Goal: Task Accomplishment & Management: Manage account settings

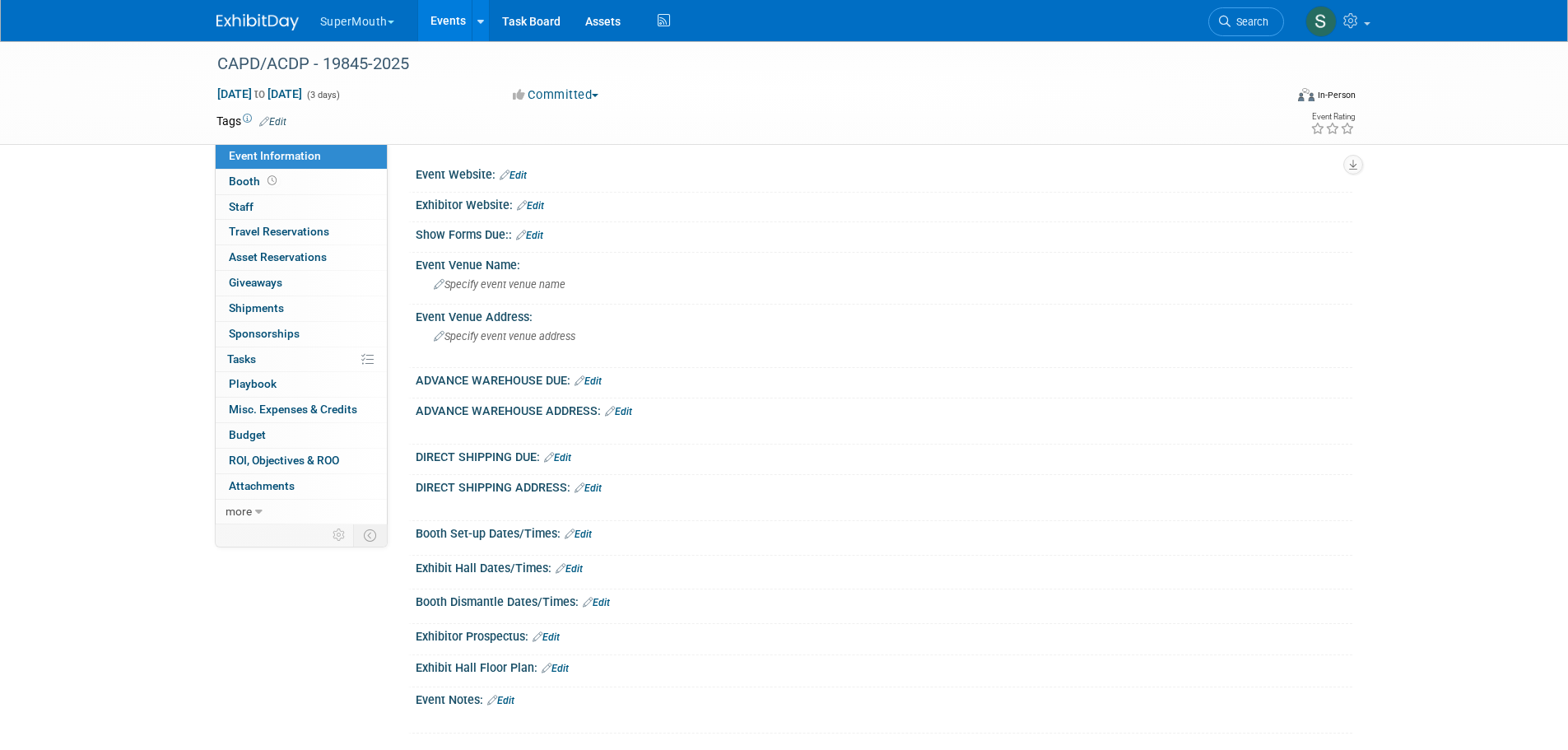
click at [516, 176] on link "Edit" at bounding box center [514, 175] width 27 height 12
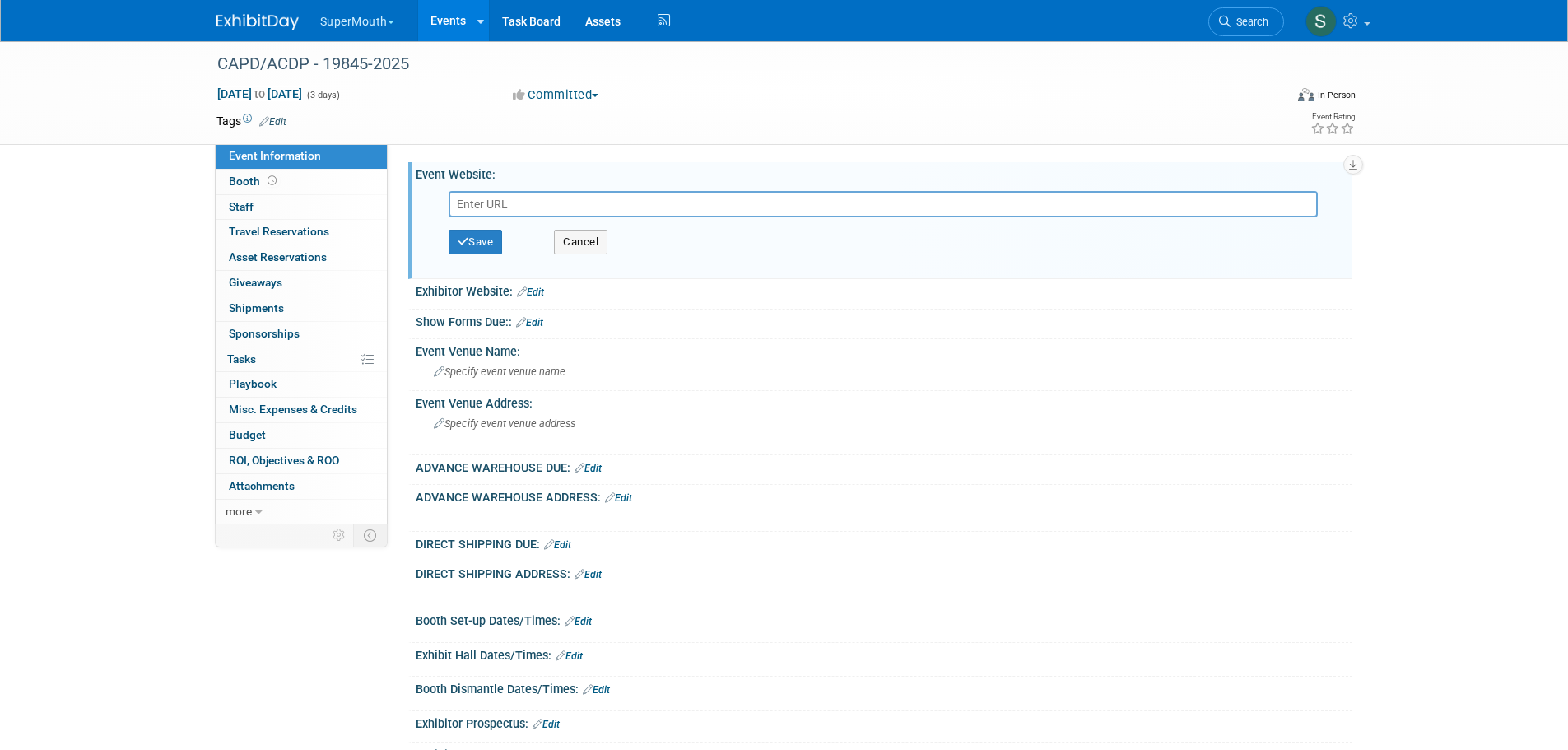
click at [471, 207] on input "text" at bounding box center [883, 204] width 870 height 27
paste input "https://www.capd-acdp.org/Conference/Exhibitors"
type input "https://www.capd-acdp.org/Conference/Exhibitors"
click at [485, 245] on button "Save" at bounding box center [475, 242] width 54 height 25
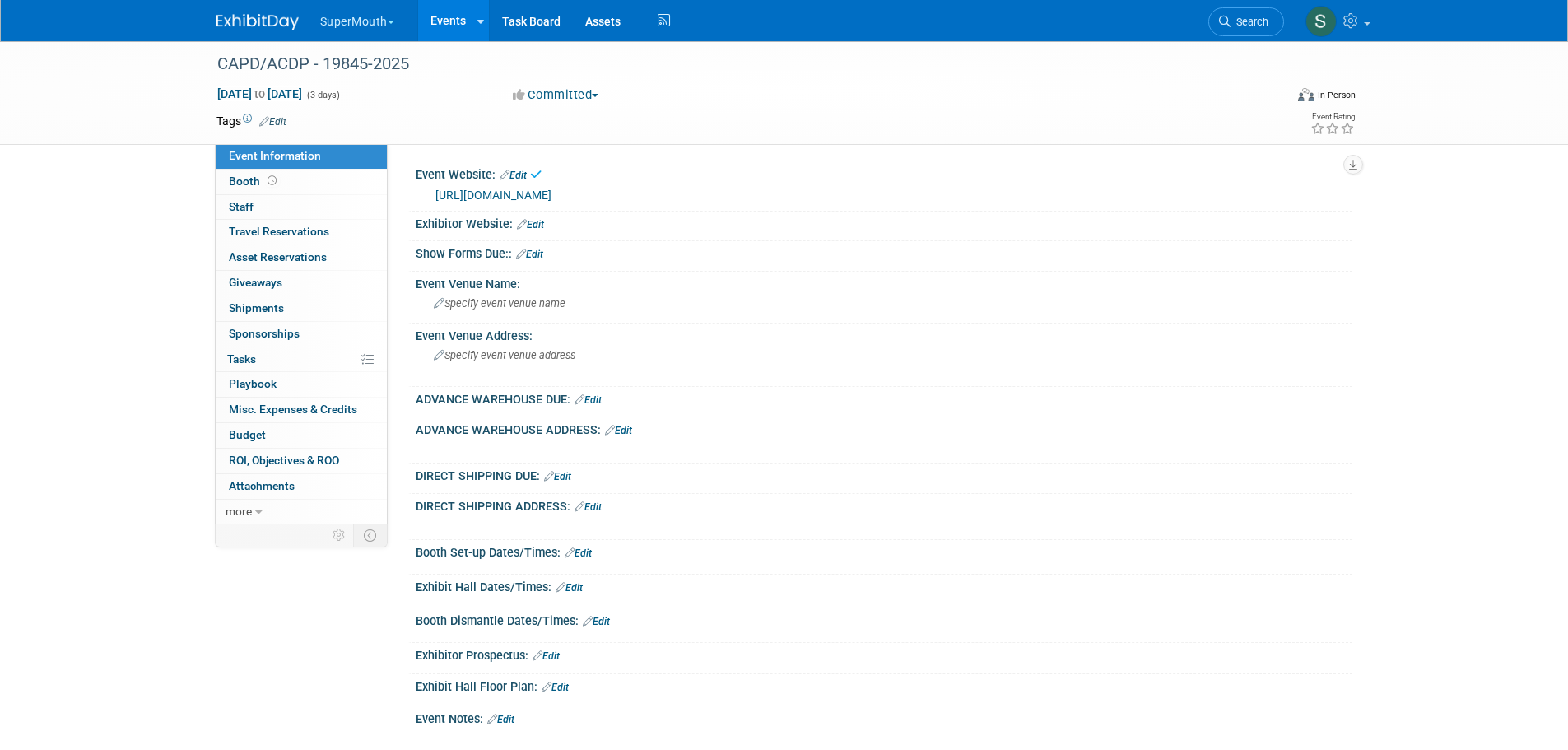
click at [541, 223] on link "Edit" at bounding box center [531, 224] width 27 height 12
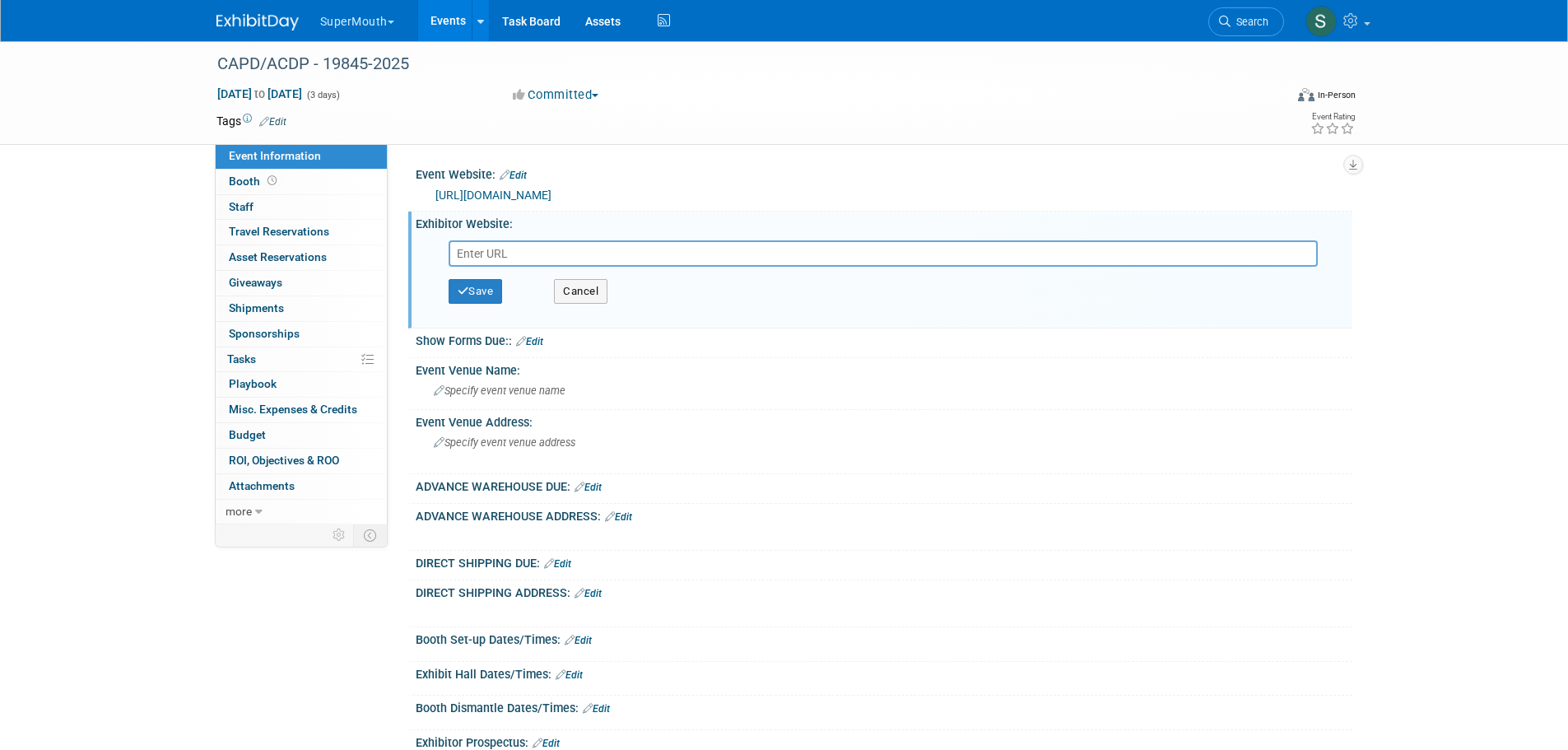
click at [484, 252] on input "text" at bounding box center [883, 254] width 870 height 27
paste input "https://cdn.wildapricot.com/69611/resources/Documents/Sponsor%20and%20Exhibitor…"
type input "https://cdn.wildapricot.com/69611/resources/Documents/Sponsor%20and%20Exhibitor…"
click at [488, 288] on button "Save" at bounding box center [475, 291] width 54 height 25
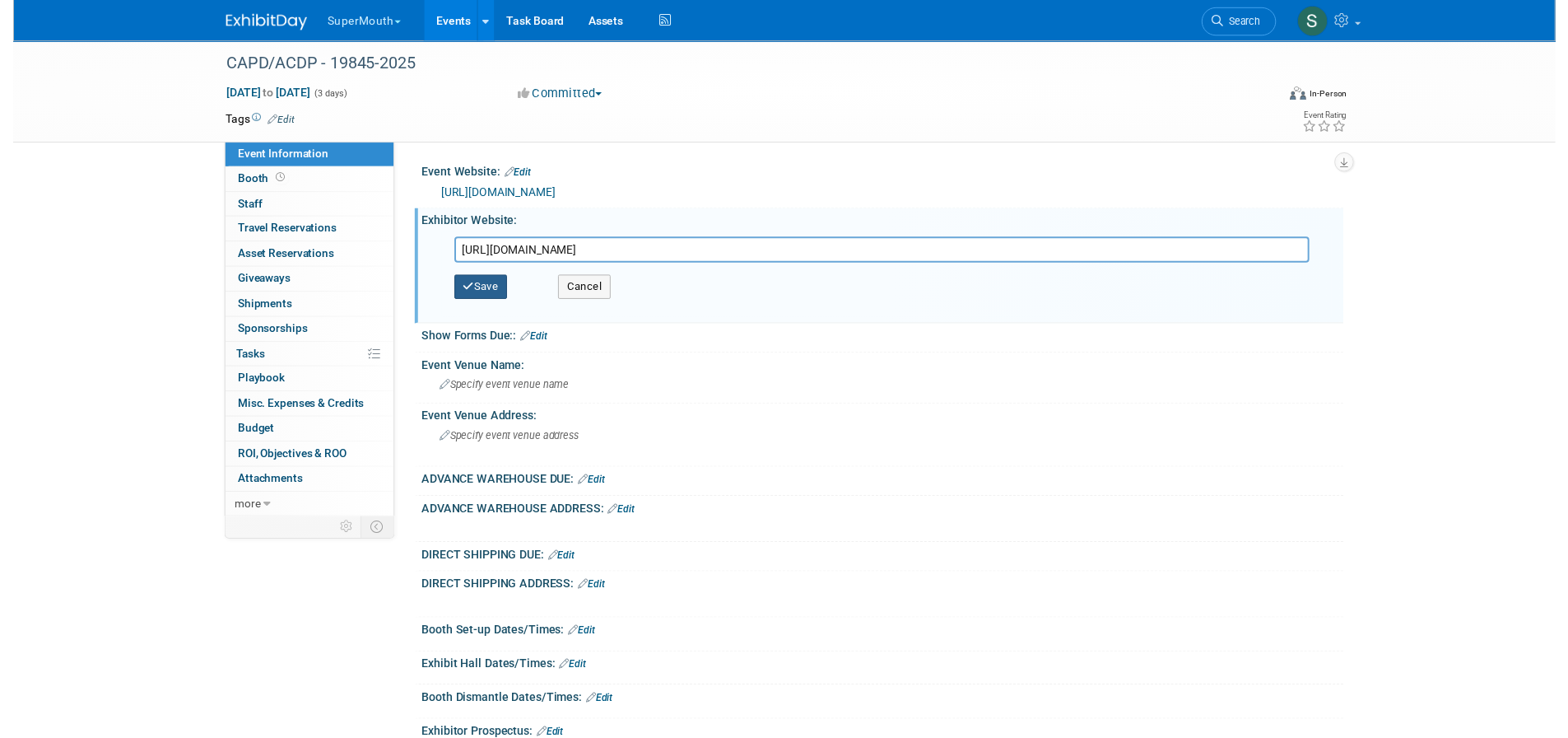
scroll to position [0, 0]
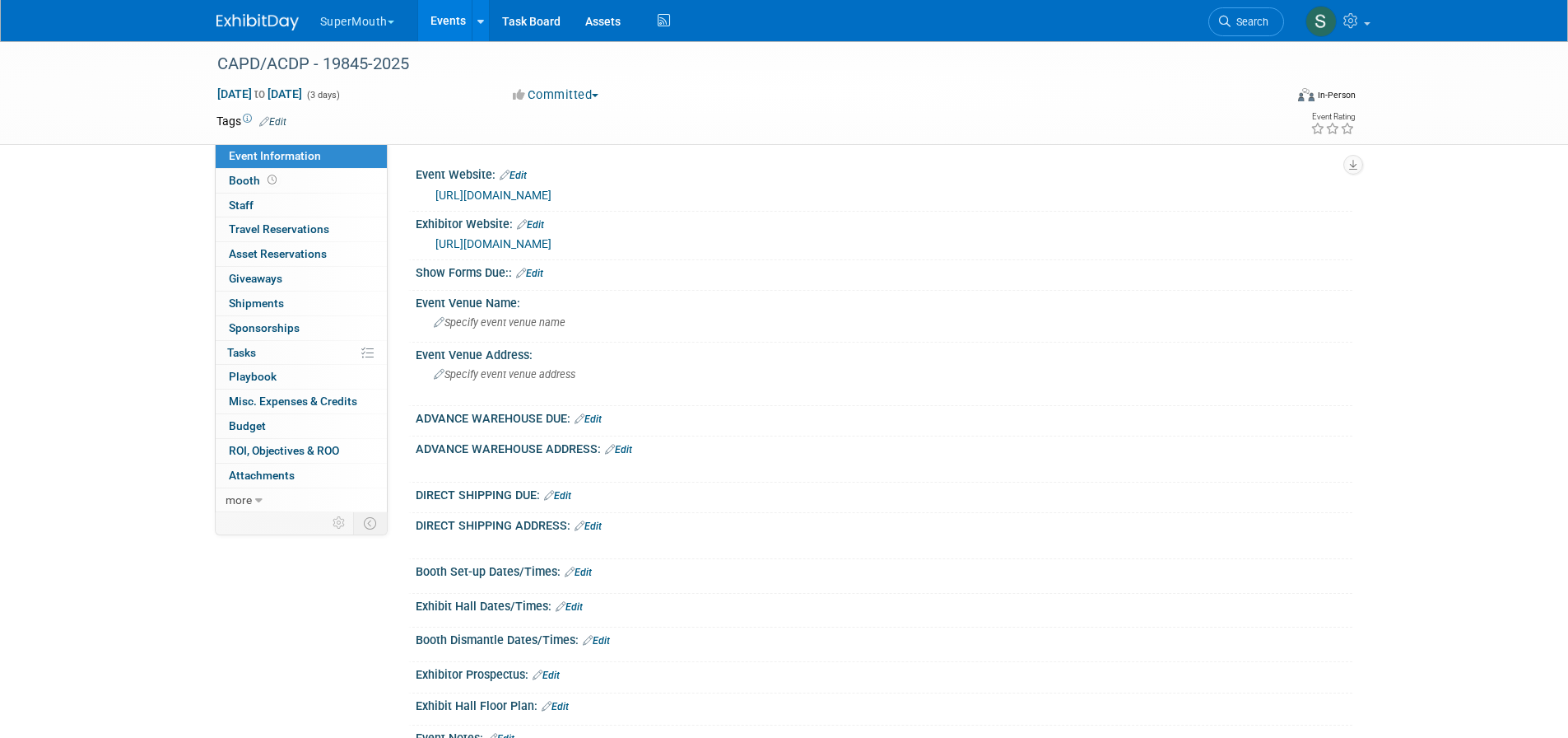
click at [543, 279] on link "Edit" at bounding box center [530, 273] width 27 height 12
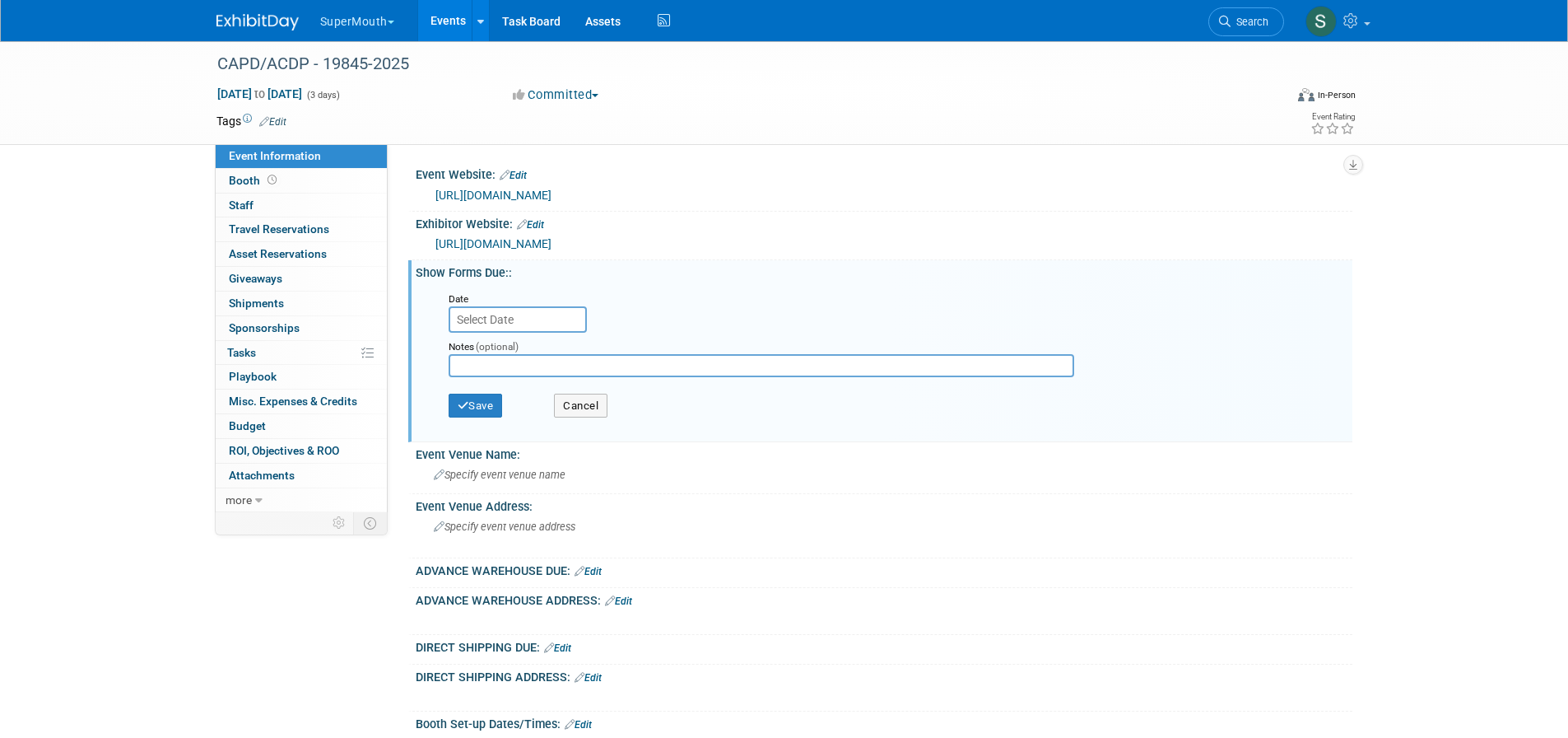
click at [546, 377] on input "text" at bounding box center [761, 365] width 625 height 23
type input "Booth includes electricity, wifi, and one table"
click at [491, 418] on button "Save" at bounding box center [475, 406] width 54 height 25
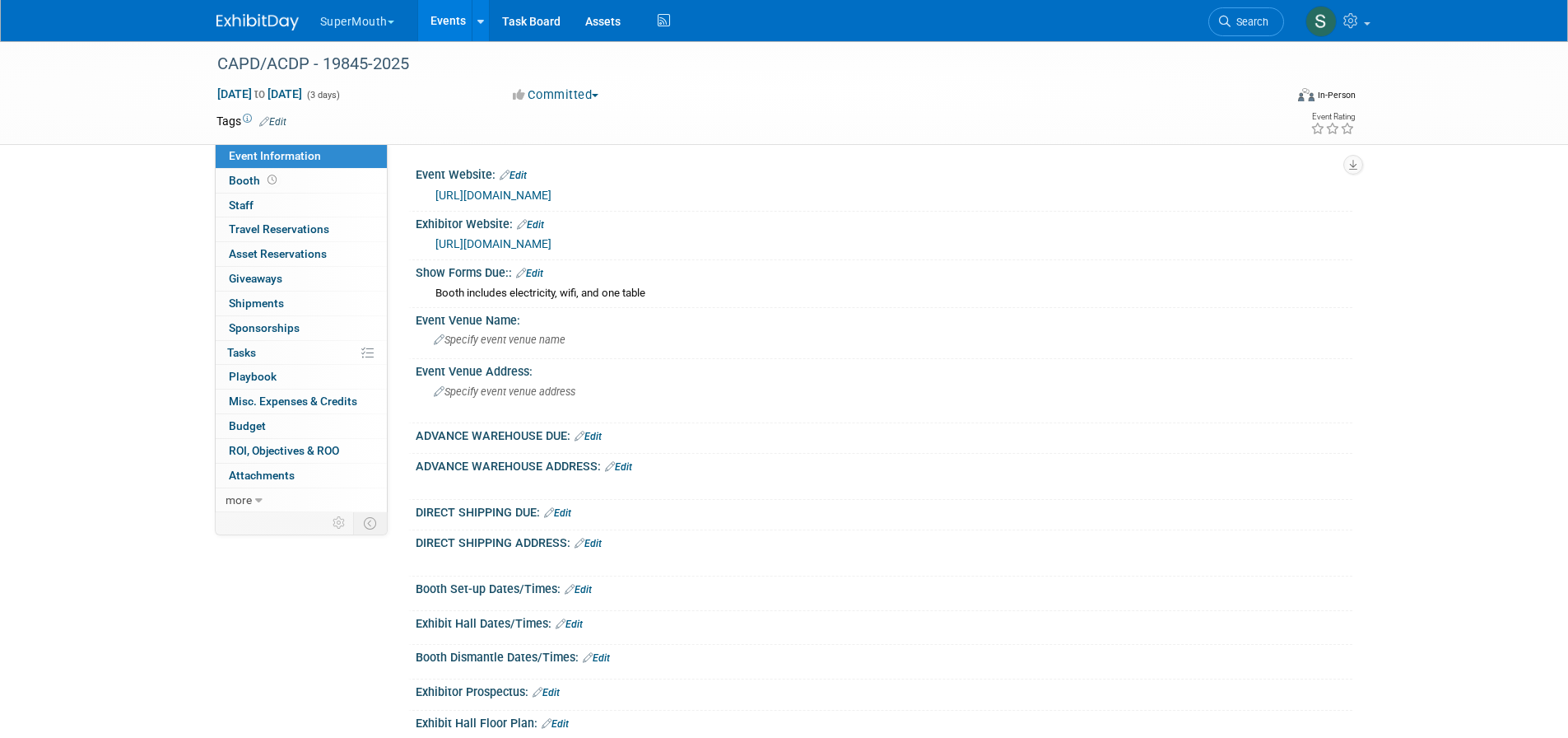
click at [628, 353] on div "Specify event venue name" at bounding box center [884, 340] width 912 height 26
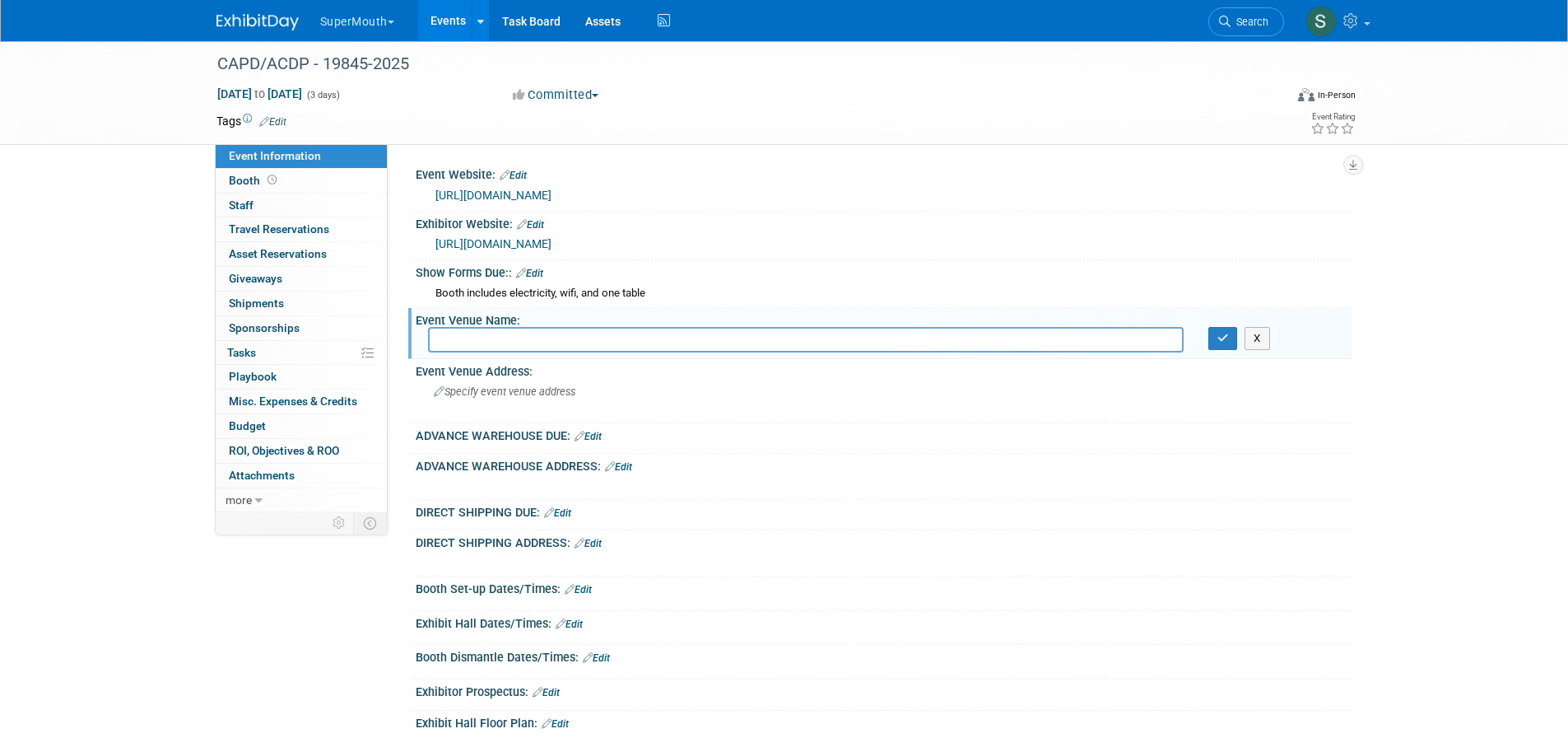
click at [577, 353] on input "text" at bounding box center [806, 340] width 755 height 26
type input "The Westin [GEOGRAPHIC_DATA]"
click at [1220, 343] on icon "button" at bounding box center [1223, 338] width 12 height 11
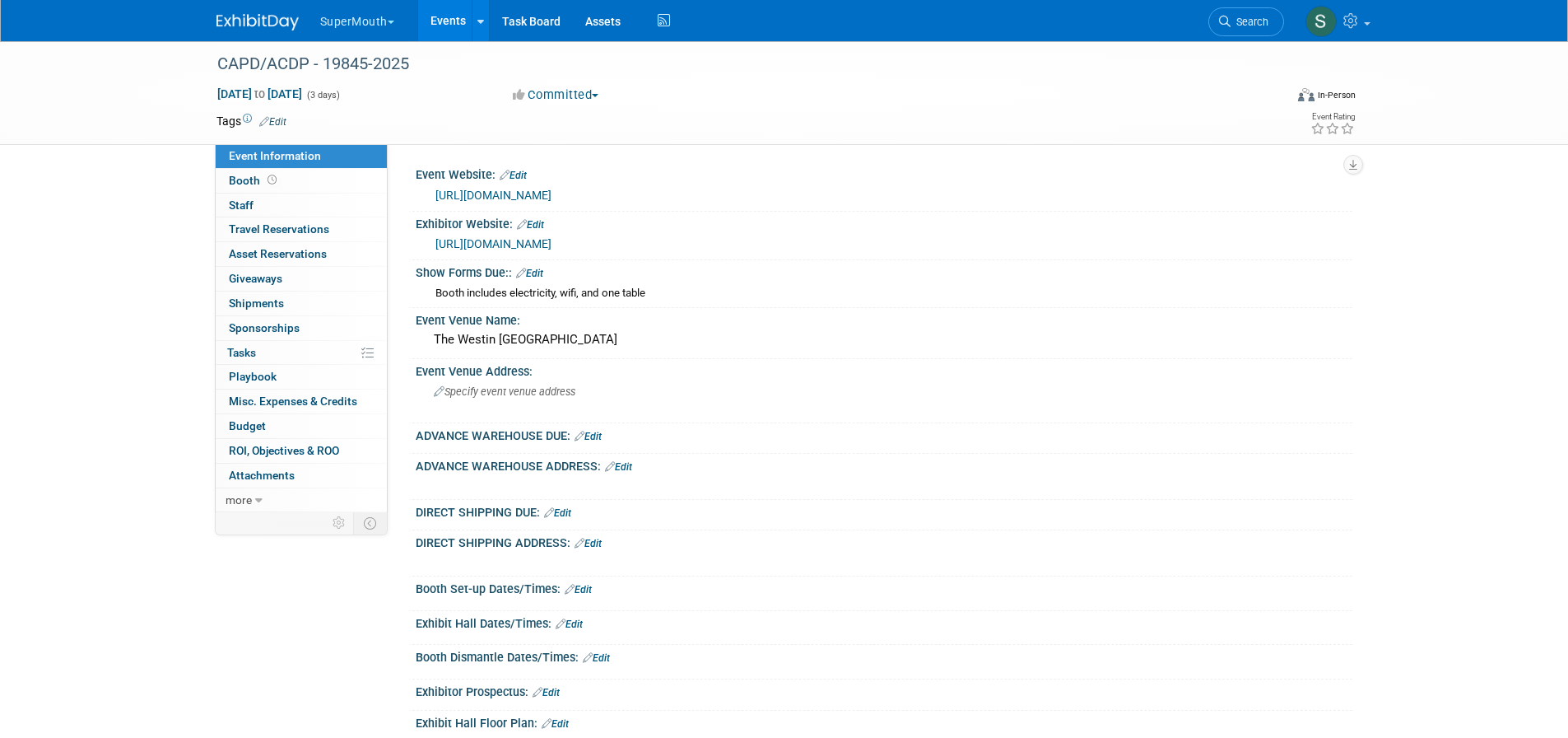
click at [513, 397] on span "Specify event venue address" at bounding box center [504, 391] width 142 height 12
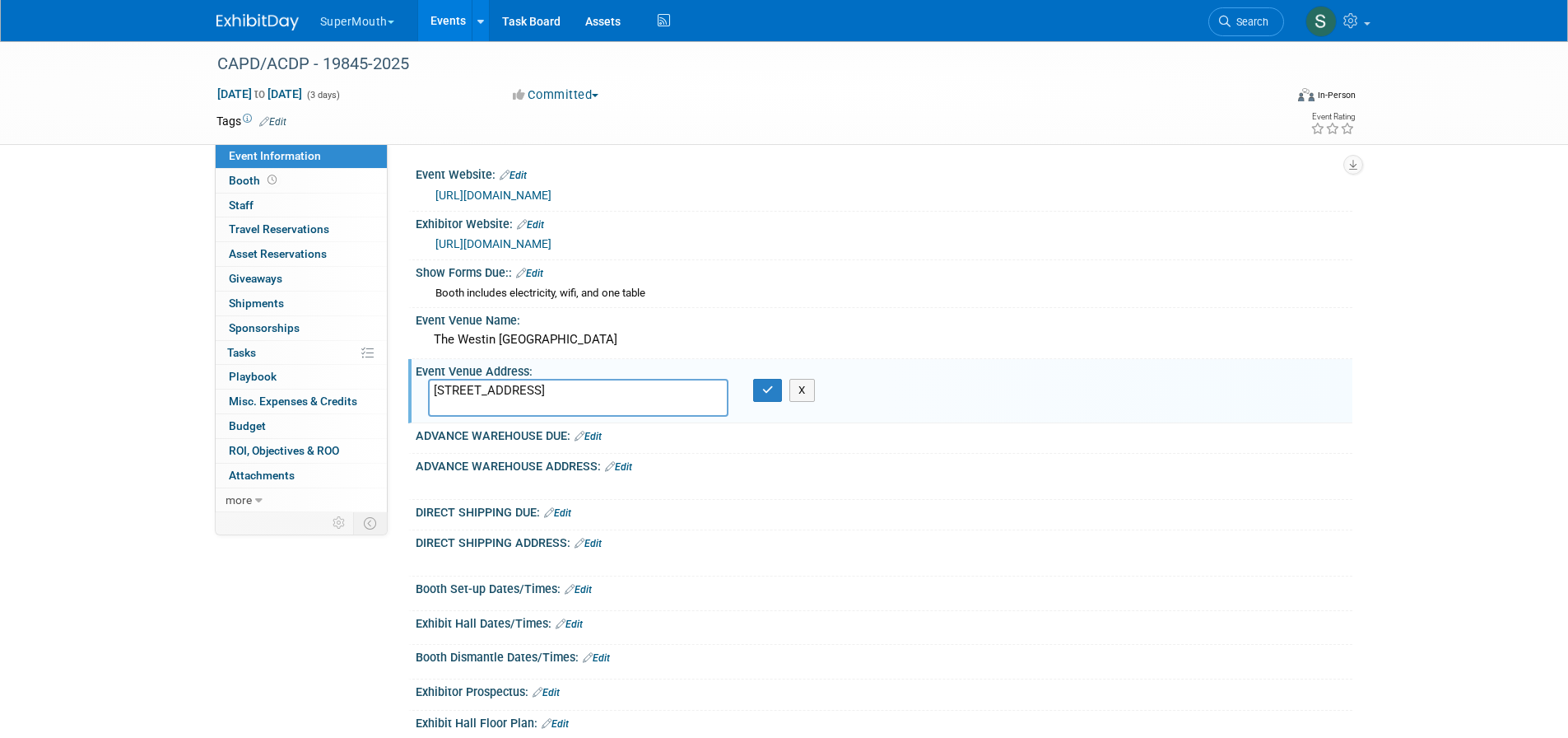
type textarea "320 4 Ave SW Calgary, AB T2P 2S6"
click at [761, 402] on button "button" at bounding box center [768, 390] width 29 height 23
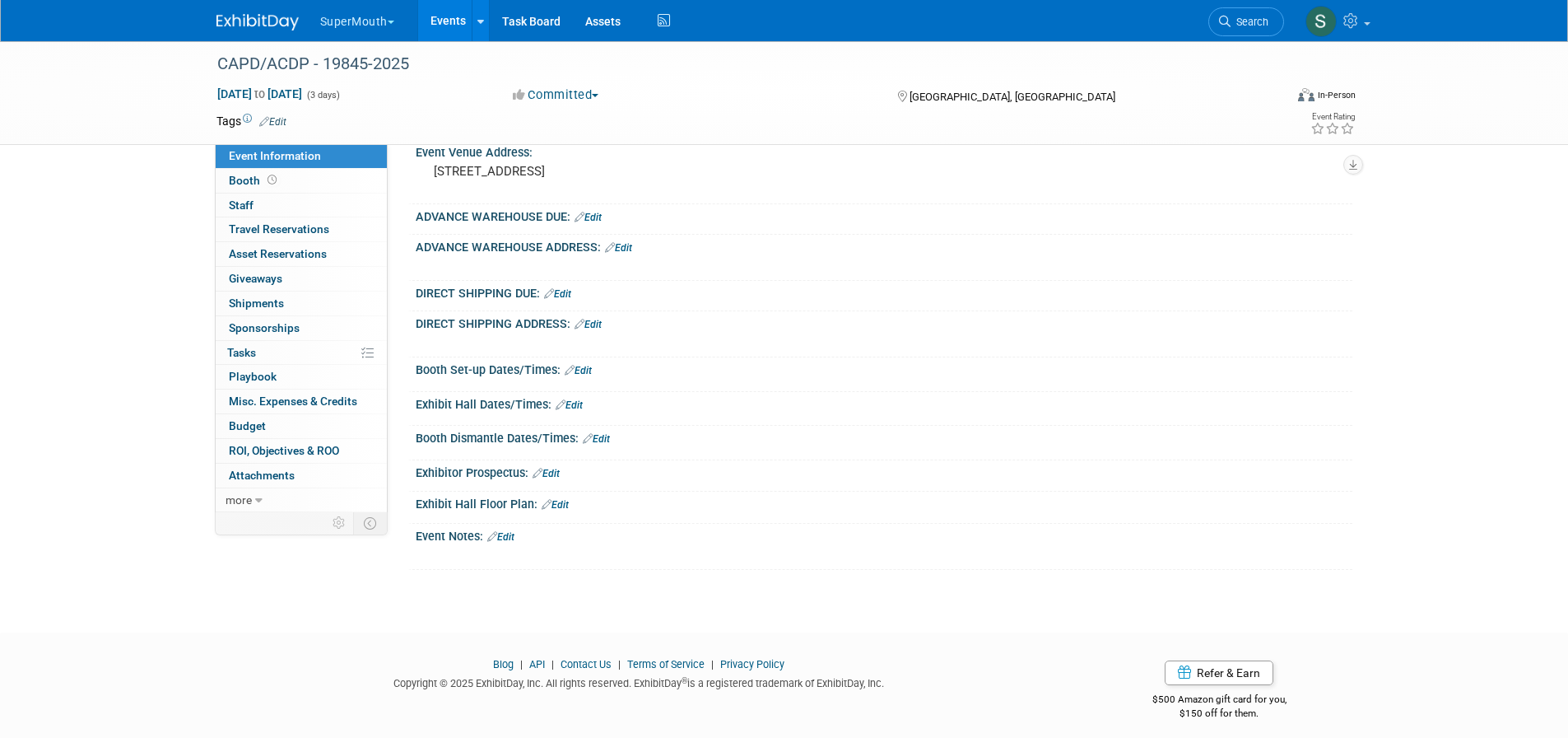
scroll to position [220, 0]
click at [589, 375] on link "Edit" at bounding box center [579, 369] width 27 height 12
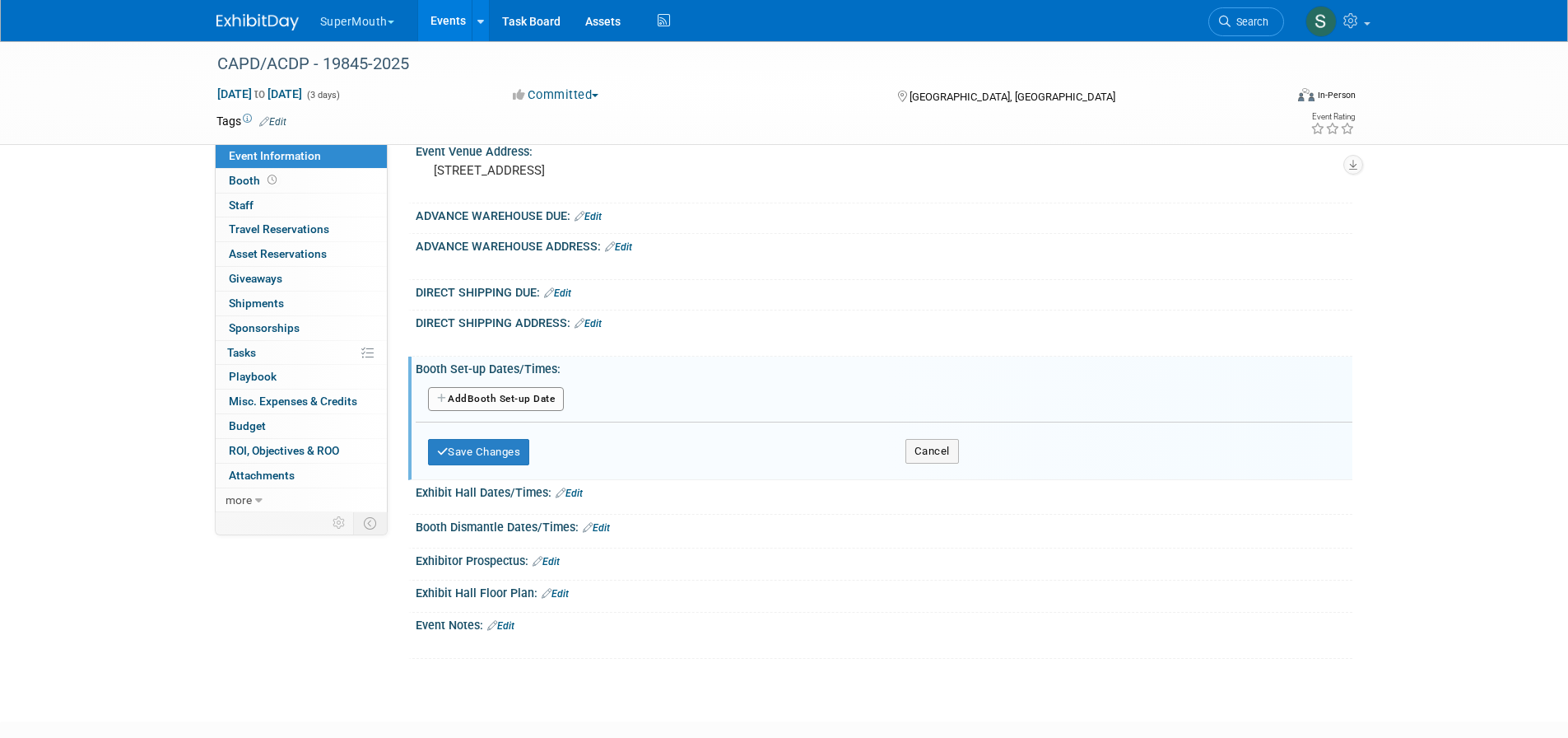
click at [526, 412] on button "Add Another Booth Set-up Date" at bounding box center [496, 399] width 136 height 25
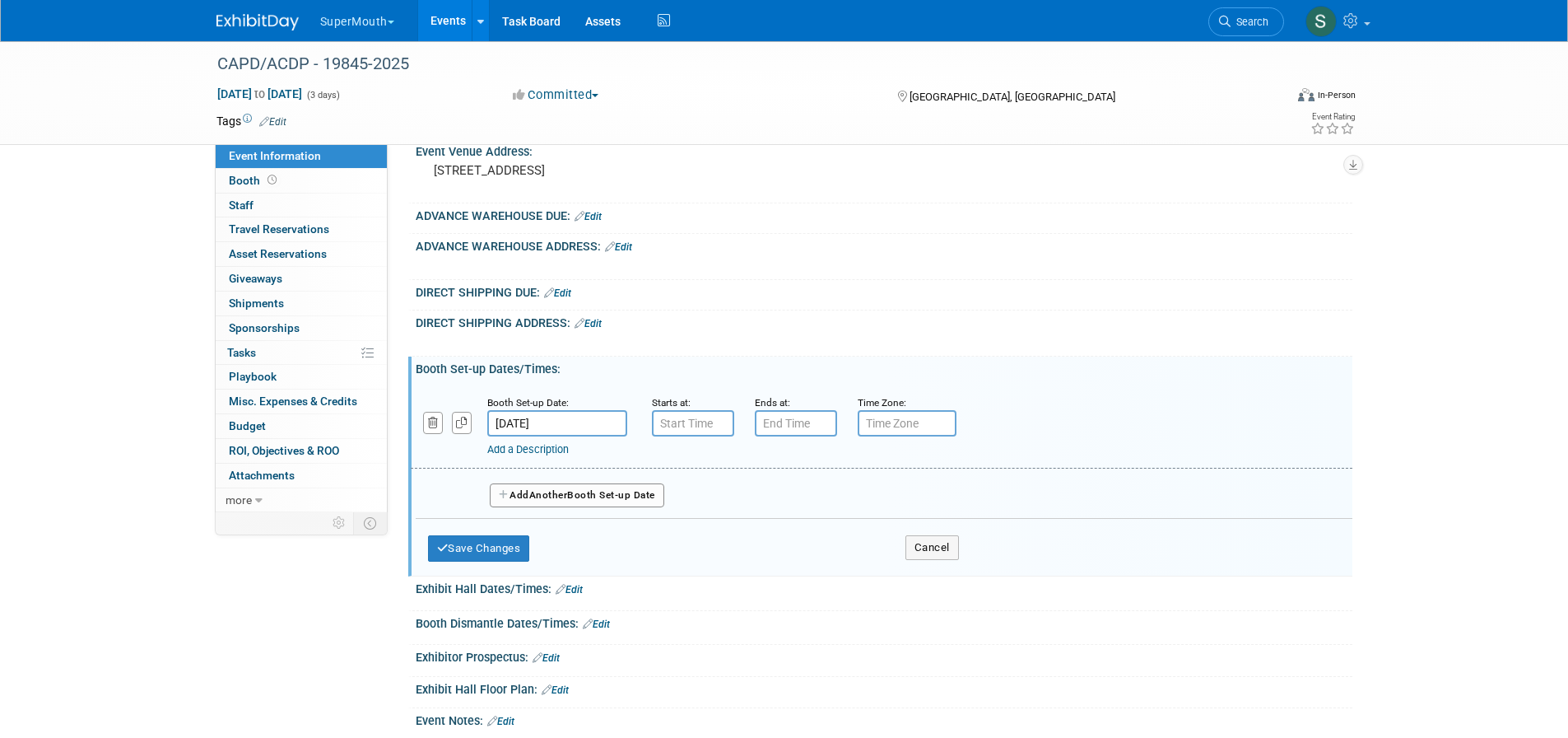
type input "7:00 AM"
click at [685, 437] on input "7:00 AM" at bounding box center [693, 423] width 82 height 27
click at [820, 587] on span at bounding box center [811, 572] width 111 height 28
type input "7:00 PM"
click at [796, 437] on input "7:00 PM" at bounding box center [796, 423] width 82 height 27
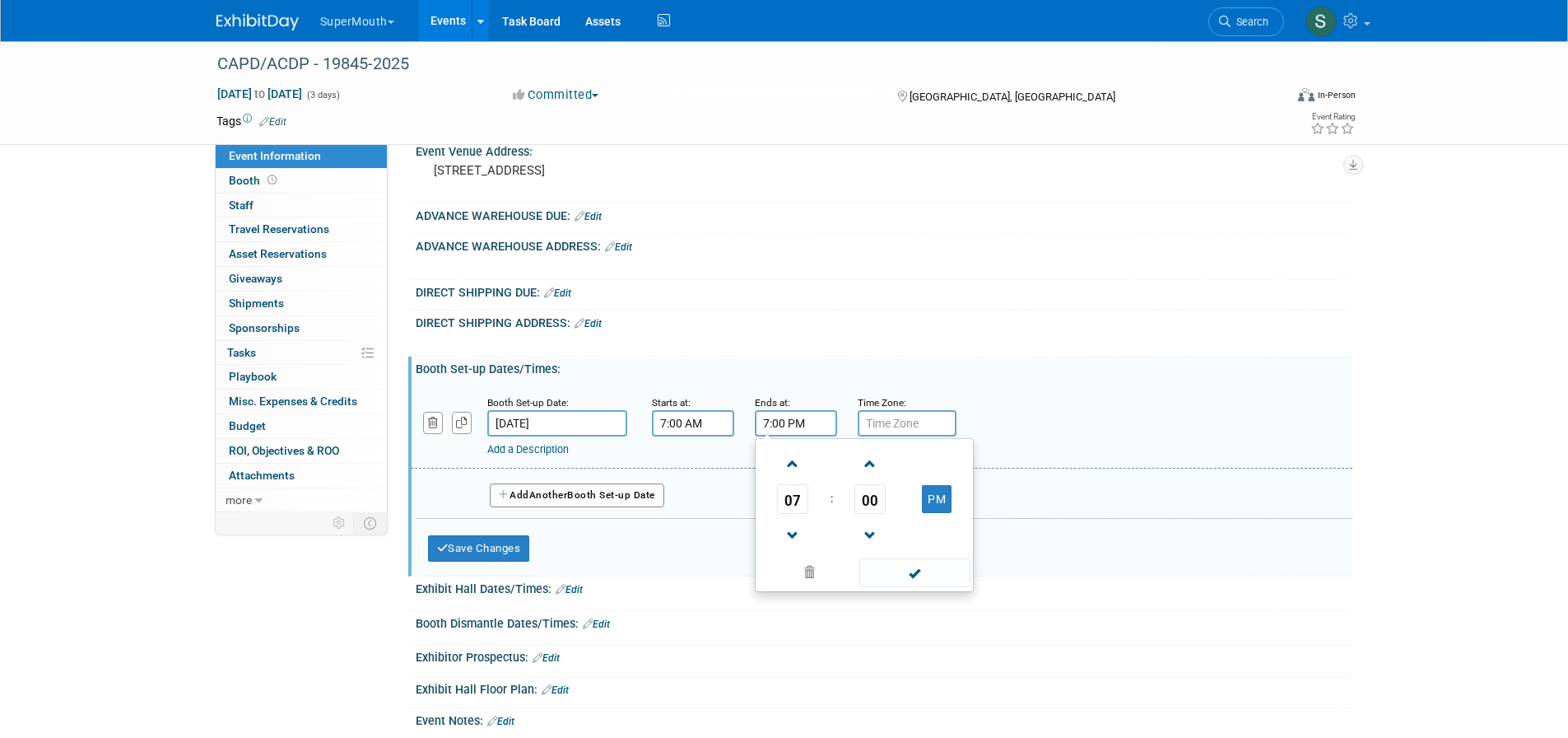
click at [714, 437] on input "7:00 AM" at bounding box center [693, 423] width 82 height 27
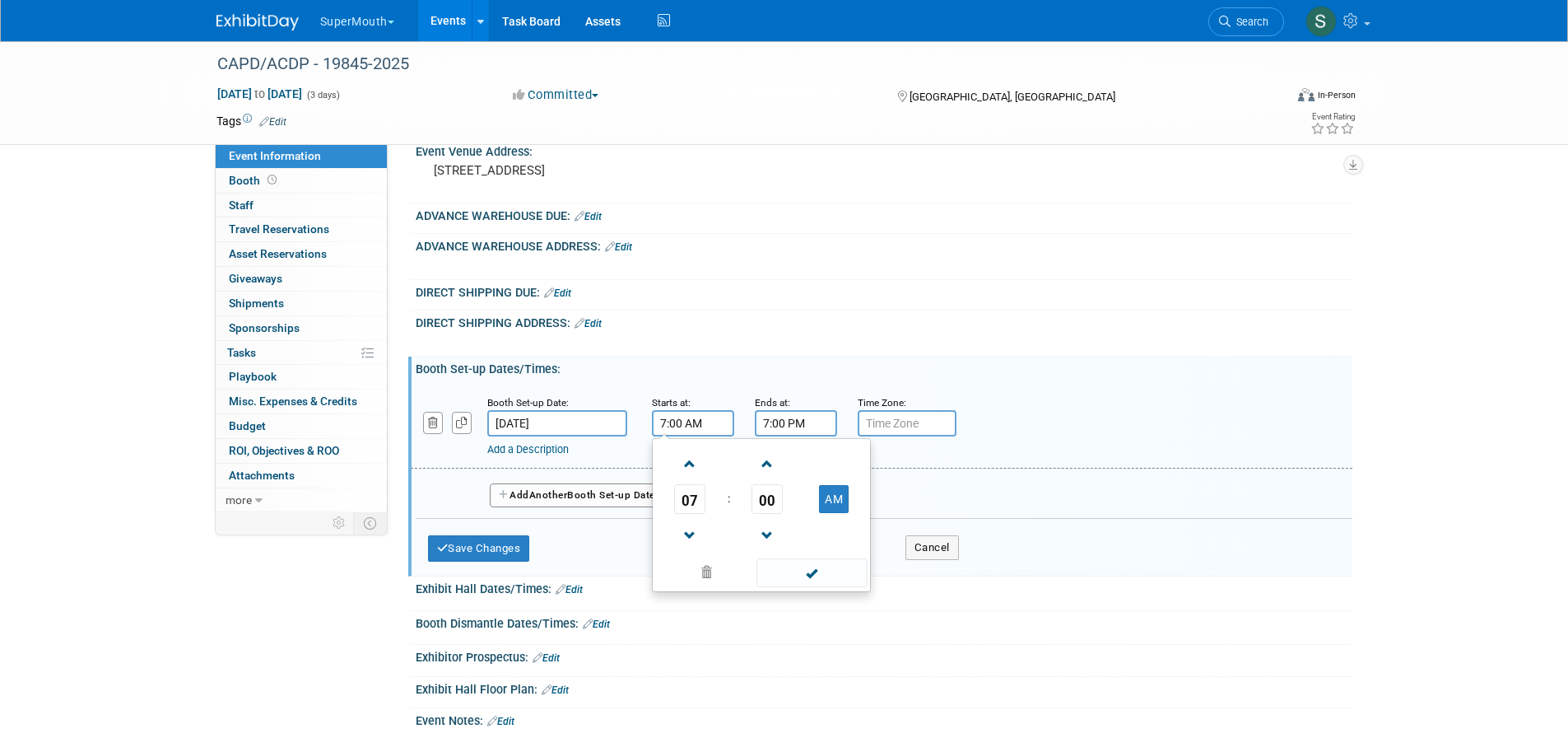
click at [829, 513] on button "AM" at bounding box center [834, 499] width 29 height 28
click at [822, 587] on span at bounding box center [811, 572] width 111 height 28
click at [817, 437] on input "7:00 PM" at bounding box center [796, 423] width 82 height 27
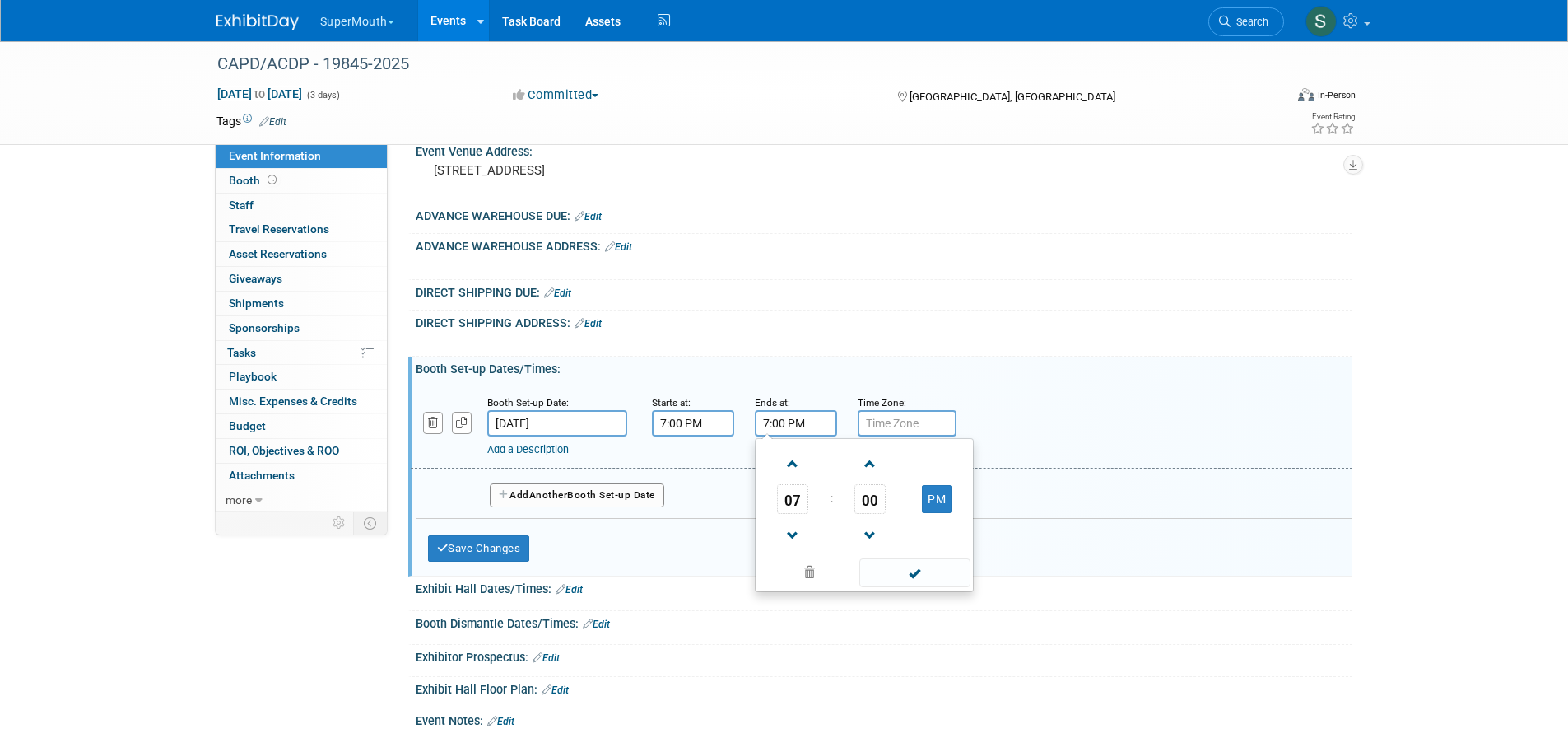
click at [894, 587] on span at bounding box center [914, 572] width 111 height 28
click at [681, 437] on input "7:00 PM" at bounding box center [693, 423] width 82 height 27
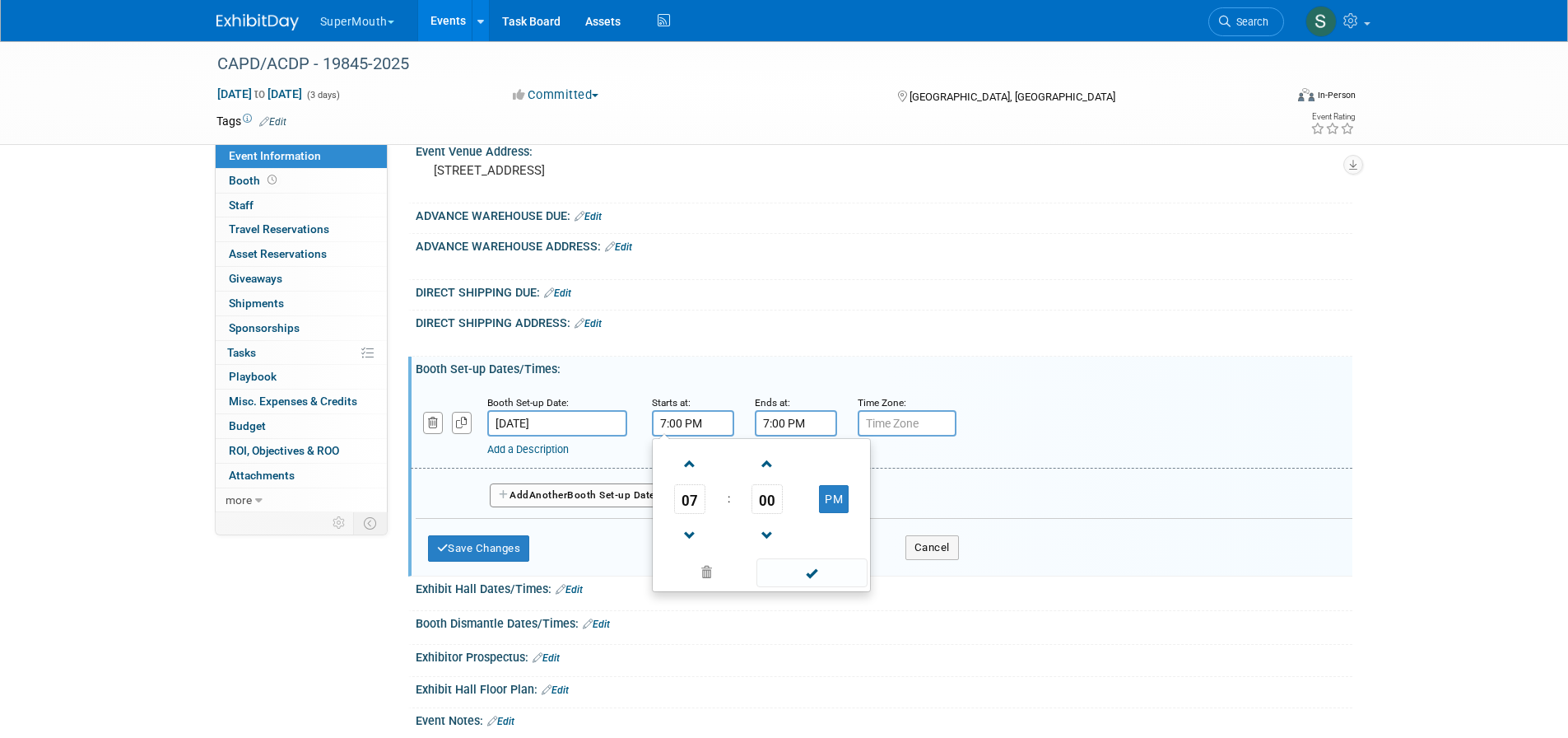
click at [697, 550] on span at bounding box center [689, 535] width 28 height 28
type input "5:00 PM"
click at [799, 587] on span at bounding box center [811, 572] width 111 height 28
click at [530, 561] on button "Save Changes" at bounding box center [479, 548] width 102 height 27
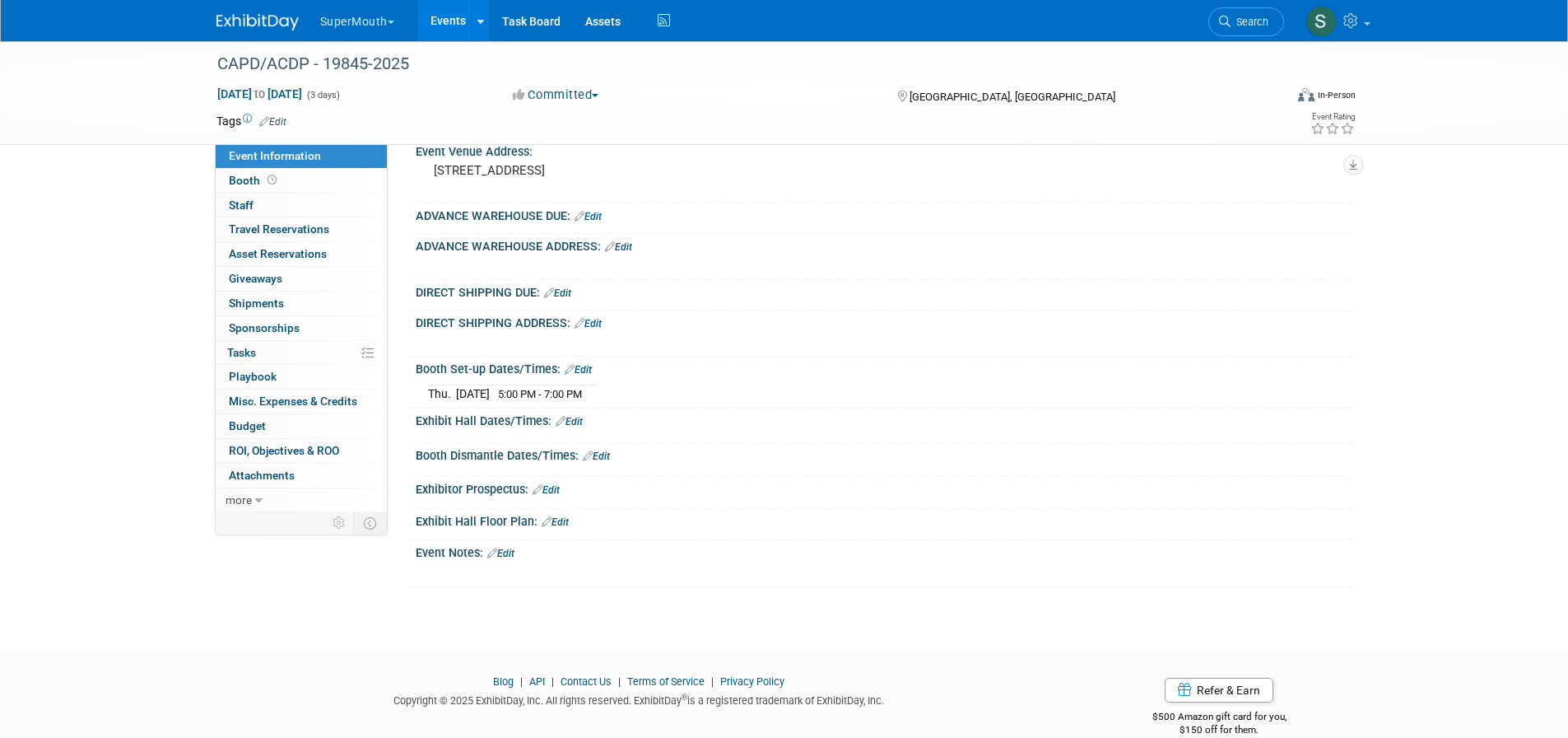
click at [361, 21] on button "SuperMouth" at bounding box center [366, 18] width 96 height 37
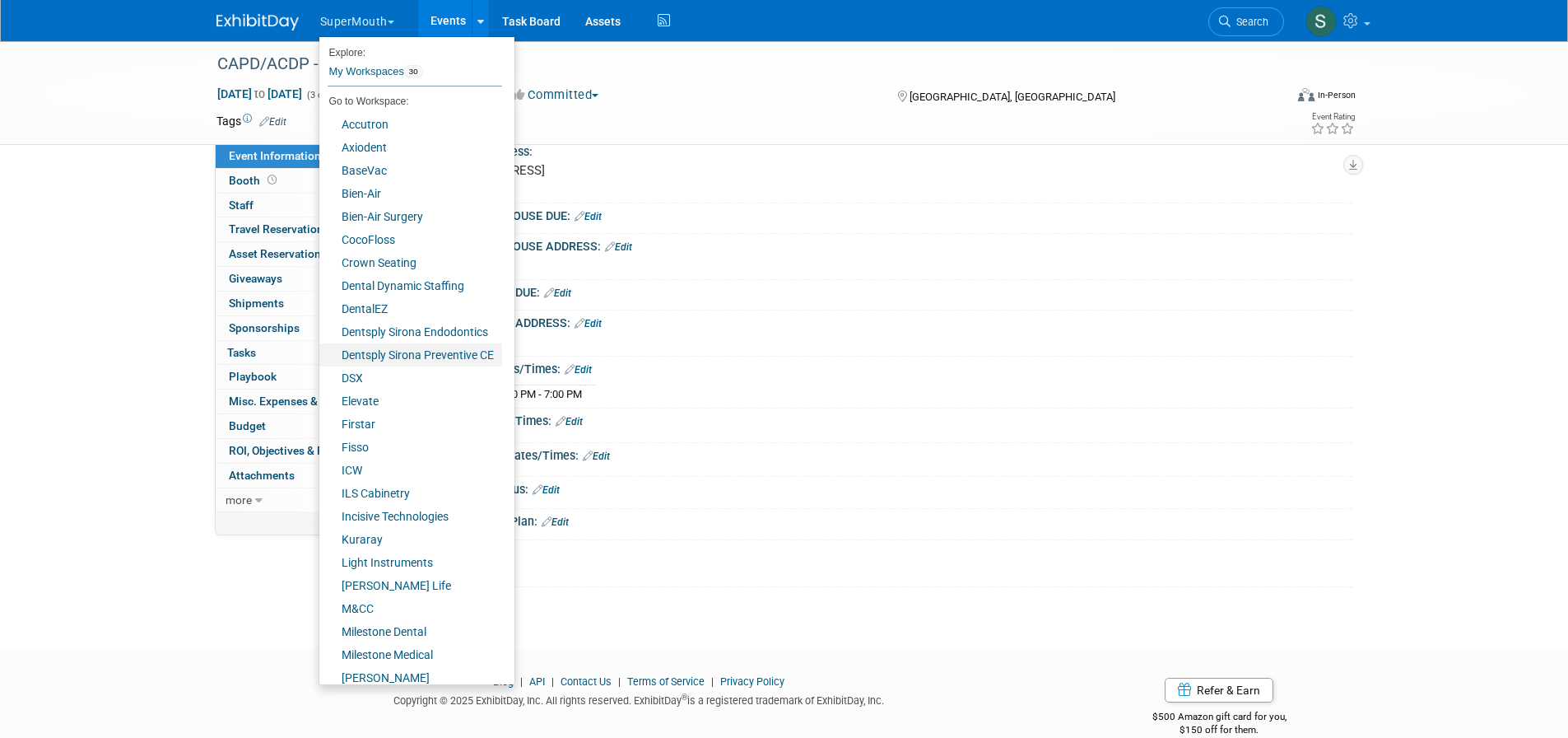
click at [420, 353] on link "Dentsply Sirona Preventive CE" at bounding box center [411, 354] width 183 height 23
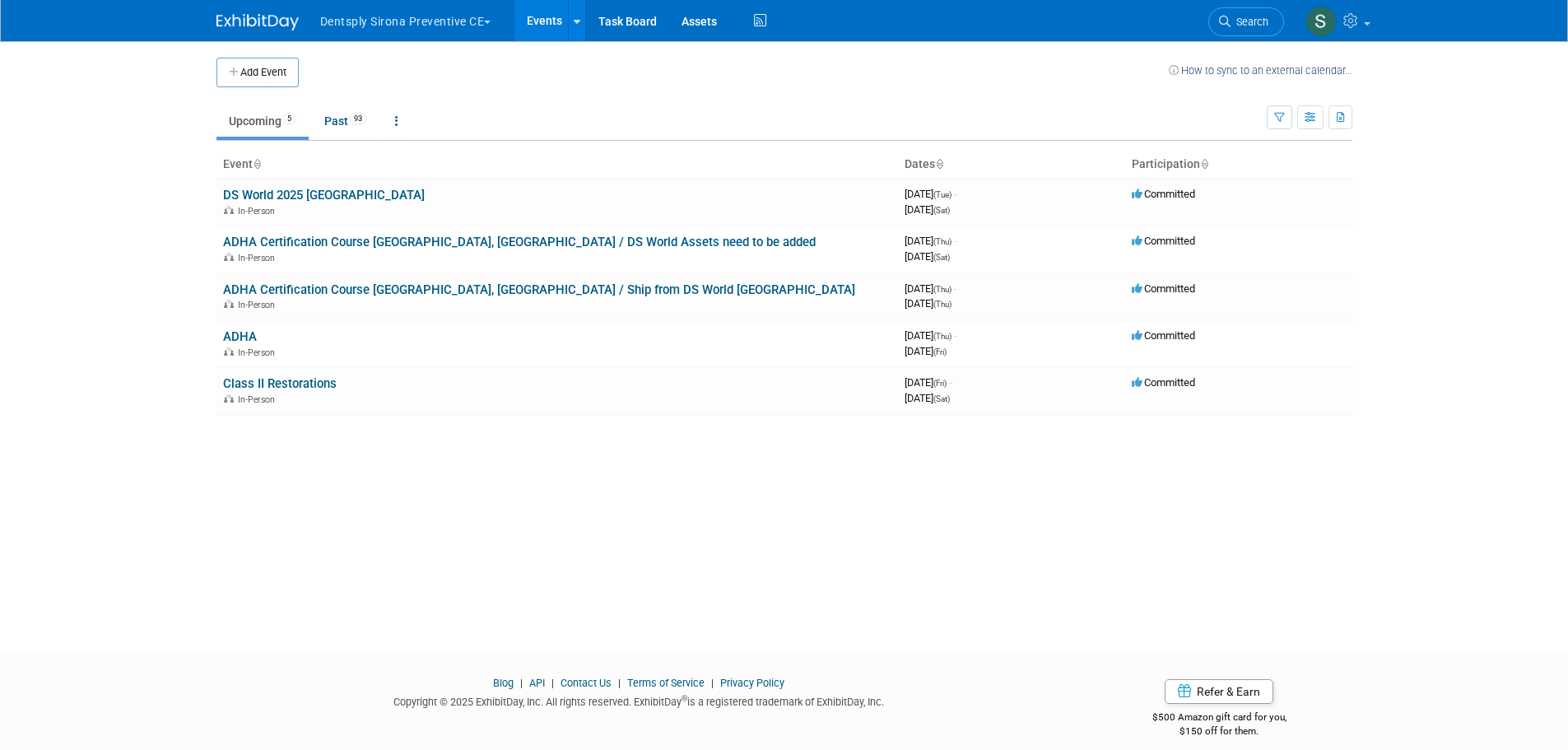
click at [343, 201] on link "DS World 2025 Las Vegas" at bounding box center [324, 195] width 201 height 15
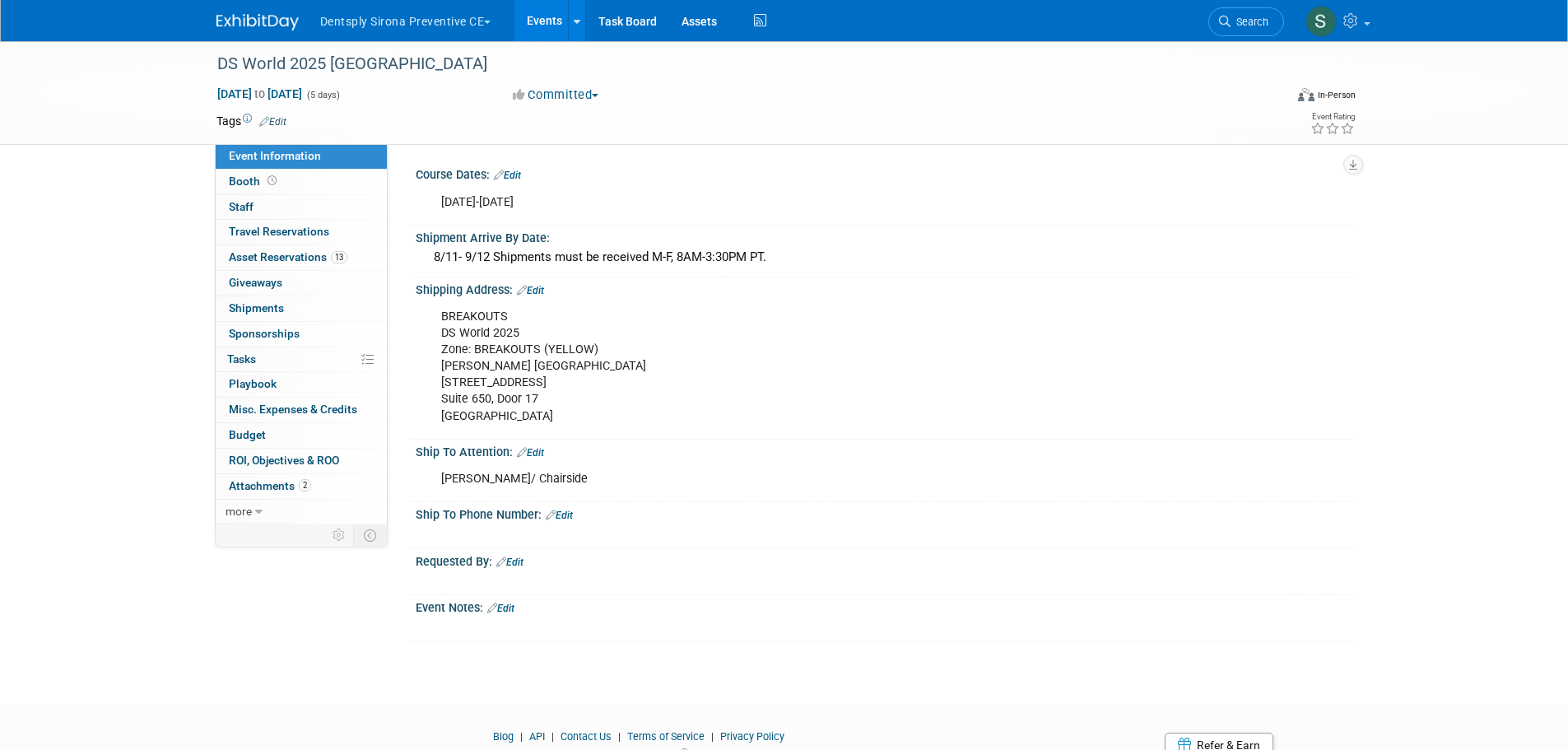
click at [344, 255] on span "13" at bounding box center [339, 256] width 16 height 12
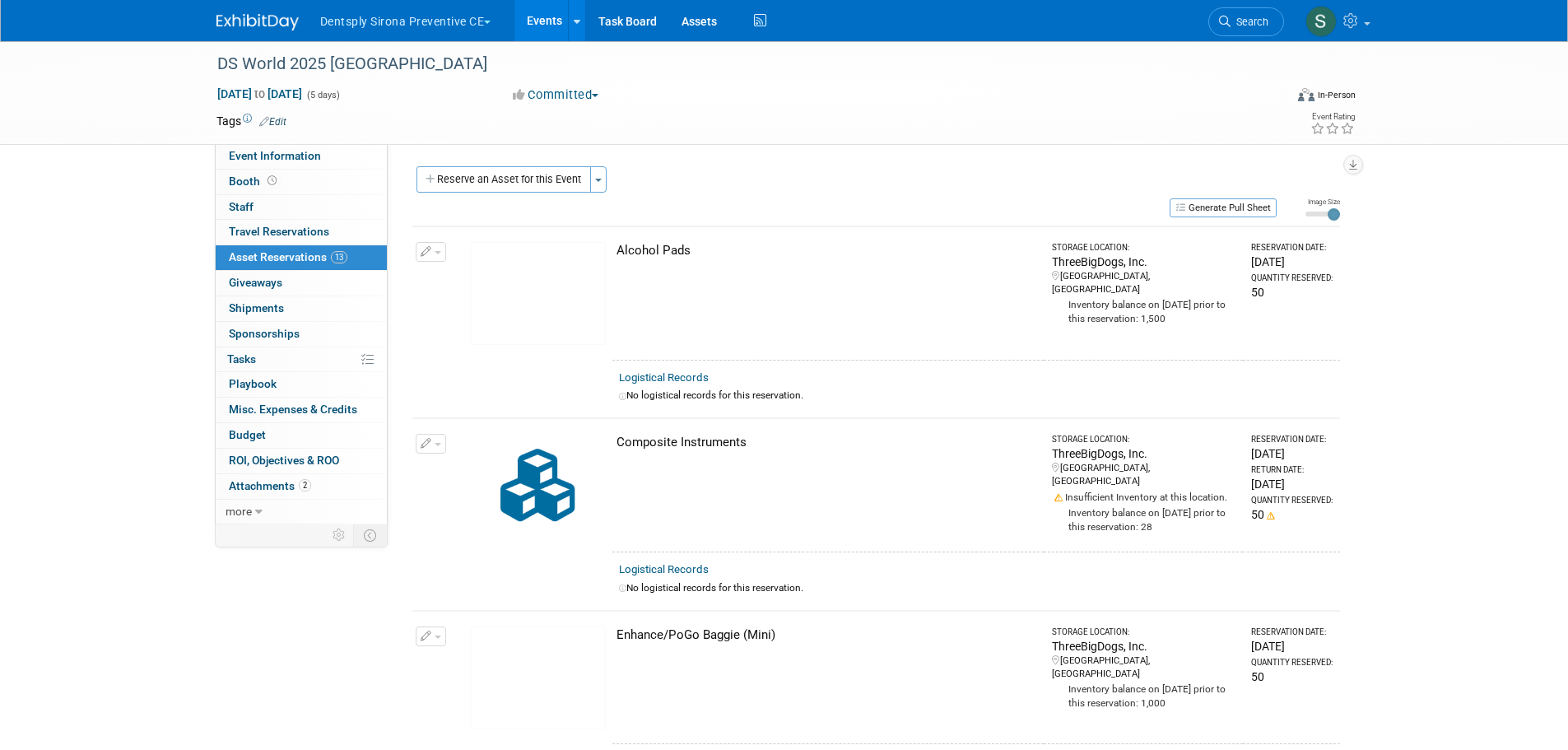
click at [1243, 208] on button "Generate Pull Sheet" at bounding box center [1223, 208] width 107 height 19
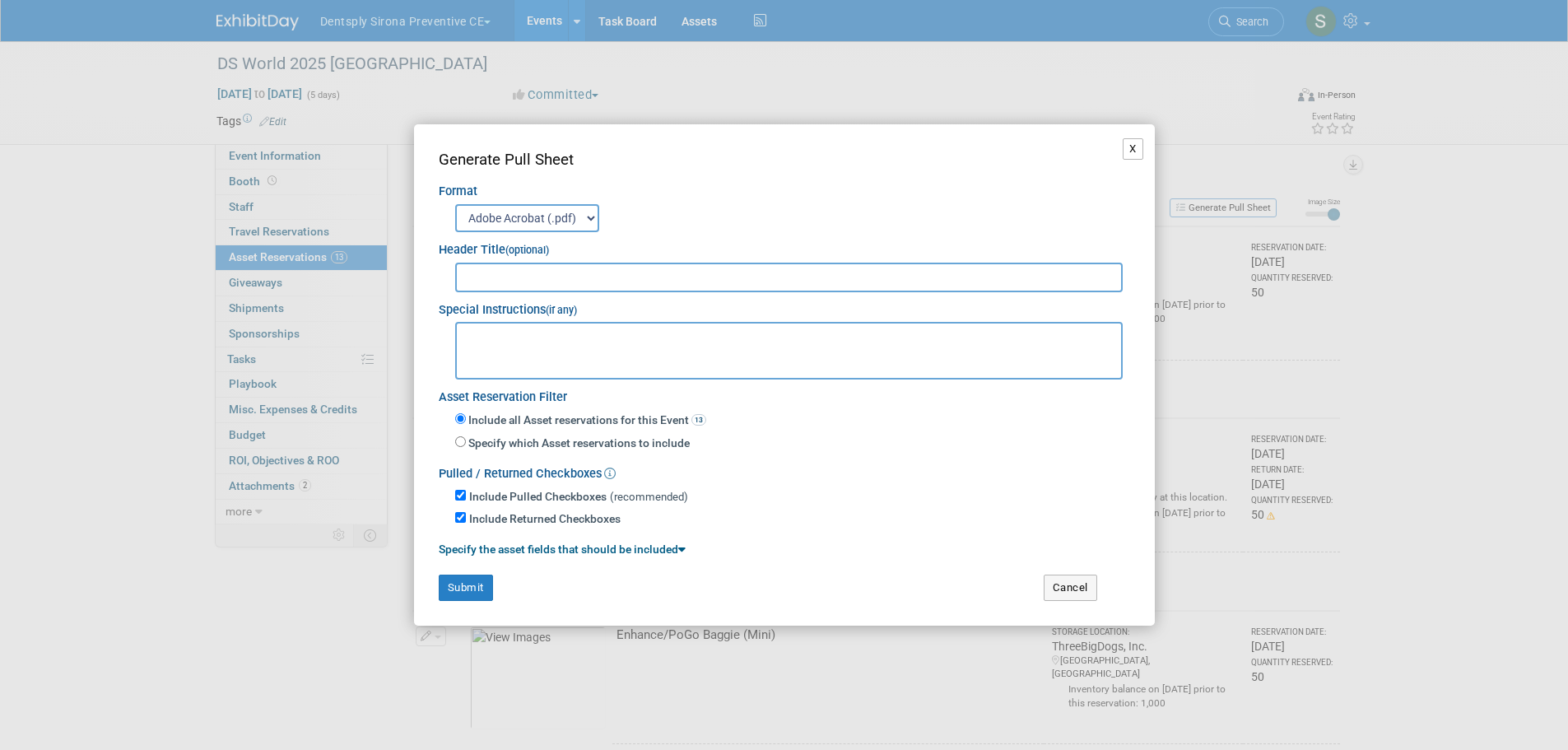
click at [1129, 145] on button "X" at bounding box center [1132, 148] width 20 height 21
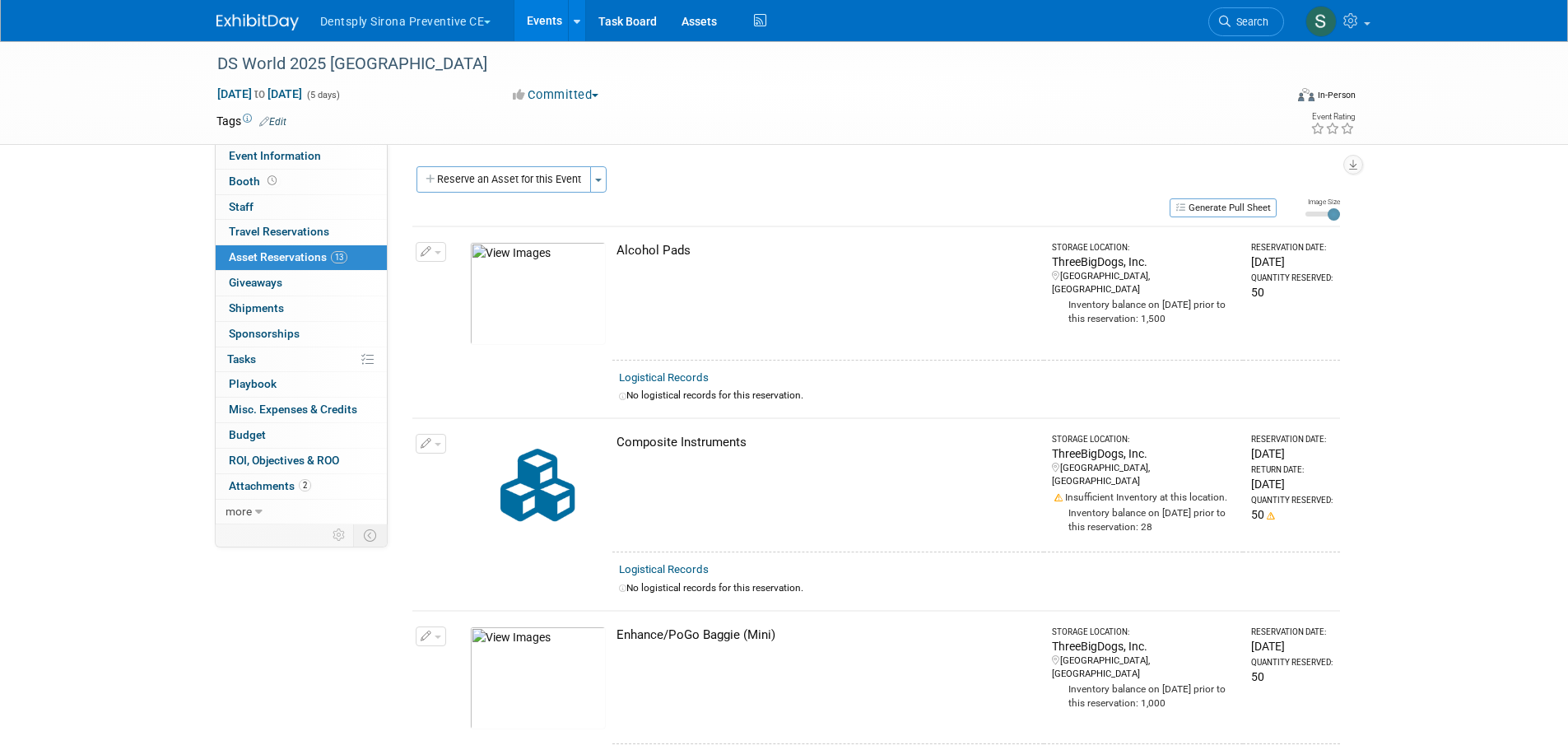
click at [285, 164] on link "Event Information" at bounding box center [301, 156] width 171 height 25
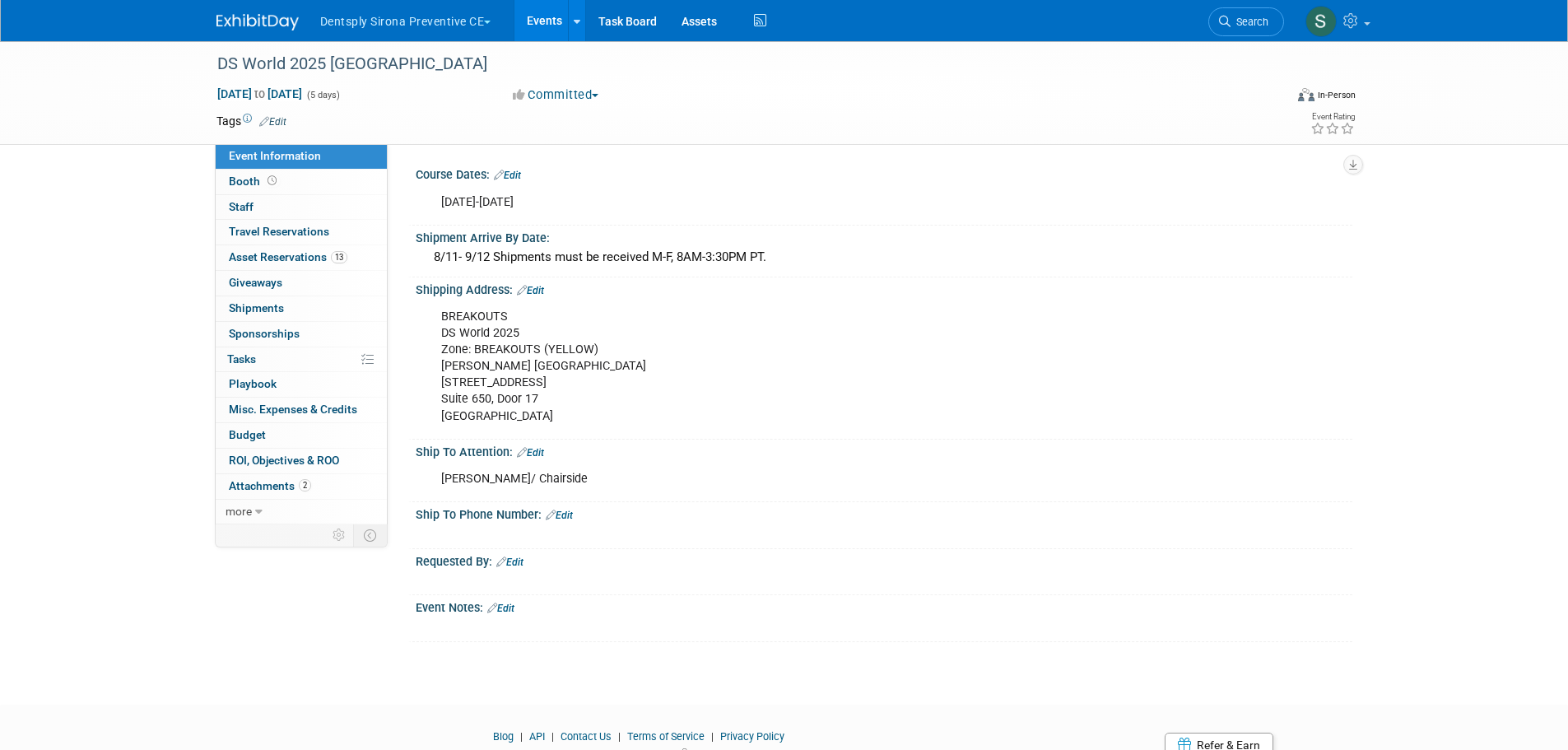
click at [451, 356] on div "BREAKOUTS DS World 2025 Zone: BREAKOUTS (YELLOW) Czarnowski Las Vegas 4150 Indu…" at bounding box center [800, 366] width 741 height 133
click at [534, 290] on link "Edit" at bounding box center [531, 290] width 27 height 12
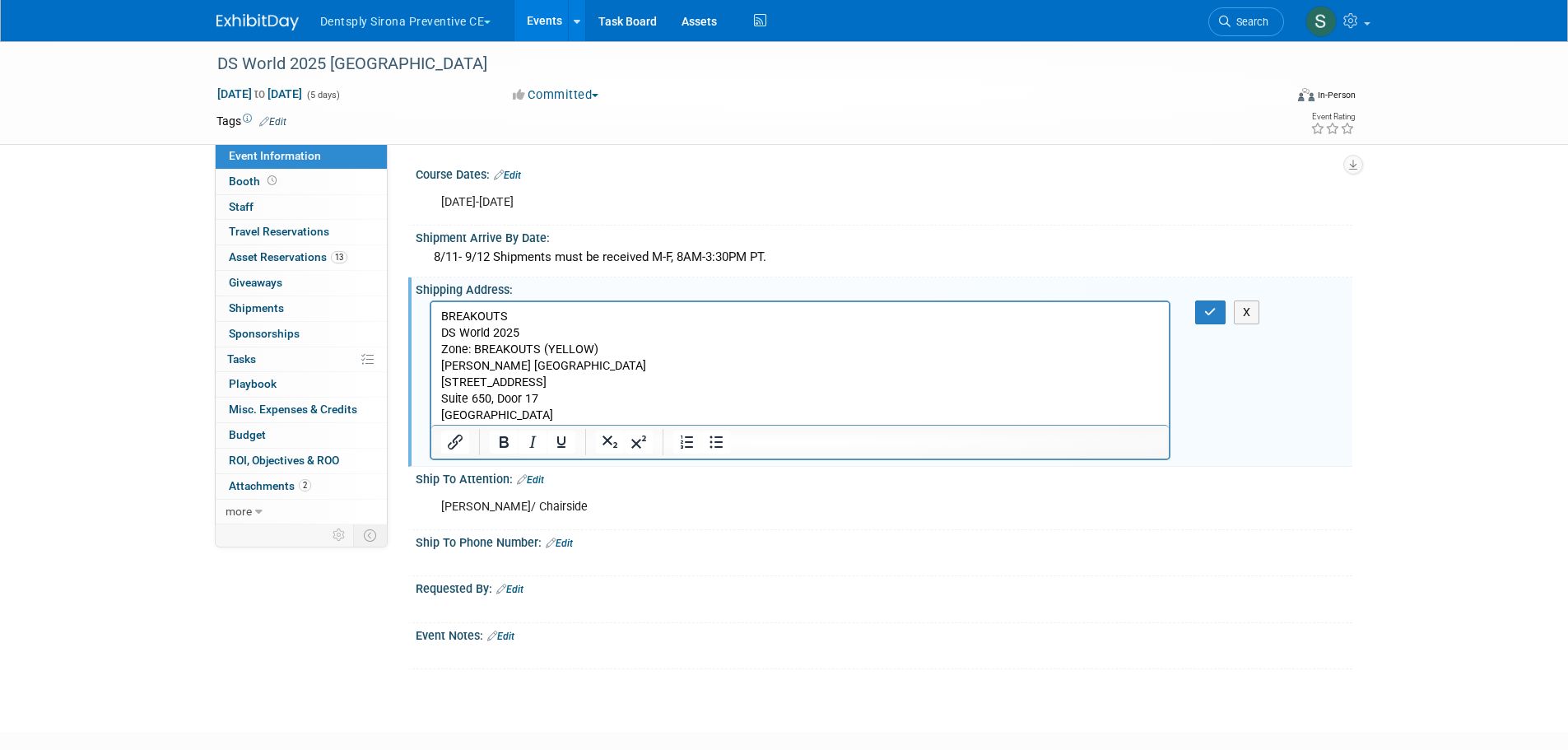
drag, startPoint x: 441, startPoint y: 315, endPoint x: 584, endPoint y: 429, distance: 182.9
click at [584, 425] on html "BREAKOUTS DS World 2025 Zone: BREAKOUTS (YELLOW) Czarnowski Las Vegas 4150 Indu…" at bounding box center [799, 364] width 739 height 123
copy p "BREAKOUTS DS World 2025 Zone: BREAKOUTS (YELLOW) Czarnowski Las Vegas 4150 Indu…"
click at [1204, 309] on icon "button" at bounding box center [1209, 311] width 12 height 12
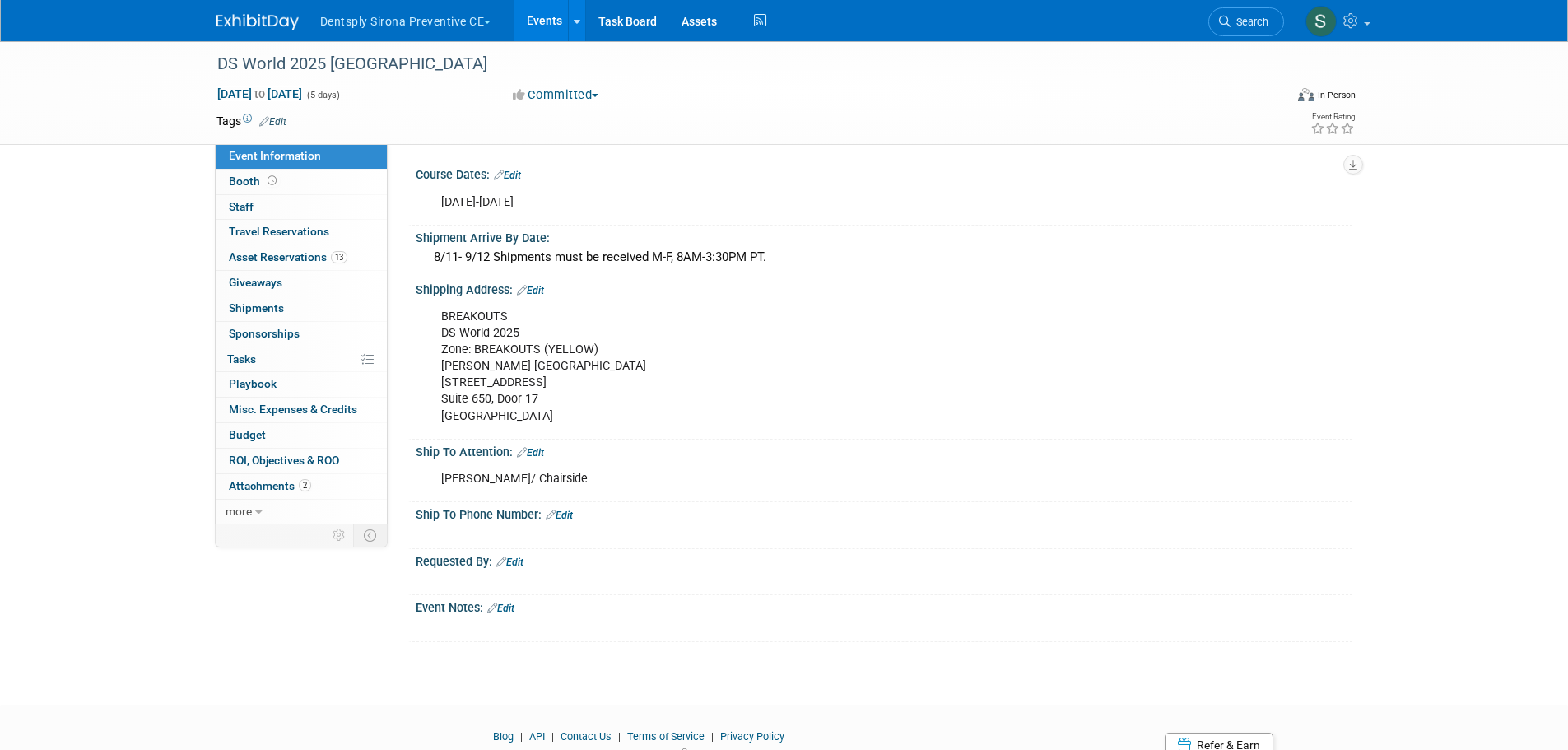
click at [281, 255] on span "Asset Reservations 13" at bounding box center [287, 256] width 118 height 13
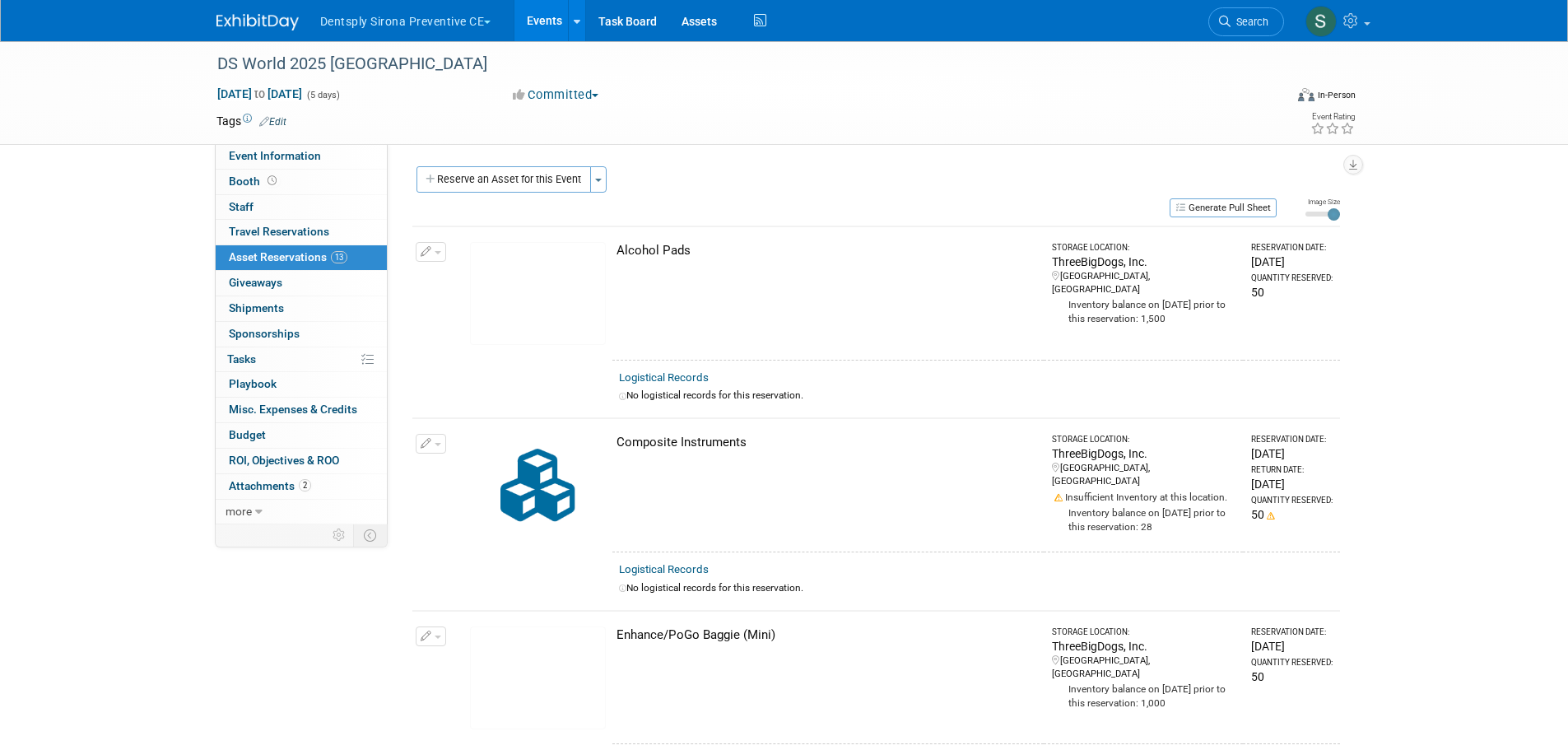
click at [1231, 208] on button "Generate Pull Sheet" at bounding box center [1223, 208] width 107 height 19
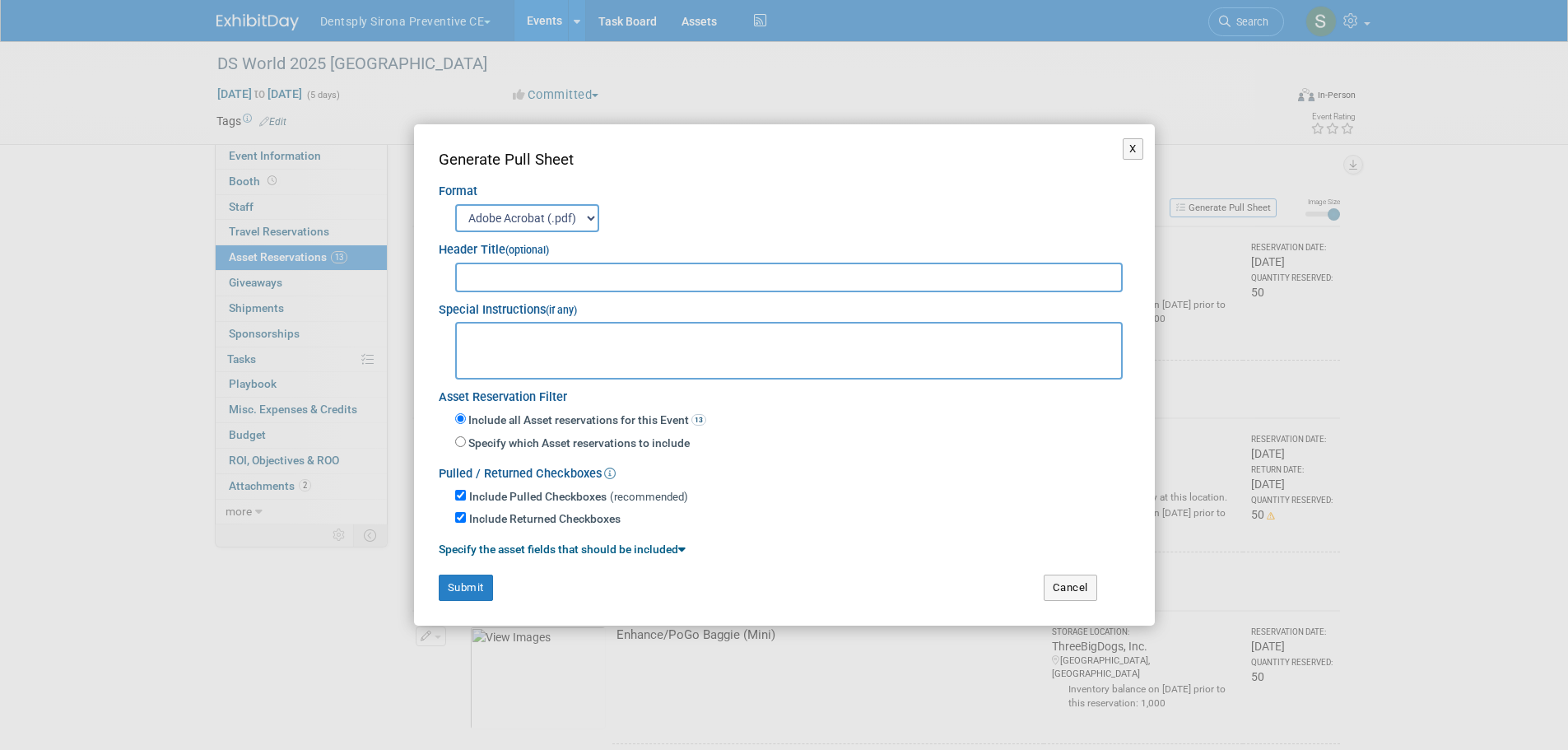
click at [587, 278] on input "text" at bounding box center [789, 277] width 668 height 29
type input "DS World 2025 - Las Vegas"
click at [683, 350] on textarea at bounding box center [789, 351] width 668 height 58
paste textarea "BREAKOUTS DS World 2025 Zone: BREAKOUTS (YELLOW) Czarnowski Las Vegas 4150 Indu…"
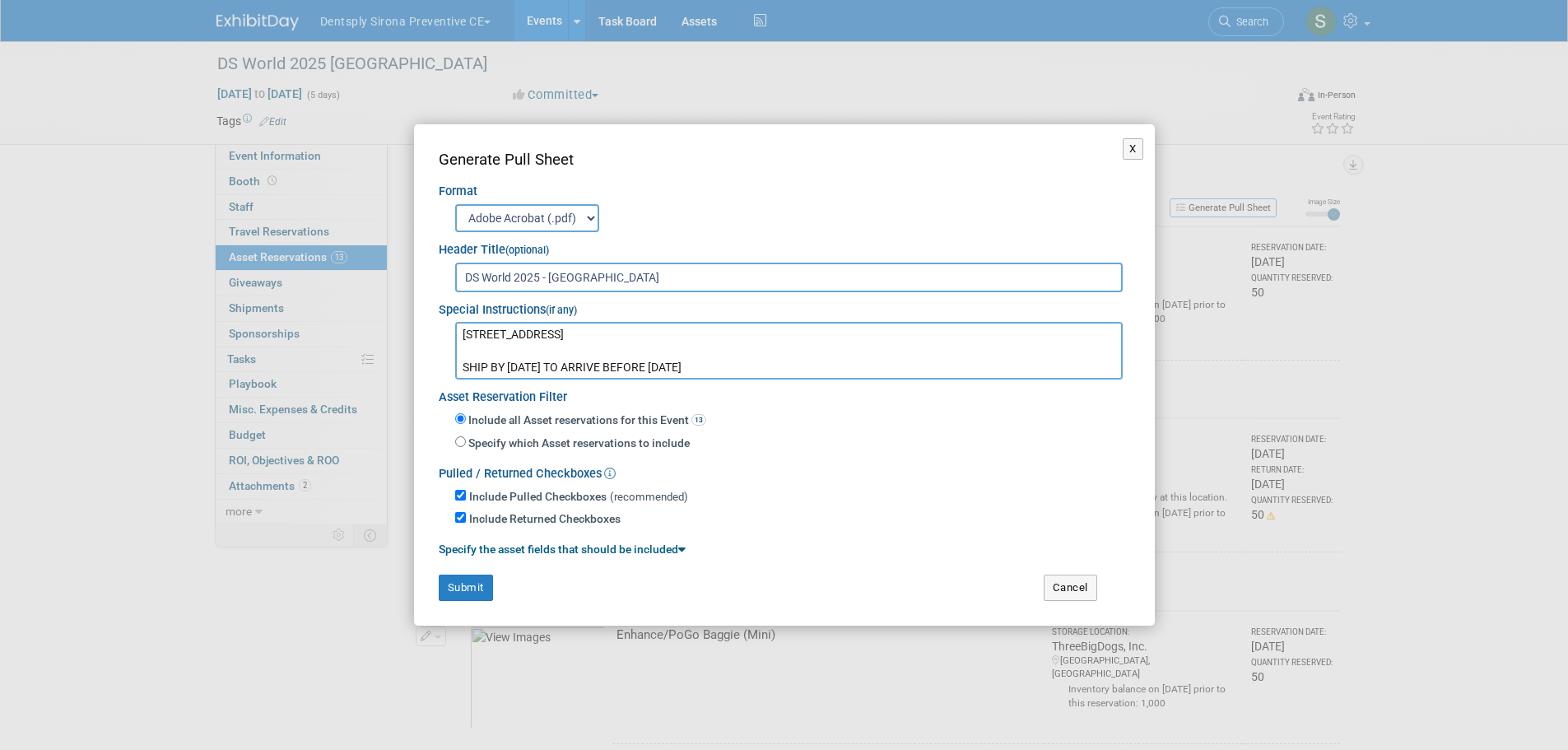
type textarea "BREAKOUTS DS World 2025 Zone: BREAKOUTS (YELLOW) Czarnowski Las Vegas 4150 Indu…"
click at [463, 588] on button "Submit" at bounding box center [465, 588] width 54 height 27
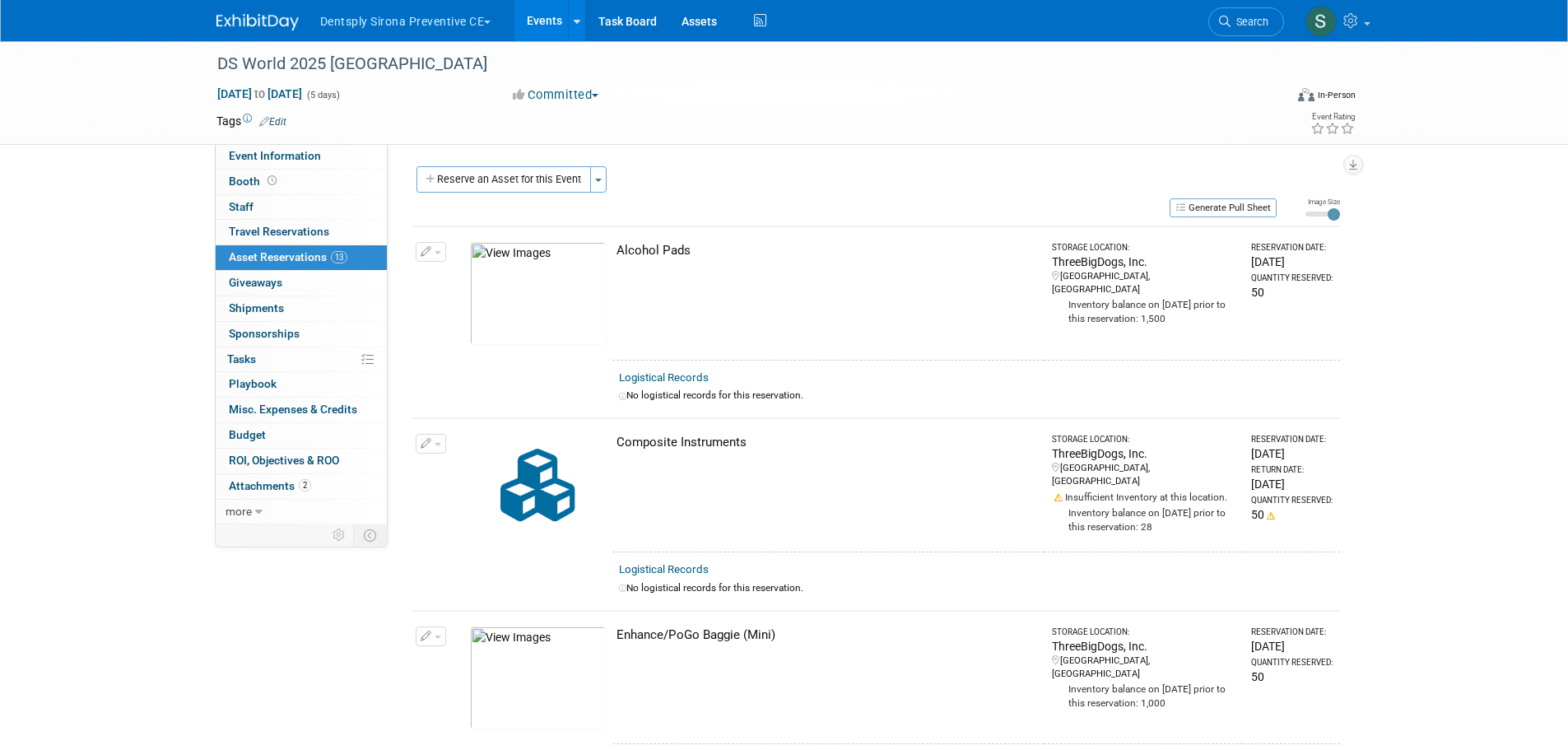
click at [550, 19] on link "Events" at bounding box center [545, 20] width 60 height 41
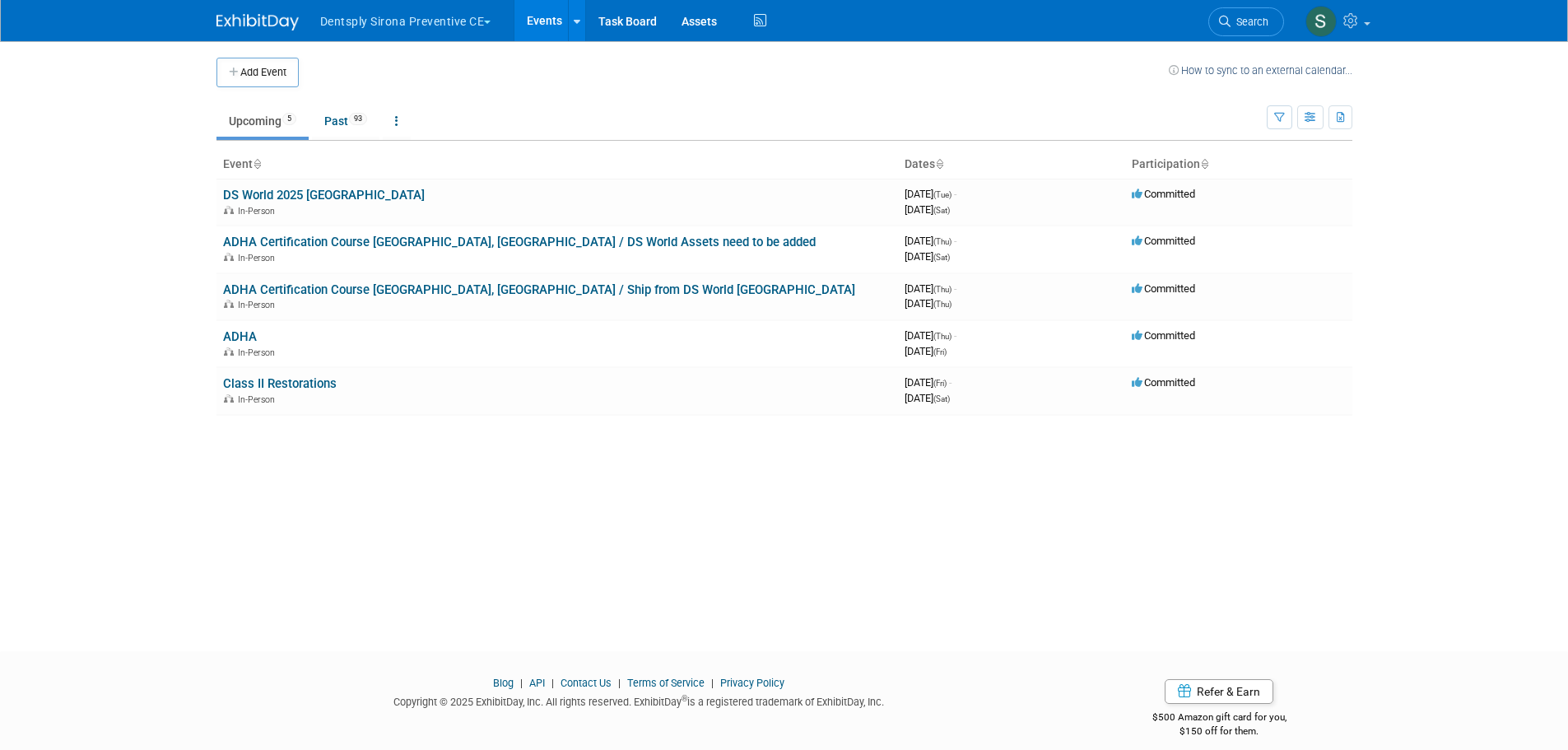
click at [488, 243] on link "ADHA Certification Course Las Vegas, NV / DS World Assets need to be added" at bounding box center [519, 242] width 592 height 15
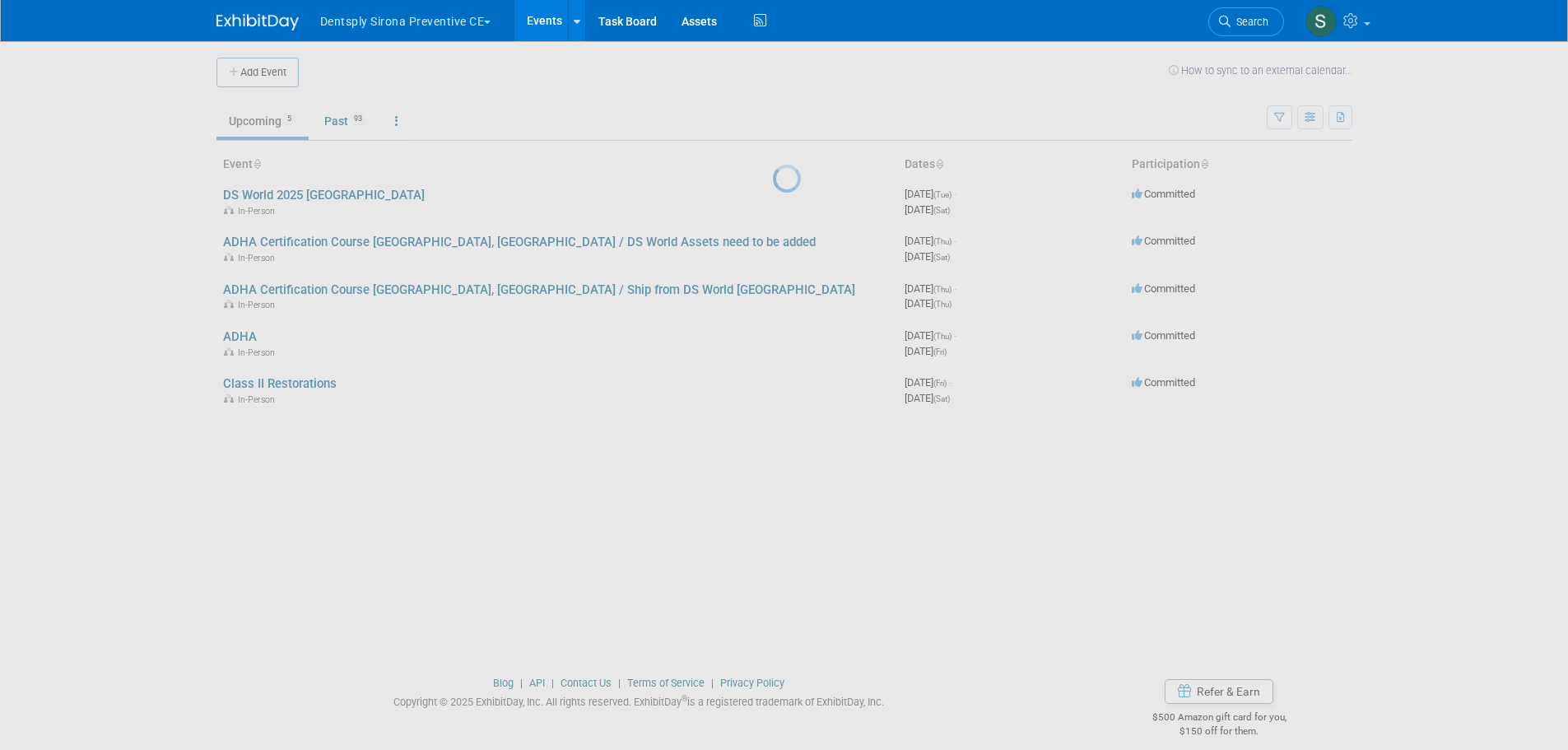
click at [773, 243] on div at bounding box center [784, 375] width 23 height 750
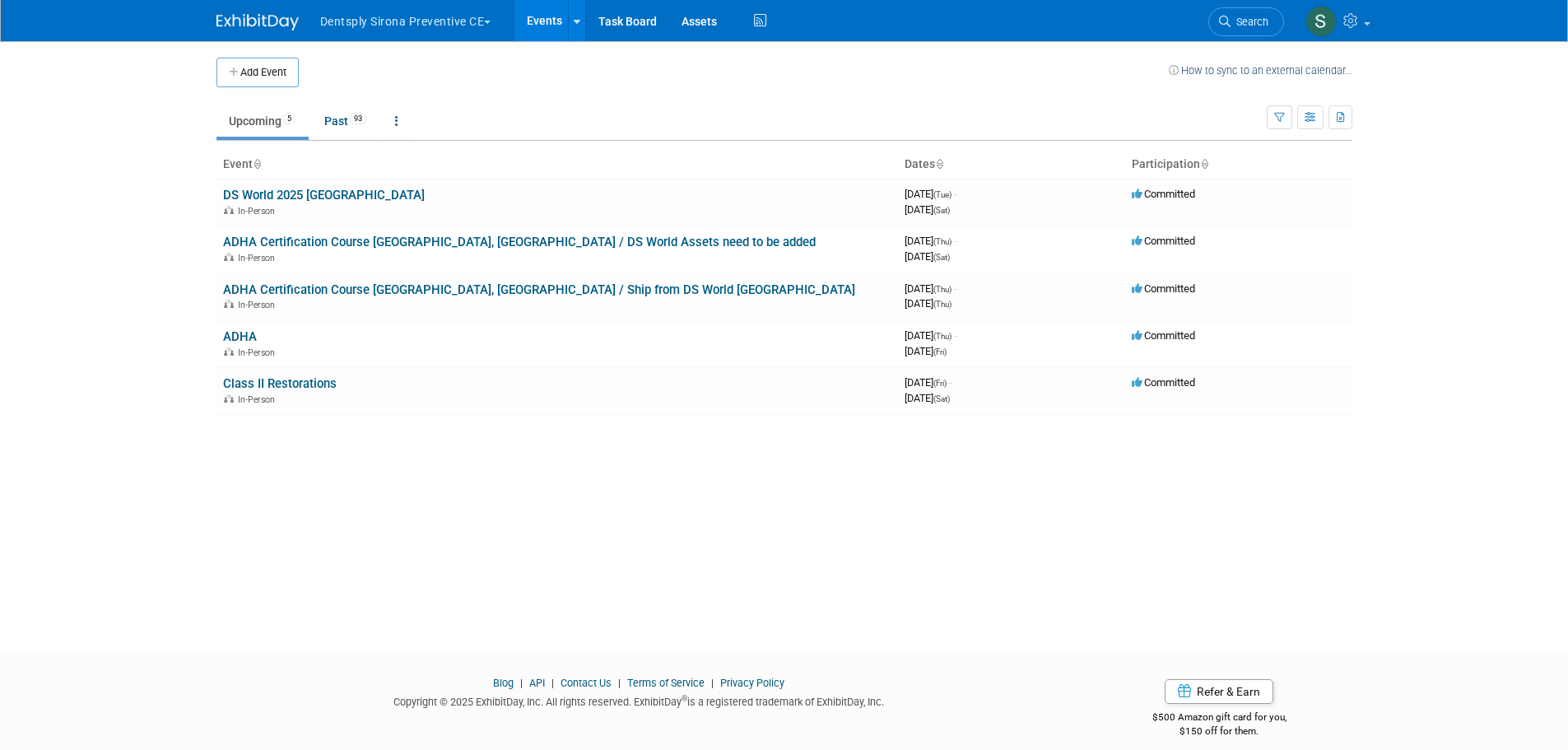
click at [461, 288] on link "ADHA Certification Course Long Beach, CA / Ship from DS World Las Vegas" at bounding box center [539, 289] width 633 height 15
click at [247, 332] on link "ADHA" at bounding box center [240, 337] width 34 height 15
click at [301, 379] on link "Class II Restorations" at bounding box center [280, 384] width 114 height 15
click at [332, 197] on link "DS World 2025 [GEOGRAPHIC_DATA]" at bounding box center [324, 195] width 201 height 15
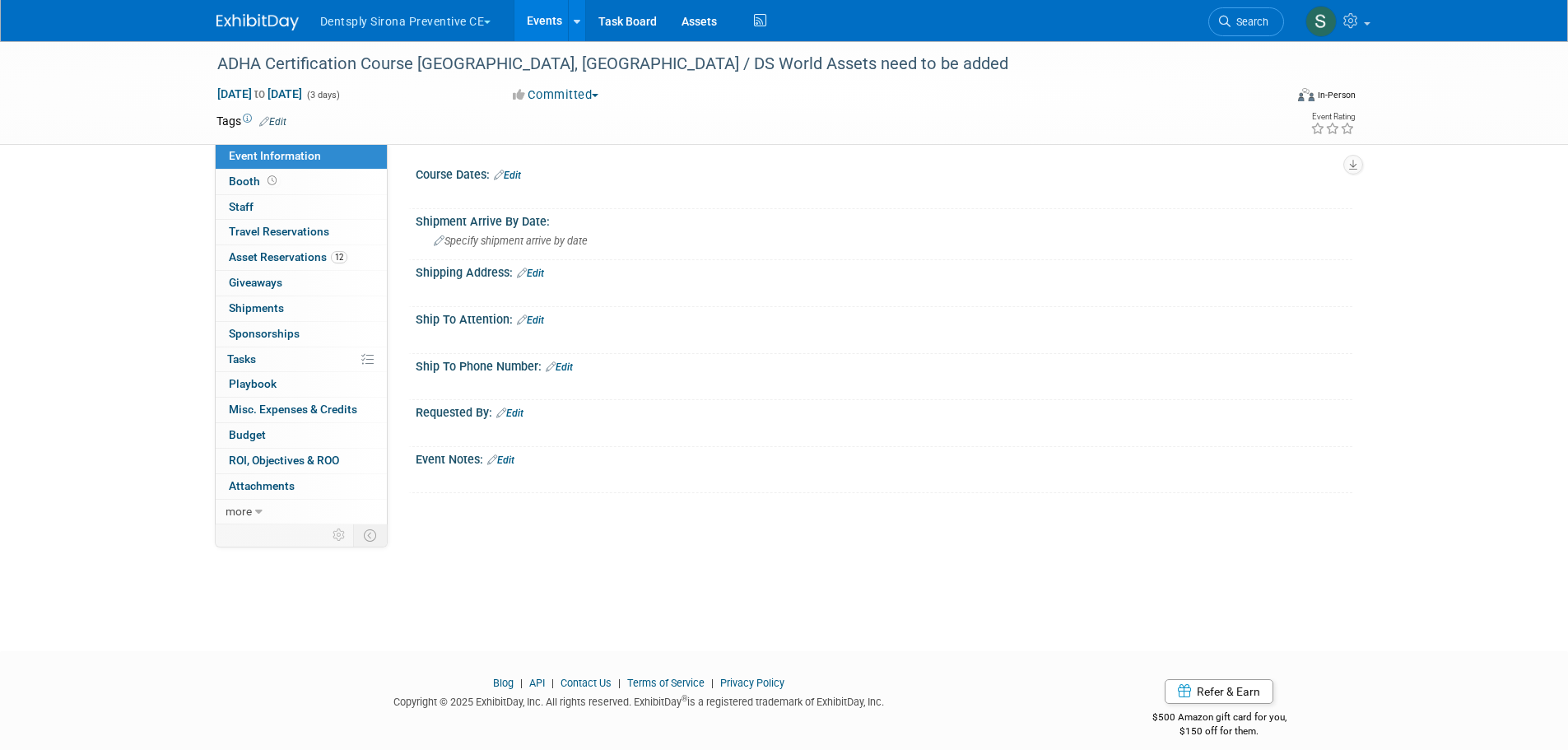
click at [263, 256] on span "Asset Reservations 12" at bounding box center [287, 256] width 118 height 13
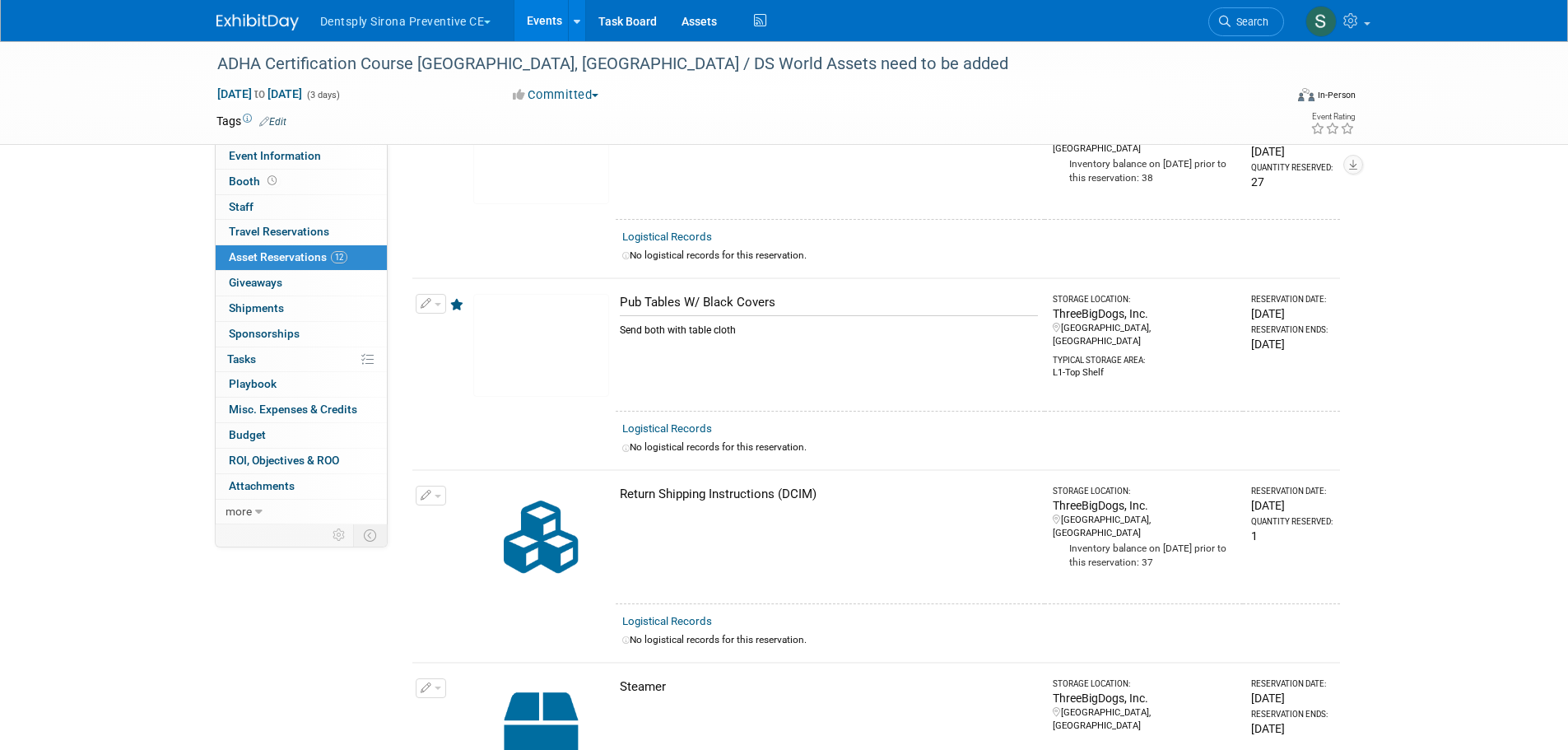
scroll to position [908, 0]
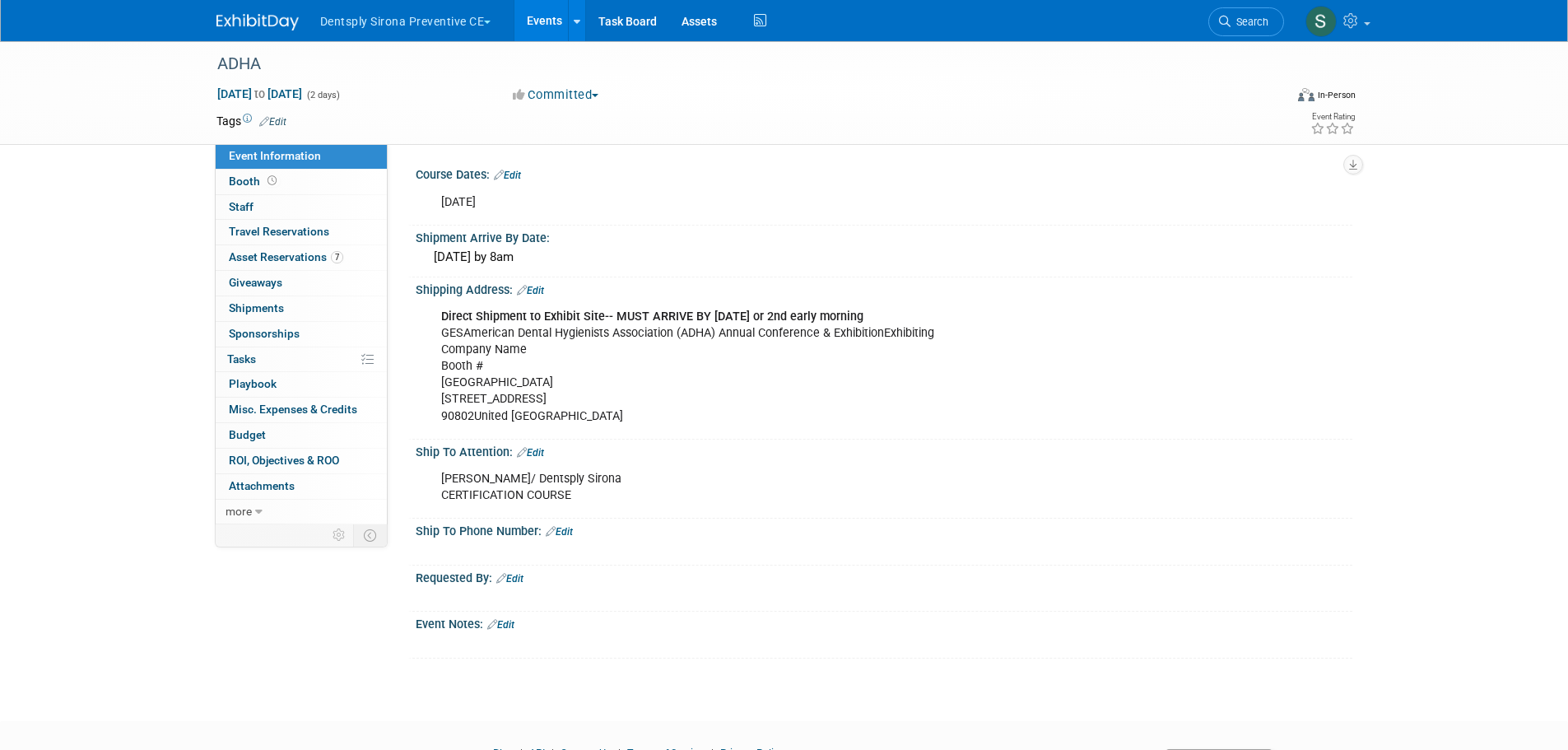
click at [300, 252] on span "Asset Reservations 7" at bounding box center [286, 256] width 114 height 13
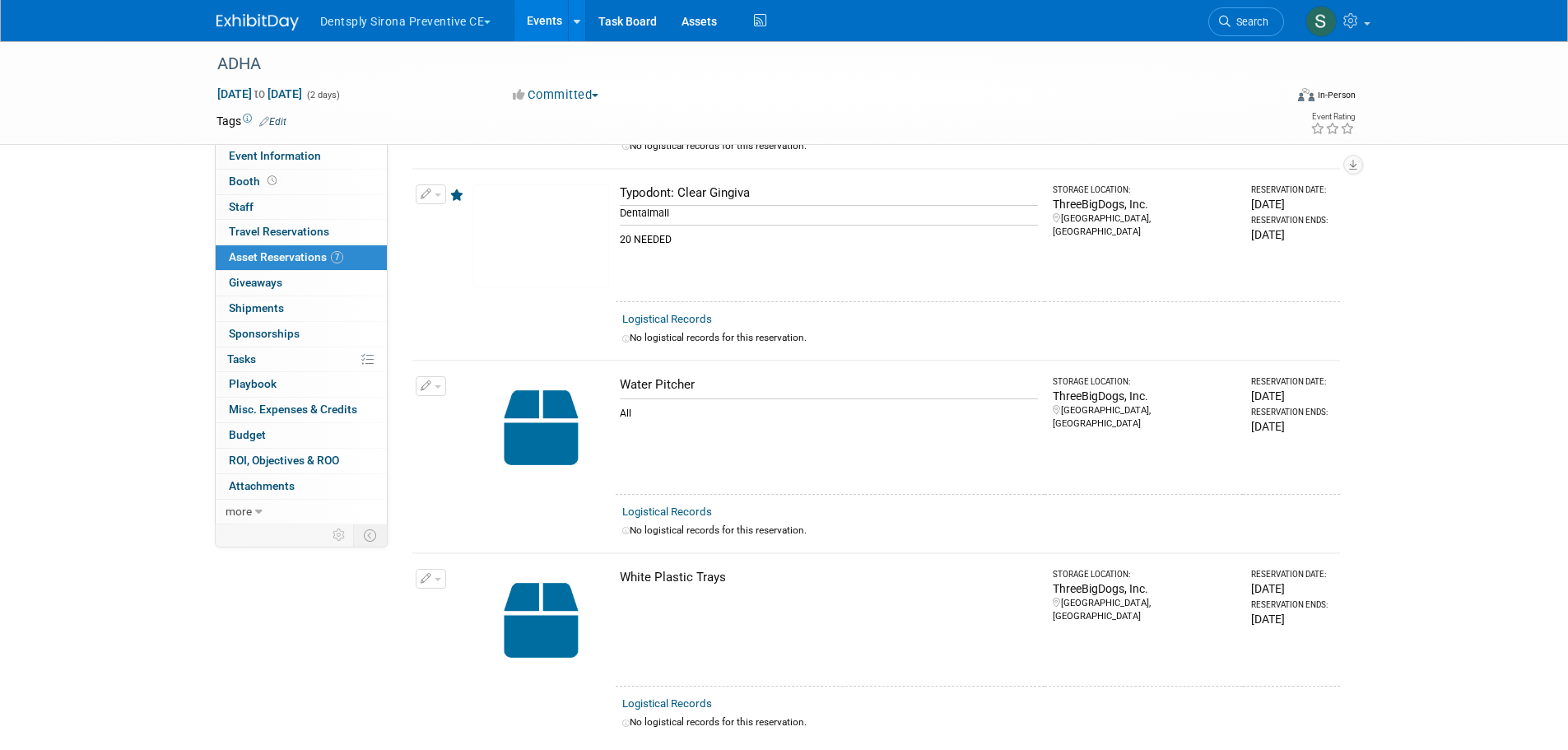
scroll to position [961, 0]
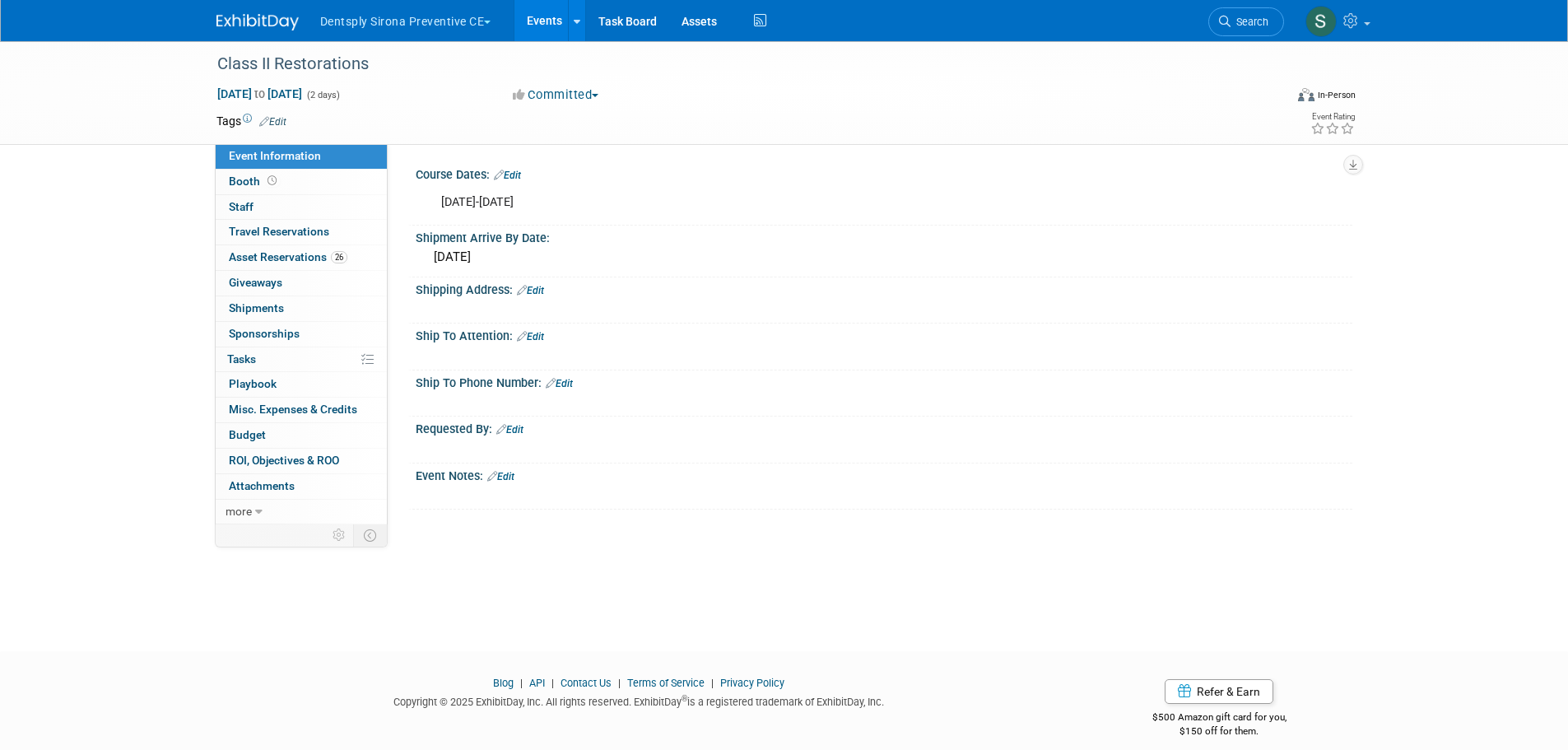
click at [303, 255] on span "Asset Reservations 26" at bounding box center [287, 256] width 118 height 13
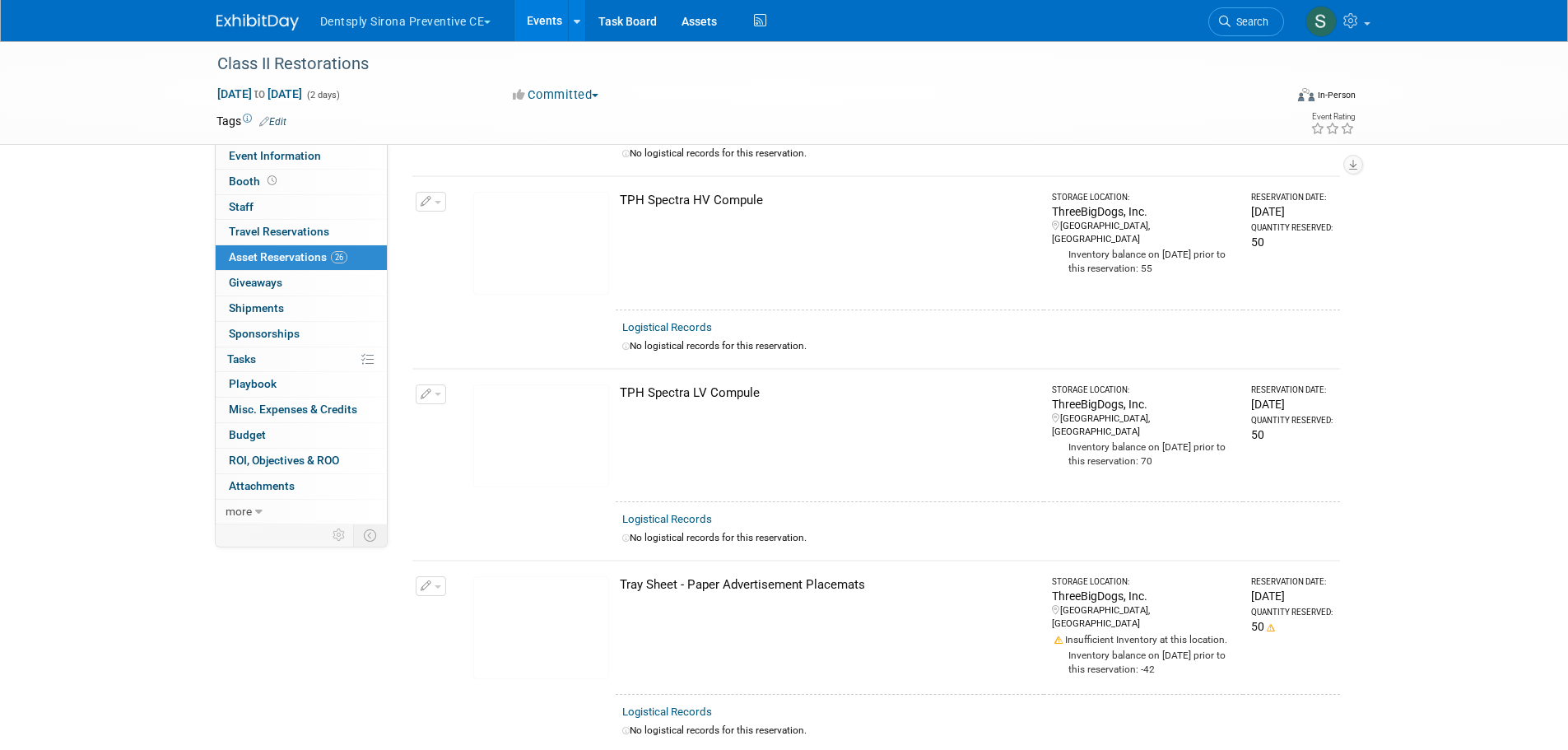
scroll to position [4631, 0]
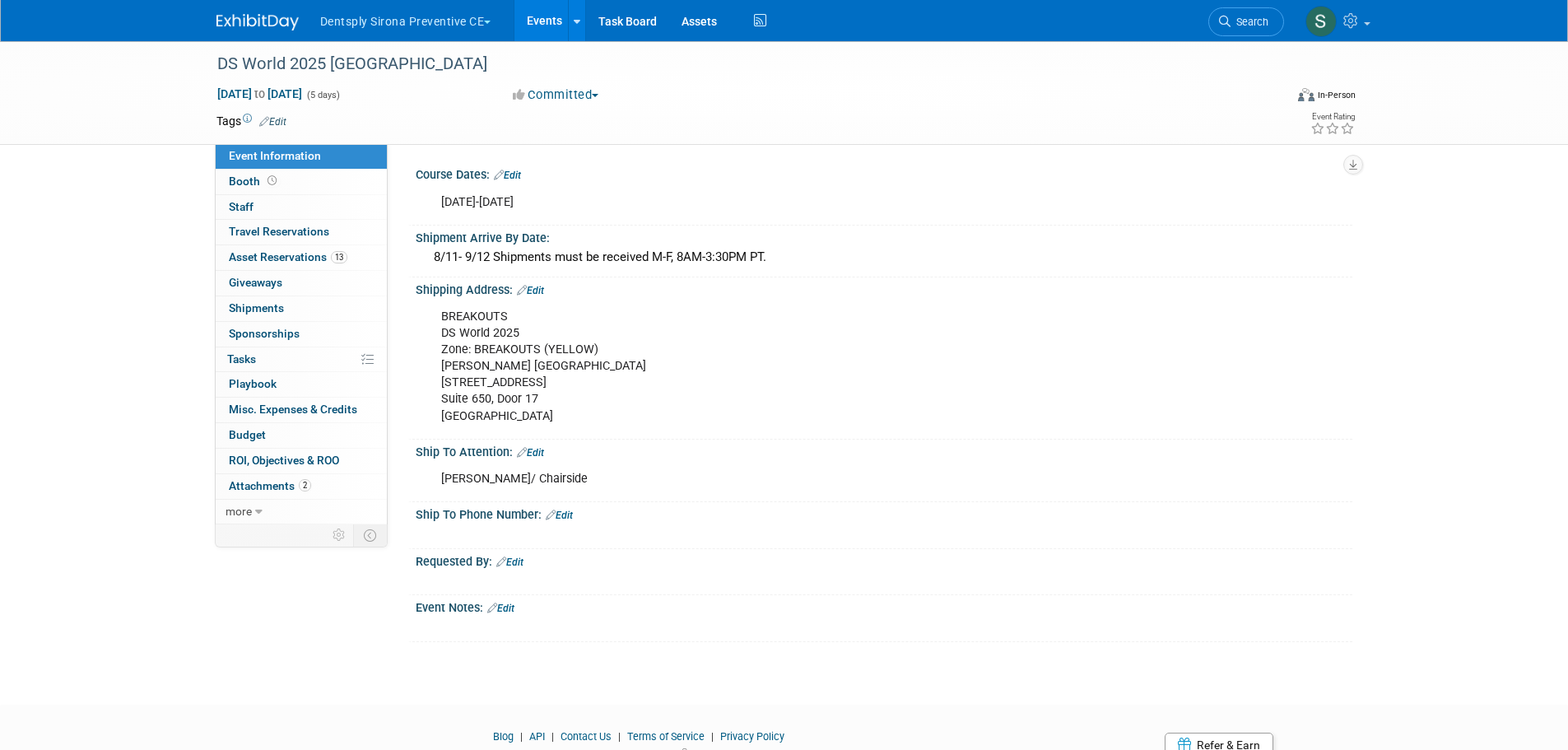
click at [428, 25] on button "Dentsply Sirona Preventive CE" at bounding box center [415, 18] width 193 height 37
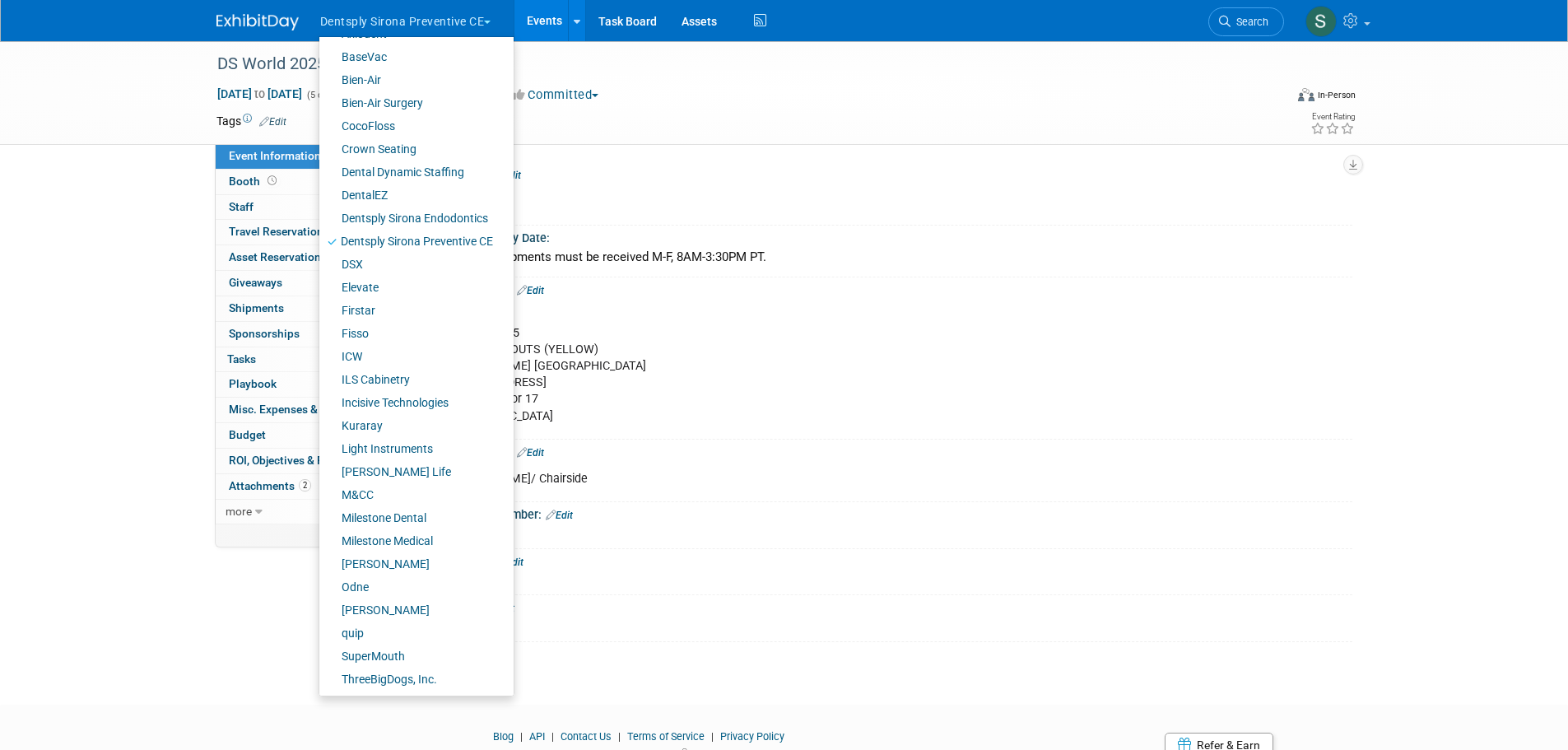
scroll to position [114, 0]
click at [392, 649] on link "SuperMouth" at bounding box center [410, 655] width 182 height 23
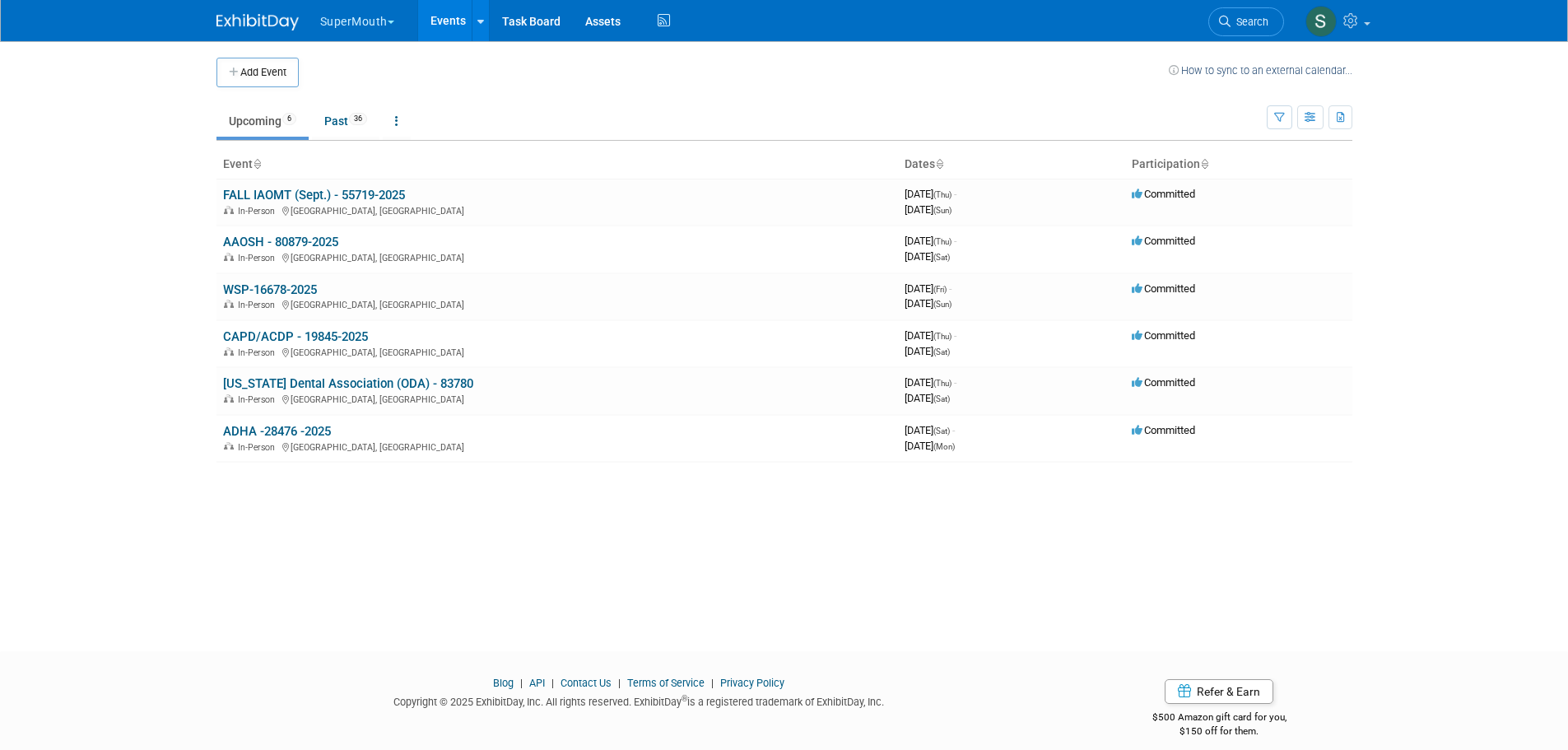
click at [280, 331] on link "CAPD/ACDP - 19845-2025" at bounding box center [296, 337] width 145 height 15
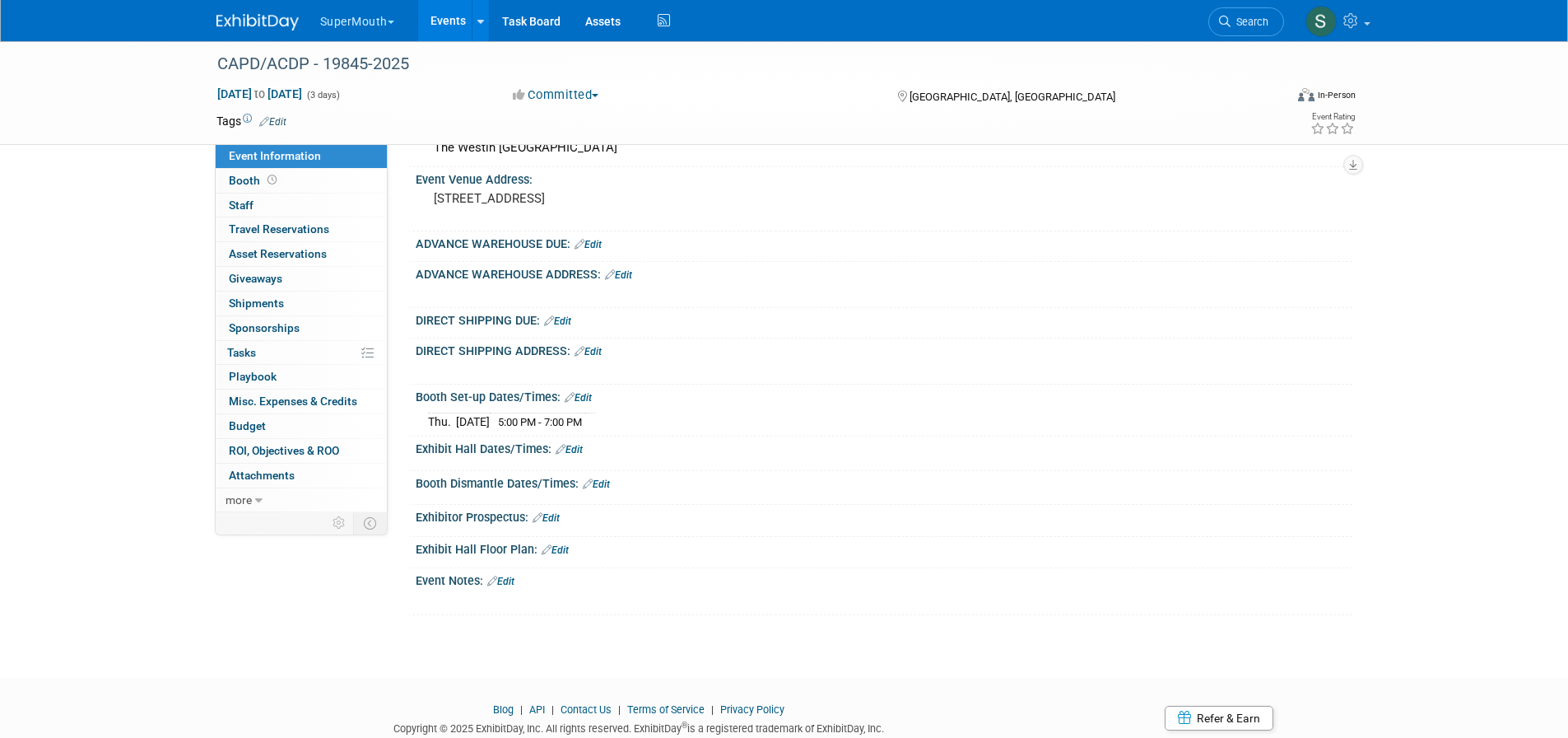
scroll to position [220, 0]
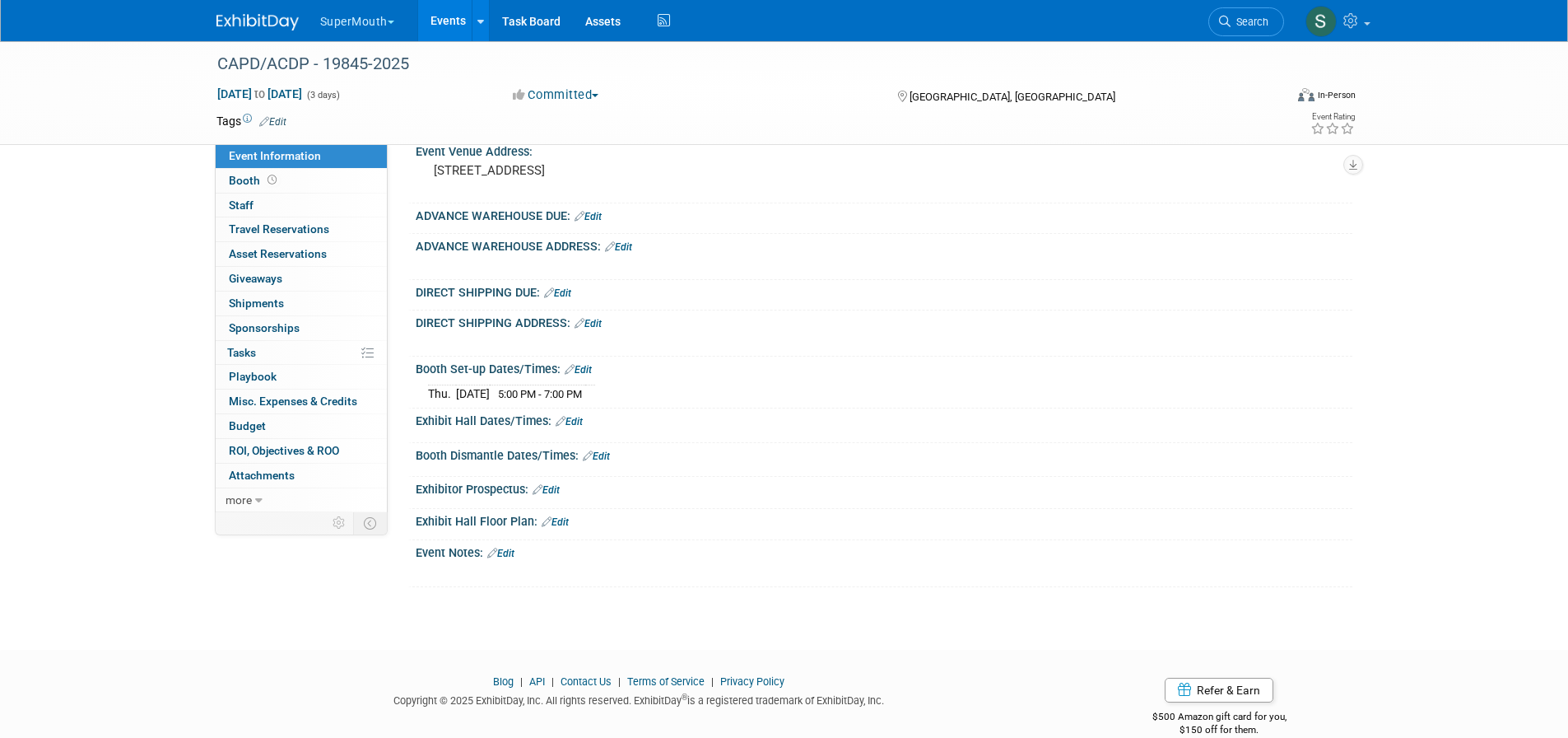
click at [580, 428] on link "Edit" at bounding box center [569, 421] width 27 height 12
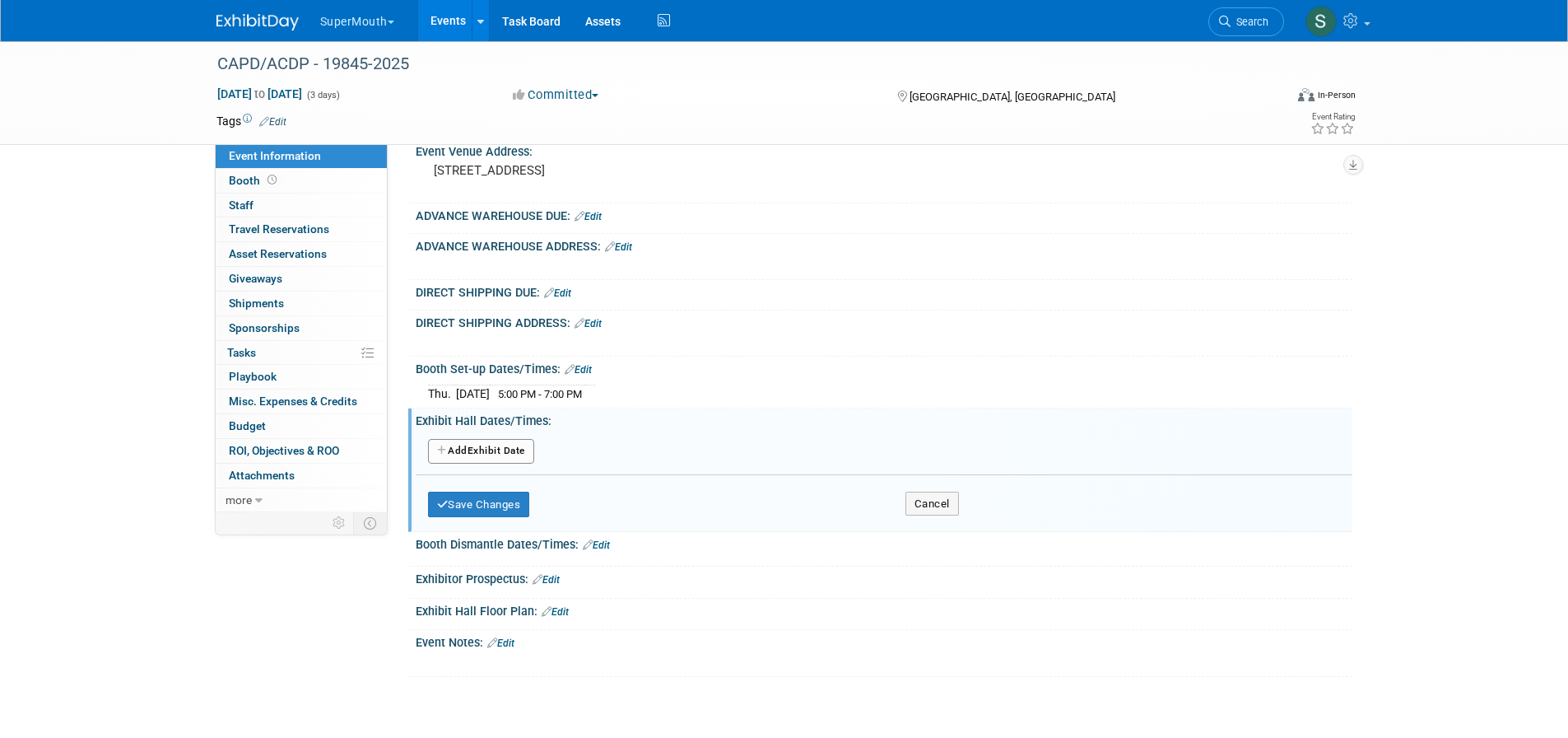
click at [505, 463] on button "Add Another Exhibit Date" at bounding box center [481, 450] width 106 height 25
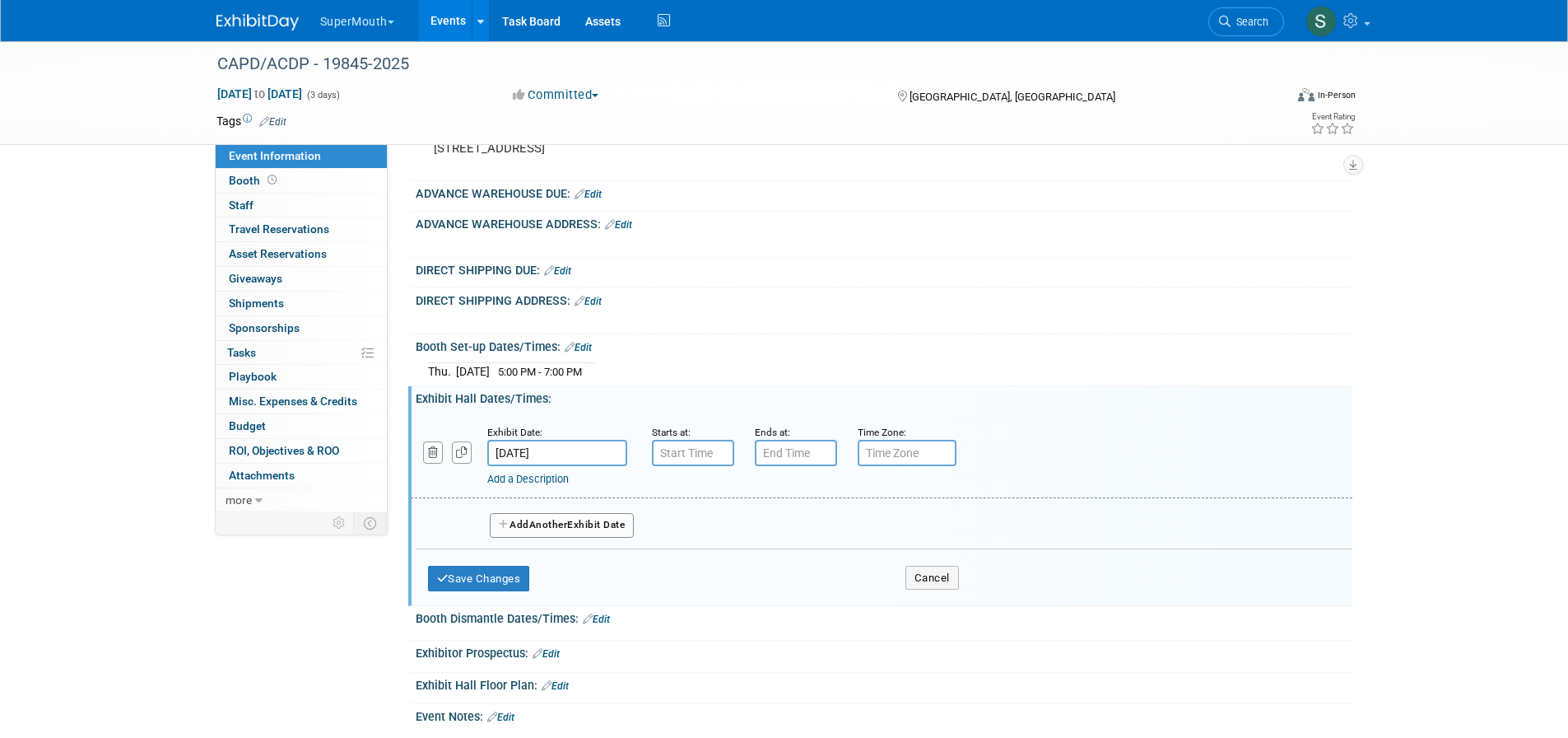
scroll to position [247, 0]
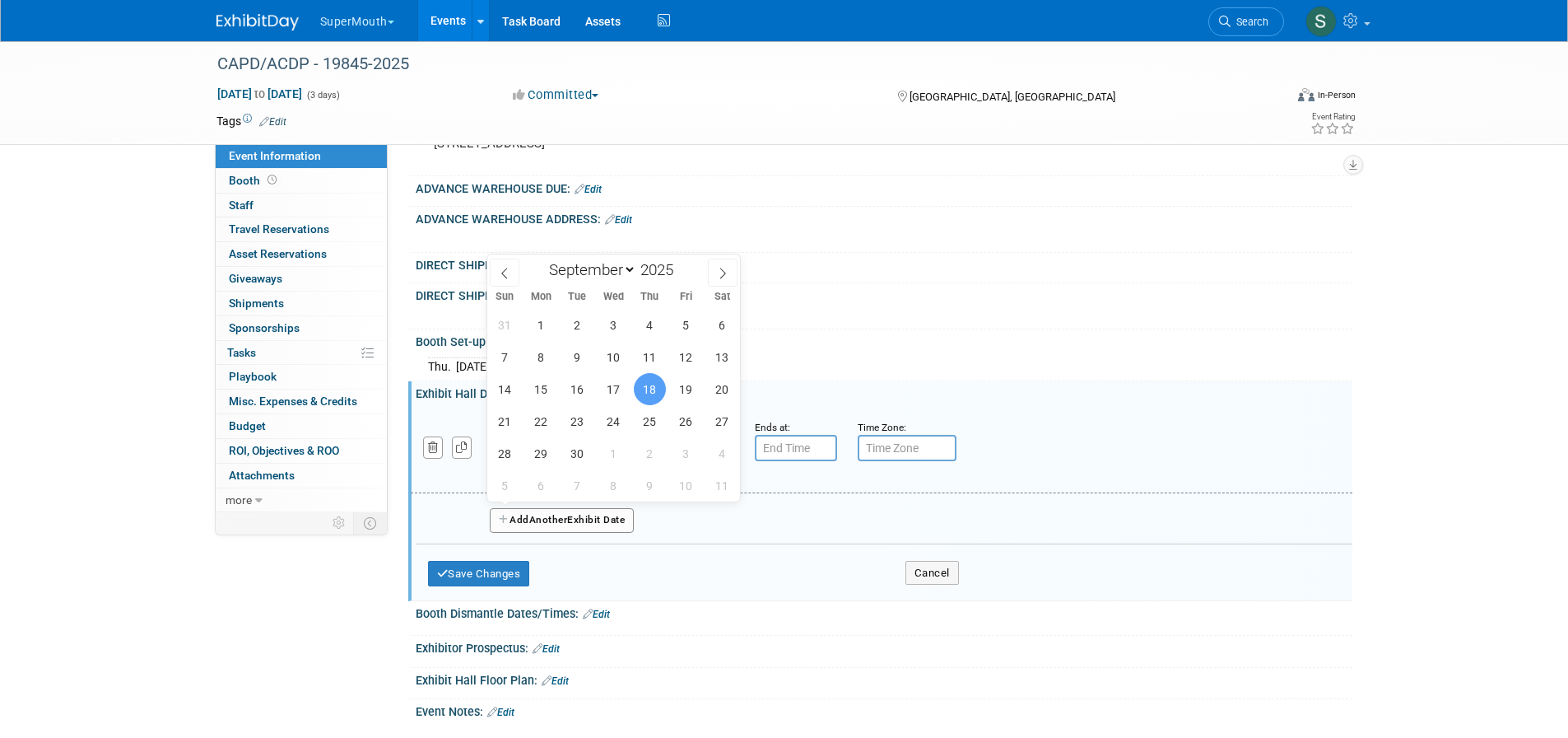
click at [530, 461] on input "Sep 18, 2025" at bounding box center [557, 448] width 140 height 27
click at [685, 391] on span "19" at bounding box center [686, 388] width 32 height 32
type input "Sep 19, 2025"
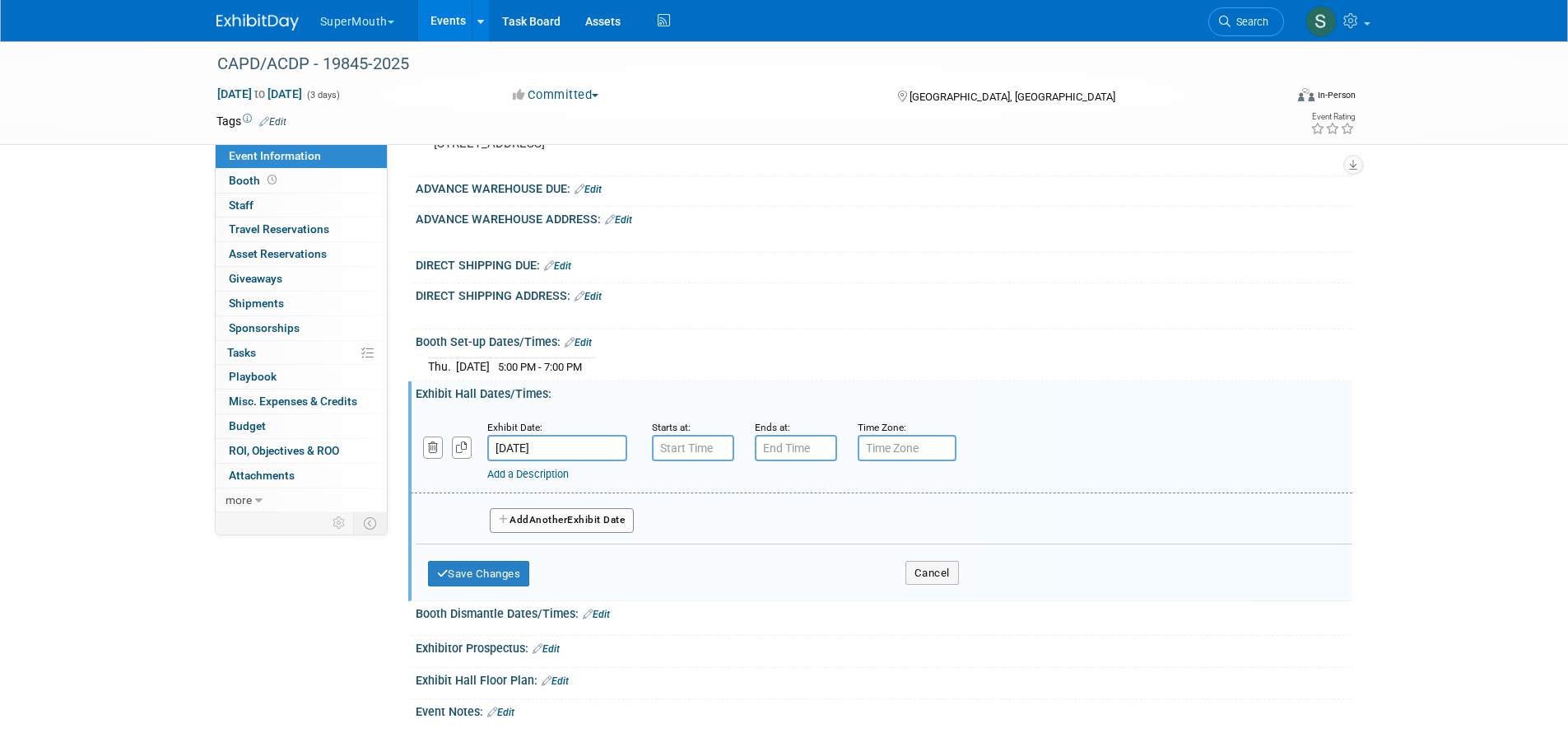
click at [574, 533] on button "Add Another Exhibit Date" at bounding box center [562, 520] width 145 height 25
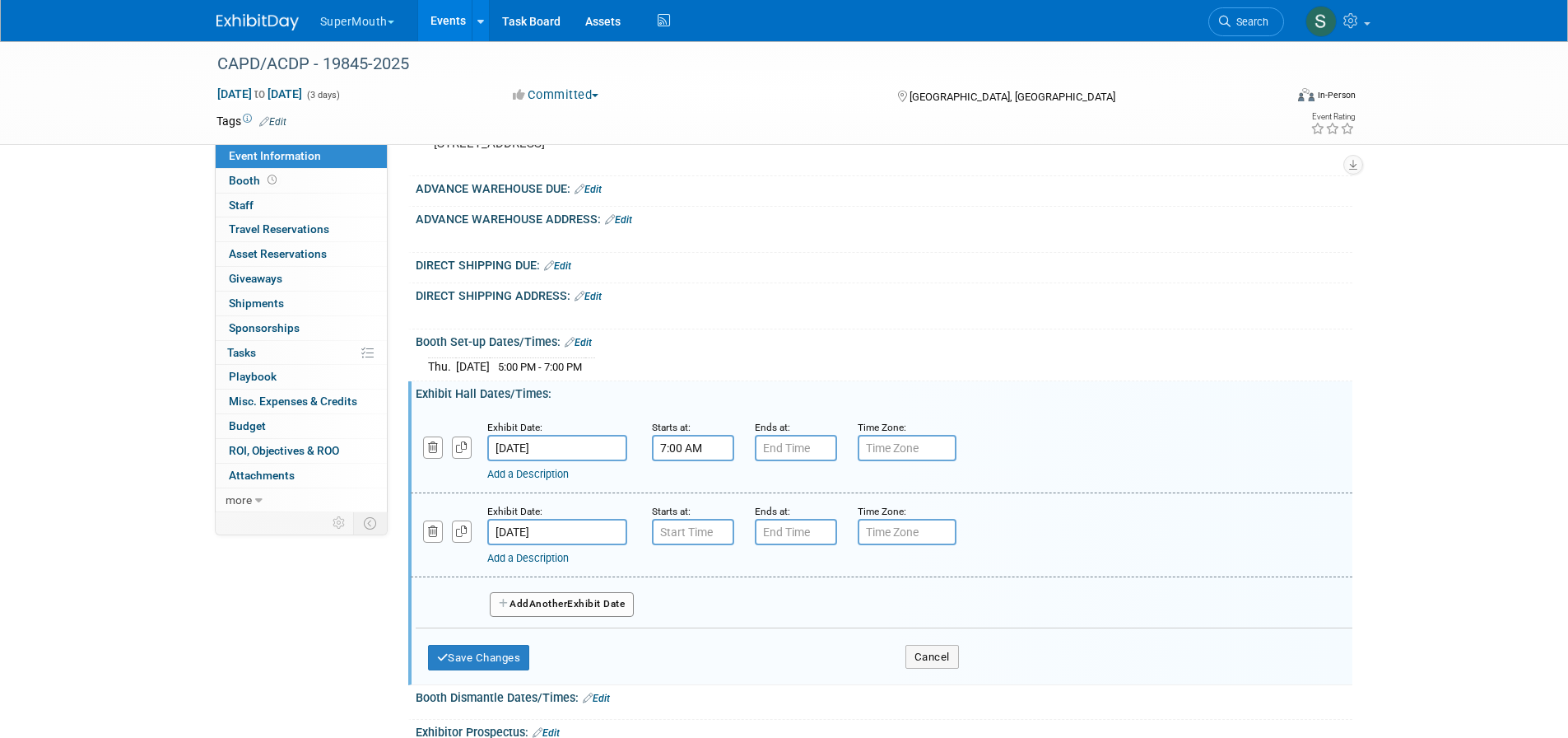
click at [682, 461] on input "7:00 AM" at bounding box center [693, 448] width 82 height 27
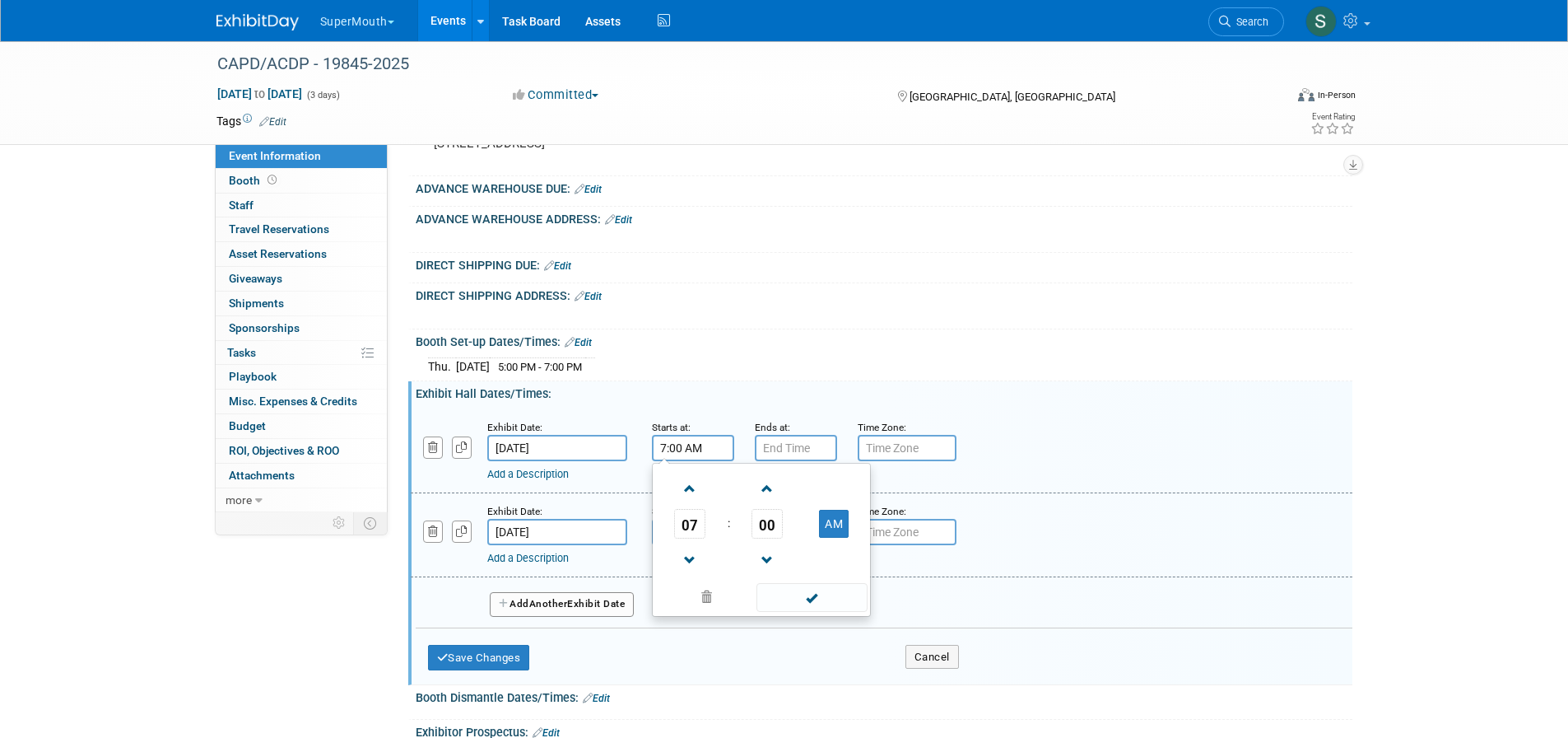
click at [689, 503] on span at bounding box center [689, 488] width 28 height 28
type input "8:00 AM"
click at [813, 612] on span at bounding box center [811, 597] width 111 height 28
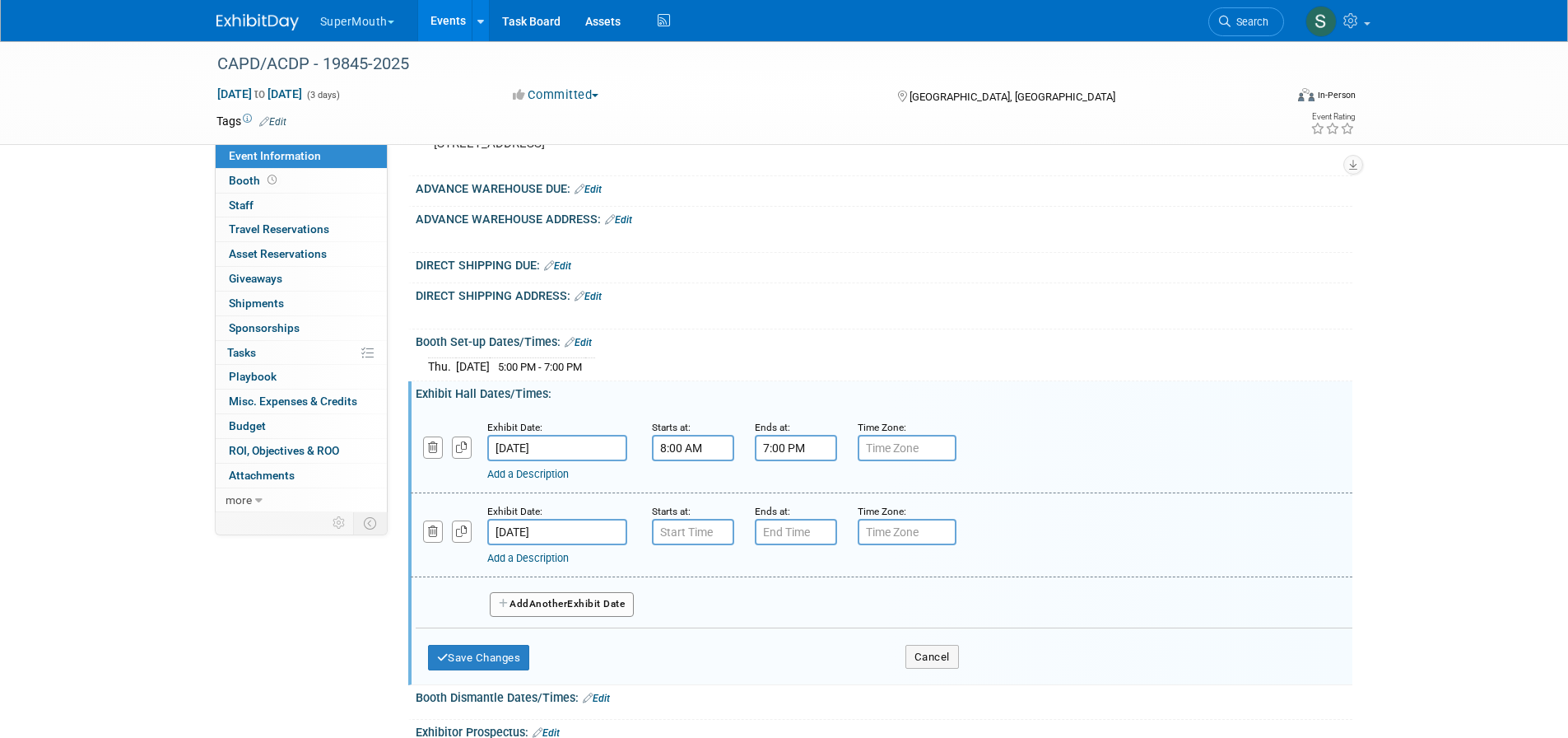
click at [801, 461] on input "7:00 PM" at bounding box center [796, 448] width 82 height 27
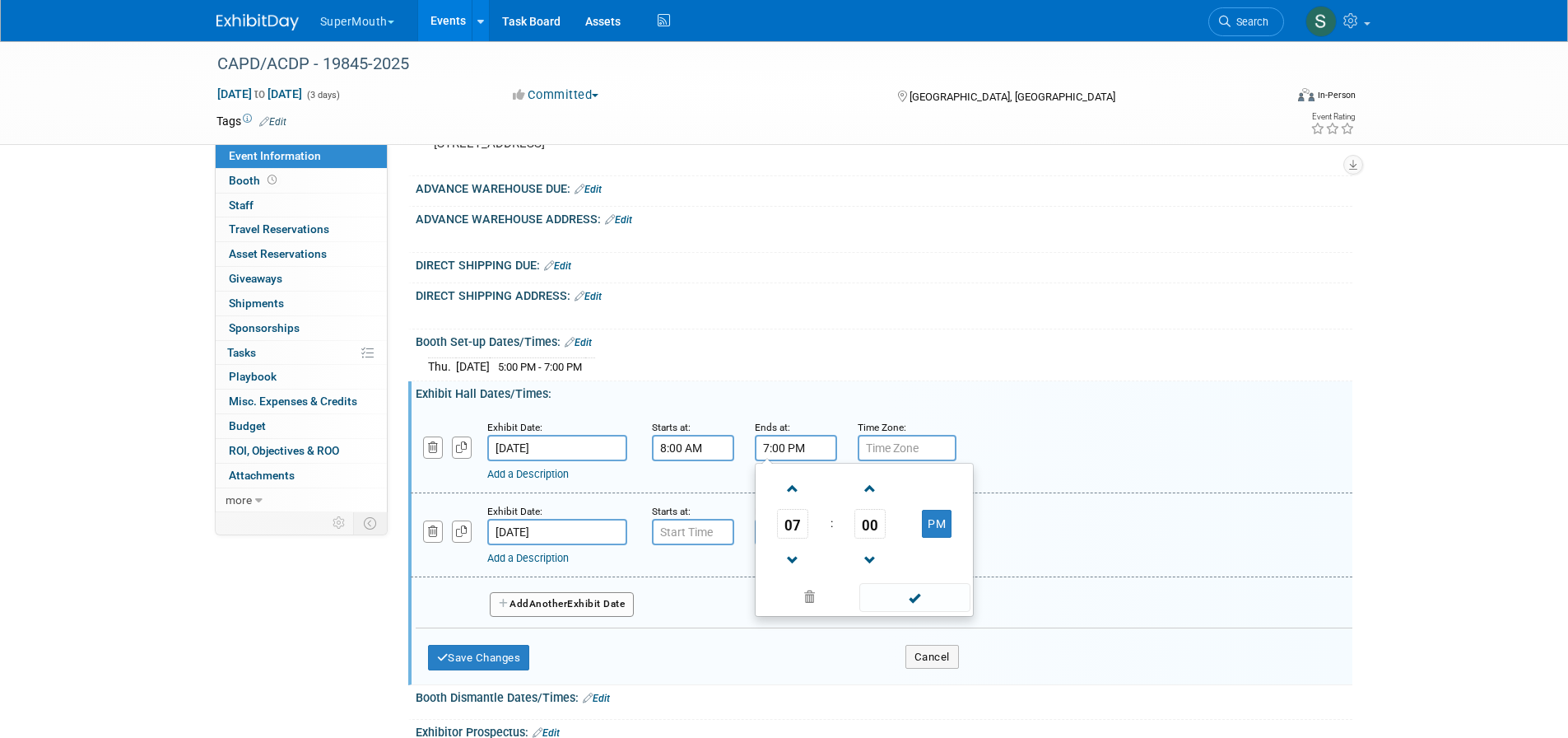
click at [791, 575] on span at bounding box center [793, 559] width 28 height 28
type input "4:00 PM"
click at [940, 612] on span at bounding box center [914, 597] width 111 height 28
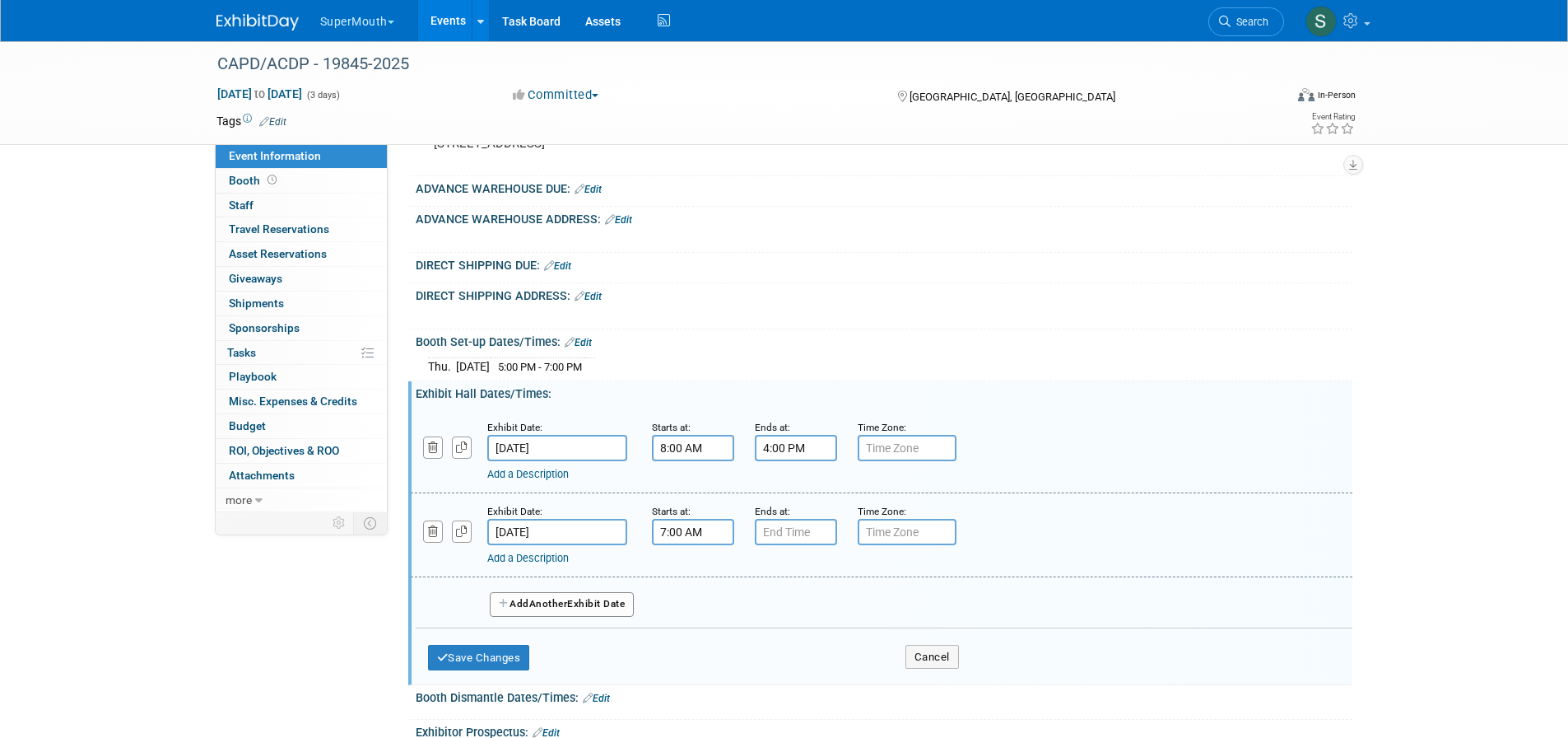
click at [705, 545] on input "7:00 AM" at bounding box center [693, 531] width 82 height 27
click at [697, 587] on span at bounding box center [689, 572] width 28 height 28
type input "8:00 AM"
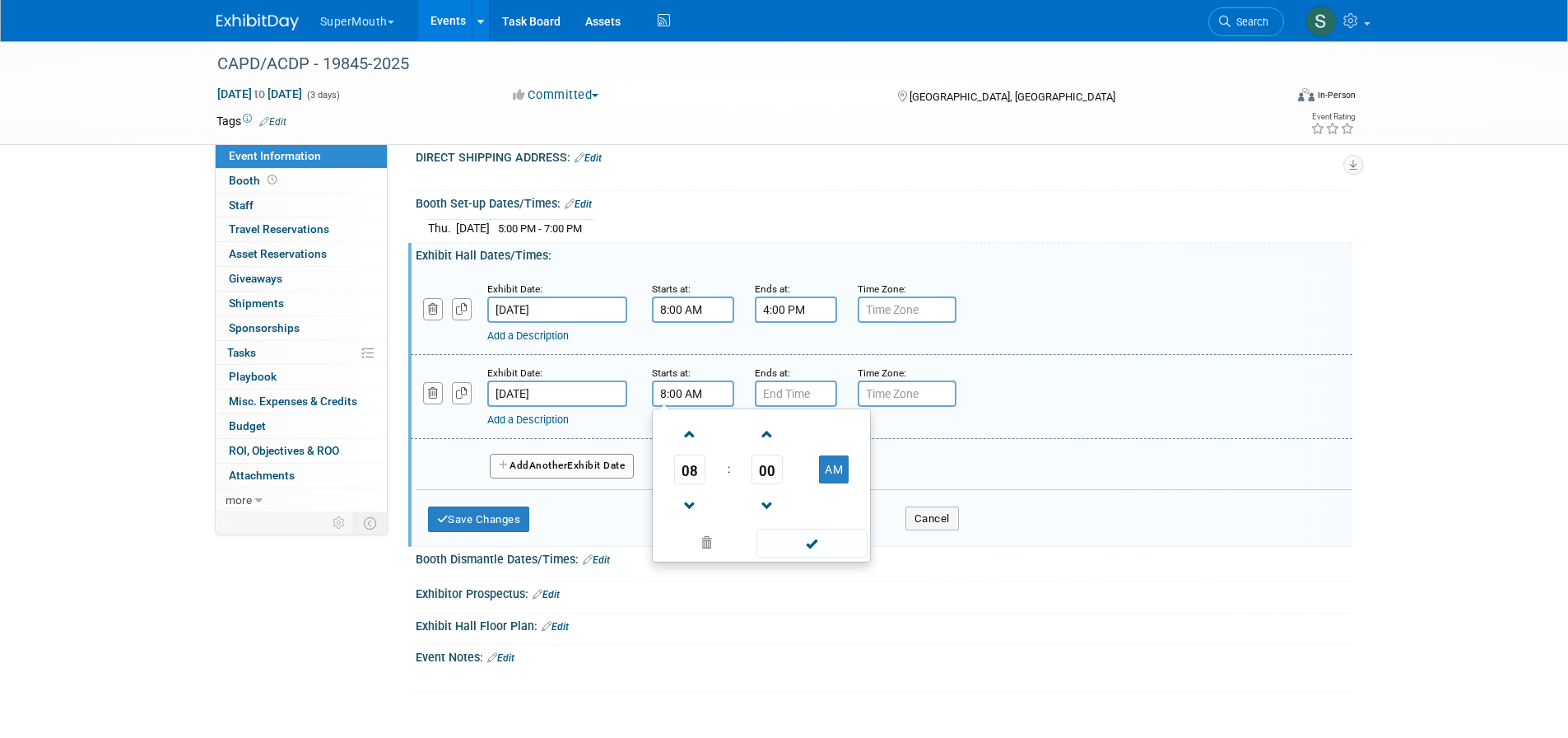
scroll to position [439, 0]
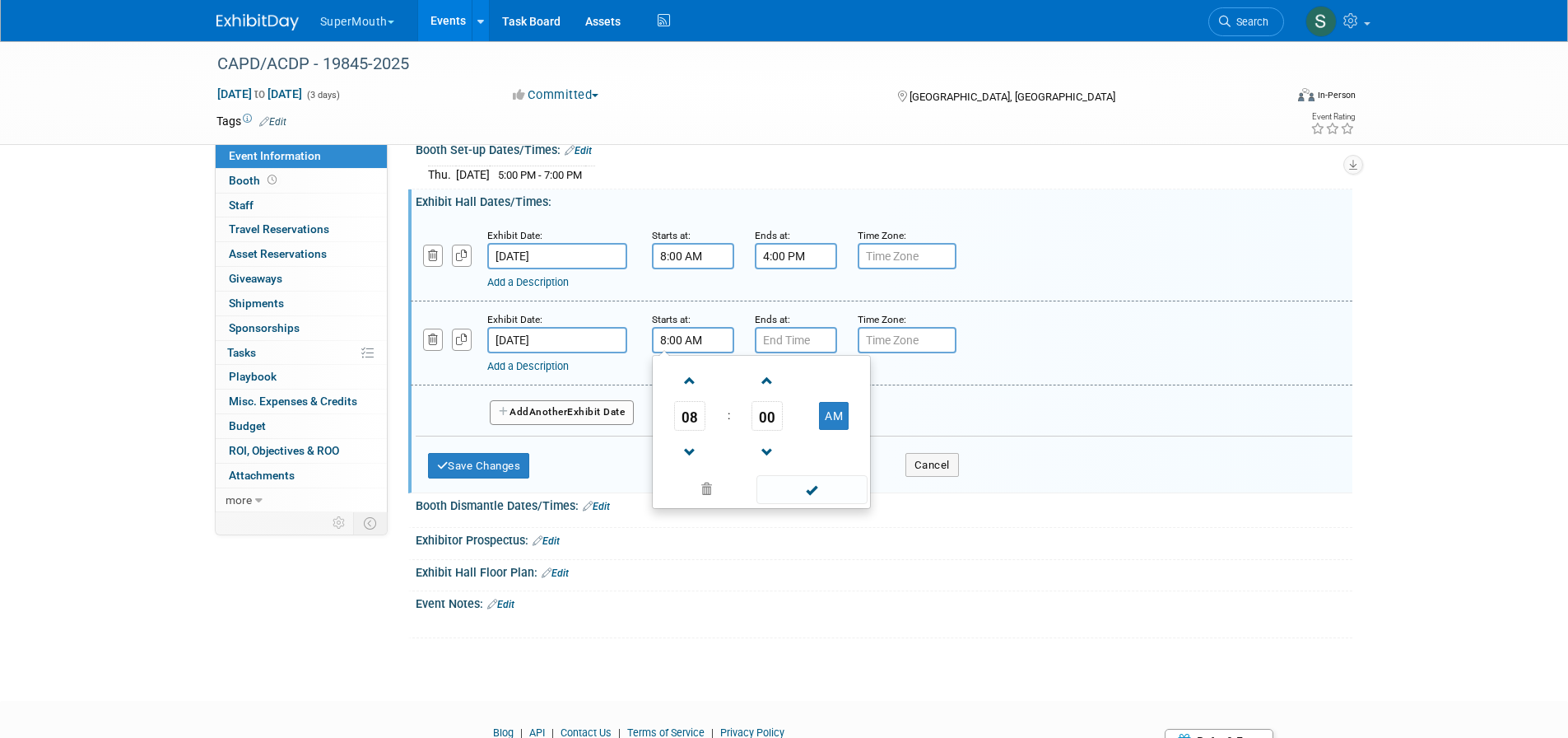
click at [845, 504] on span at bounding box center [811, 489] width 111 height 28
click at [814, 353] on input "7:00 PM" at bounding box center [796, 340] width 82 height 27
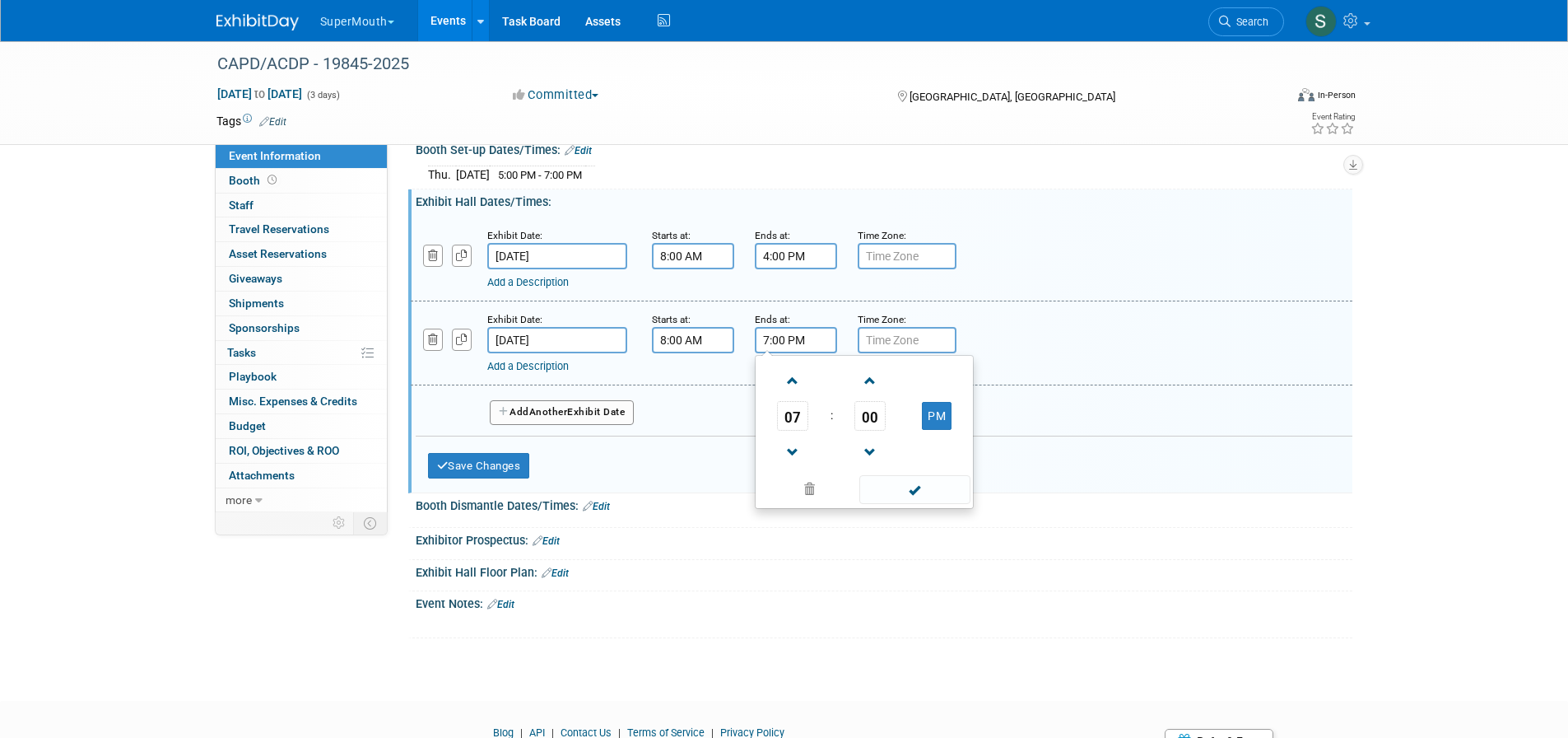
click at [793, 467] on span at bounding box center [793, 451] width 28 height 28
click at [875, 430] on span "00" at bounding box center [870, 416] width 31 height 29
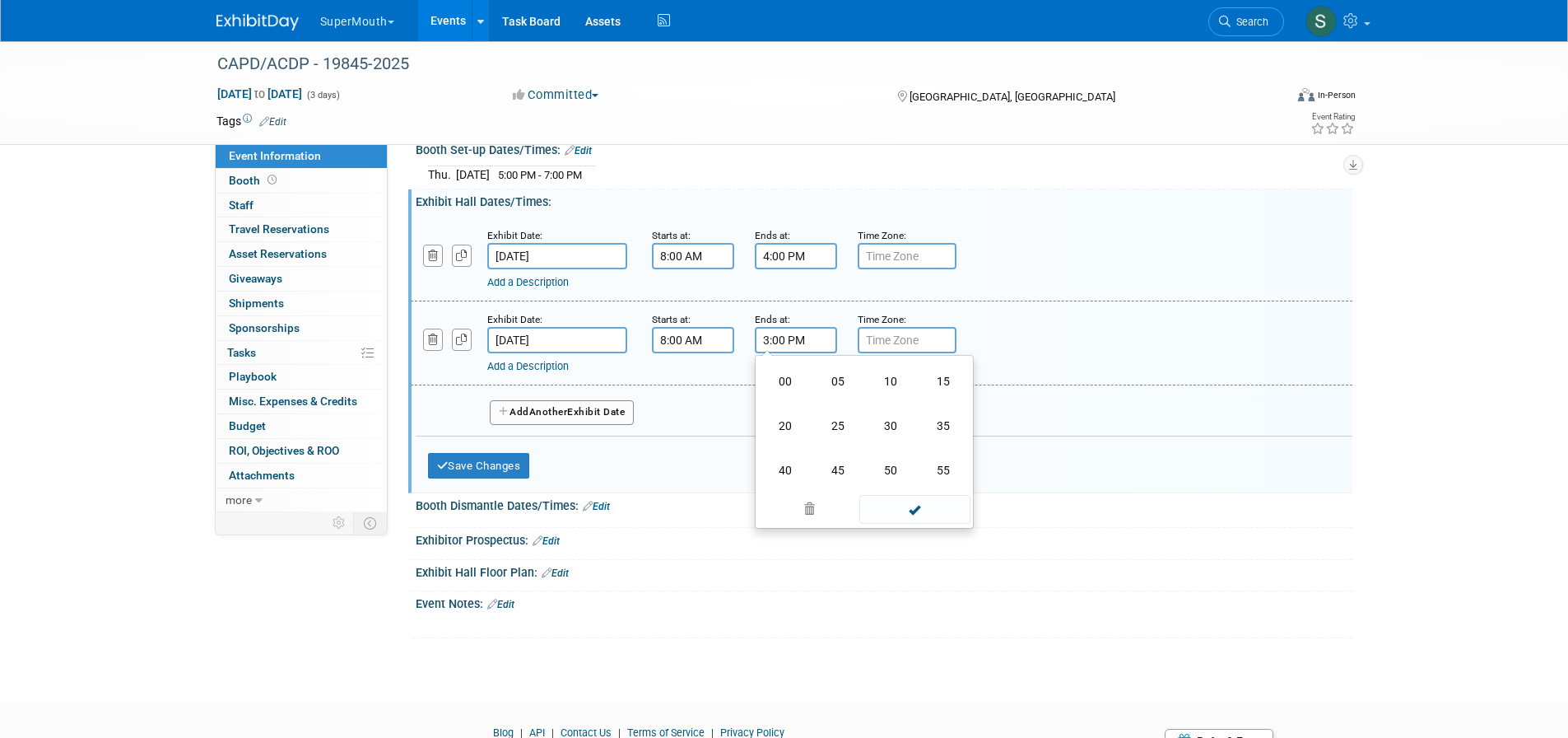
click at [881, 448] on td "30" at bounding box center [891, 426] width 53 height 45
type input "3:30 PM"
click at [911, 504] on span at bounding box center [914, 489] width 111 height 28
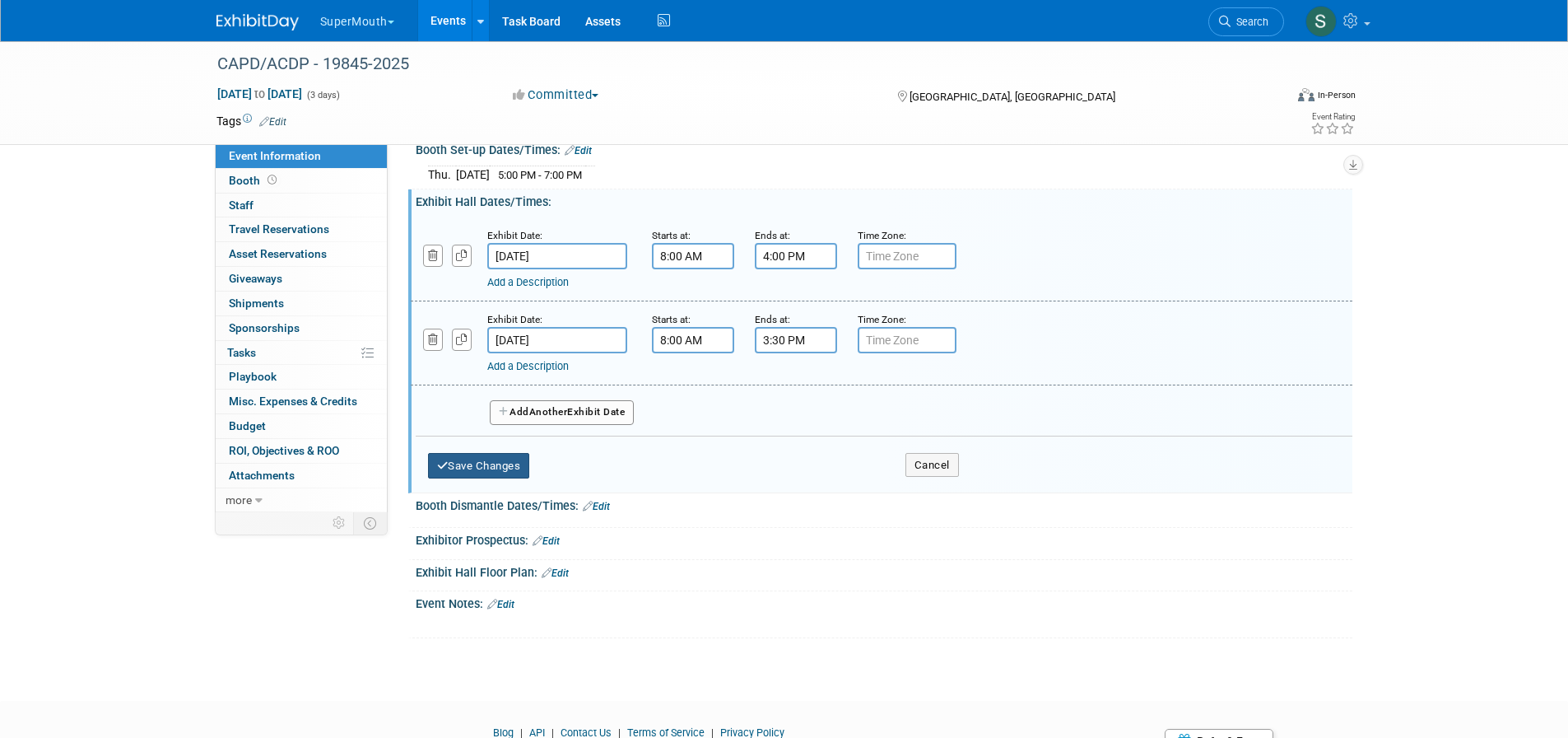
click at [522, 479] on button "Save Changes" at bounding box center [479, 466] width 102 height 27
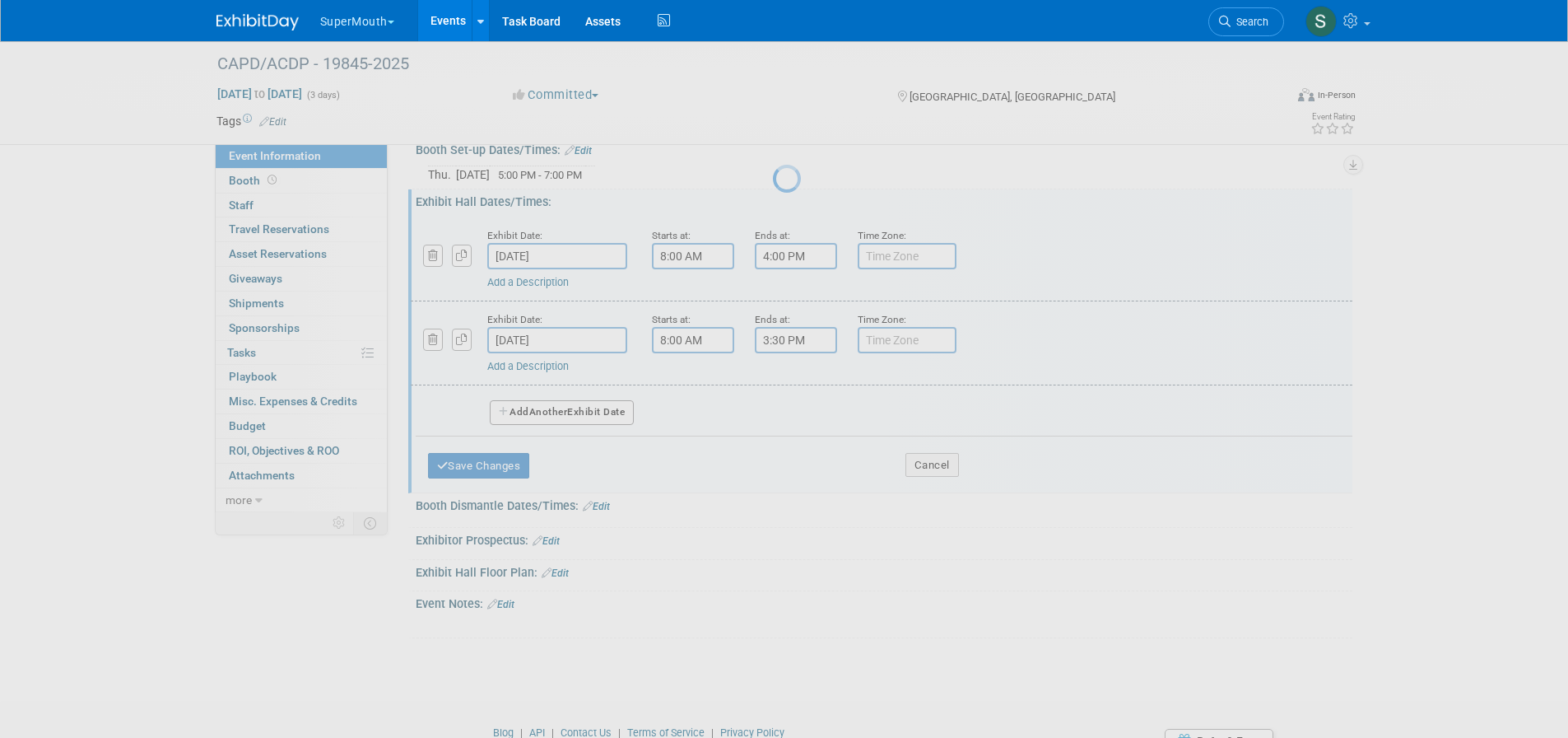
scroll to position [308, 0]
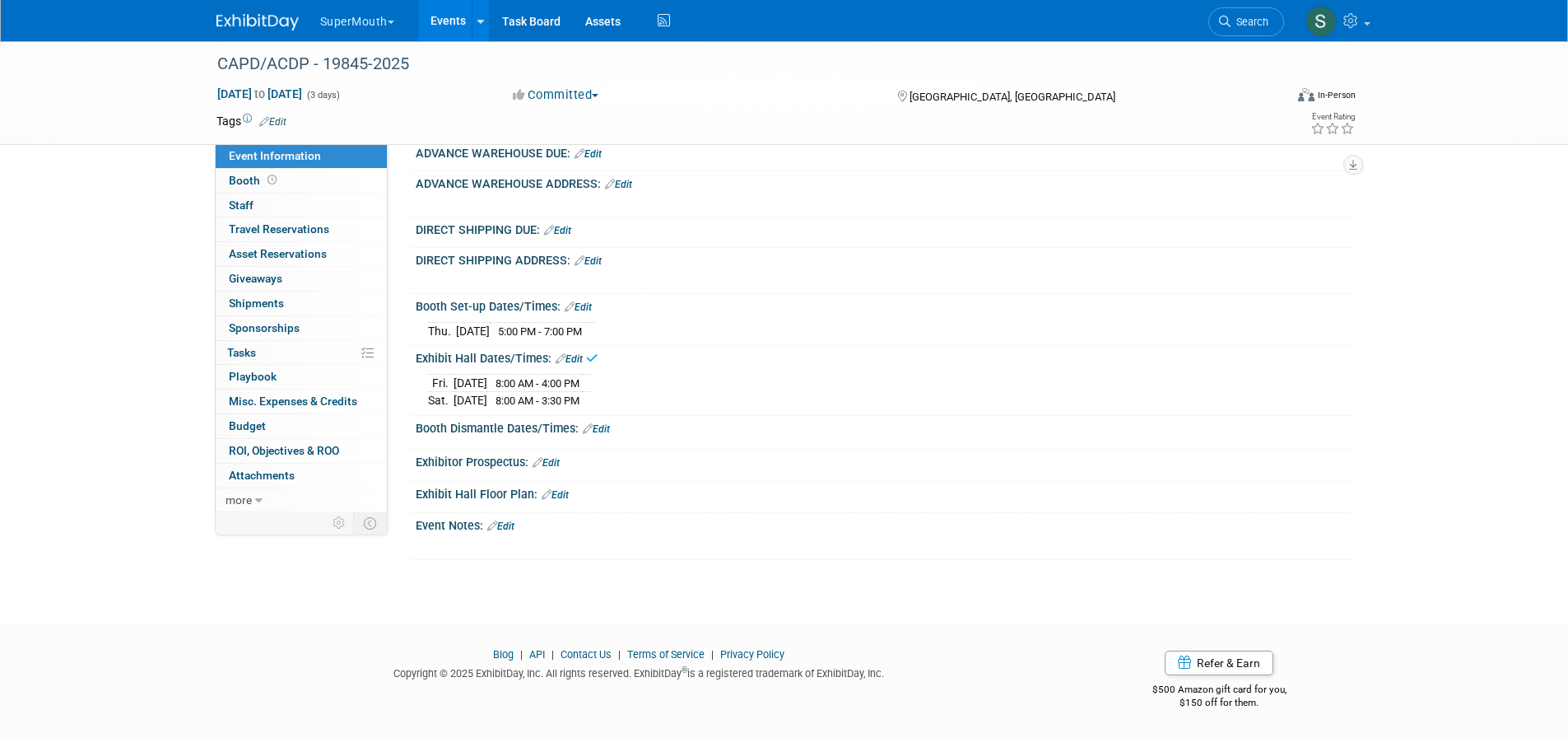
click at [605, 435] on link "Edit" at bounding box center [597, 429] width 27 height 12
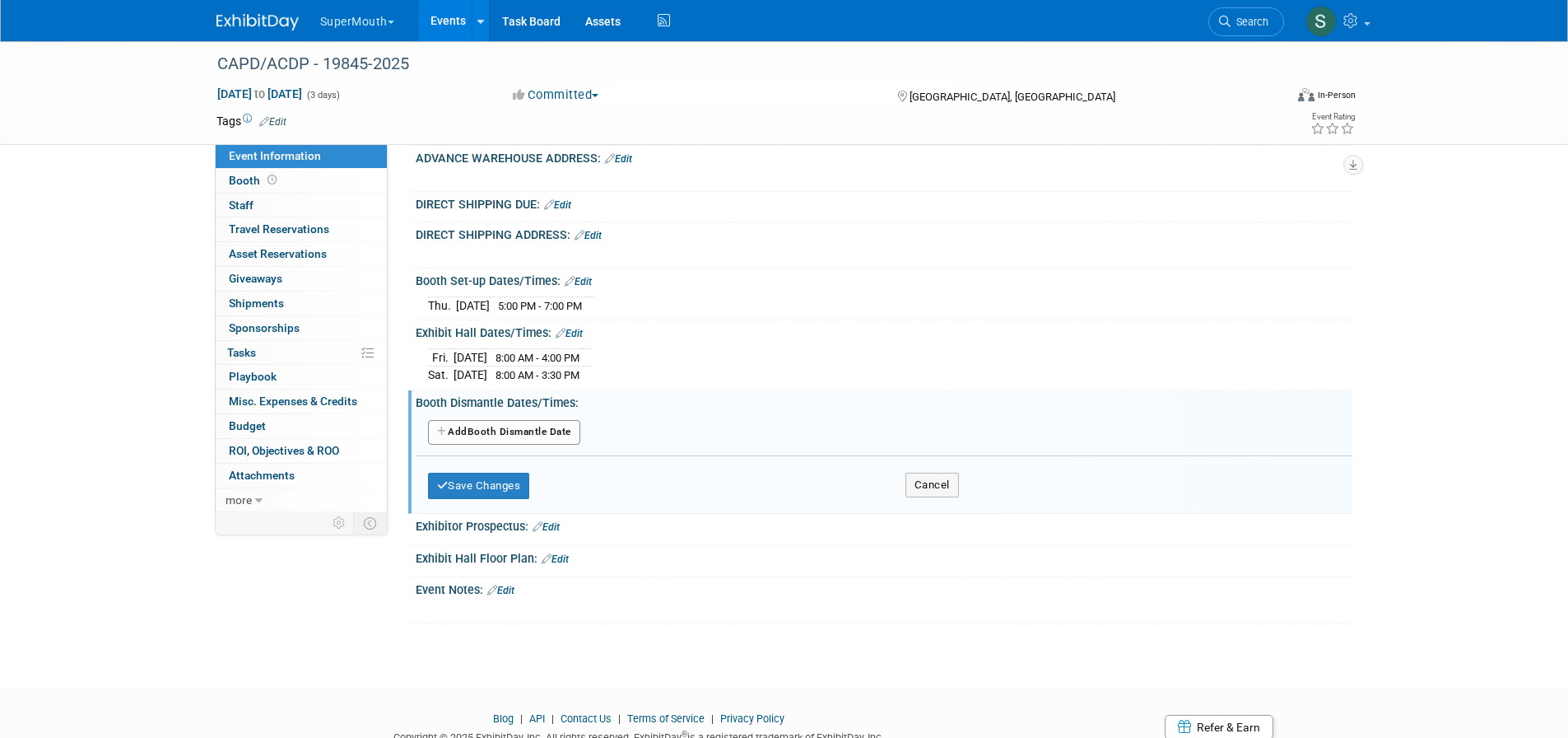
click at [528, 445] on button "Add Another Booth Dismantle Date" at bounding box center [504, 432] width 152 height 25
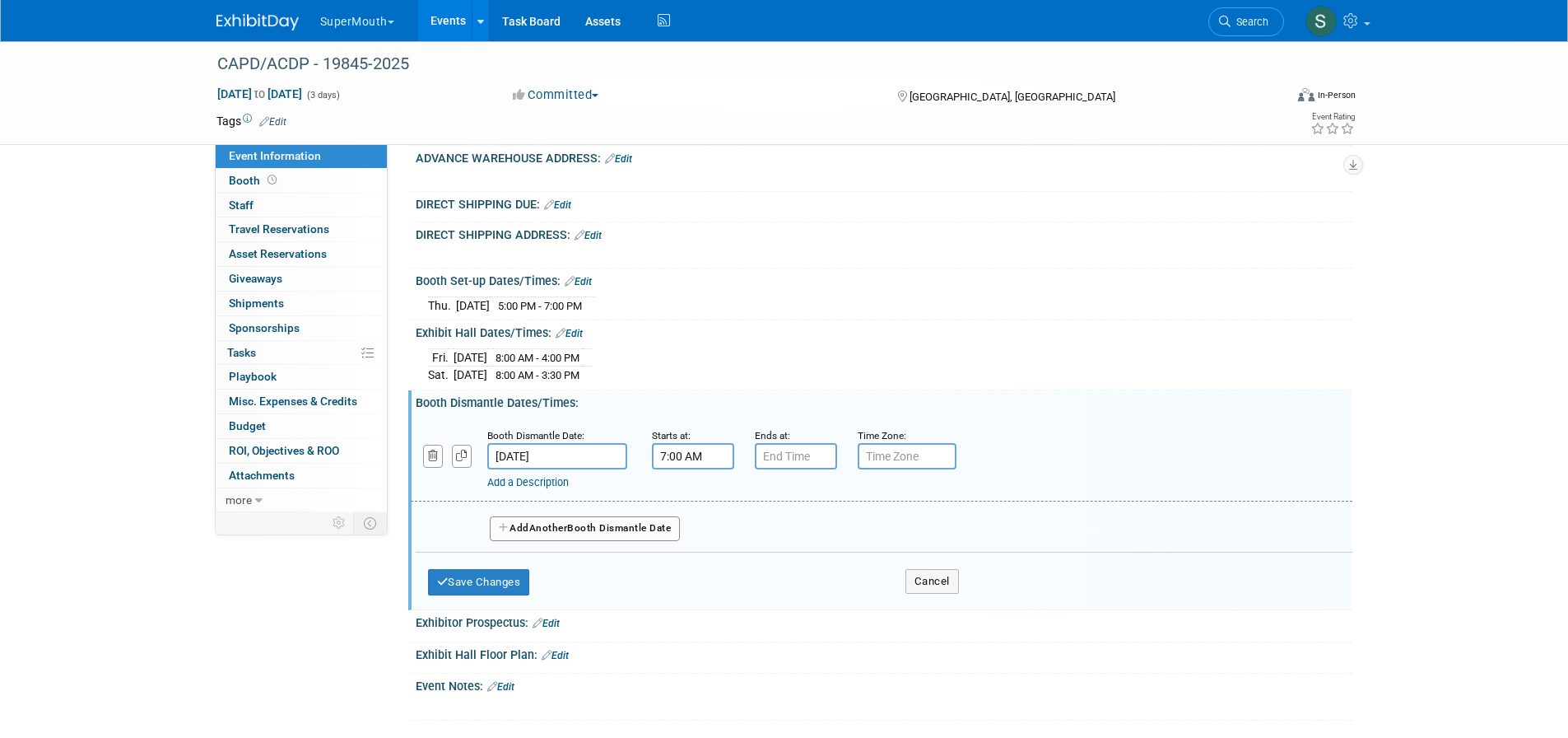
click at [695, 470] on input "7:00 AM" at bounding box center [693, 456] width 82 height 27
click at [689, 583] on span at bounding box center [689, 568] width 28 height 28
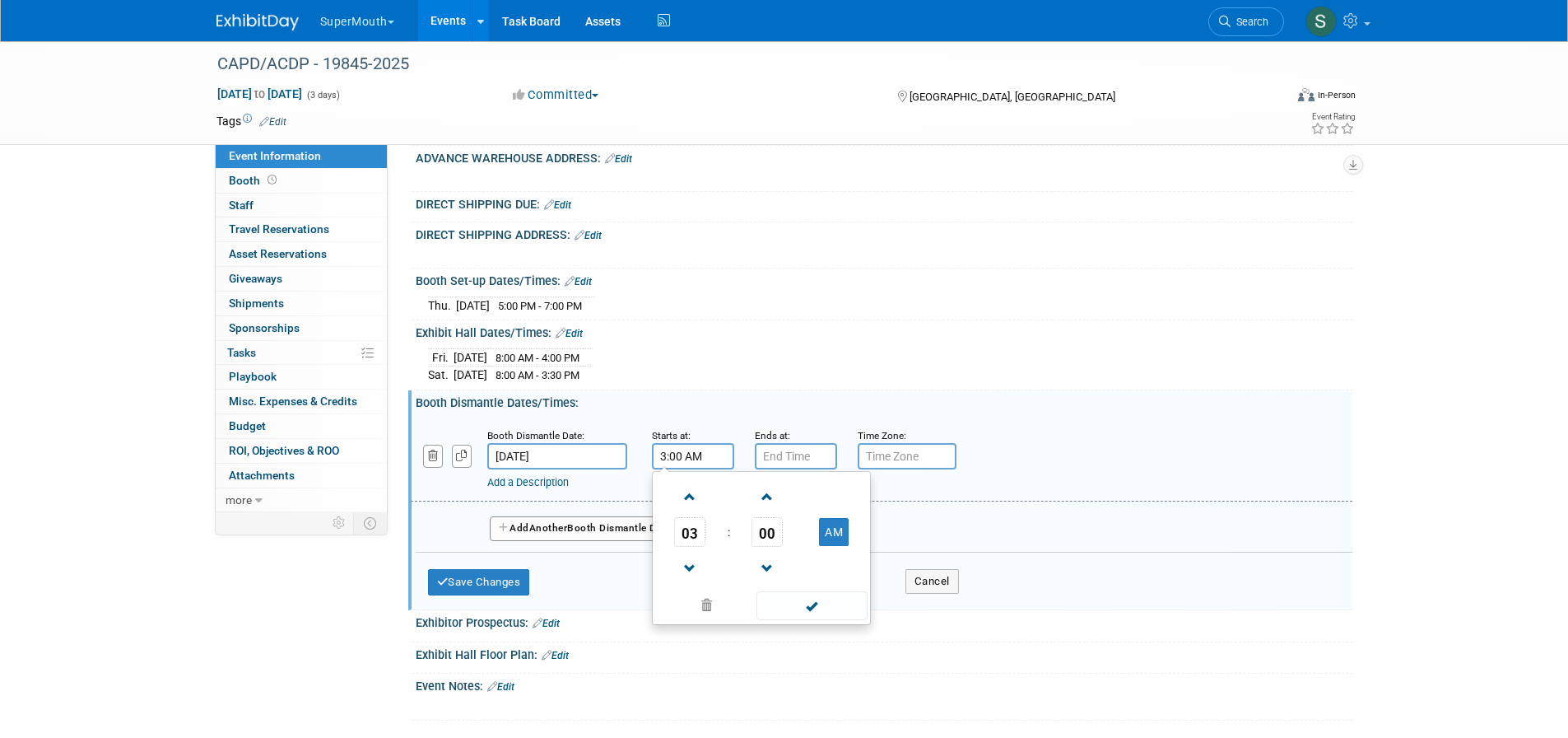
click at [769, 589] on table "03 : 00 AM" at bounding box center [762, 532] width 211 height 114
click at [771, 547] on span "00" at bounding box center [767, 532] width 31 height 29
click at [781, 564] on td "30" at bounding box center [788, 541] width 53 height 45
drag, startPoint x: 845, startPoint y: 600, endPoint x: 841, endPoint y: 624, distance: 24.3
click at [845, 546] on button "AM" at bounding box center [834, 532] width 29 height 28
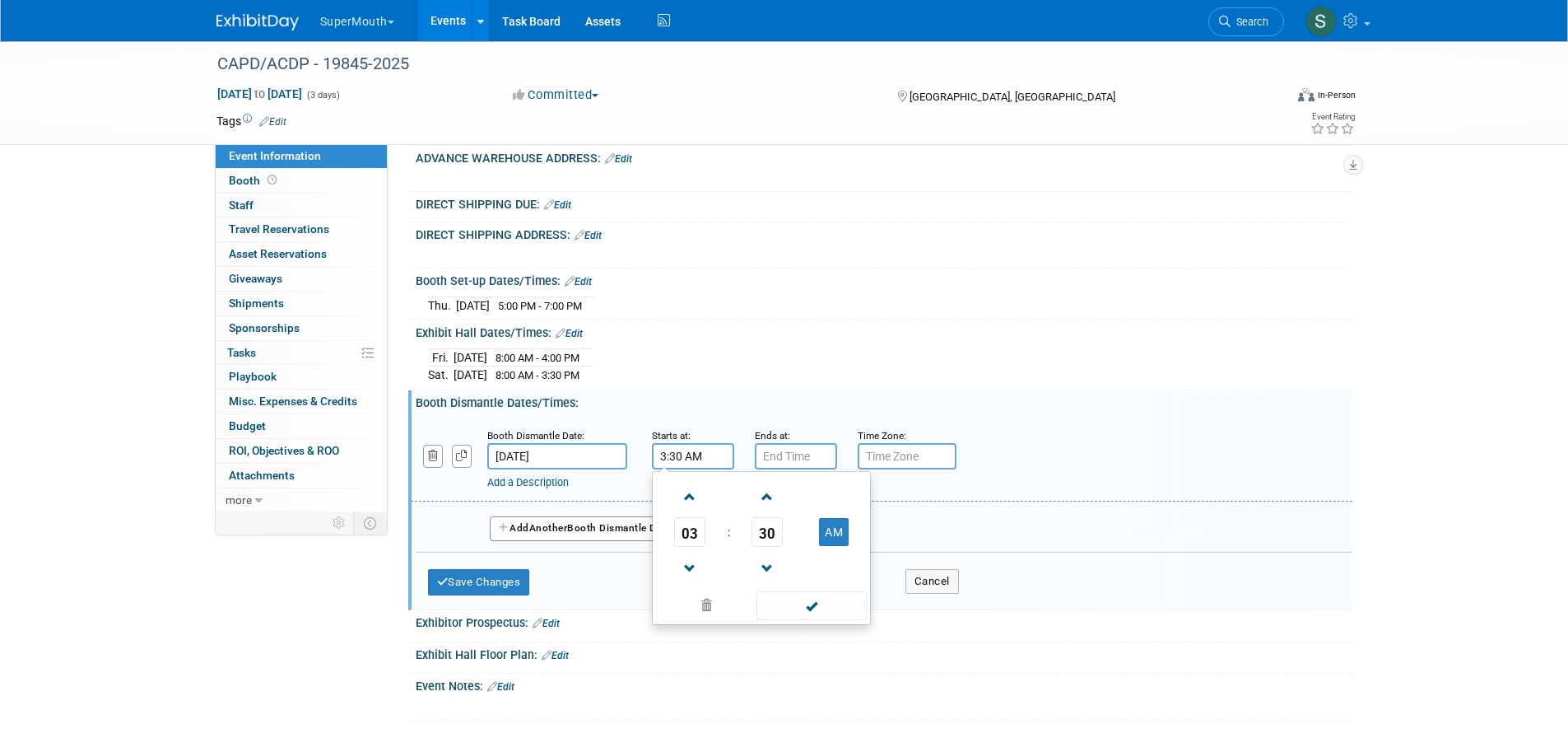
type input "3:30 PM"
click at [832, 620] on span at bounding box center [811, 605] width 111 height 28
type input "7:00 PM"
click at [795, 470] on input "7:00 PM" at bounding box center [796, 456] width 82 height 27
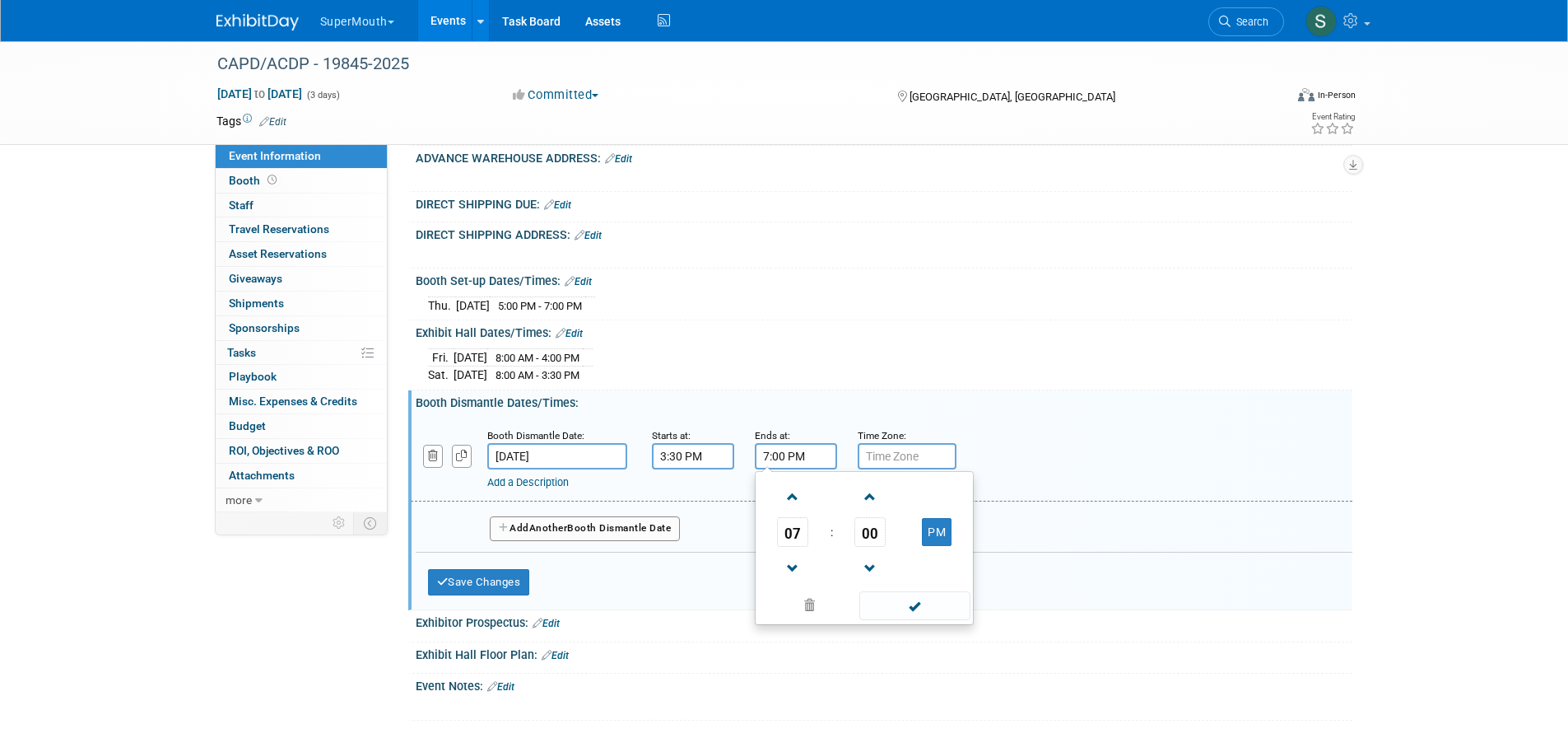
click at [910, 620] on span at bounding box center [914, 605] width 111 height 28
click at [546, 488] on link "Add a Description" at bounding box center [527, 482] width 81 height 12
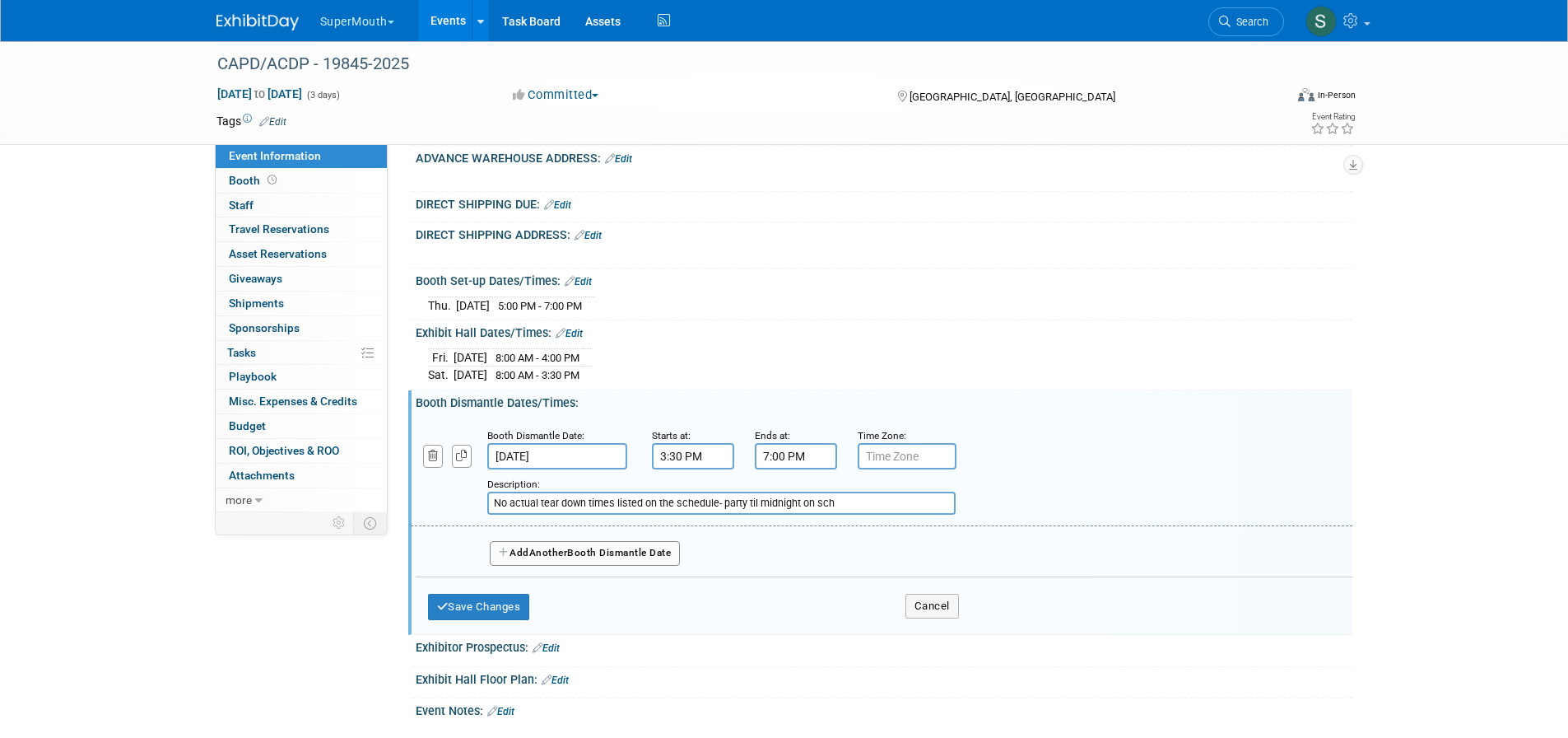
type input "No actual tear down times listed on the schedule- party til midnight on sch"
click at [506, 620] on button "Save Changes" at bounding box center [479, 606] width 102 height 27
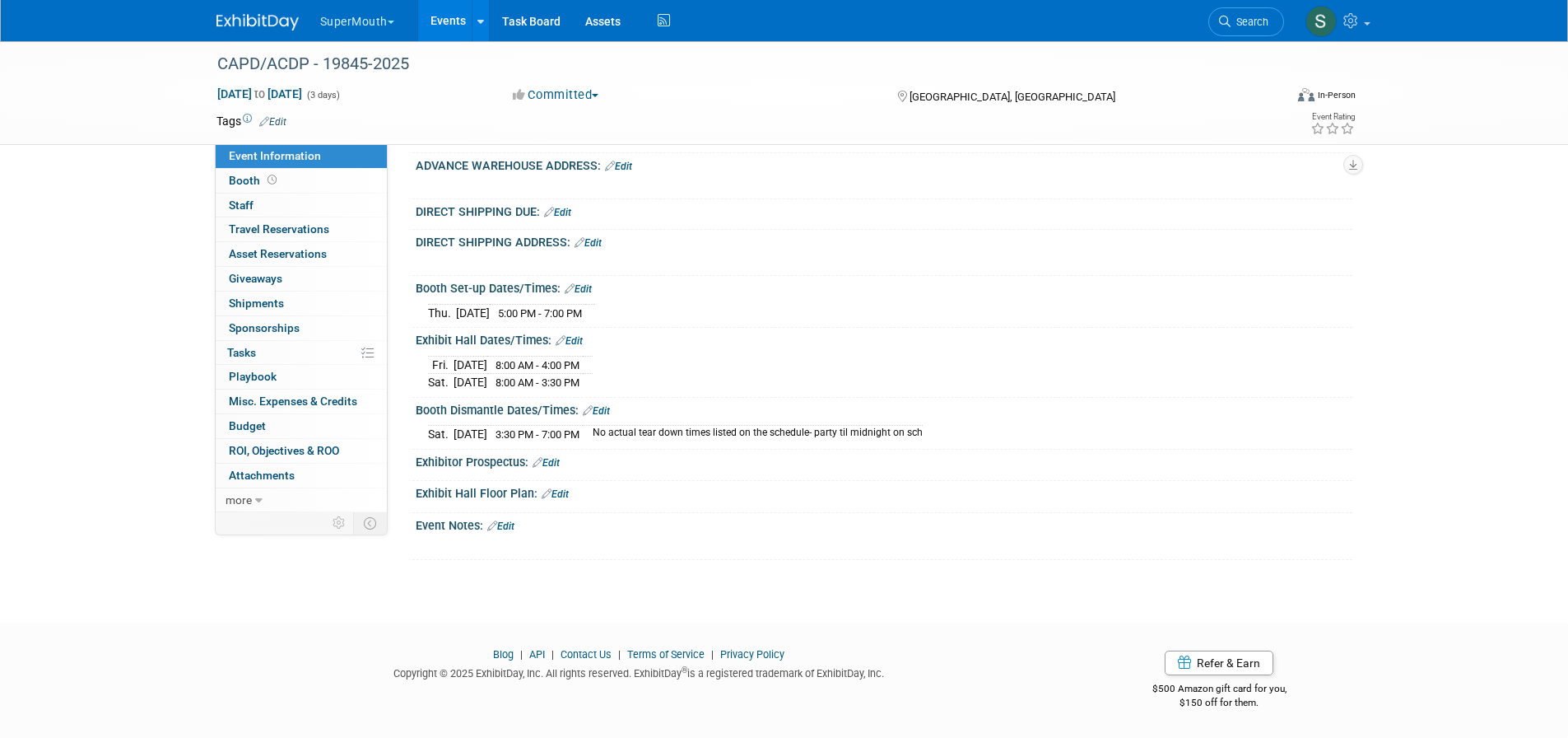
click at [557, 469] on link "Edit" at bounding box center [546, 462] width 27 height 12
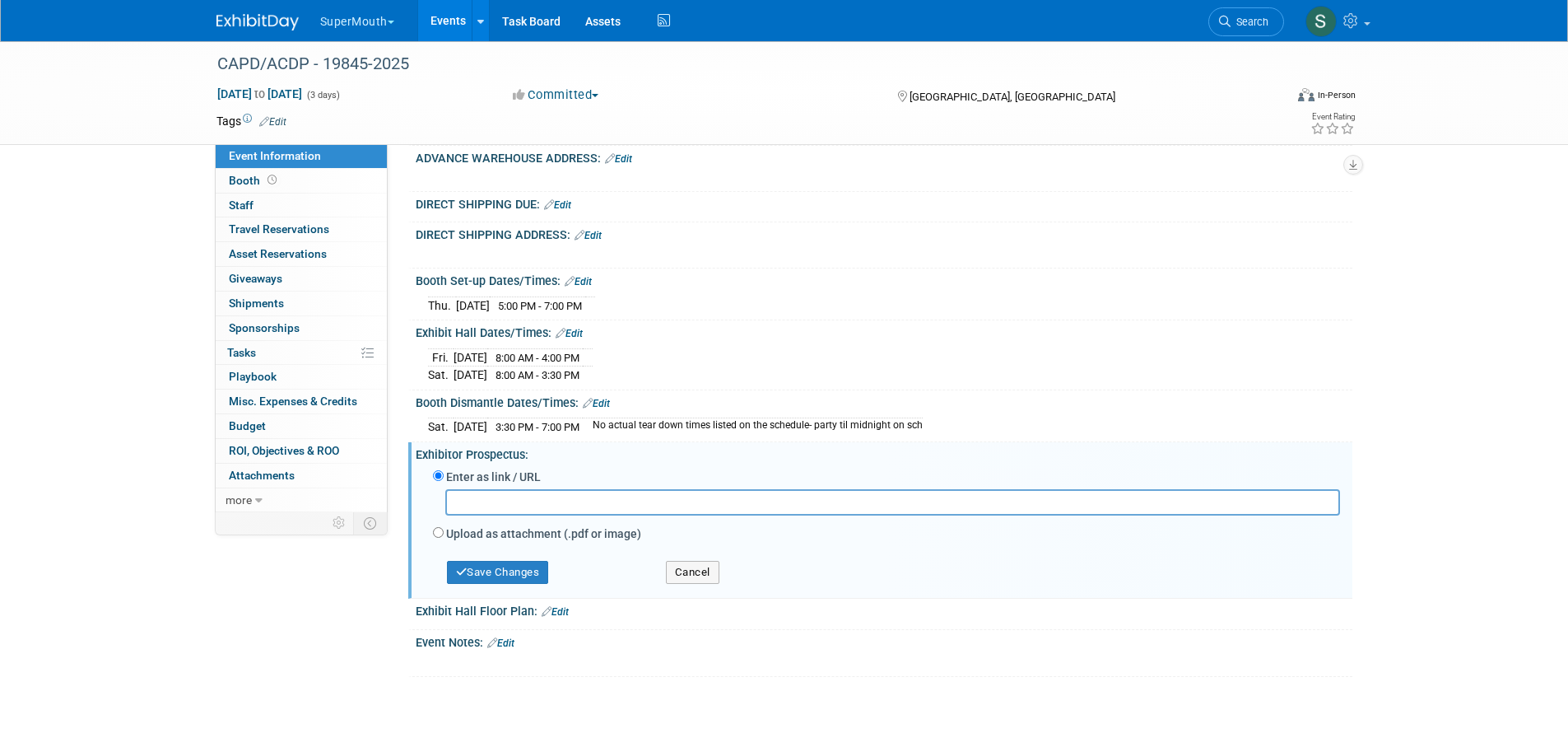
click at [543, 515] on input "text" at bounding box center [892, 502] width 894 height 26
type input "https://cdn.wildapricot.com/69611/resources/Documents/Sponsor%20and%20Exhibitor…"
click at [507, 583] on button "Save Changes" at bounding box center [497, 571] width 102 height 23
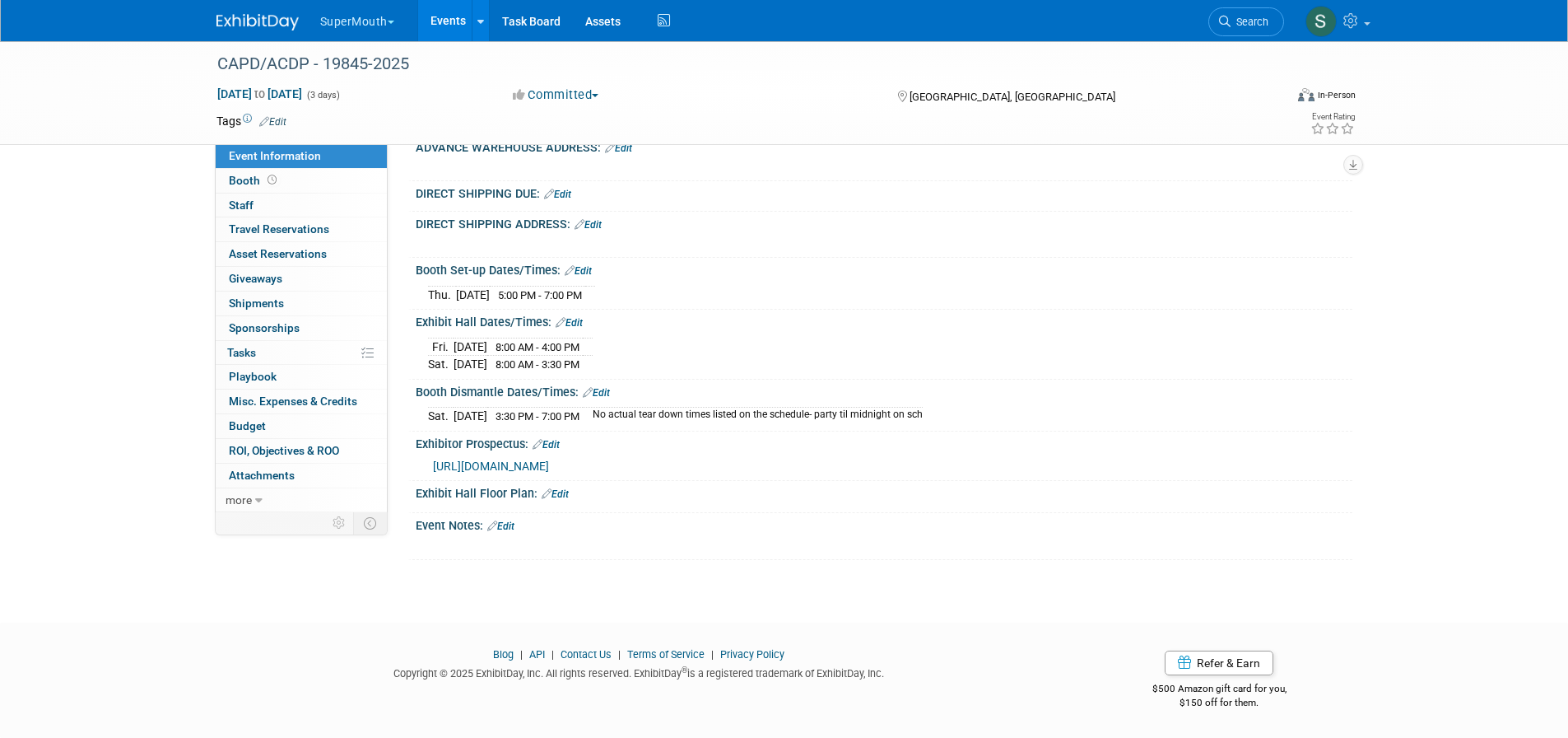
scroll to position [481, 0]
click at [562, 494] on link "Edit" at bounding box center [556, 494] width 27 height 12
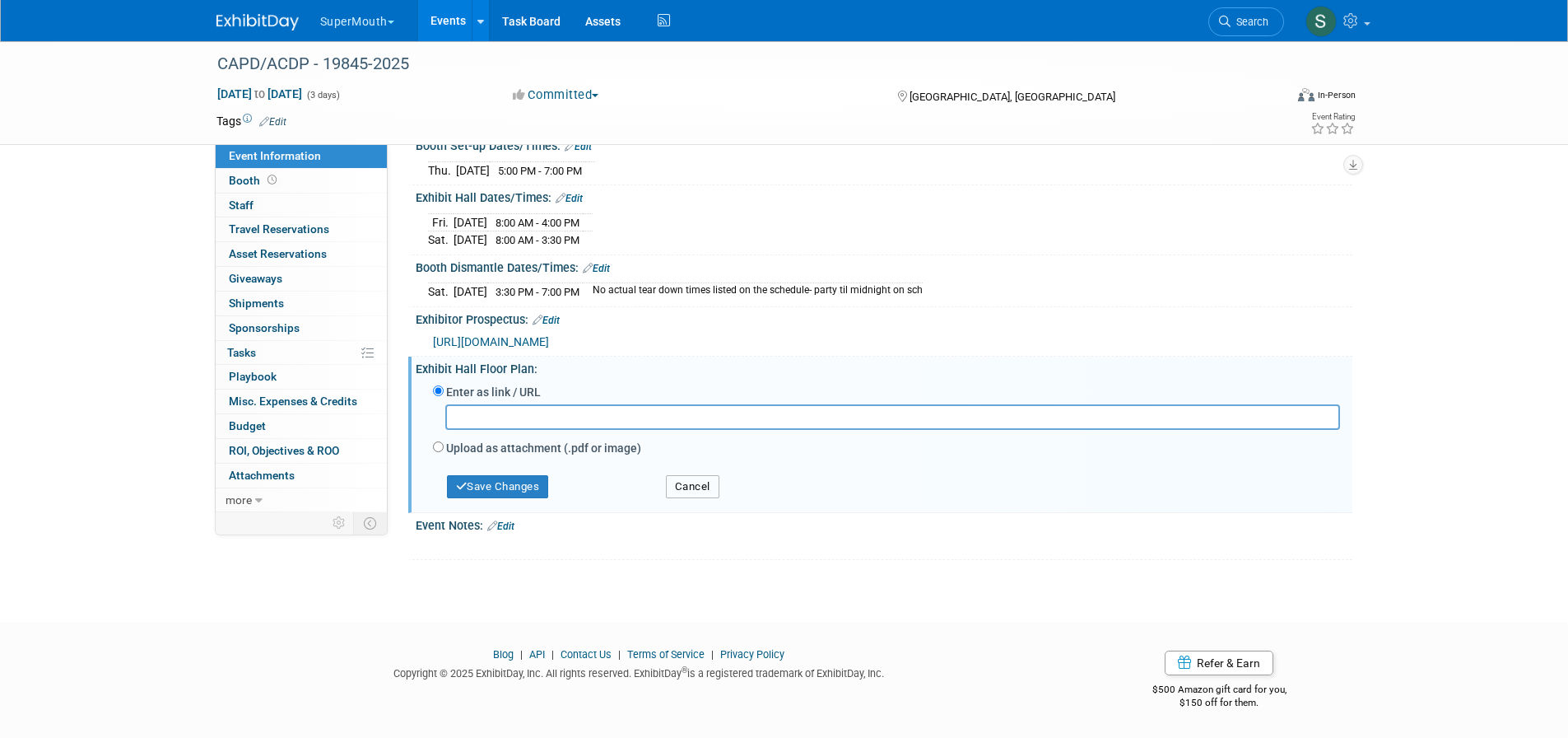
click at [700, 498] on button "Cancel" at bounding box center [692, 486] width 53 height 23
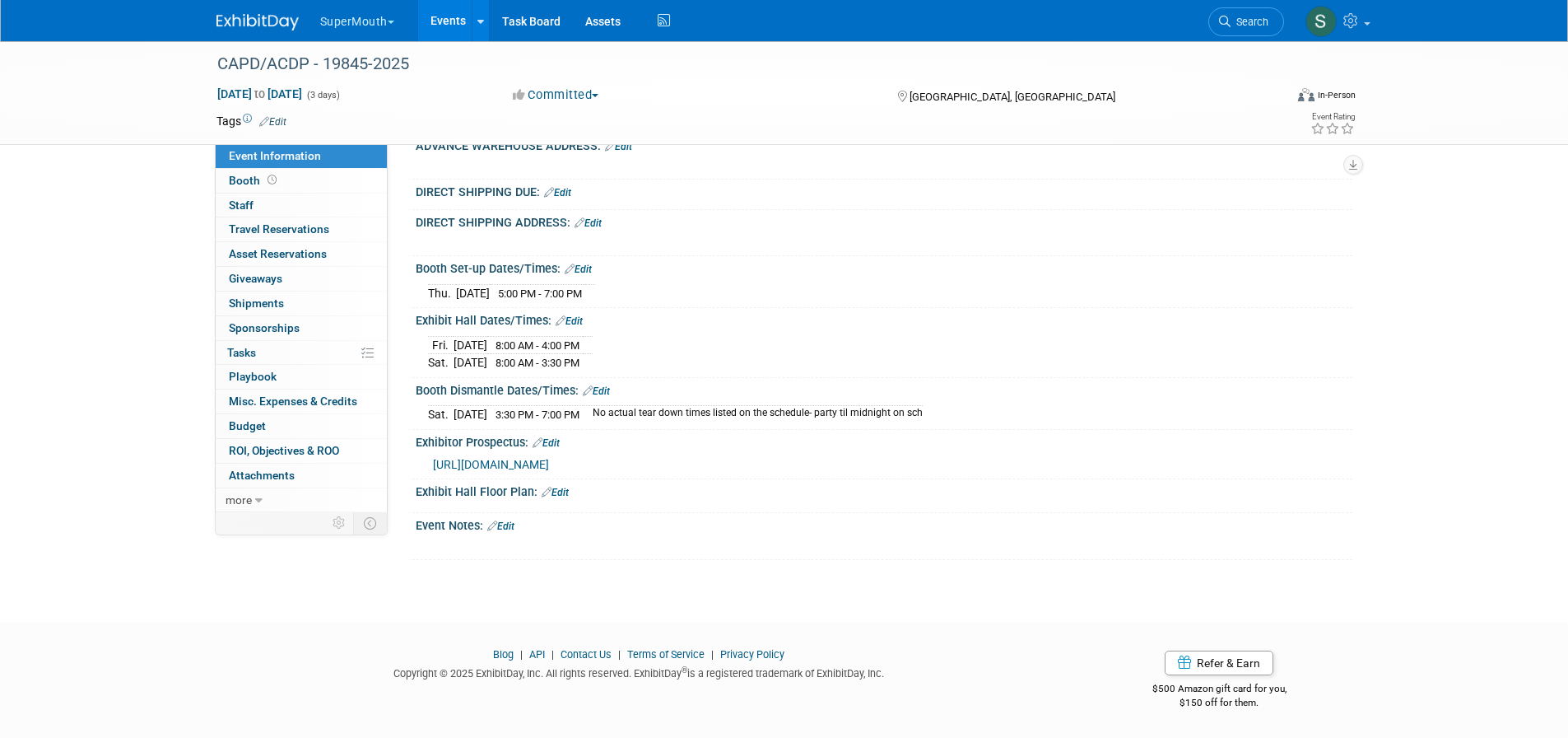
click at [514, 527] on link "Edit" at bounding box center [501, 526] width 27 height 12
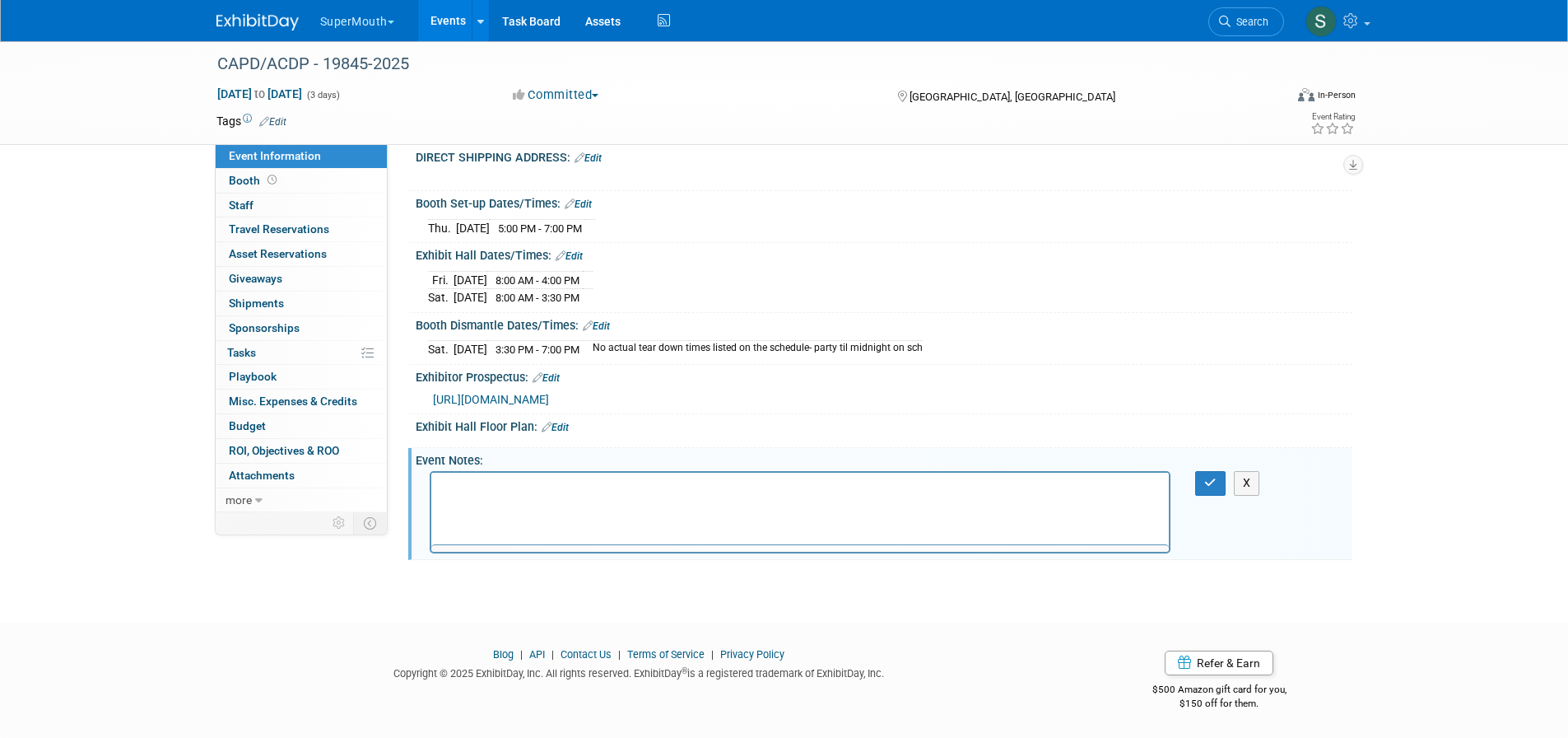
scroll to position [0, 0]
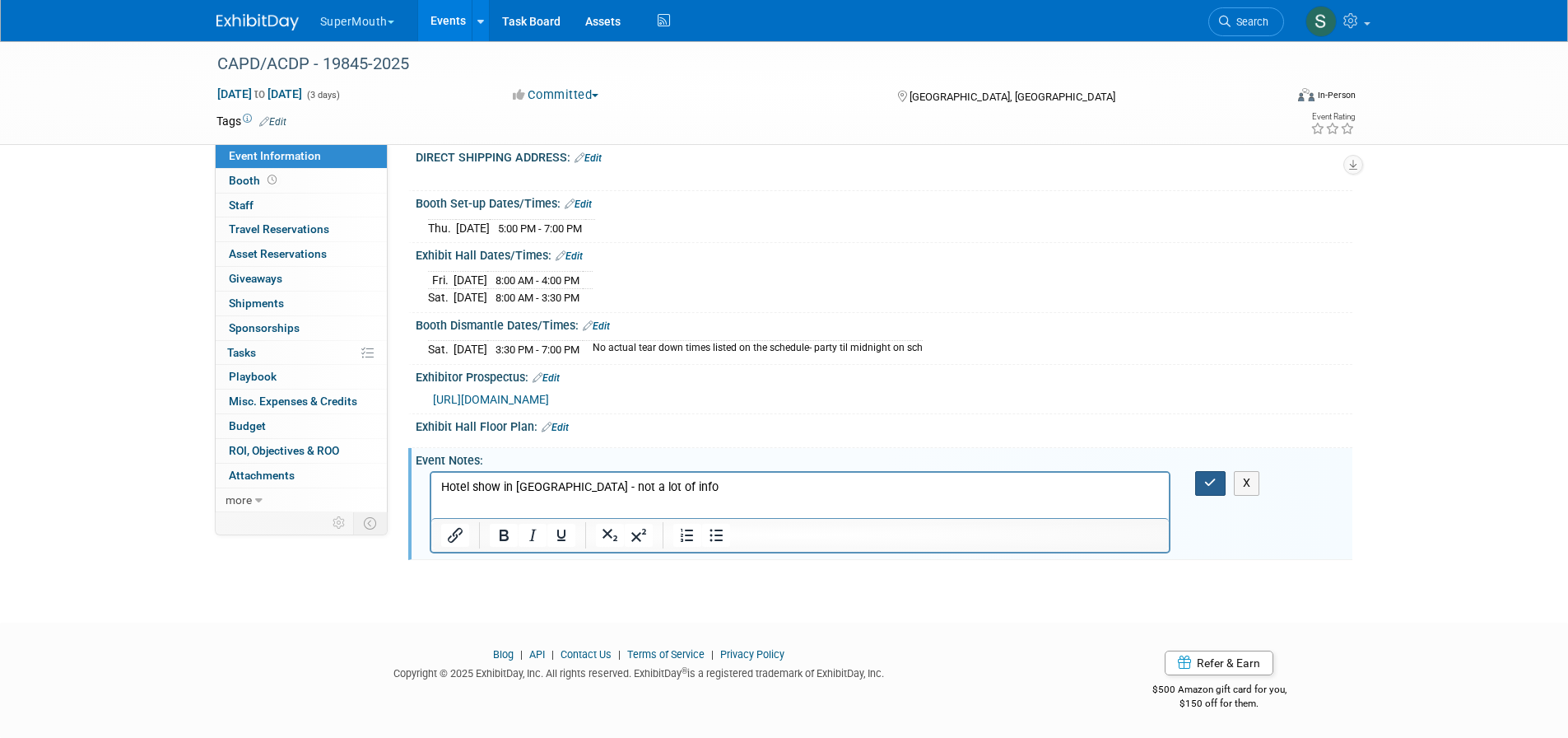
click at [1200, 494] on button "button" at bounding box center [1210, 483] width 30 height 24
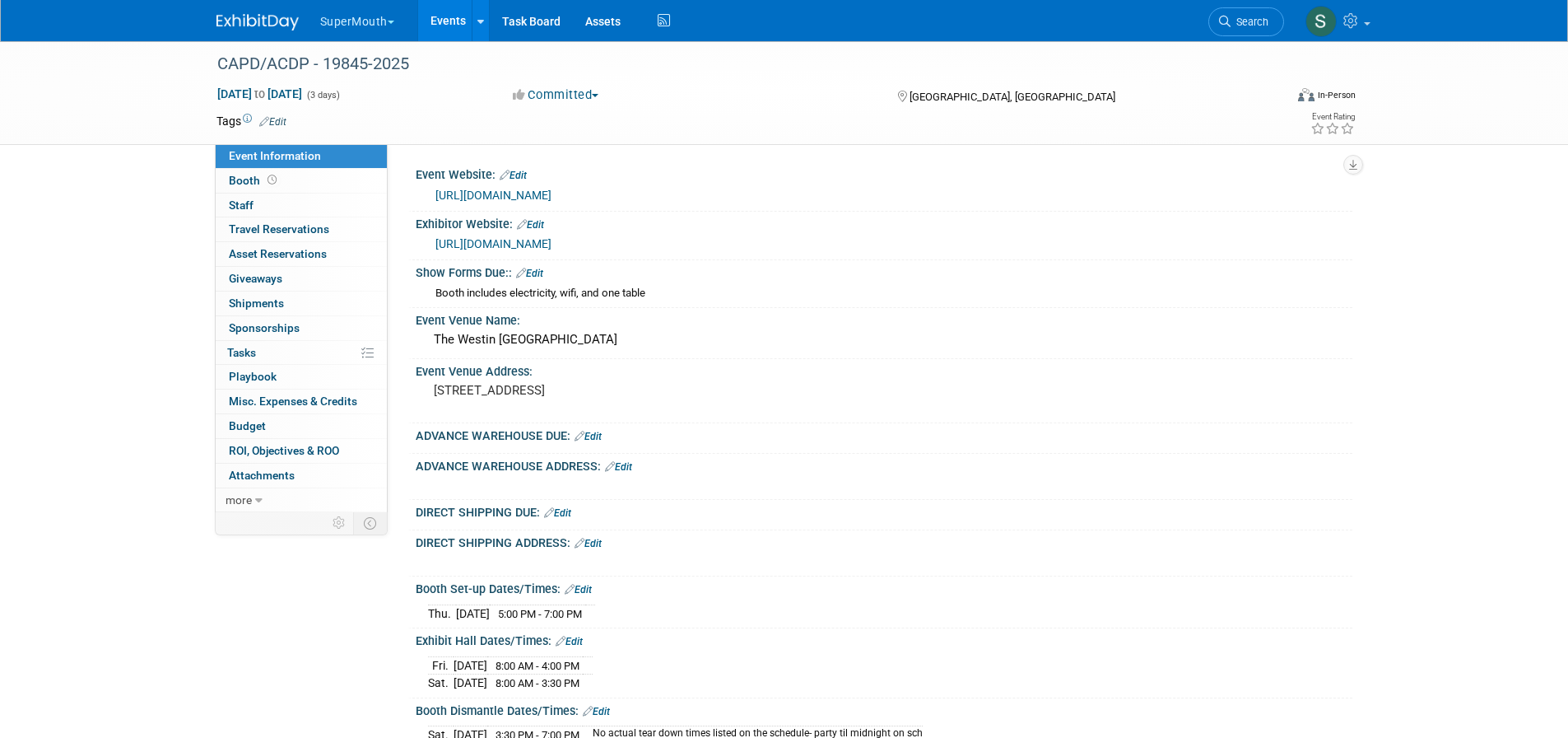
click at [319, 255] on span "Asset Reservations 0" at bounding box center [277, 254] width 98 height 13
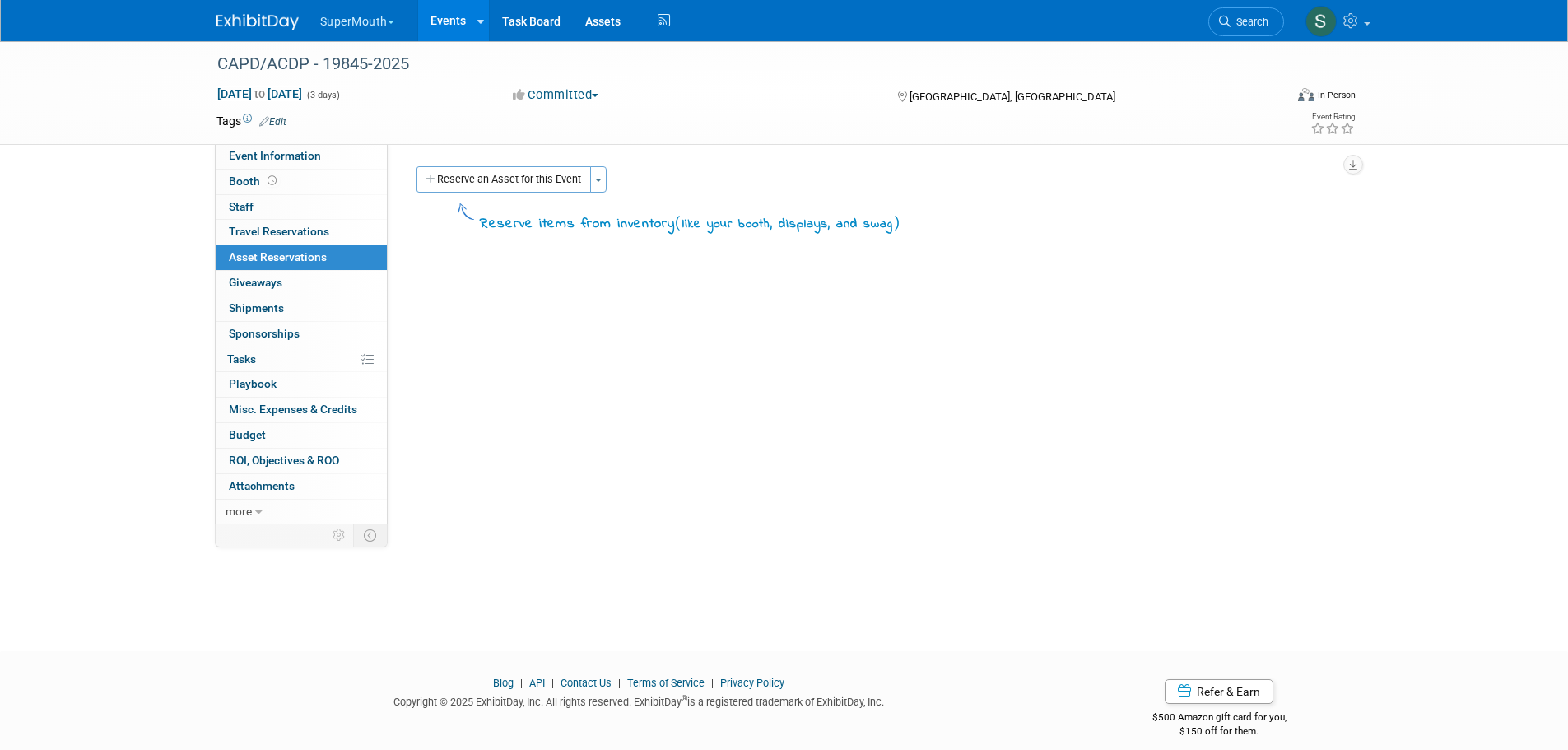
click at [508, 183] on button "Reserve an Asset for this Event" at bounding box center [503, 179] width 175 height 27
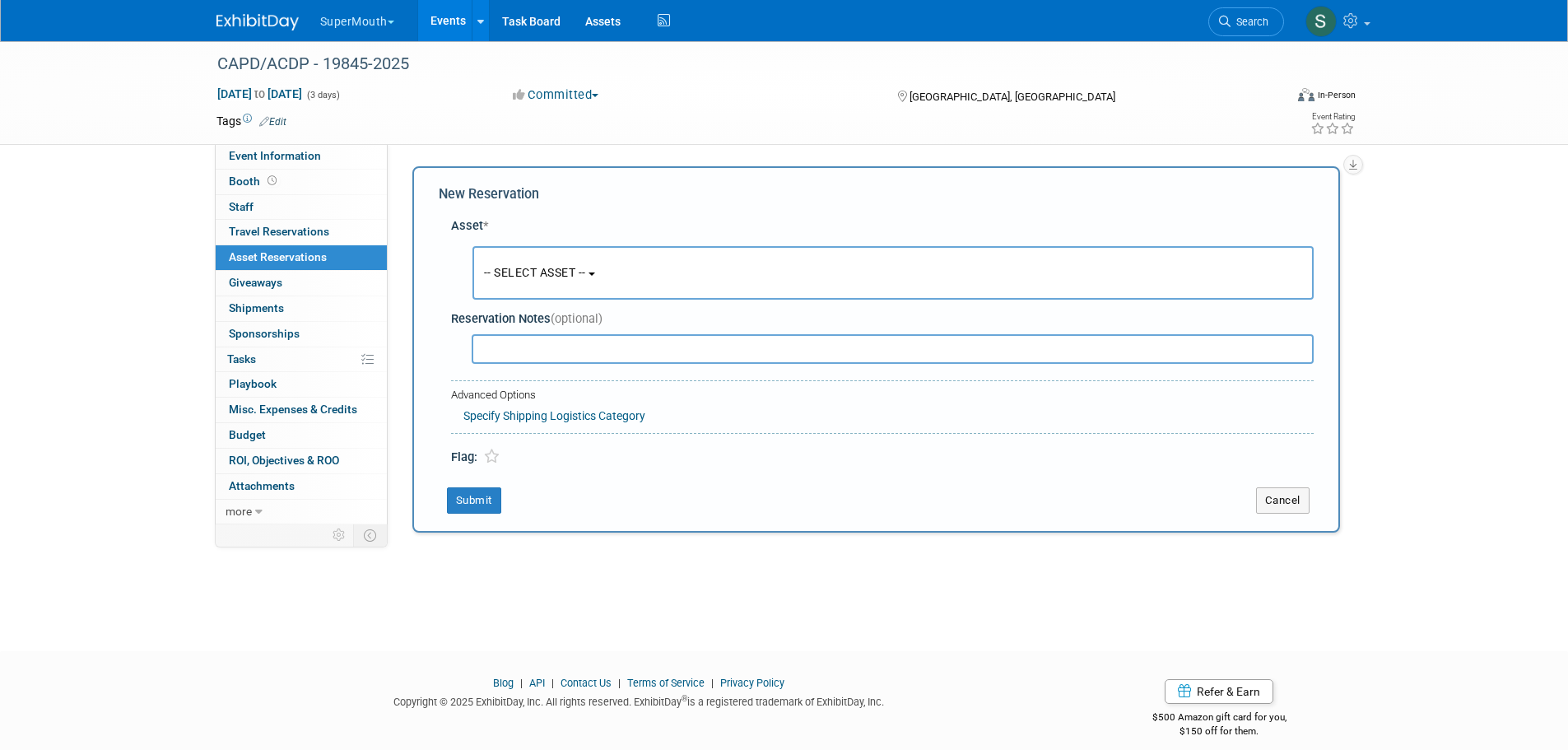
scroll to position [16, 0]
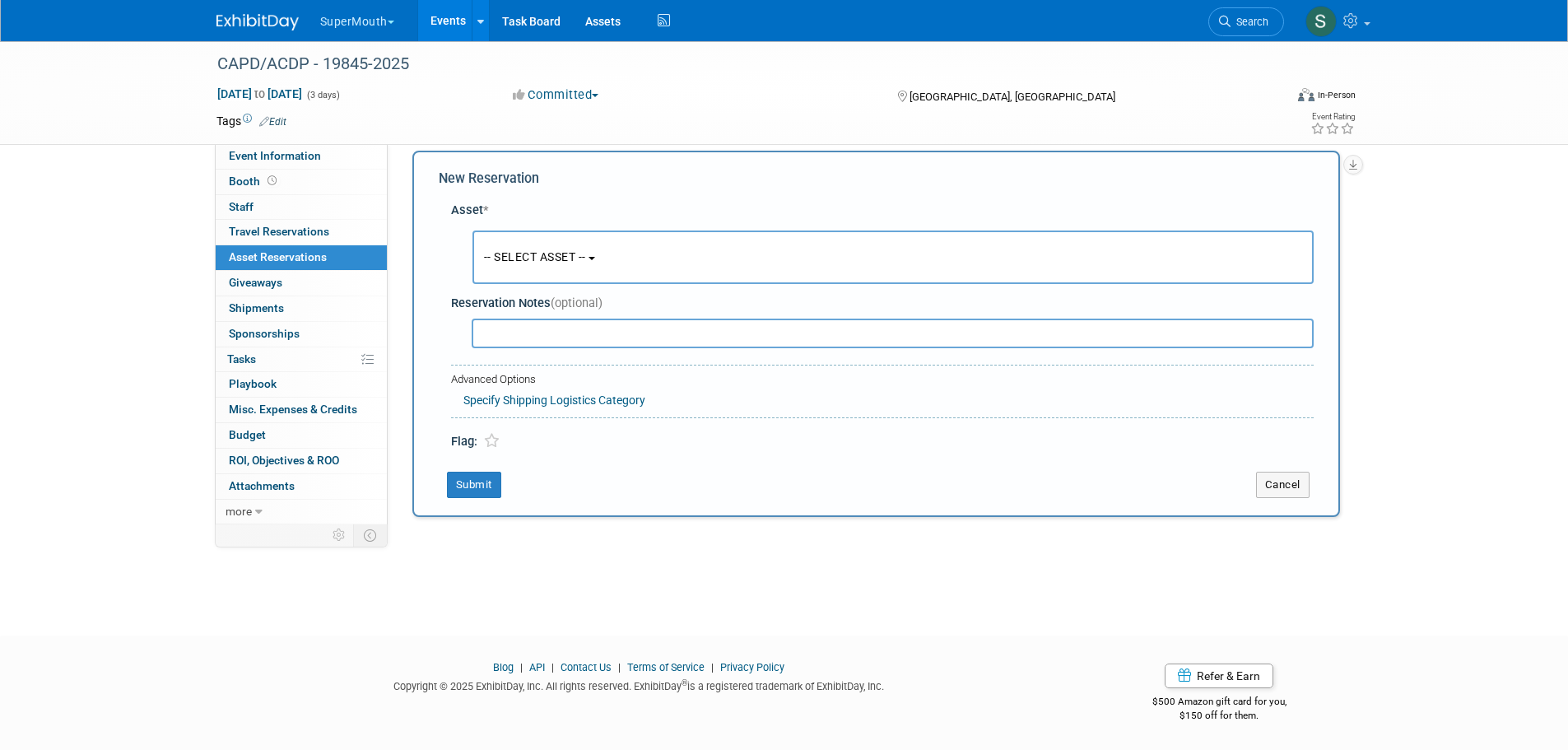
click at [522, 247] on button "-- SELECT ASSET --" at bounding box center [892, 257] width 841 height 53
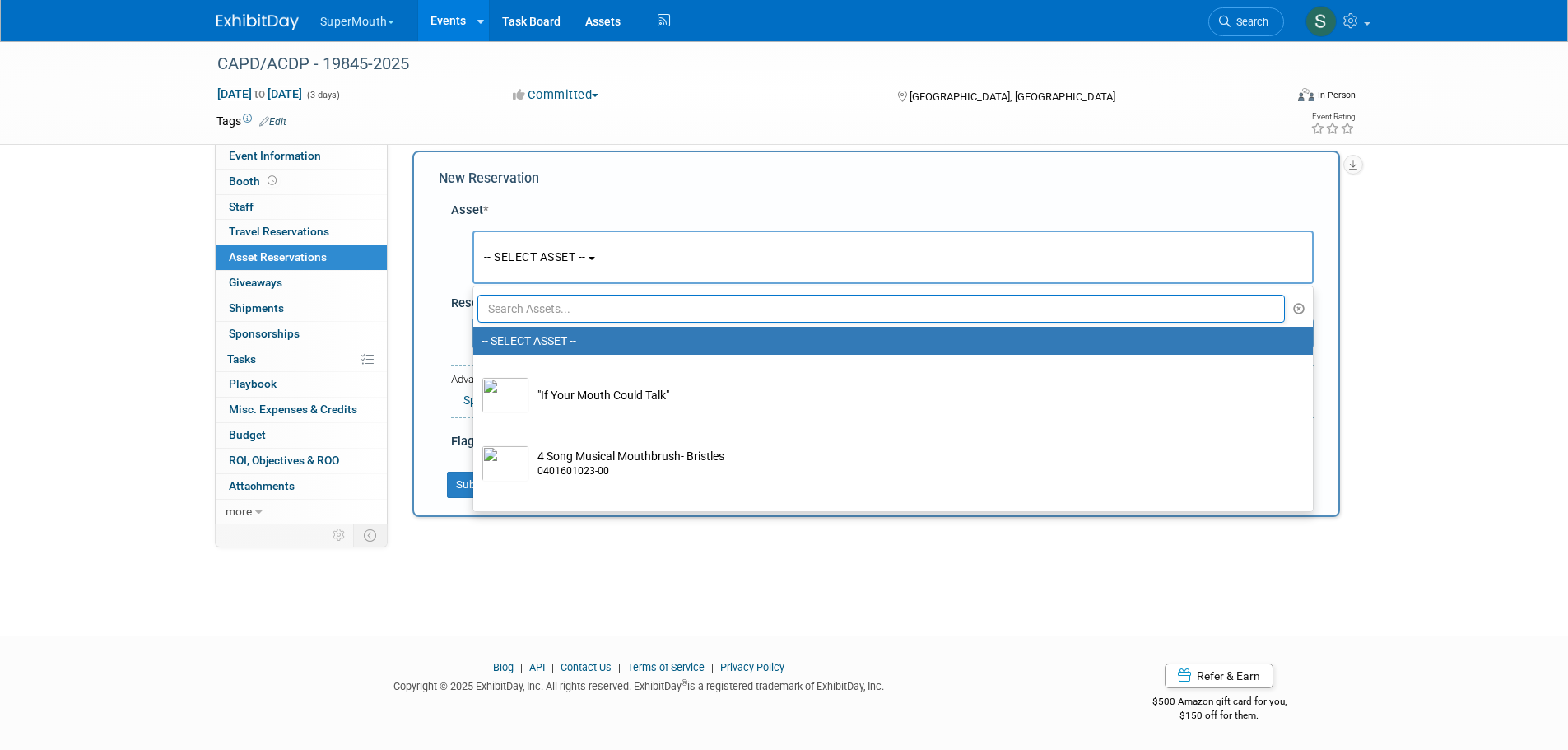
click at [568, 307] on input "text" at bounding box center [881, 309] width 808 height 28
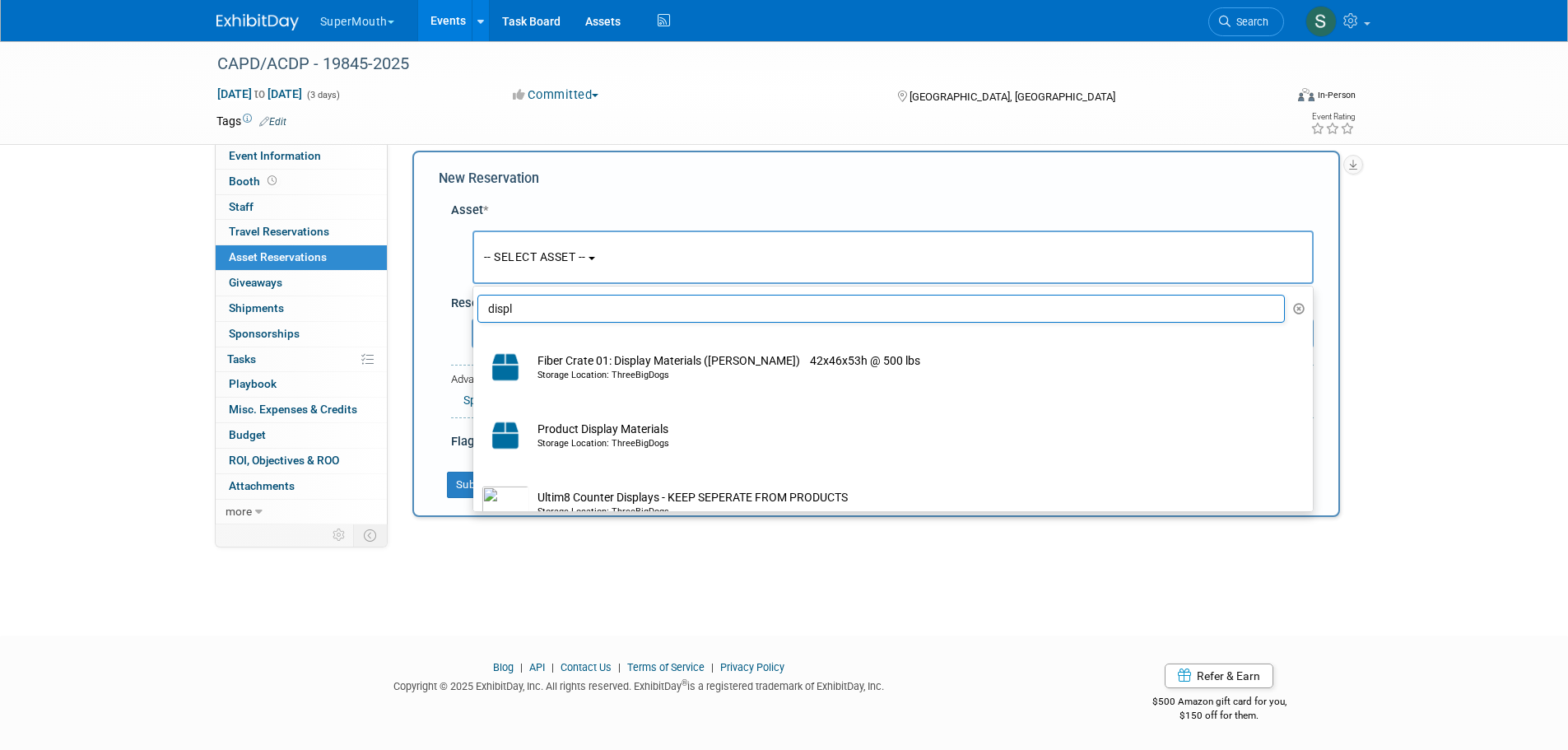
type input "displ"
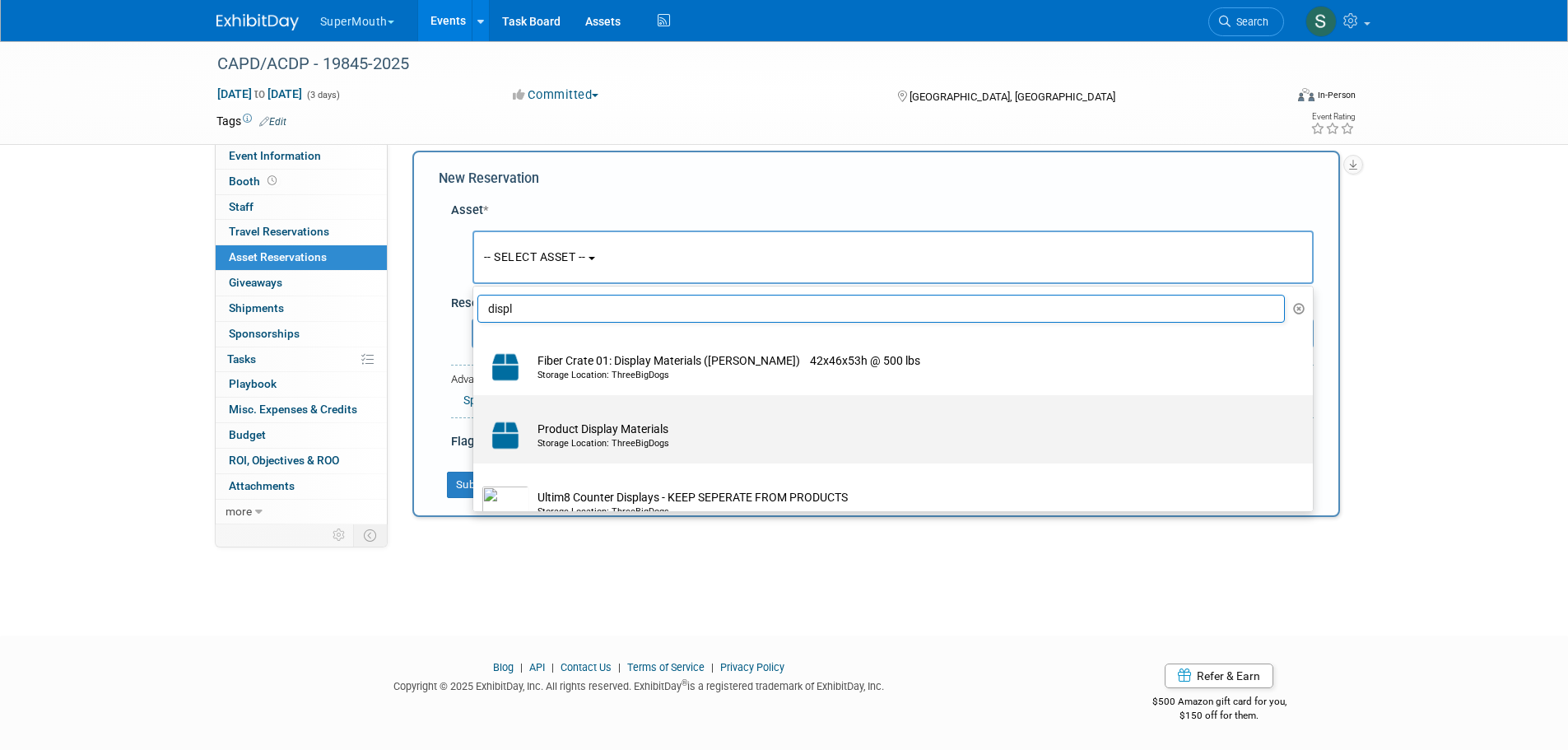
click at [617, 440] on div "Storage Location: ThreeBigDogs" at bounding box center [908, 443] width 742 height 13
click at [476, 415] on input "Product Display Materials Storage Location: ThreeBigDogs" at bounding box center [470, 409] width 11 height 11
radio input "true"
select select "10723196"
type input "displ"
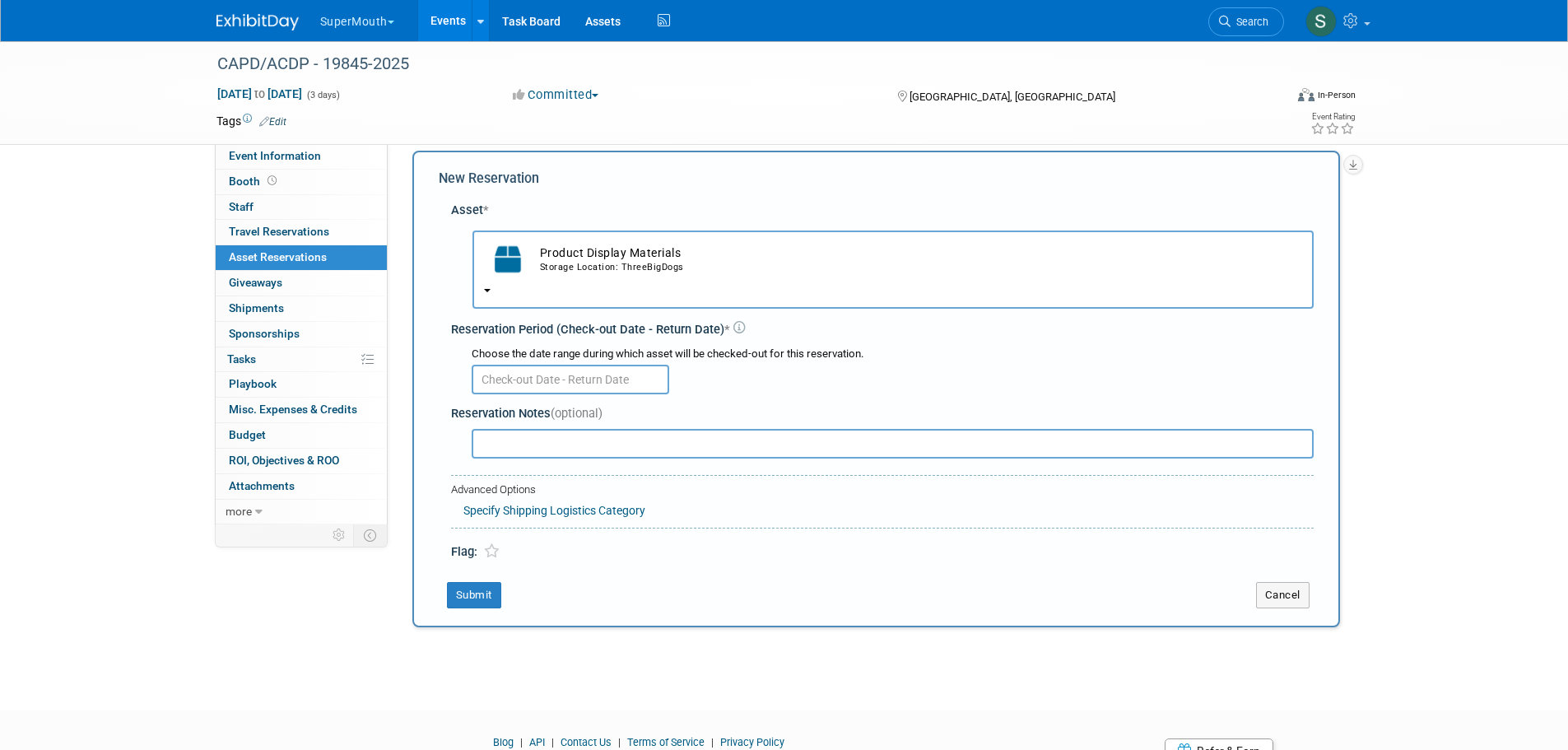
click at [510, 274] on img "button" at bounding box center [508, 259] width 48 height 37
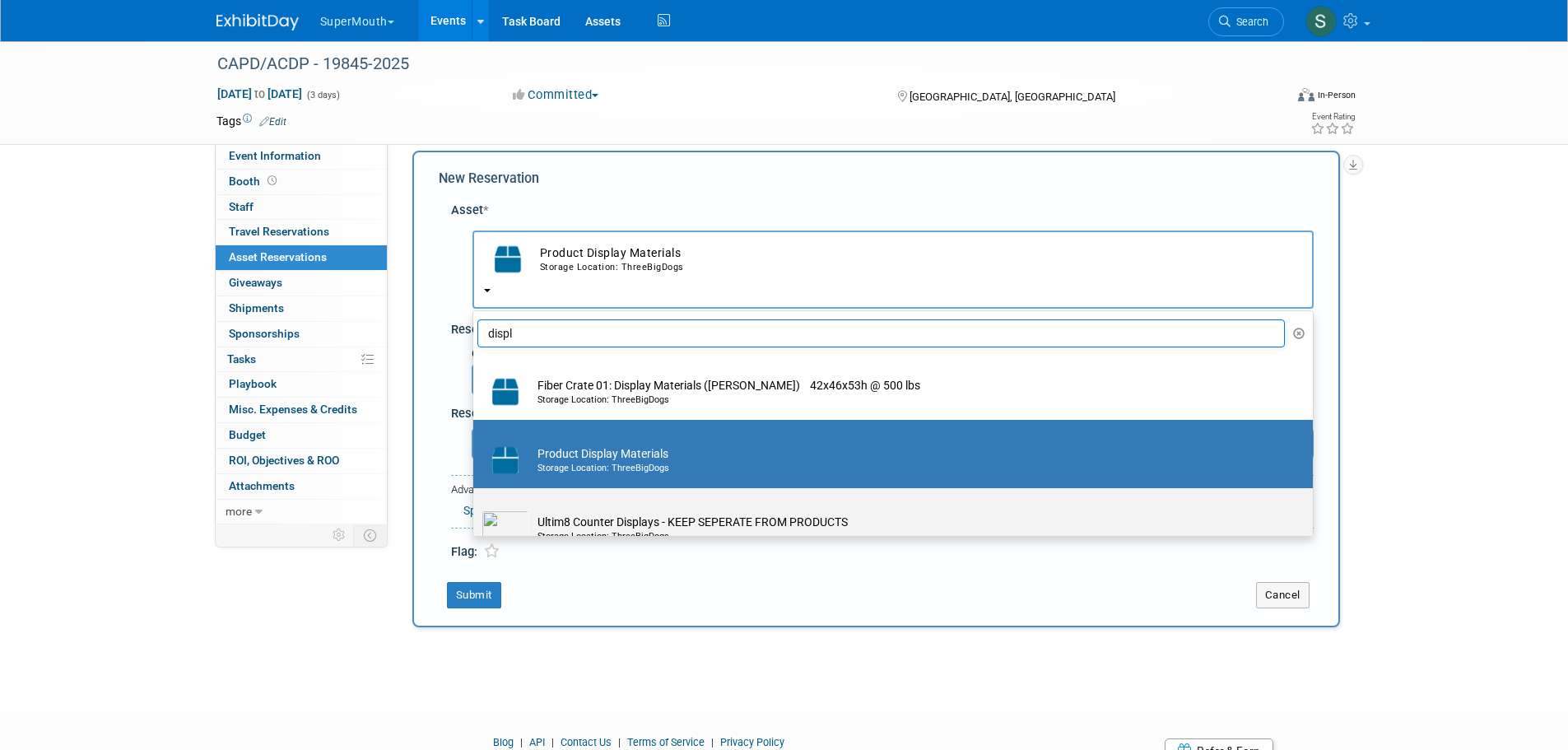
click at [729, 523] on td "Ultim8 Counter Displays - KEEP SEPERATE FROM PRODUCTS Storage Location: ThreeBi…" at bounding box center [904, 528] width 751 height 37
click at [476, 508] on input "Ultim8 Counter Displays - KEEP SEPERATE FROM PRODUCTS Storage Location: ThreeBi…" at bounding box center [470, 503] width 11 height 11
select select "10728544"
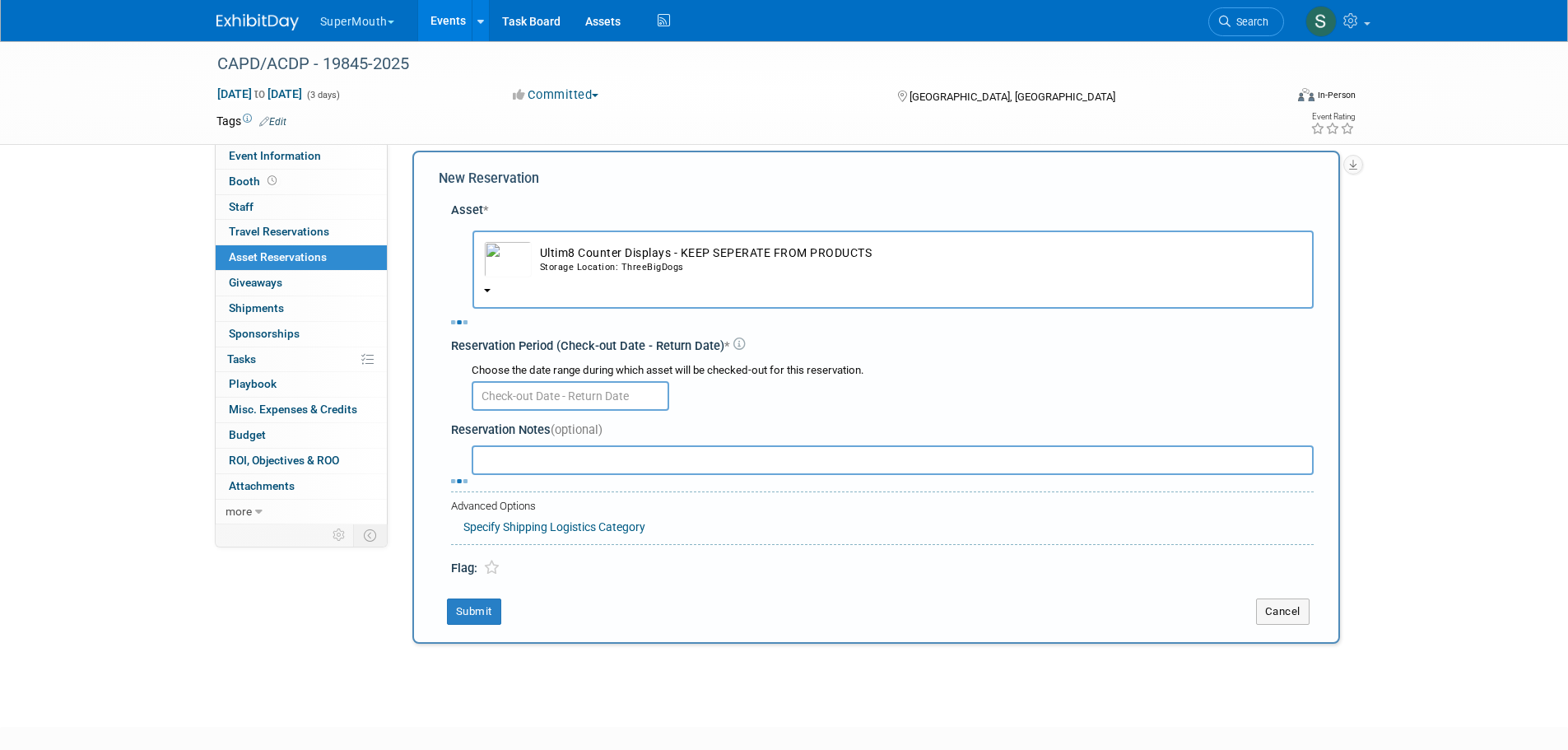
select select "8"
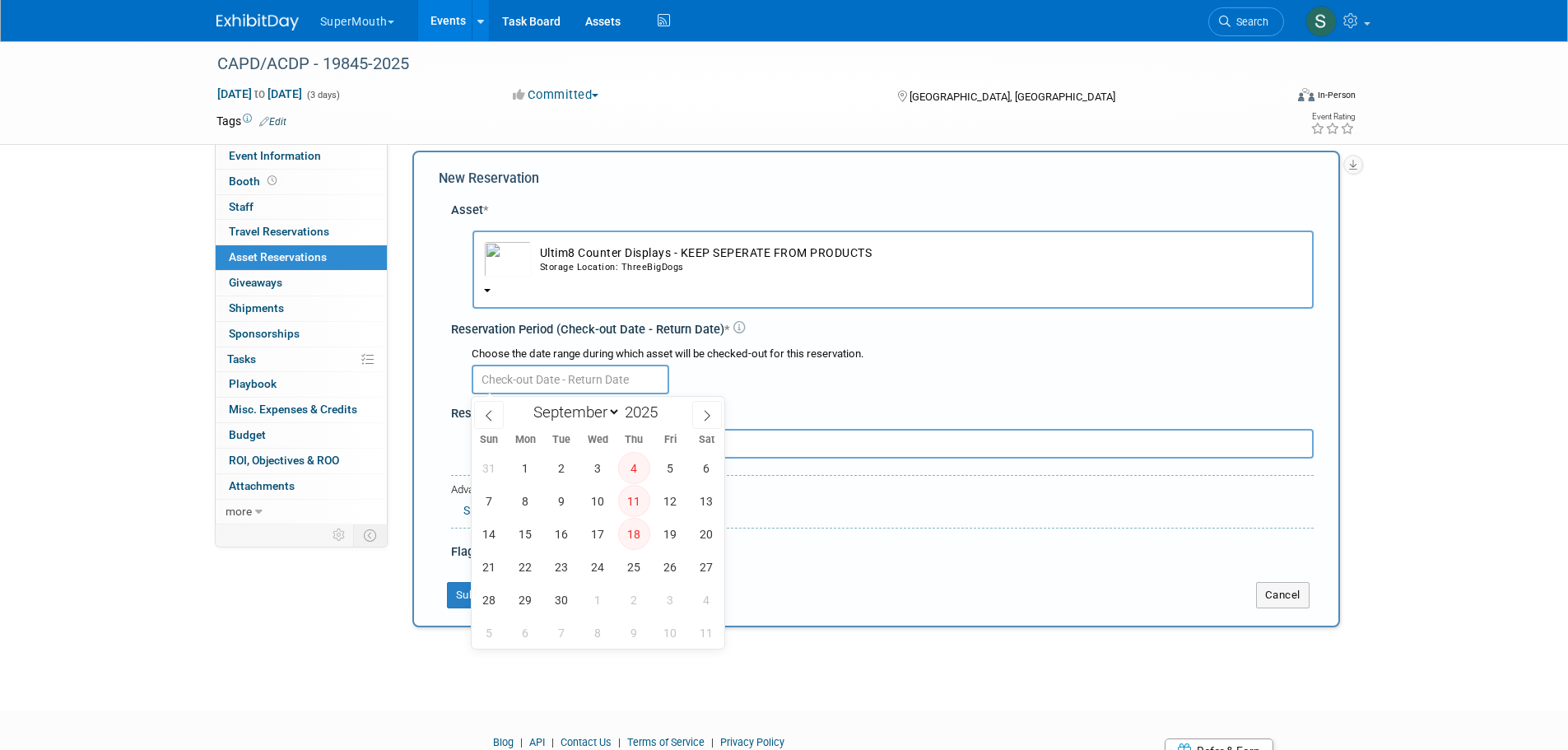
click at [585, 384] on input "text" at bounding box center [570, 379] width 198 height 29
click at [672, 539] on span "19" at bounding box center [670, 534] width 32 height 32
type input "Sep 19, 2025"
click at [672, 539] on span "19" at bounding box center [670, 534] width 32 height 32
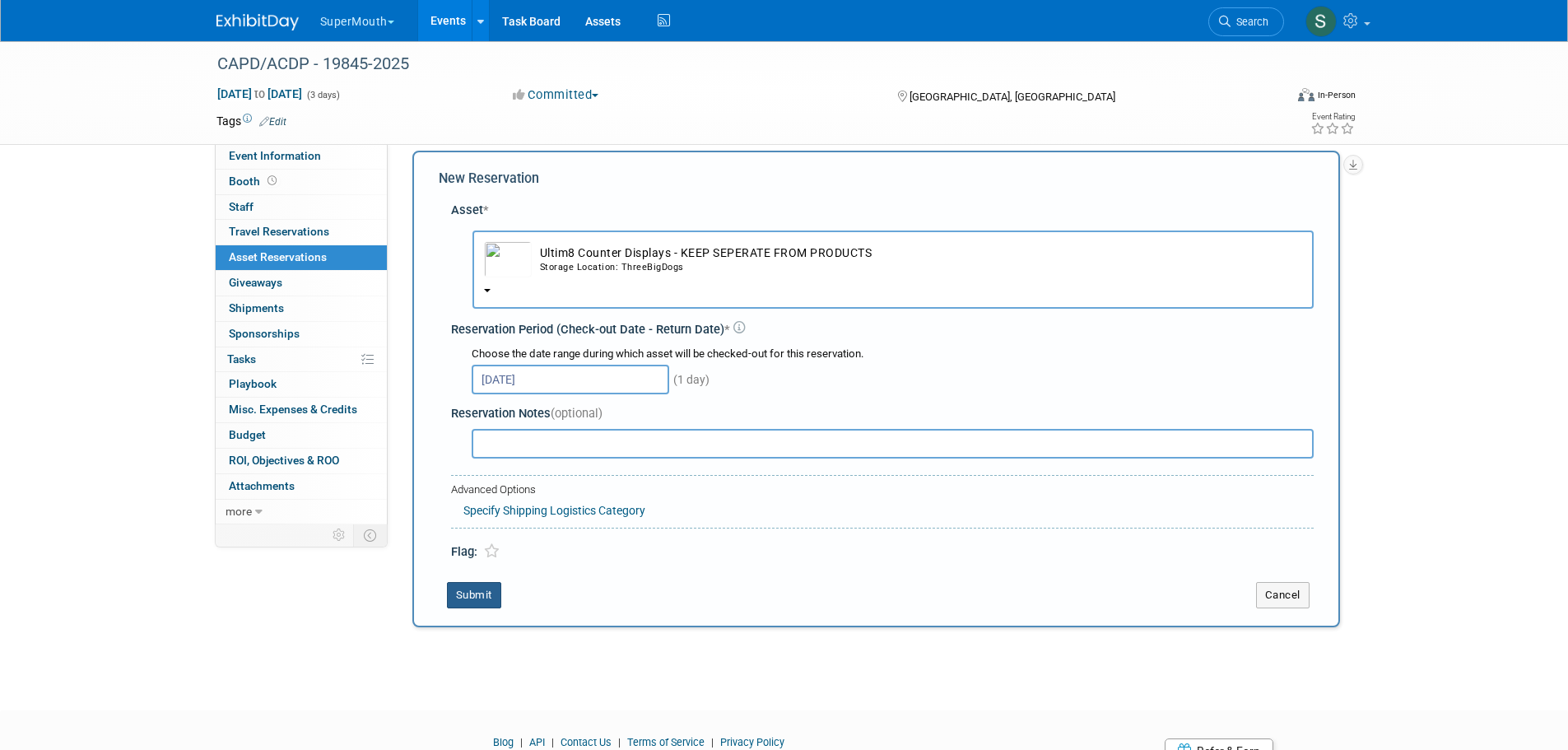
click at [492, 598] on button "Submit" at bounding box center [473, 595] width 54 height 27
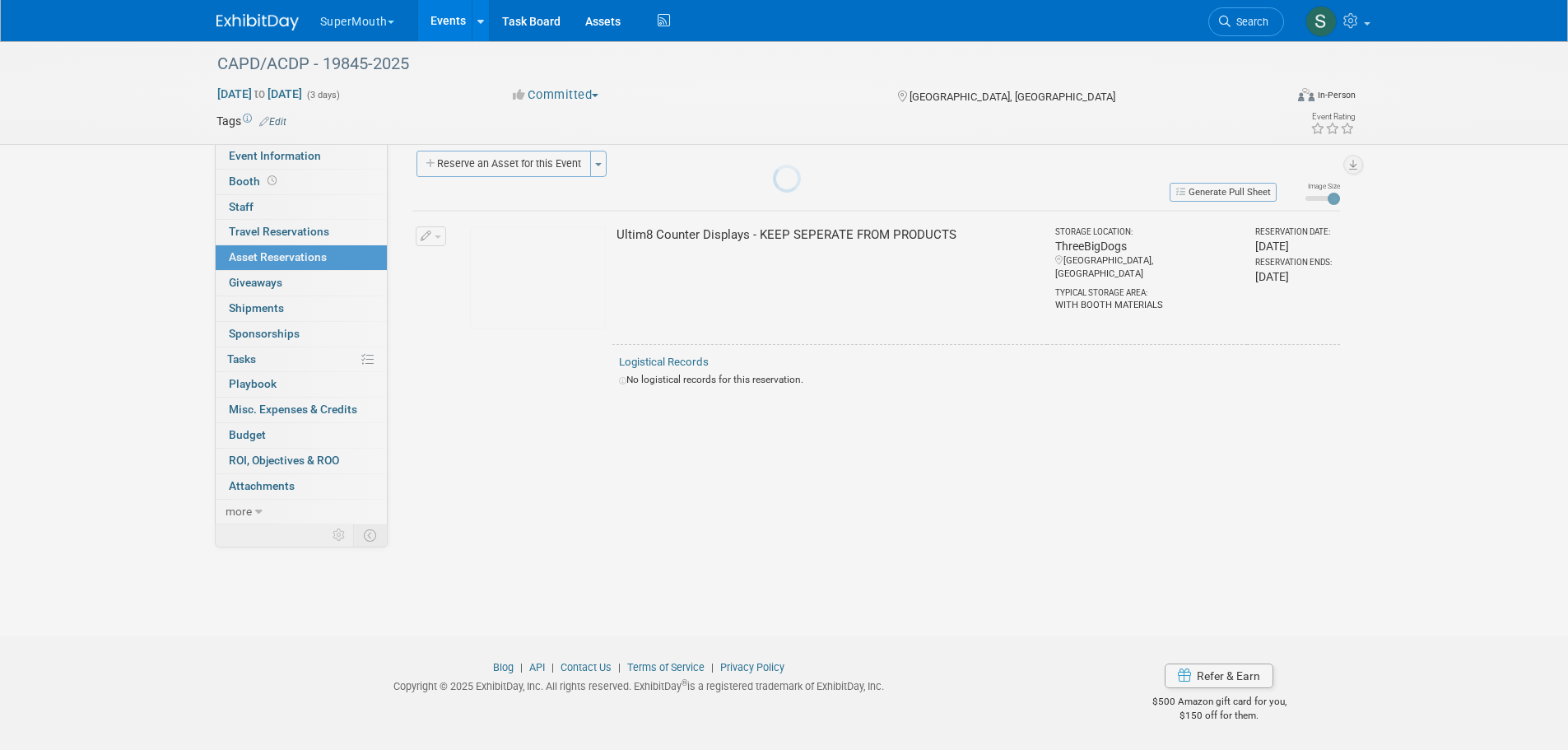
scroll to position [16, 0]
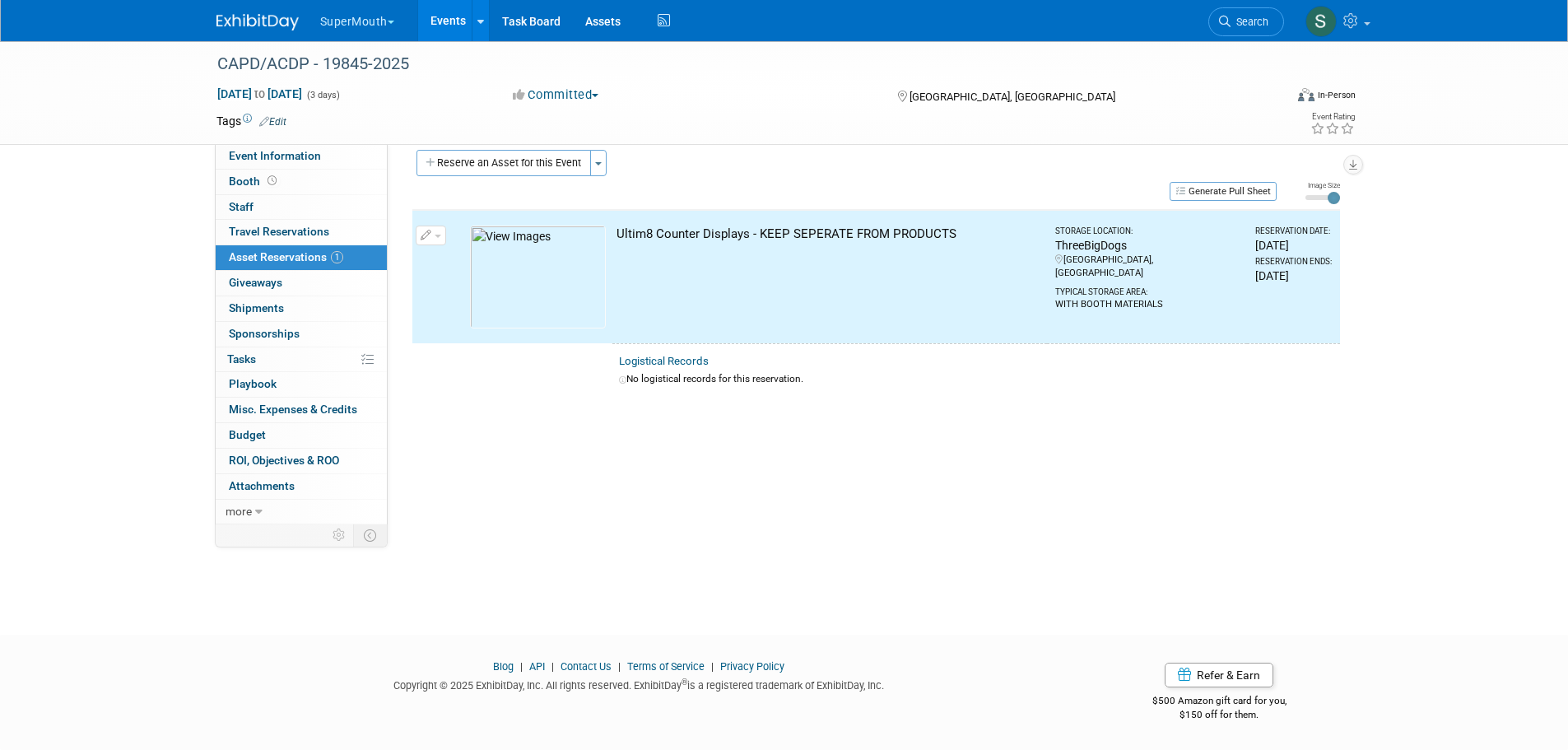
click at [528, 168] on button "Reserve an Asset for this Event" at bounding box center [503, 163] width 175 height 27
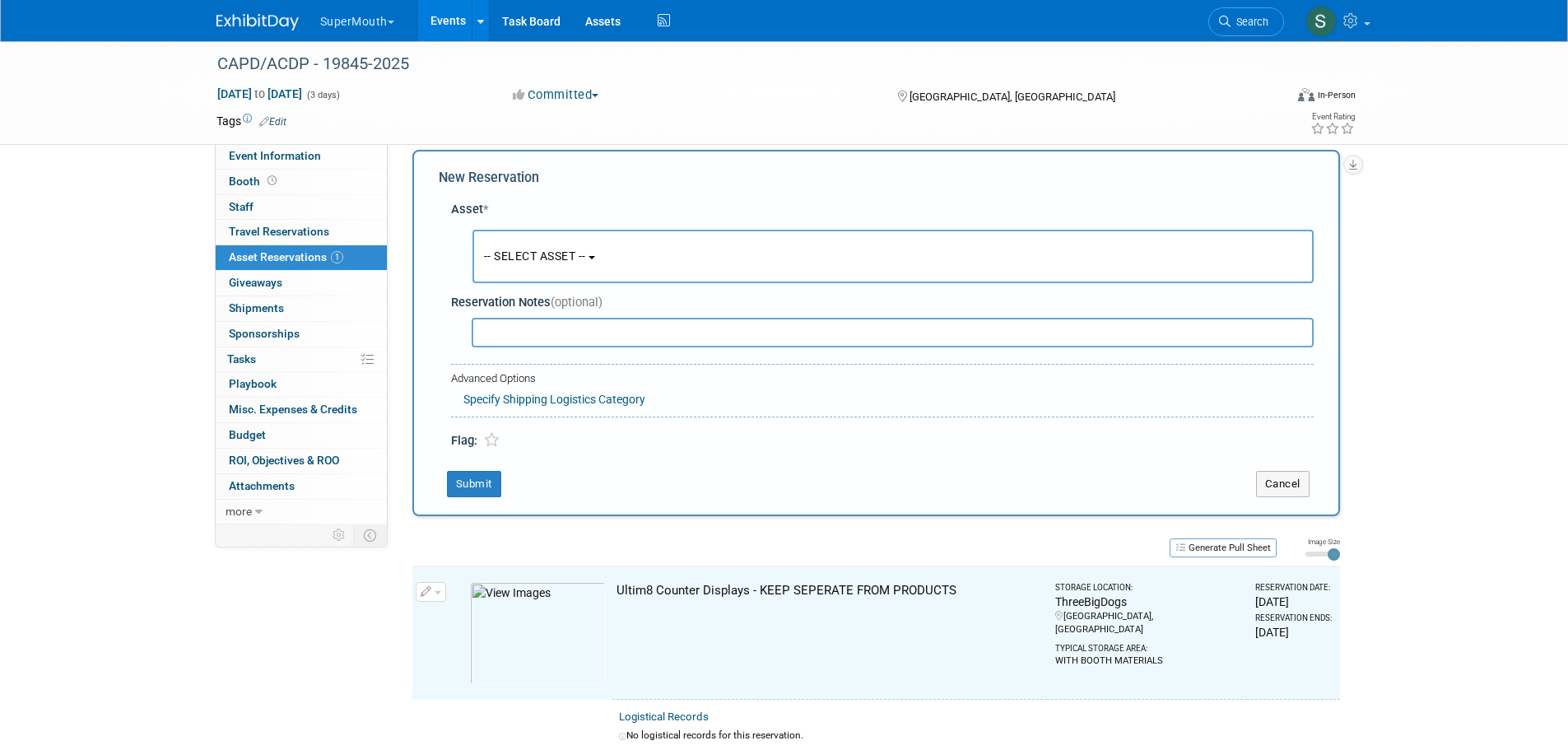
scroll to position [16, 0]
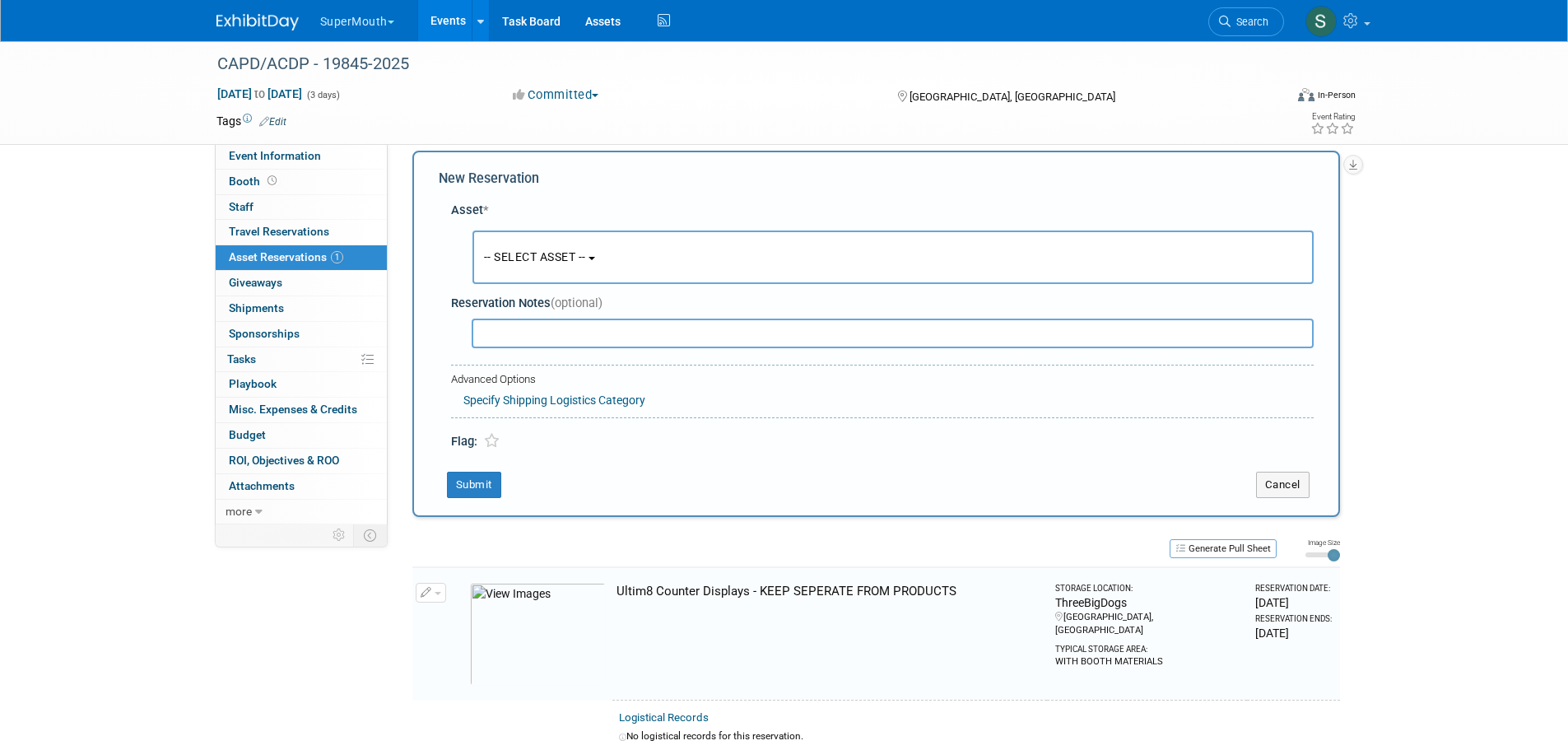
click at [528, 252] on span "-- SELECT ASSET --" at bounding box center [535, 256] width 102 height 13
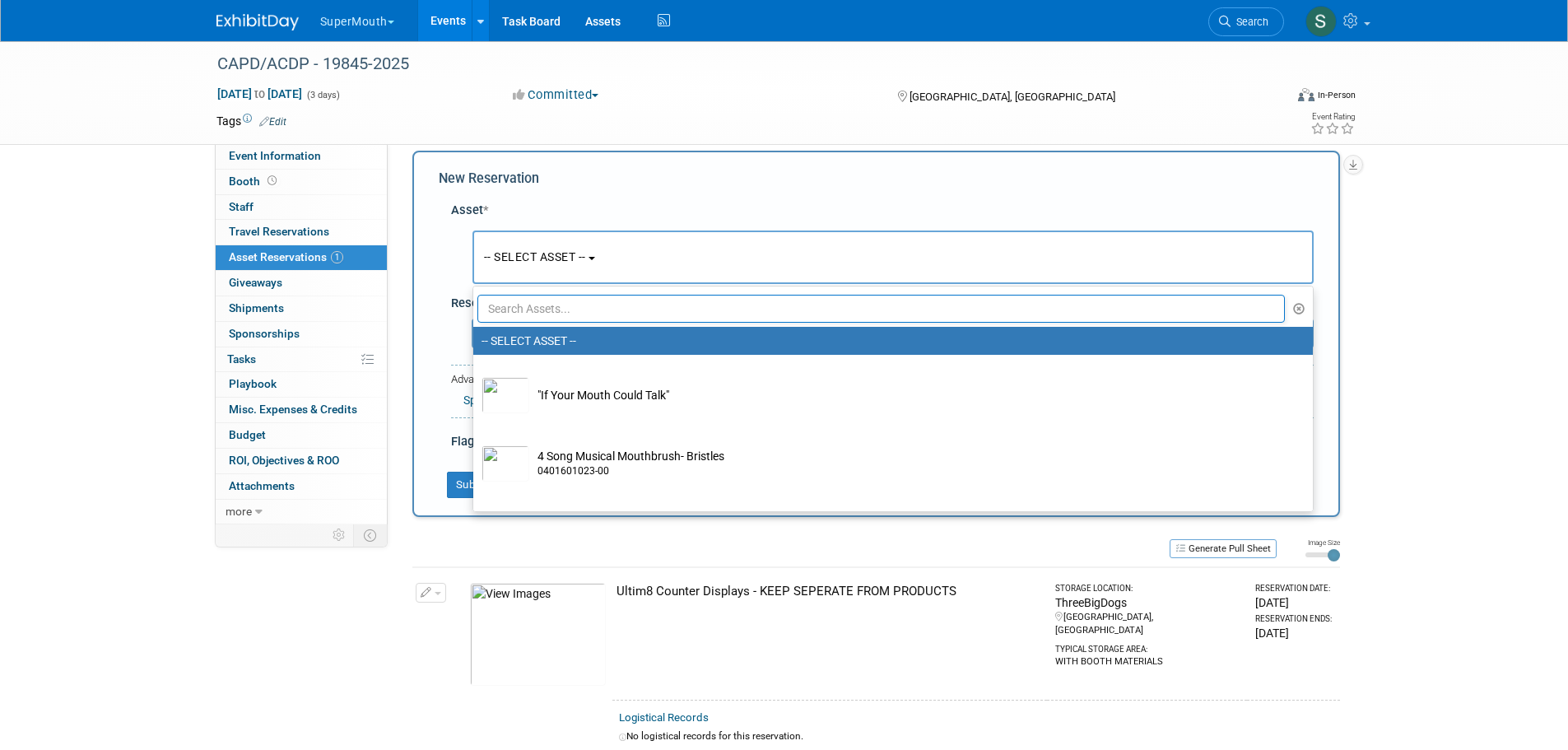
click at [607, 314] on input "text" at bounding box center [881, 309] width 808 height 28
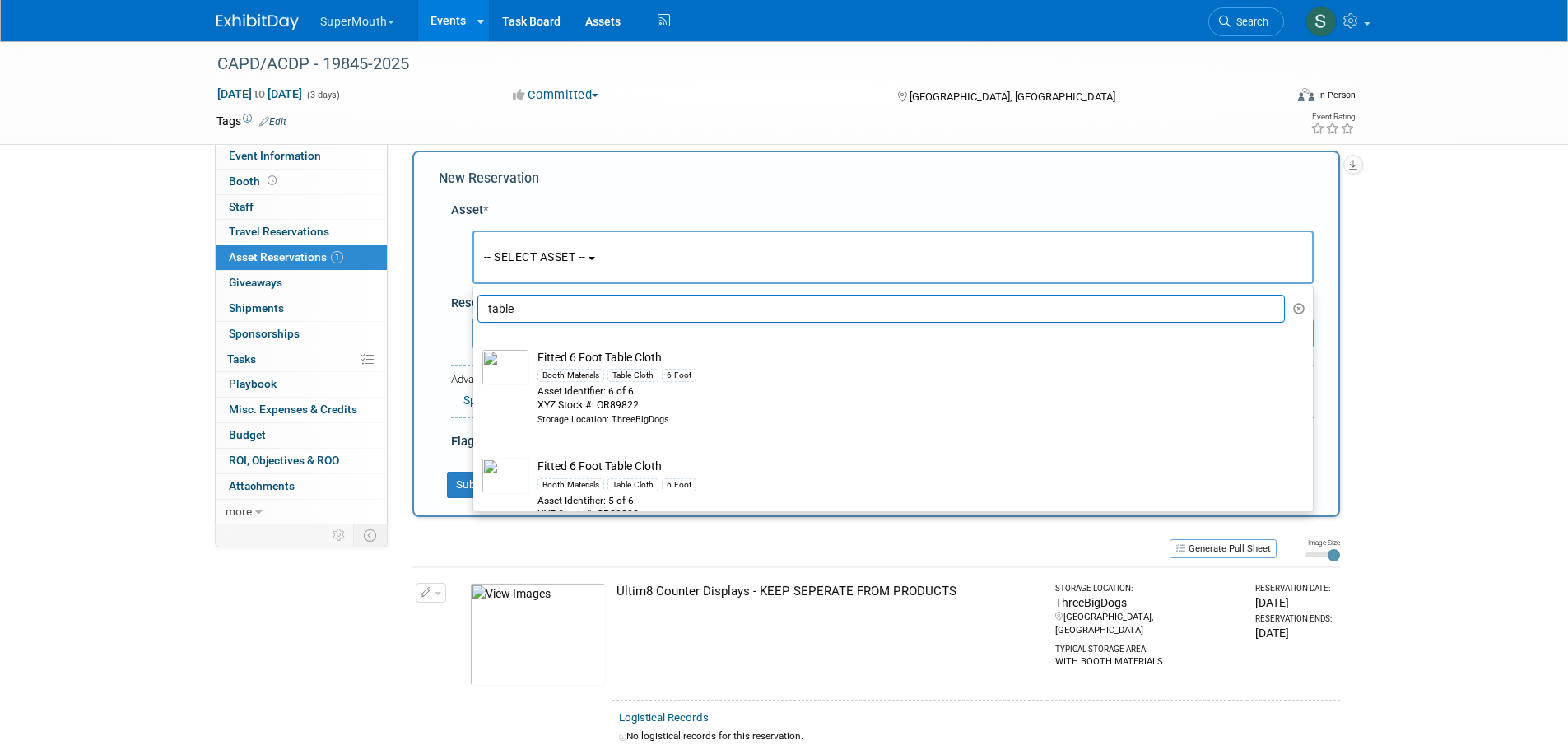
type input "table"
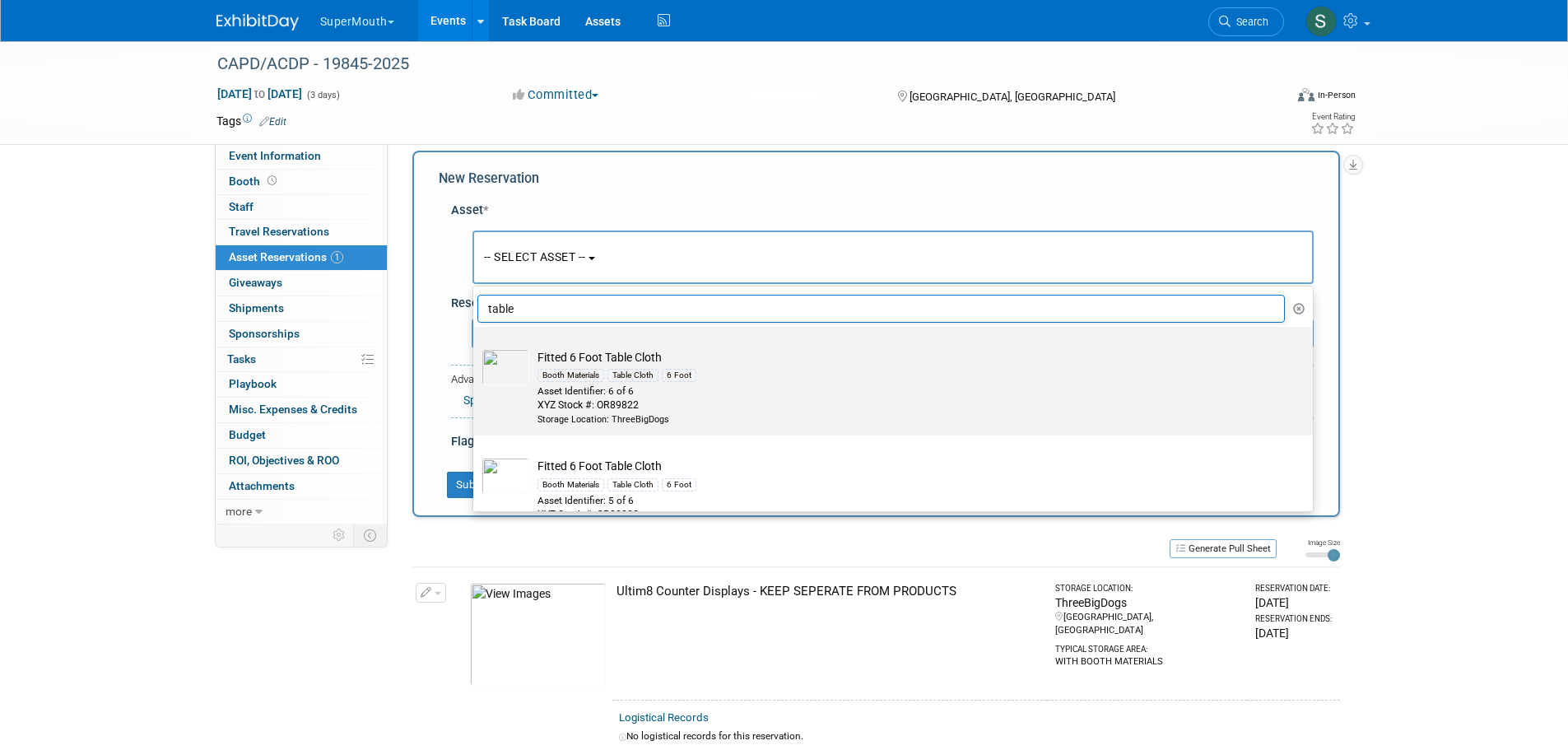
click at [751, 397] on div "Asset Identifier: 6 of 6" at bounding box center [908, 391] width 742 height 14
click at [476, 347] on input "Fitted 6 Foot Table Cloth Booth Materials Table Cloth 6 Foot Asset Identifier: …" at bounding box center [470, 342] width 11 height 11
select select "10724247"
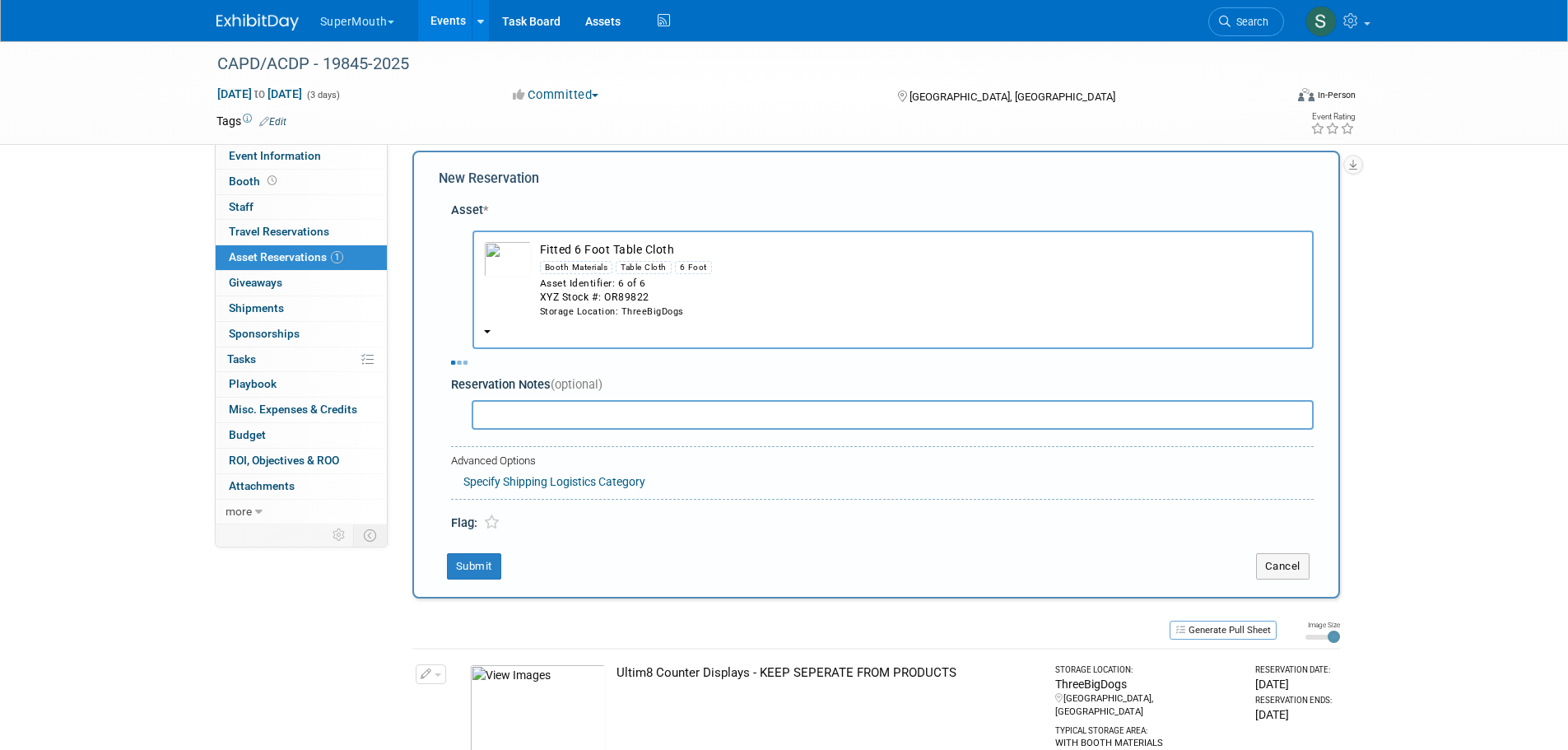
select select "8"
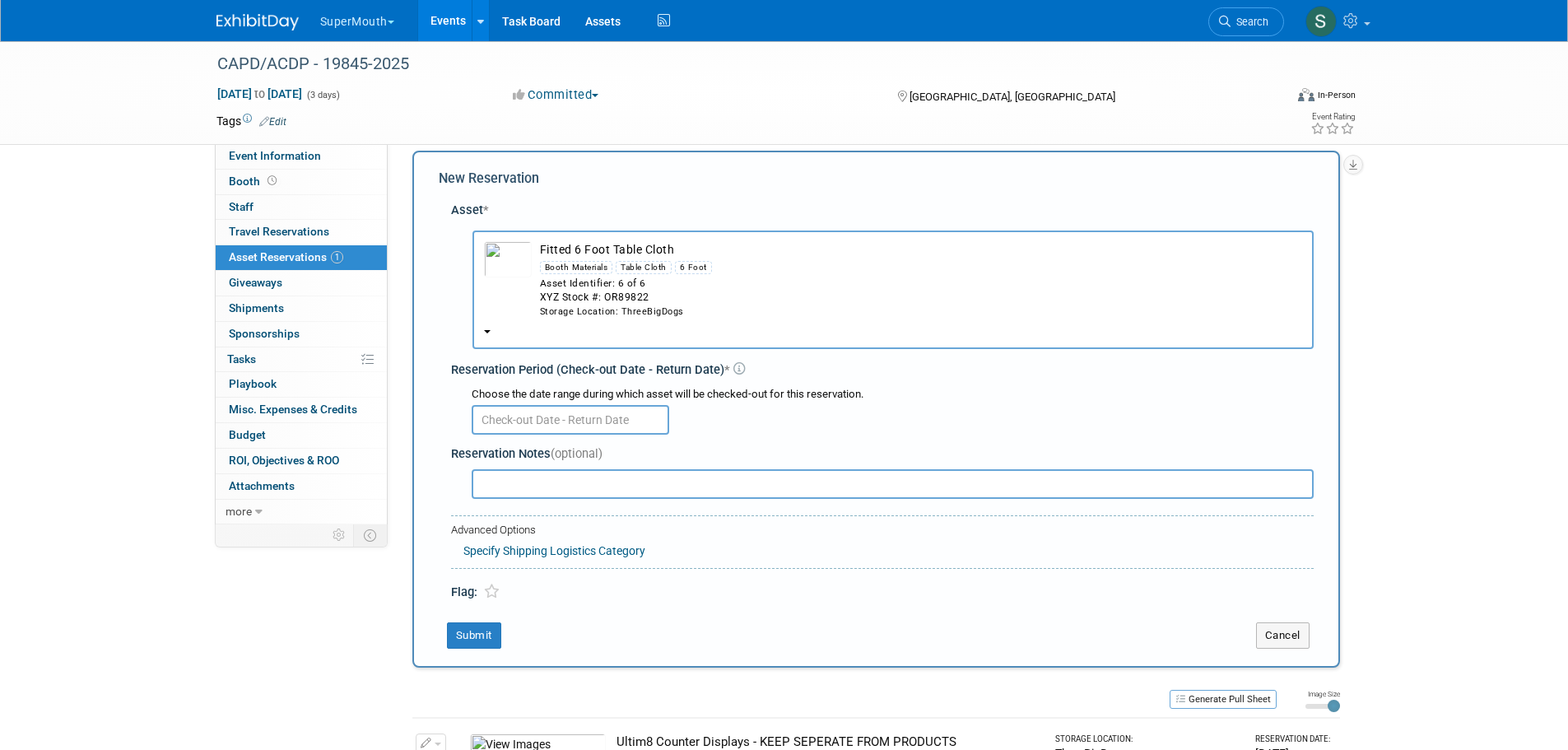
click at [612, 418] on input "text" at bounding box center [570, 419] width 198 height 29
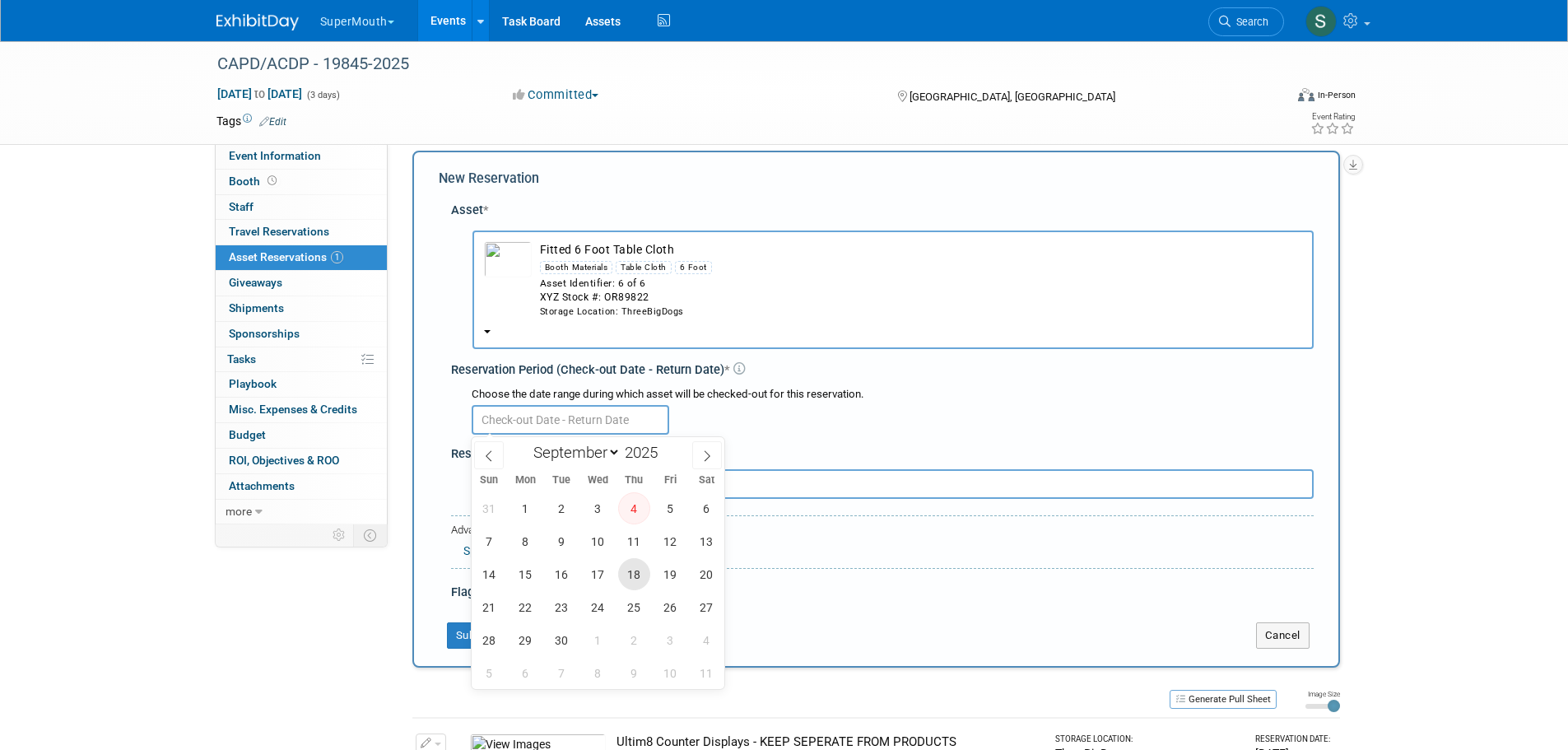
click at [634, 561] on span "18" at bounding box center [633, 574] width 32 height 32
type input "Sep 18, 2025"
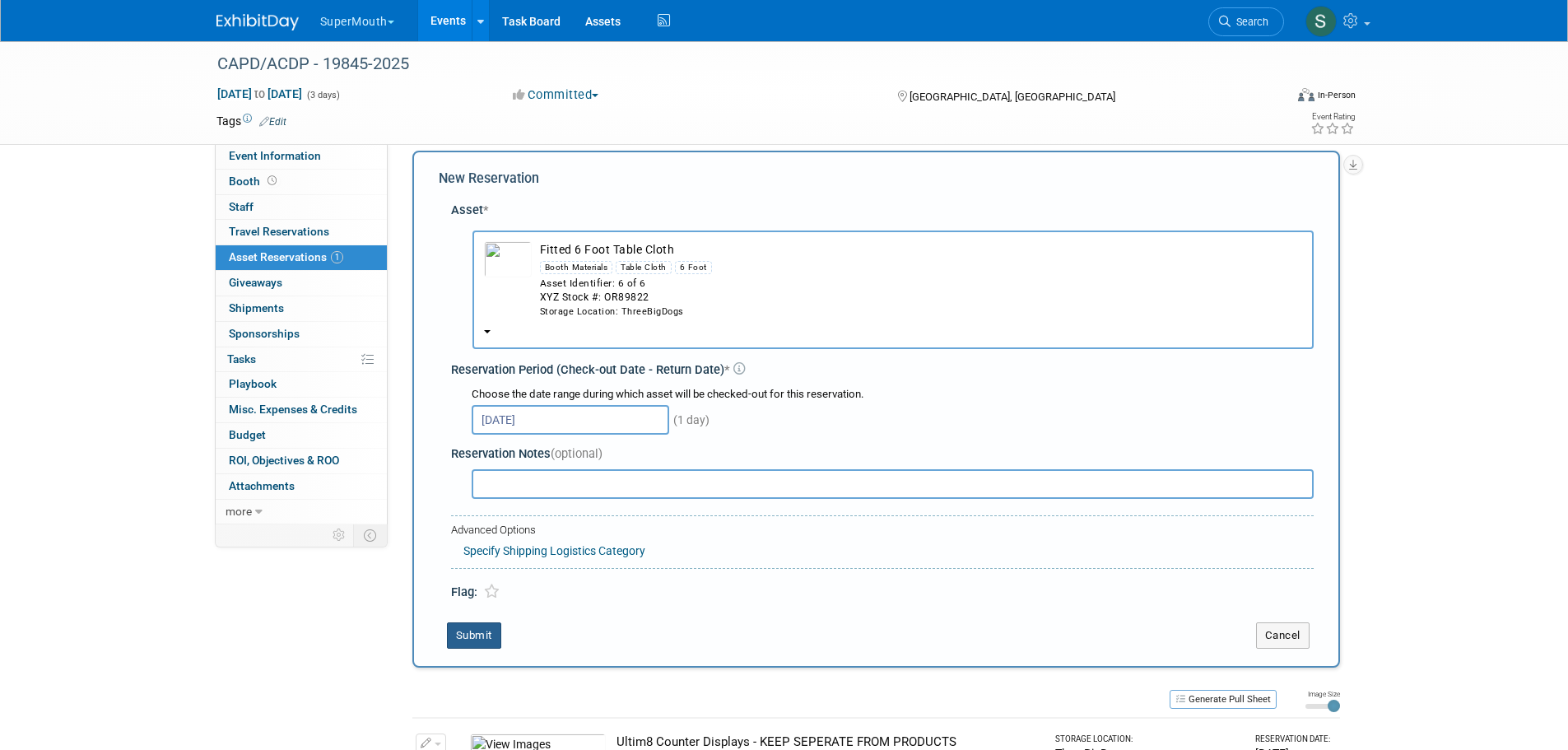
click at [456, 637] on button "Submit" at bounding box center [473, 636] width 54 height 27
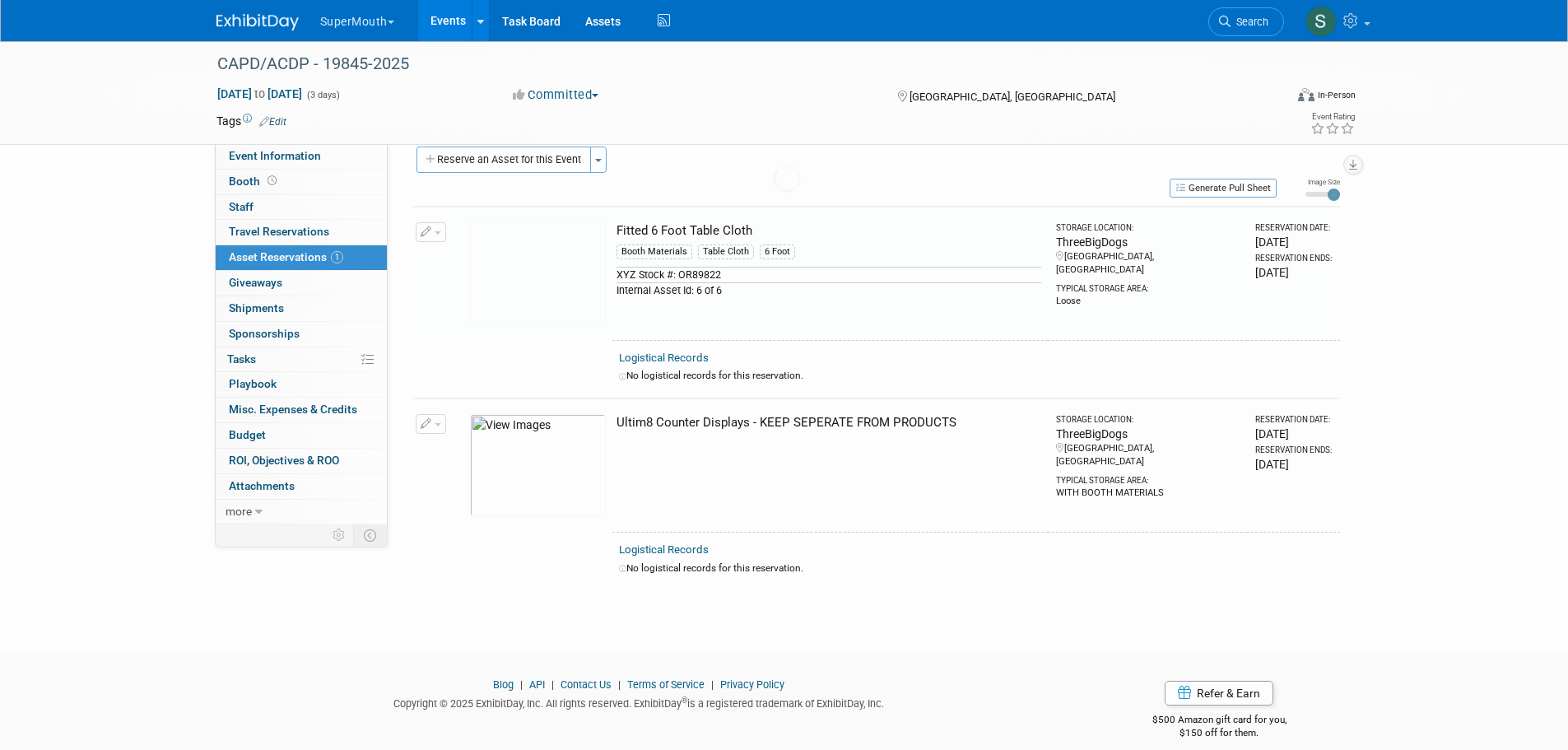
scroll to position [20, 0]
click at [557, 157] on button "Reserve an Asset for this Event" at bounding box center [503, 158] width 175 height 27
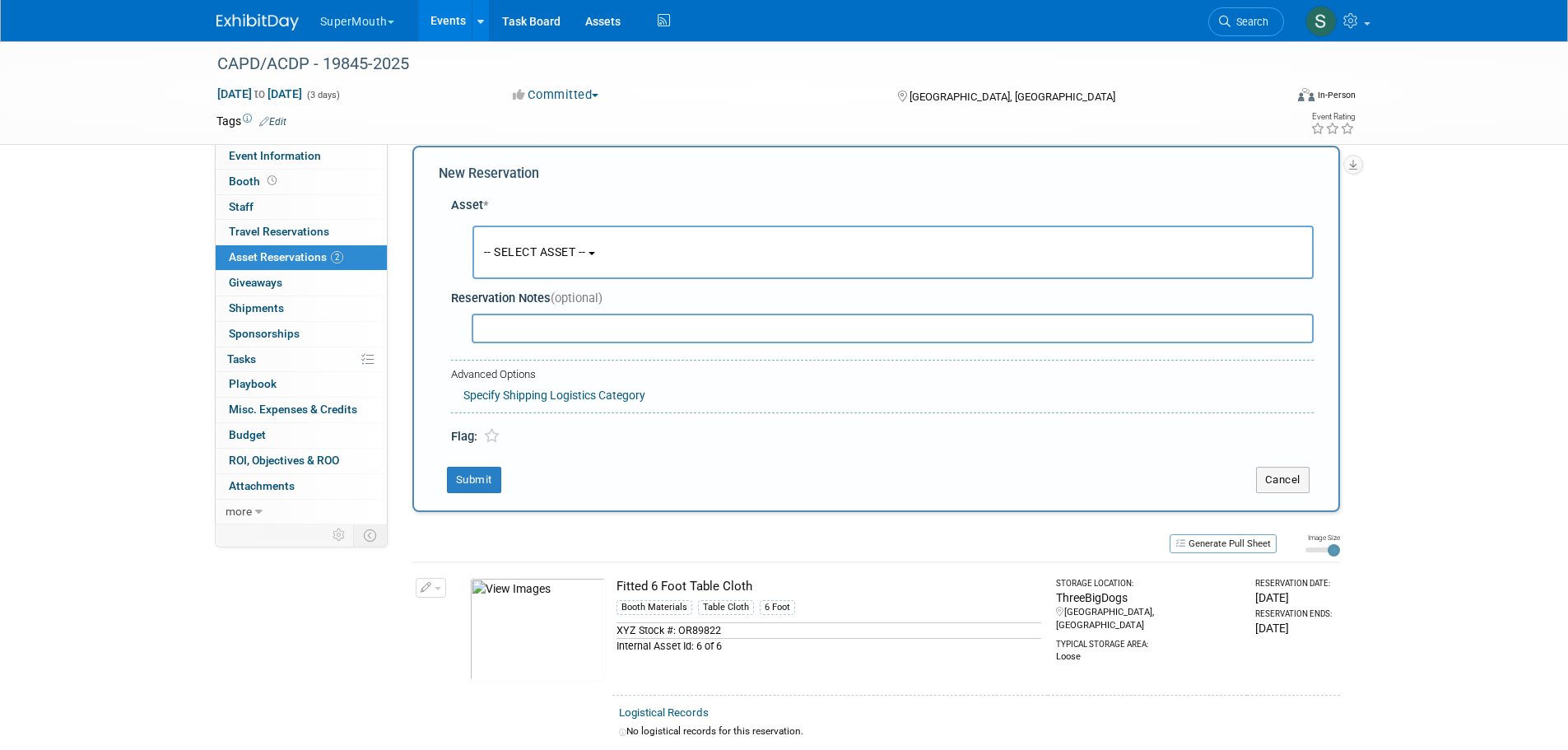
scroll to position [16, 0]
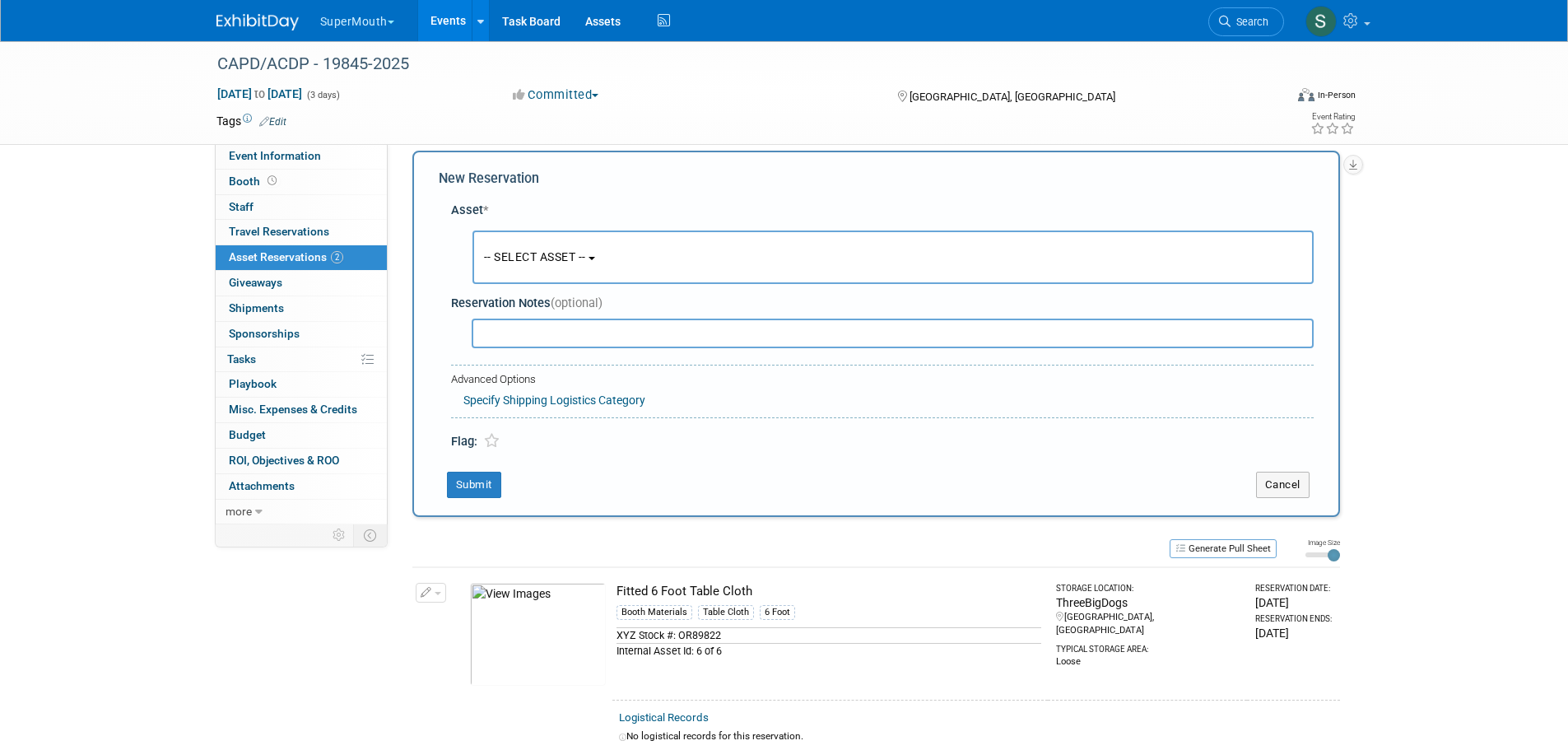
click at [578, 256] on span "-- SELECT ASSET --" at bounding box center [535, 256] width 102 height 13
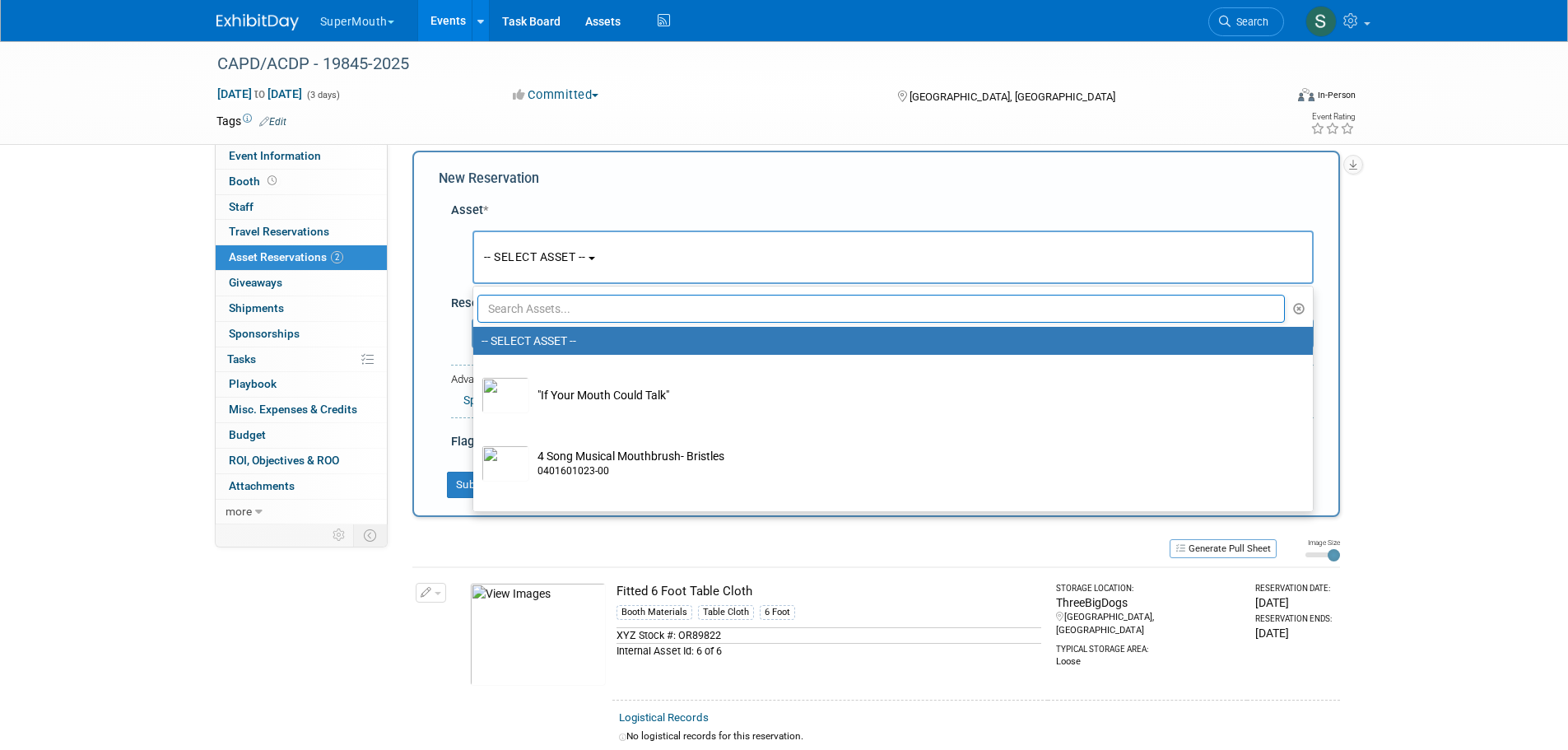
click at [606, 308] on input "text" at bounding box center [881, 309] width 808 height 28
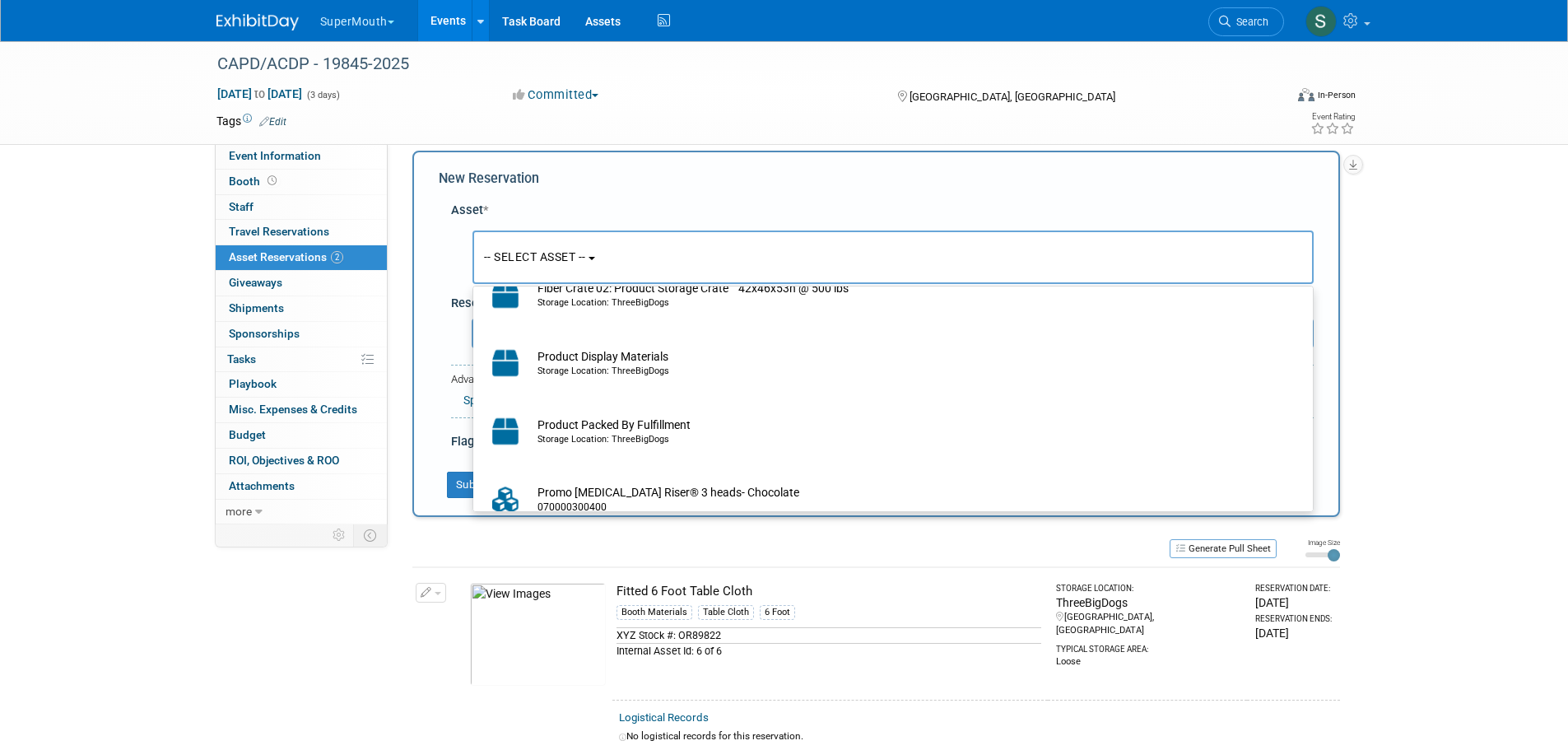
scroll to position [82, 0]
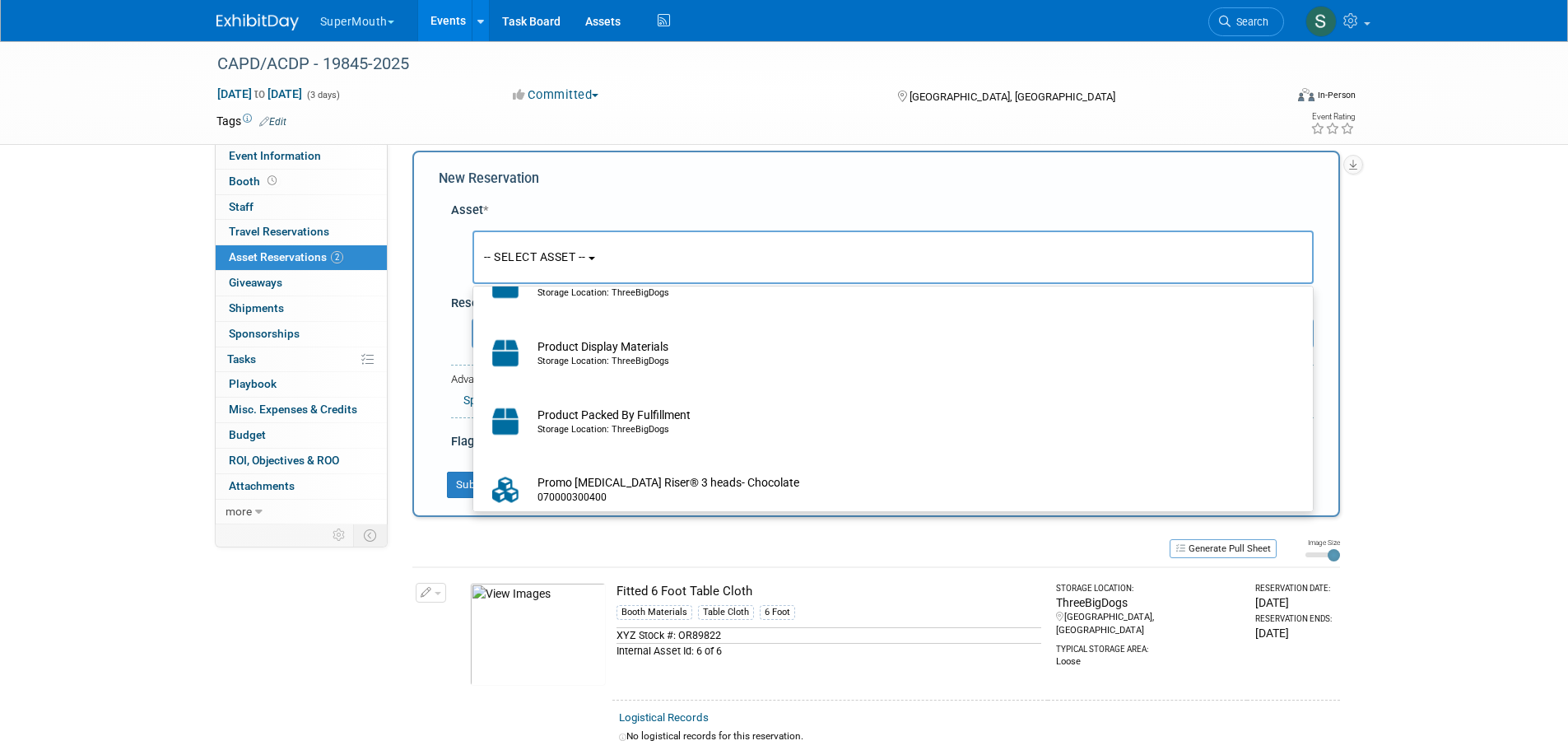
type input "pro"
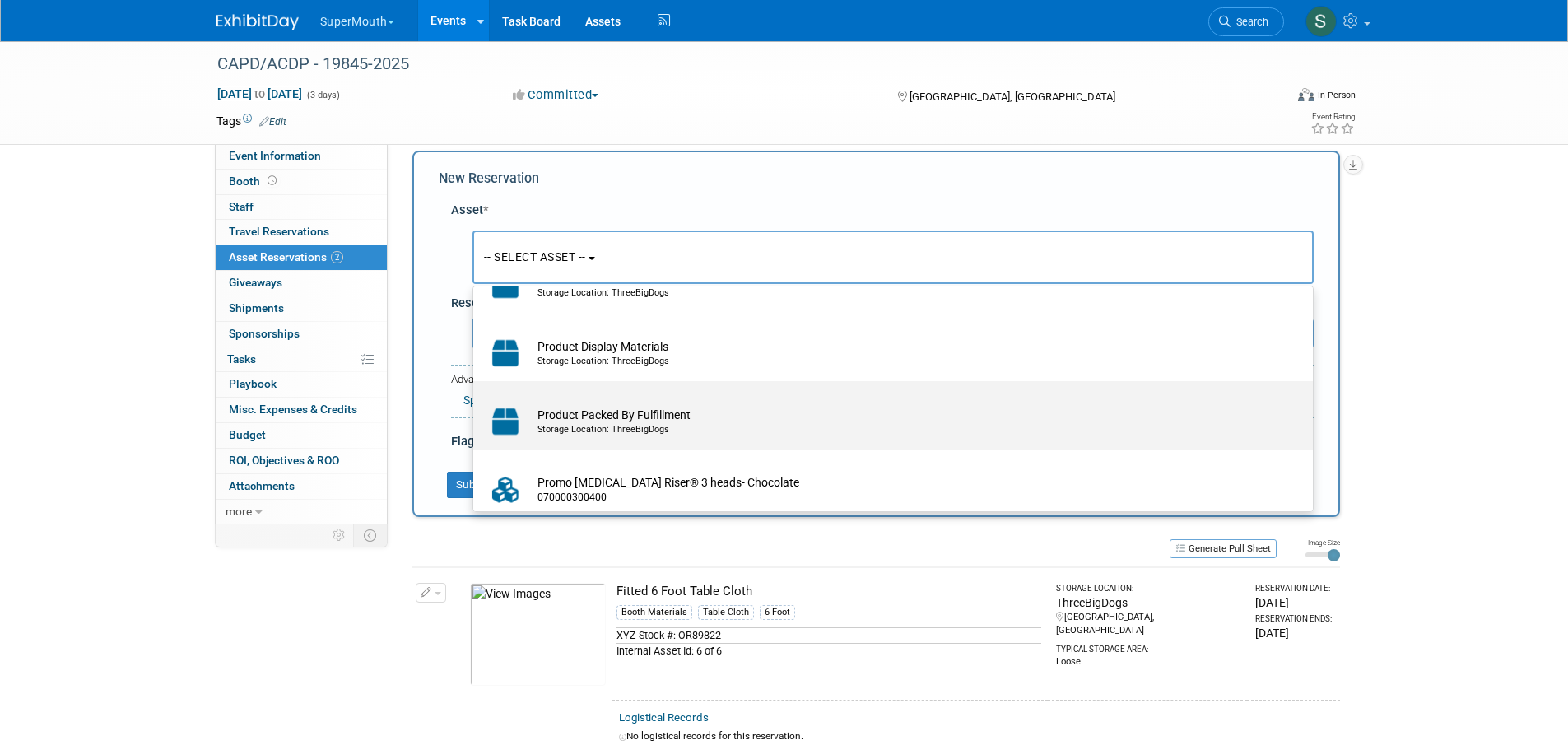
click at [621, 432] on div "Storage Location: ThreeBigDogs" at bounding box center [908, 429] width 742 height 13
click at [476, 401] on input "Product Packed By Fulfillment Storage Location: ThreeBigDogs" at bounding box center [470, 396] width 11 height 11
select select "10720081"
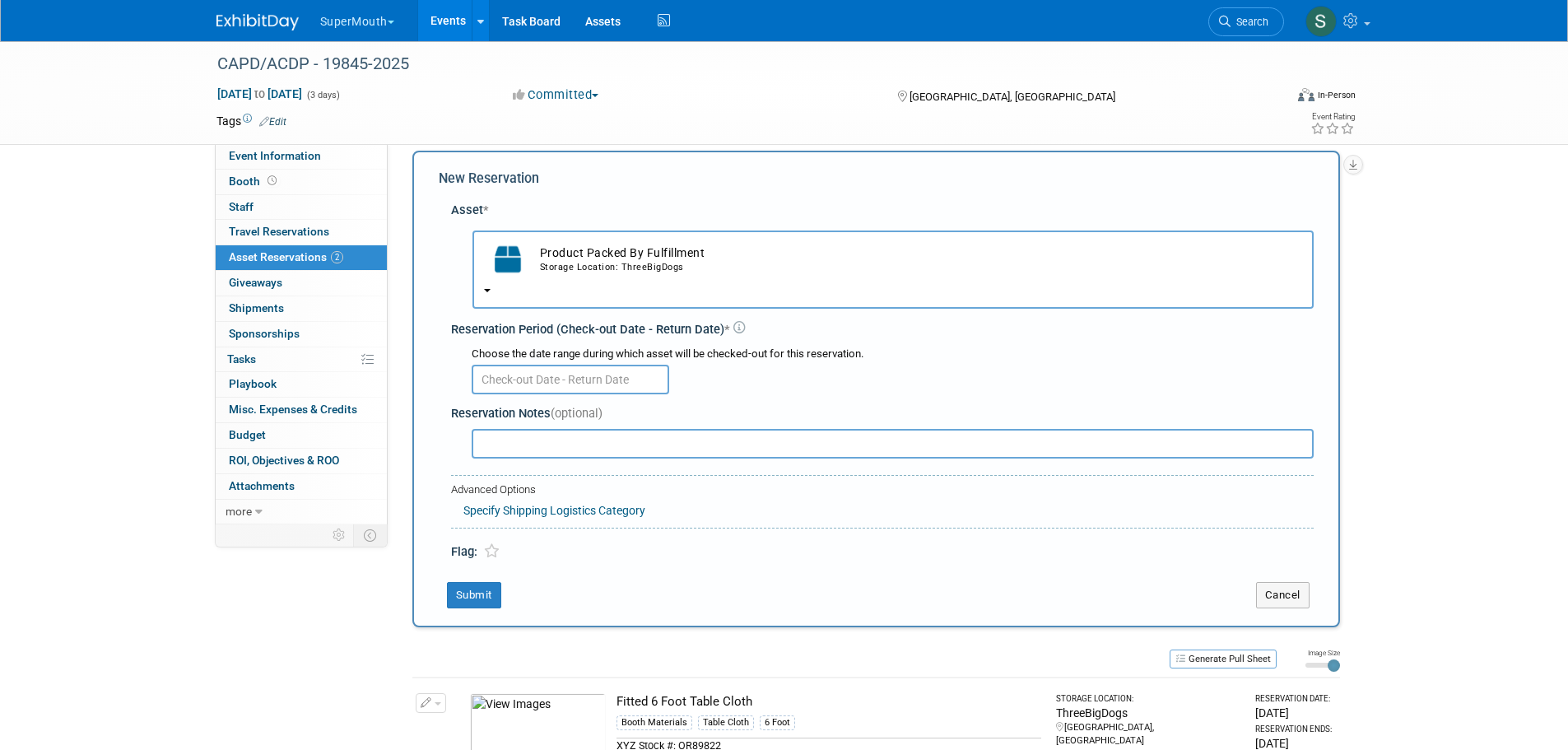
click at [568, 386] on input "text" at bounding box center [570, 379] width 198 height 29
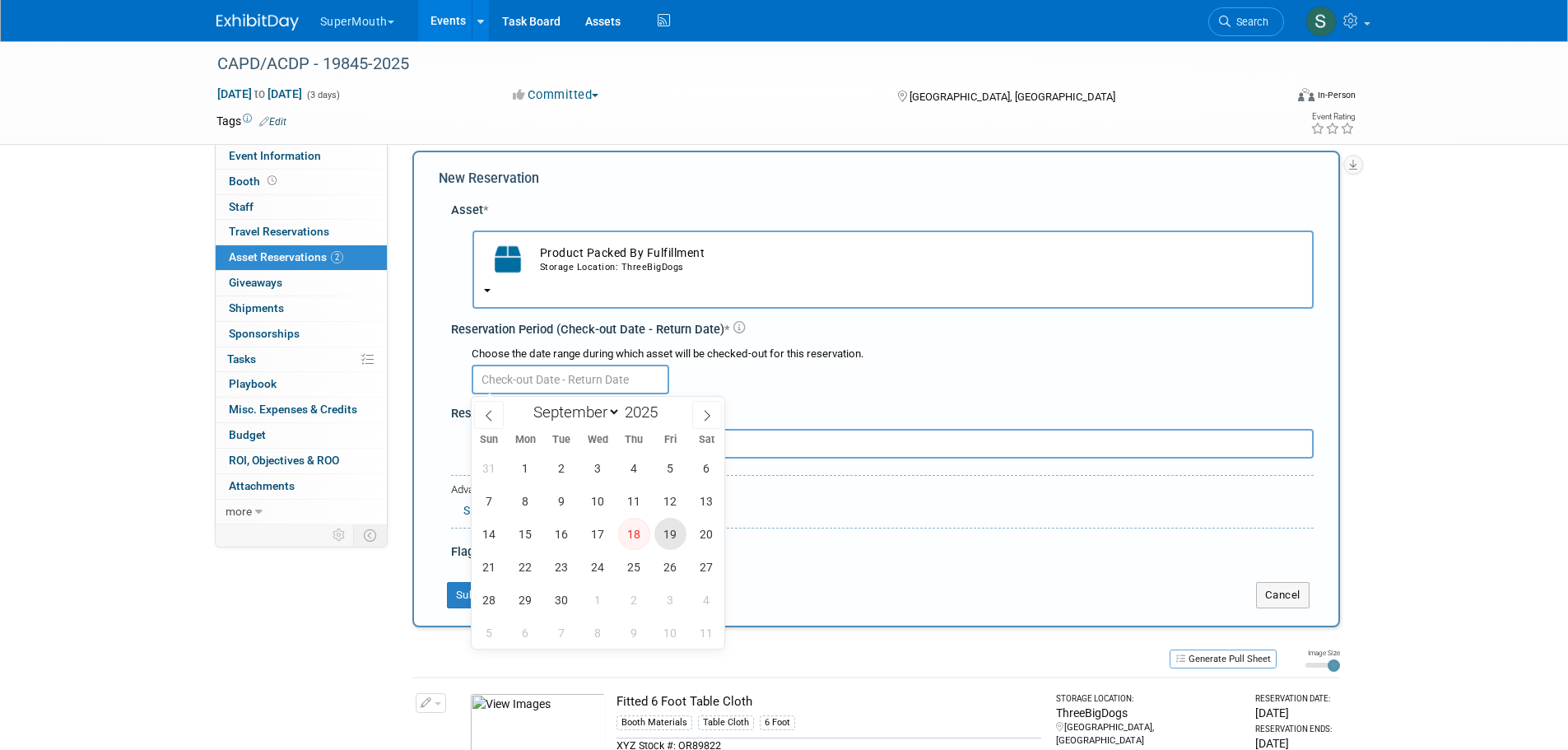
click at [677, 527] on span "19" at bounding box center [670, 534] width 32 height 32
type input "Sep 19, 2025"
click at [677, 527] on span "19" at bounding box center [670, 534] width 32 height 32
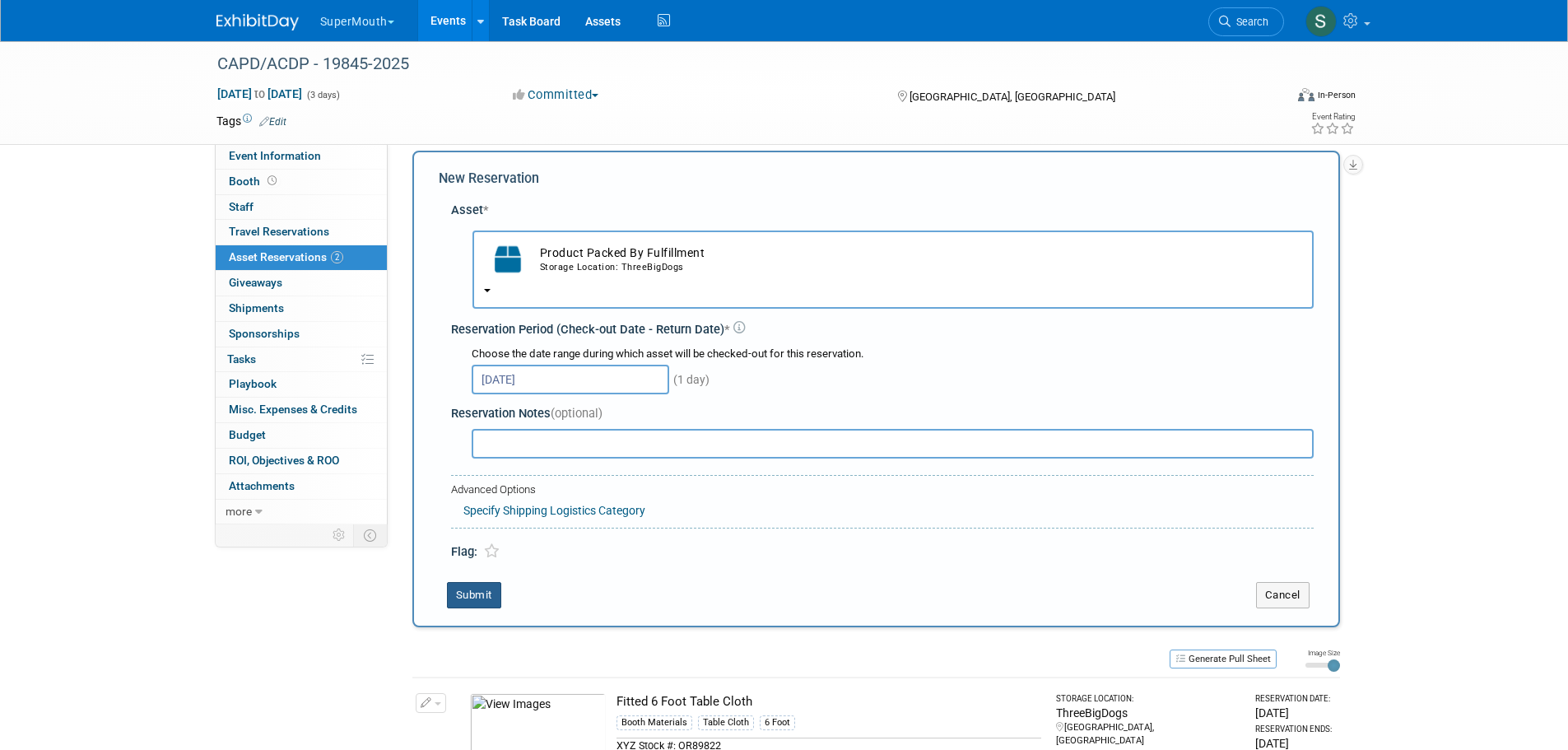
click at [476, 599] on button "Submit" at bounding box center [473, 595] width 54 height 27
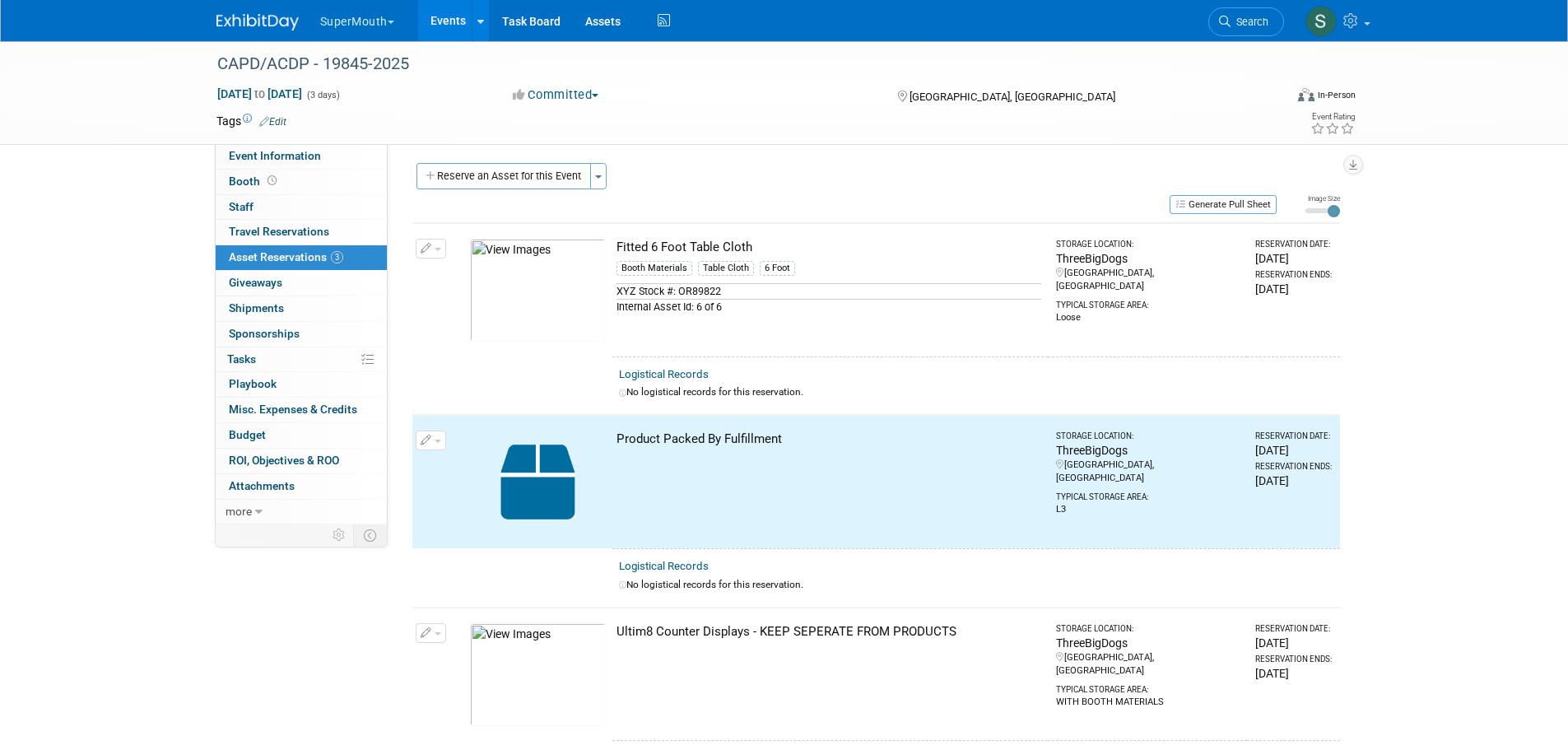
scroll to position [0, 0]
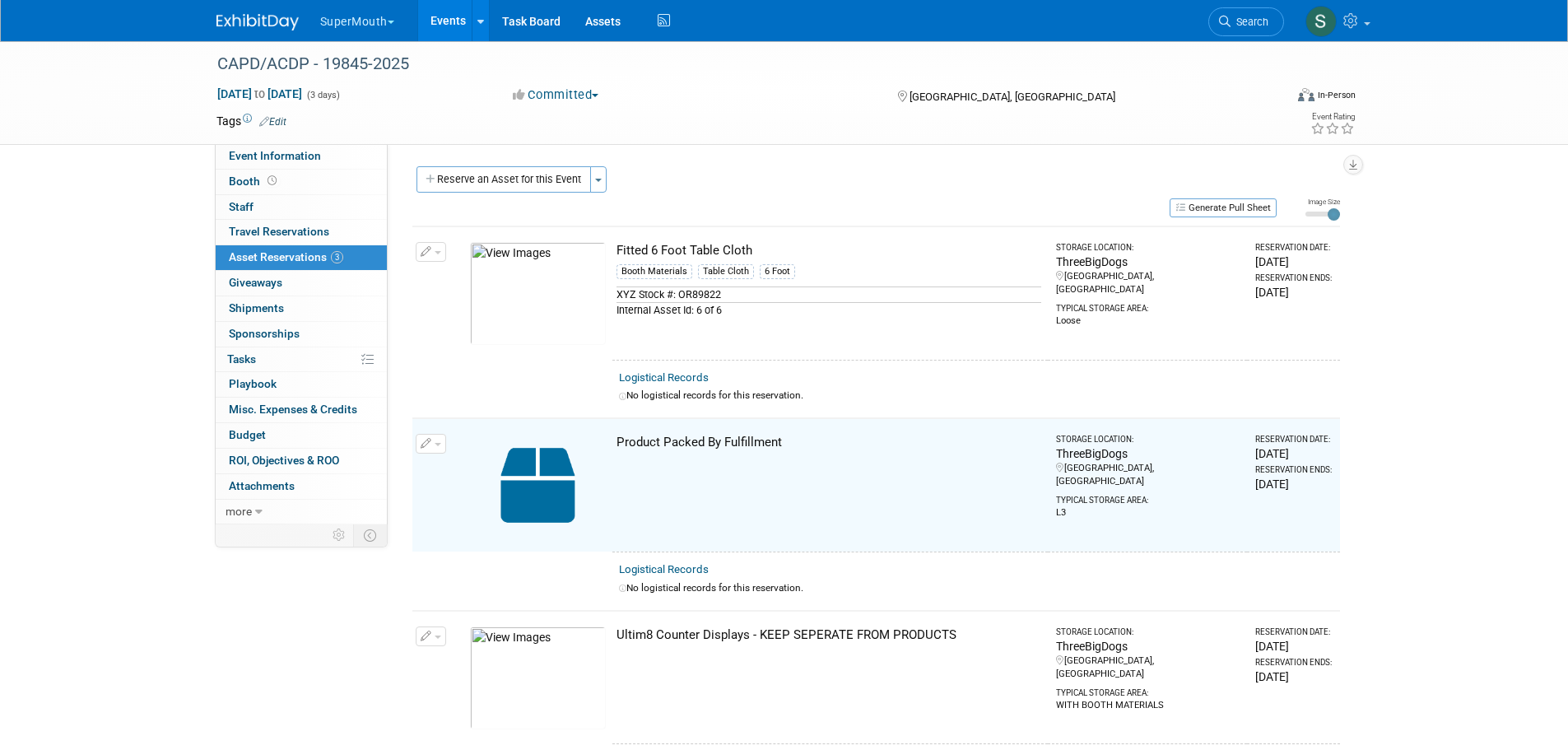
click at [551, 179] on button "Reserve an Asset for this Event" at bounding box center [503, 179] width 175 height 27
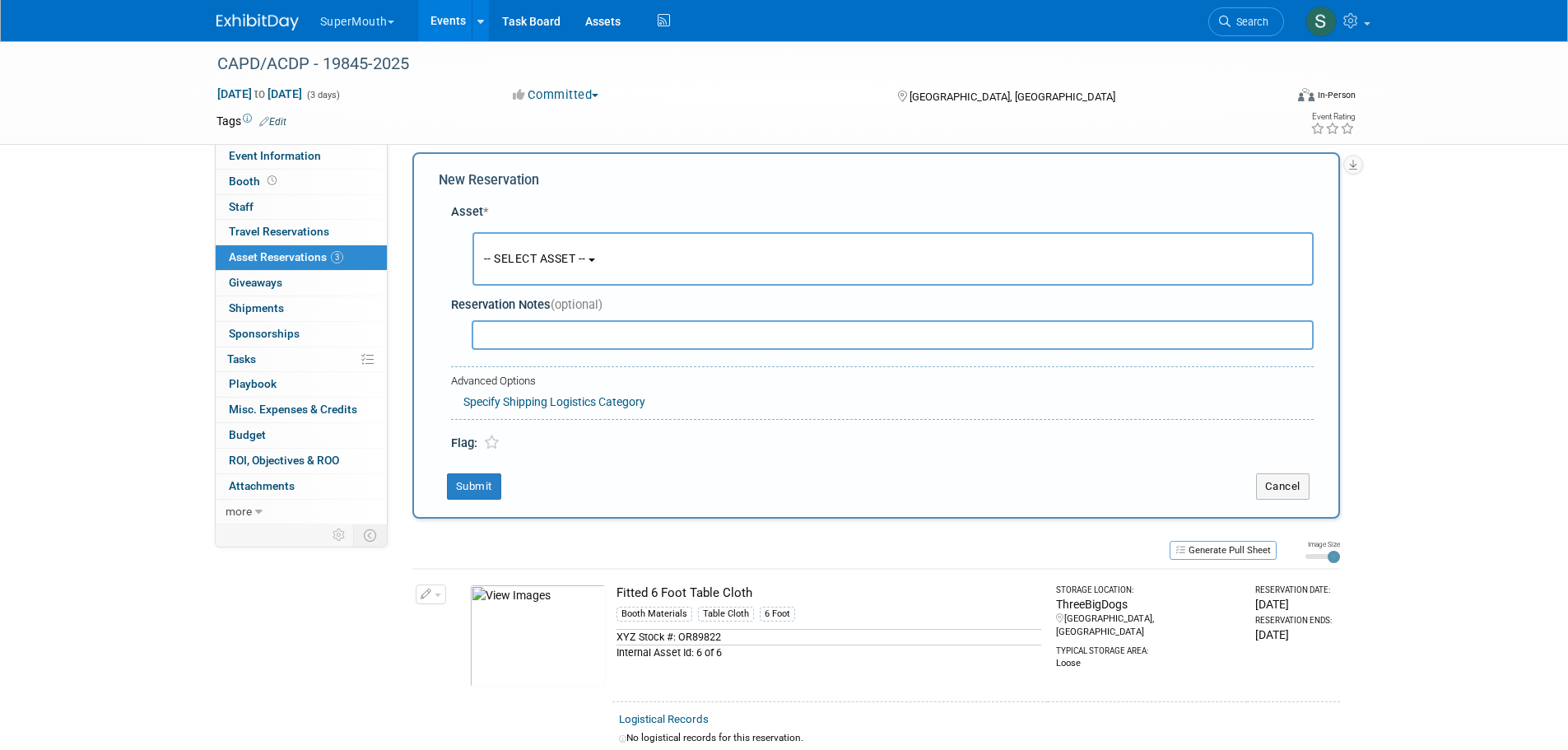
scroll to position [16, 0]
click at [546, 249] on button "-- SELECT ASSET --" at bounding box center [892, 257] width 841 height 53
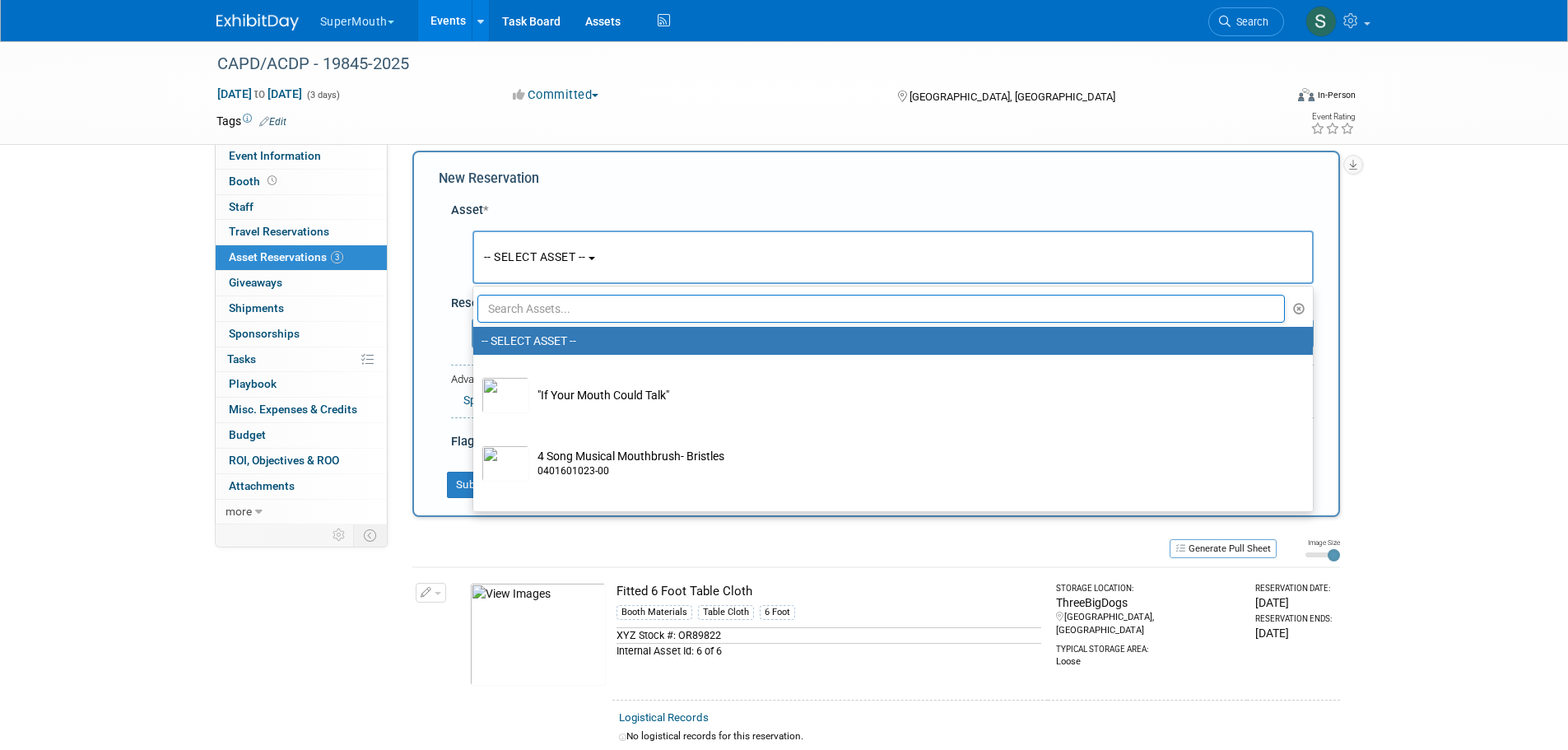
click at [557, 307] on input "text" at bounding box center [881, 309] width 808 height 28
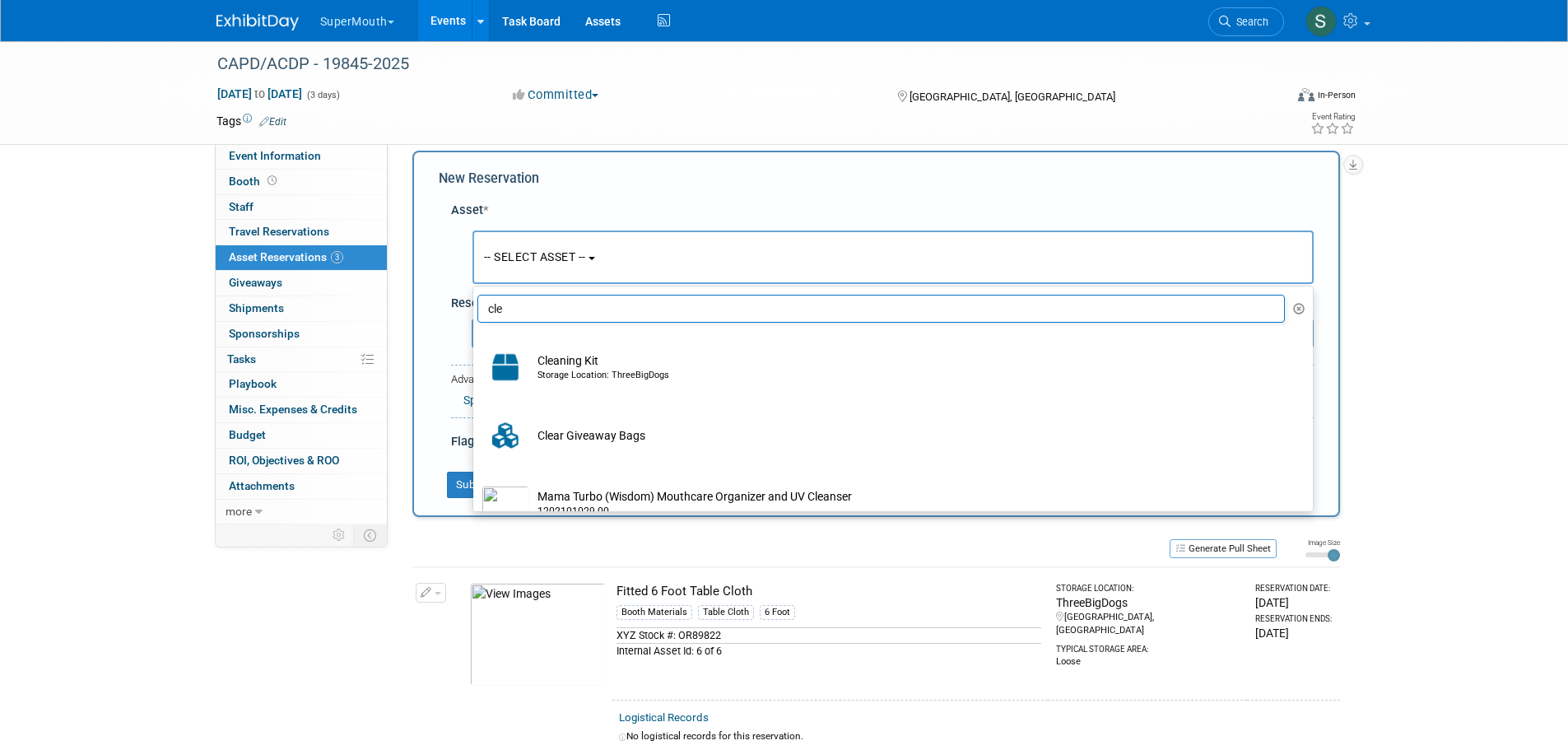
type input "cle"
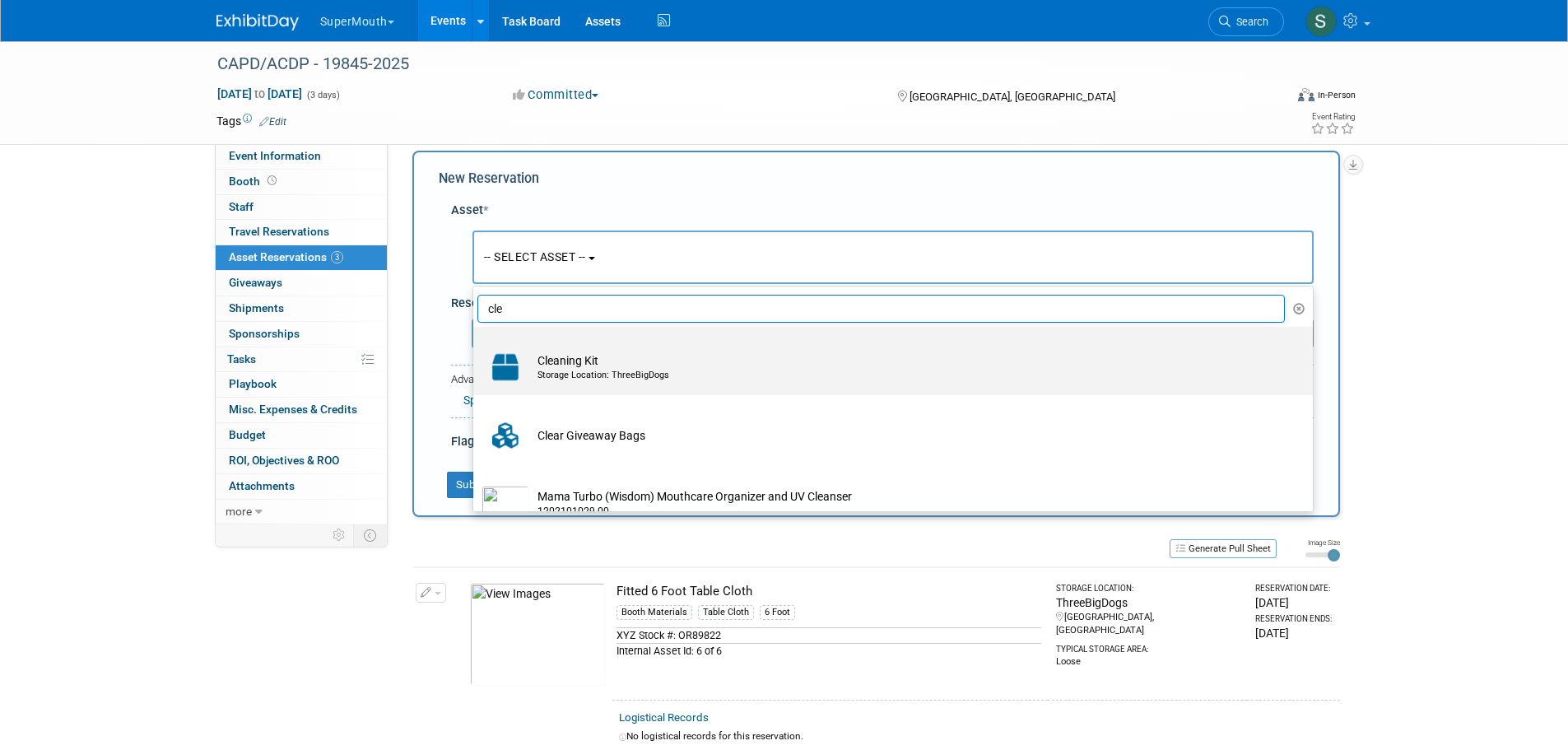
click at [568, 355] on td "Cleaning Kit Storage Location: ThreeBigDogs" at bounding box center [904, 367] width 751 height 37
click at [476, 347] on input "Cleaning Kit Storage Location: ThreeBigDogs" at bounding box center [470, 342] width 11 height 11
select select "10714212"
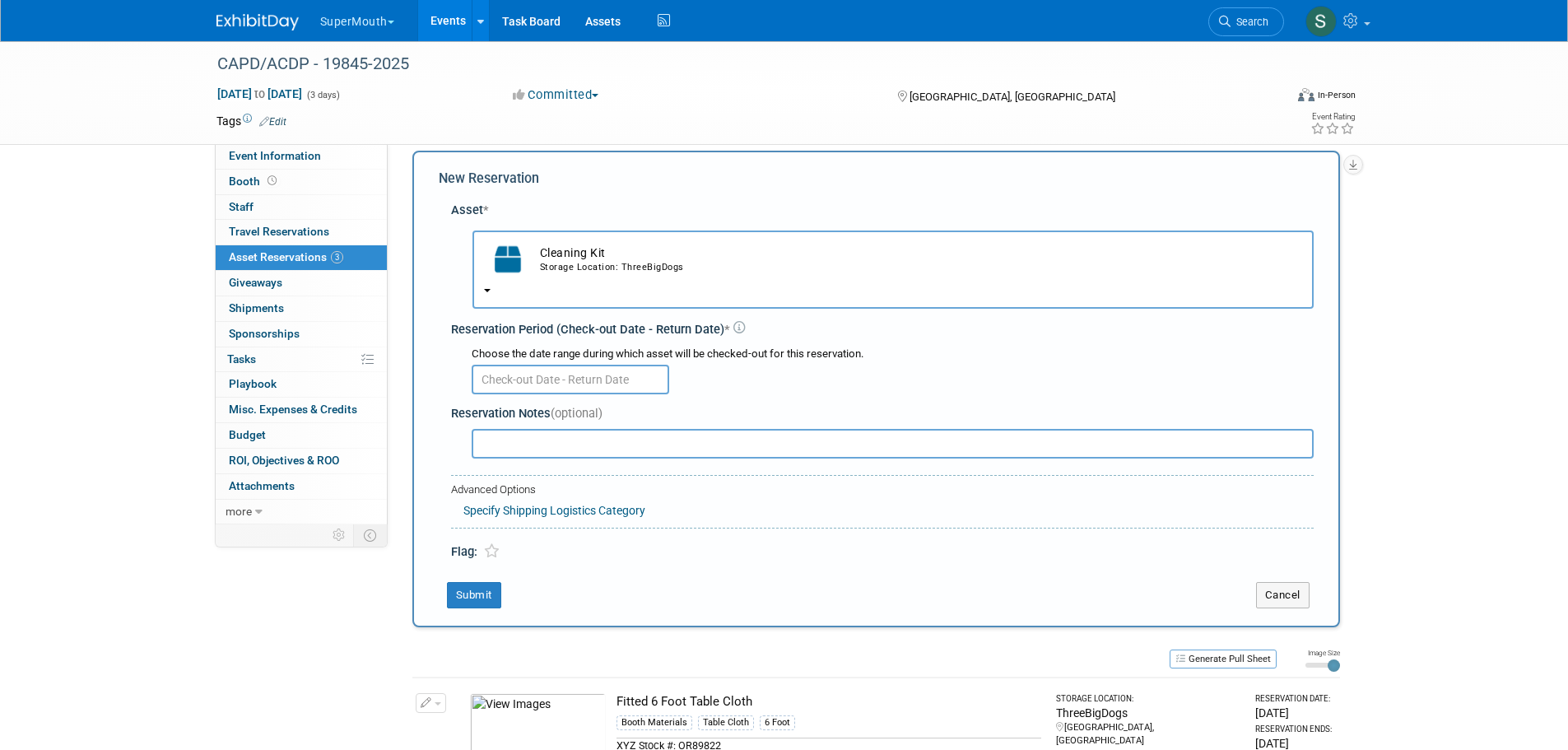
click at [561, 379] on input "text" at bounding box center [570, 379] width 198 height 29
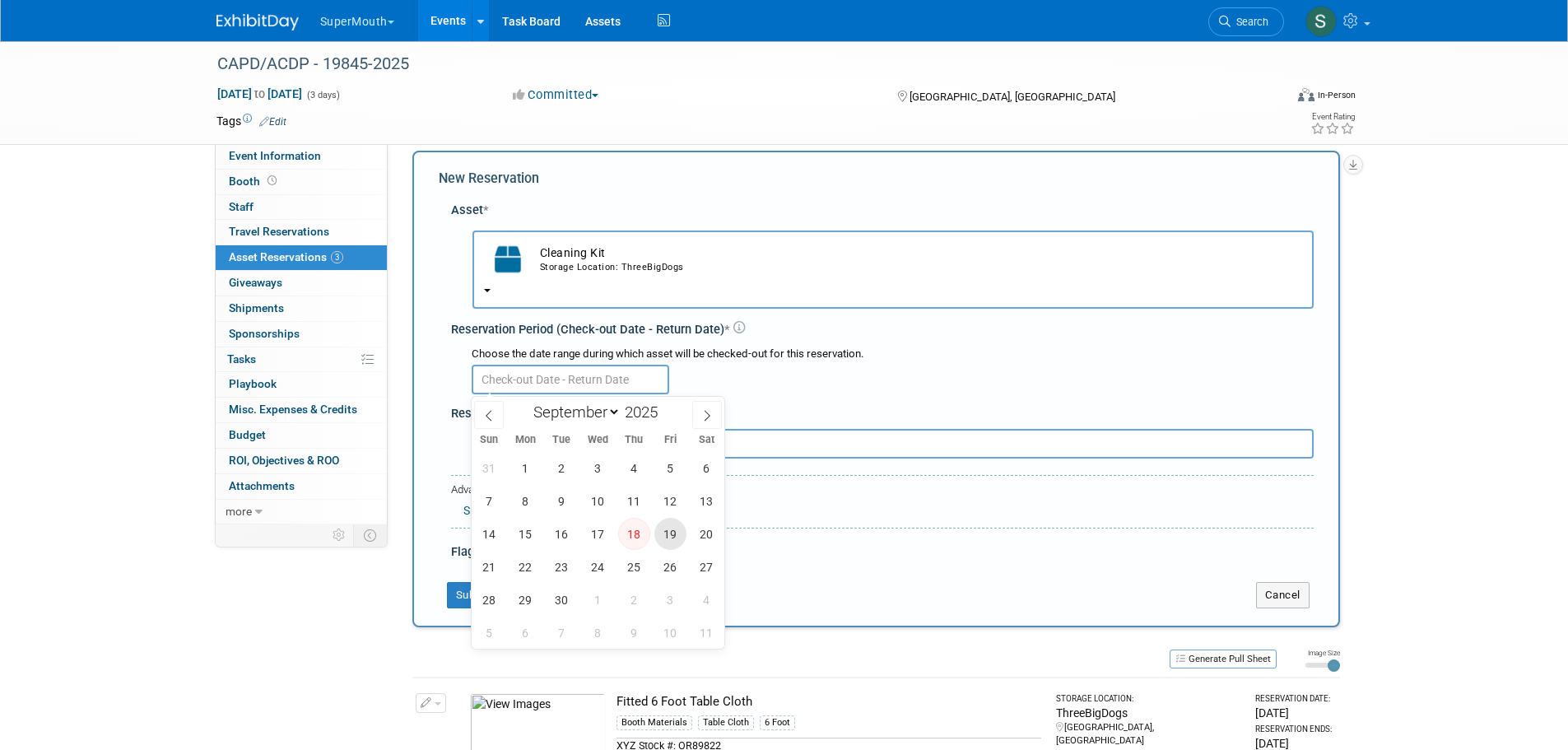
click at [661, 537] on span "19" at bounding box center [670, 534] width 32 height 32
type input "Sep 19, 2025"
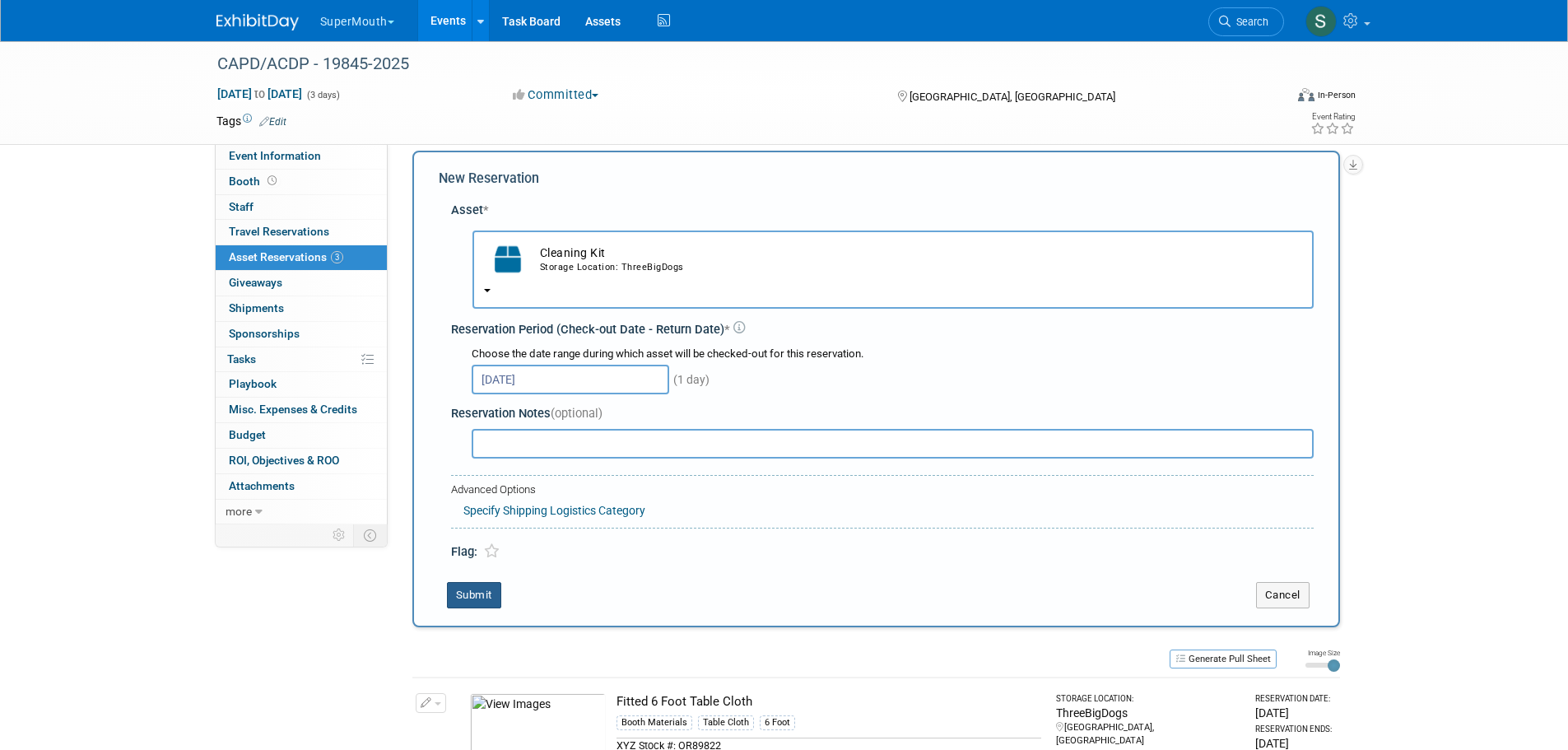
click at [485, 588] on button "Submit" at bounding box center [473, 595] width 54 height 27
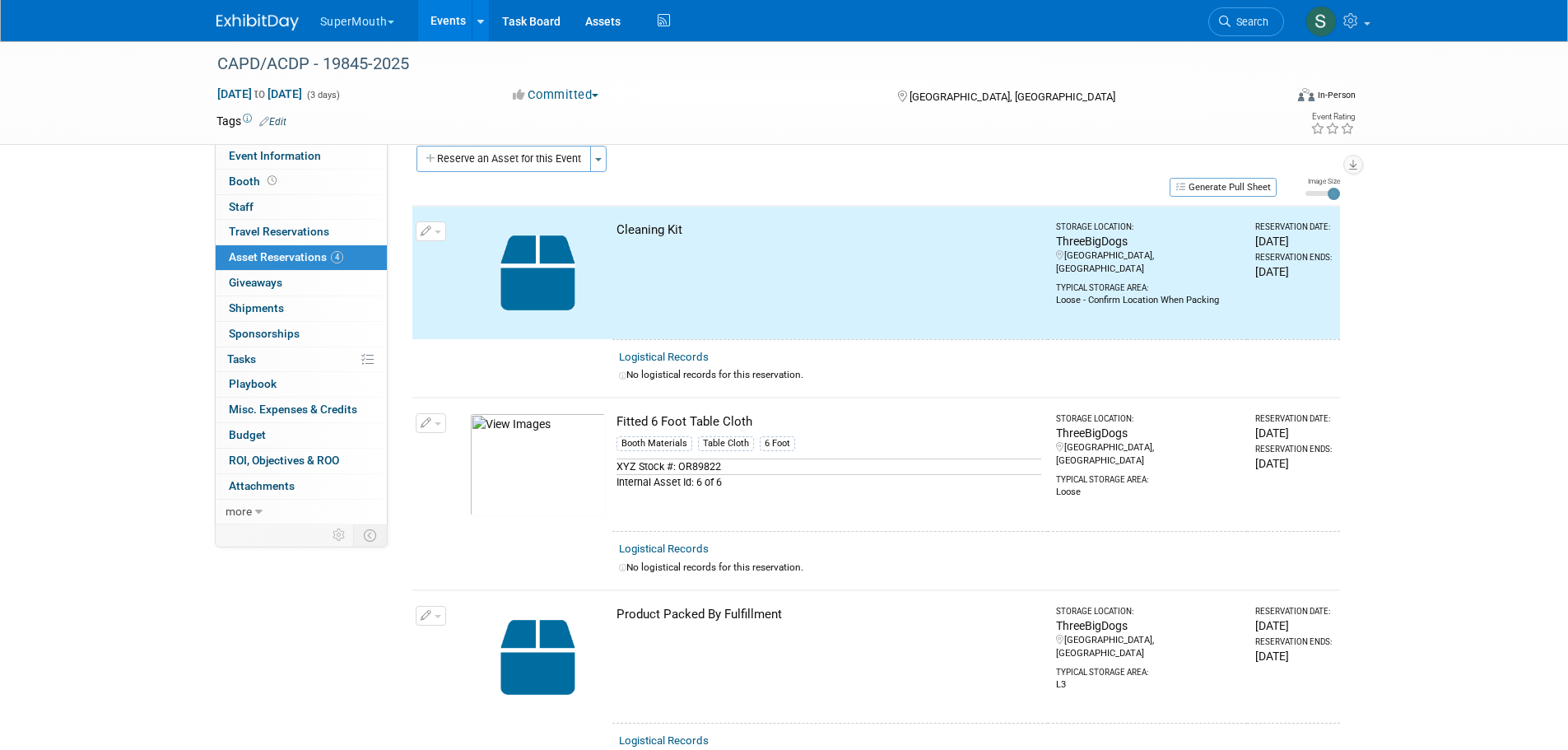
scroll to position [0, 0]
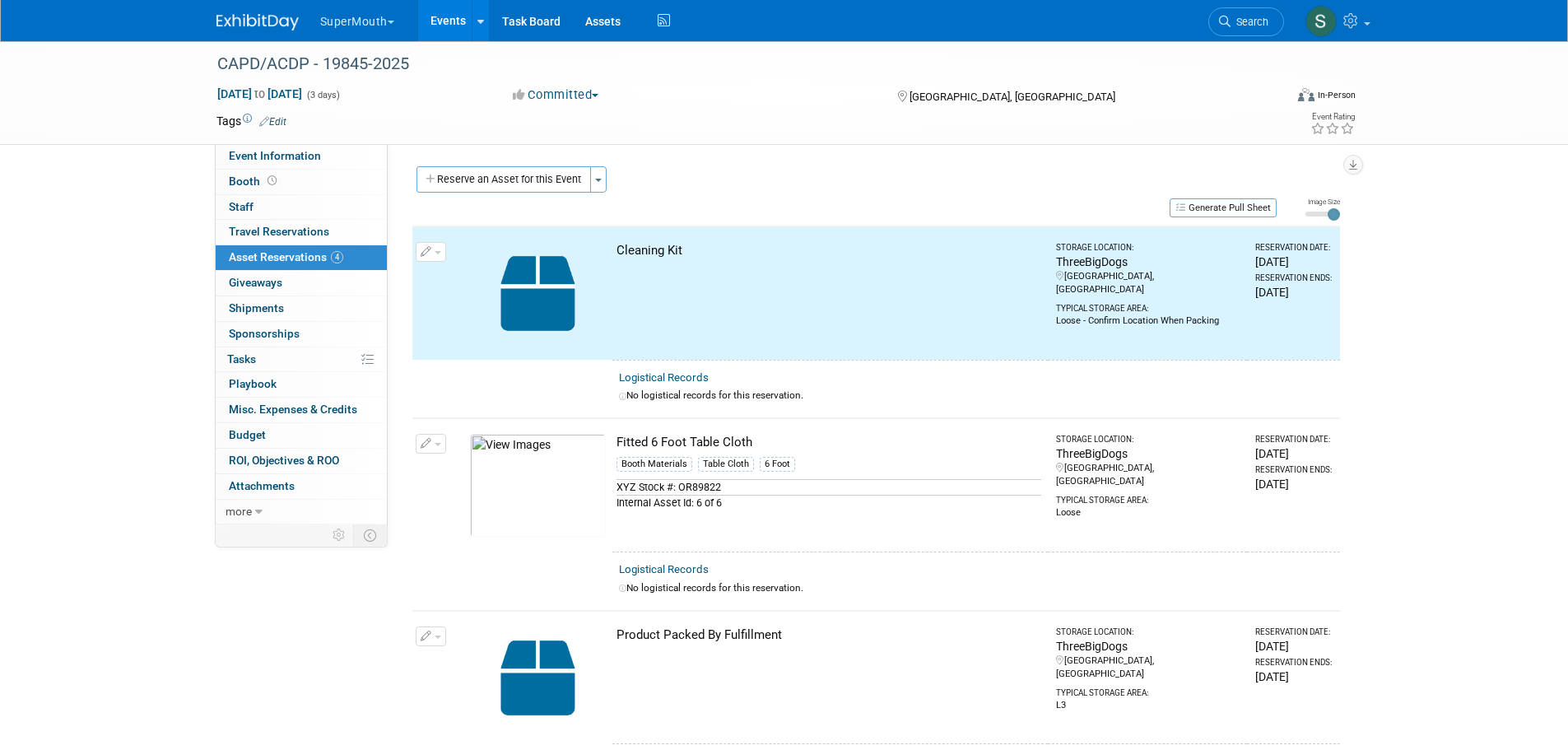
click at [537, 177] on button "Reserve an Asset for this Event" at bounding box center [503, 179] width 175 height 27
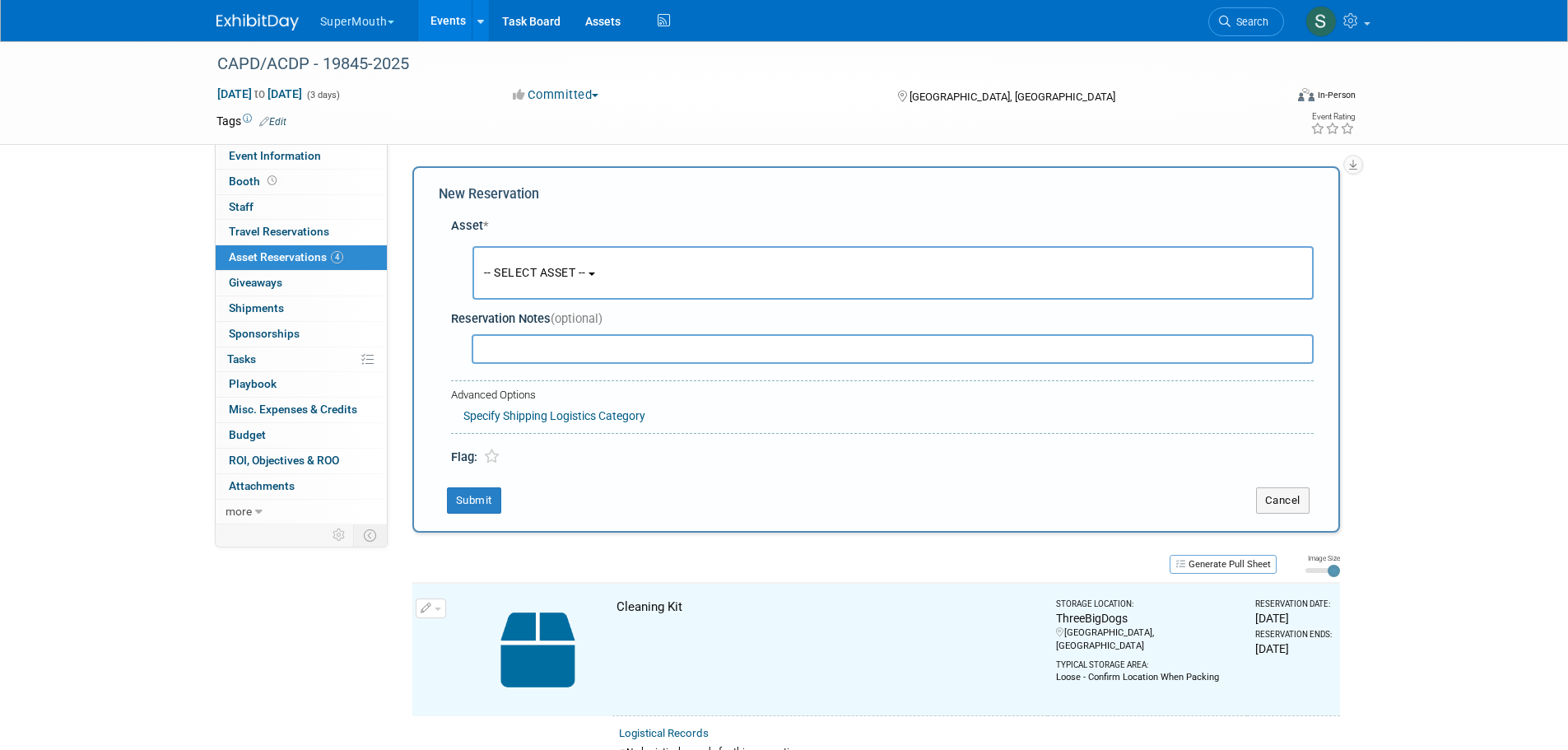
scroll to position [16, 0]
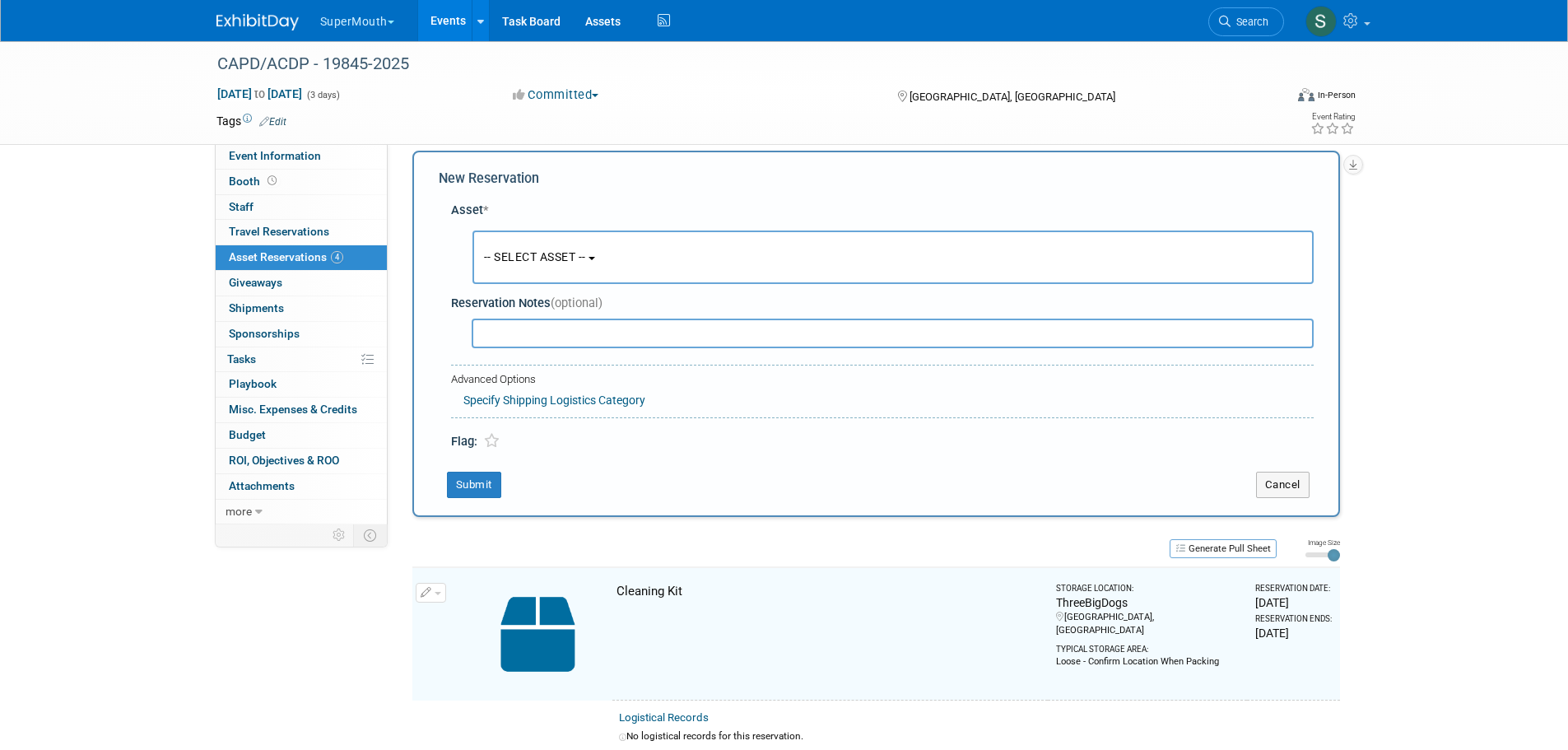
click at [533, 264] on span "-- SELECT ASSET --" at bounding box center [535, 256] width 102 height 13
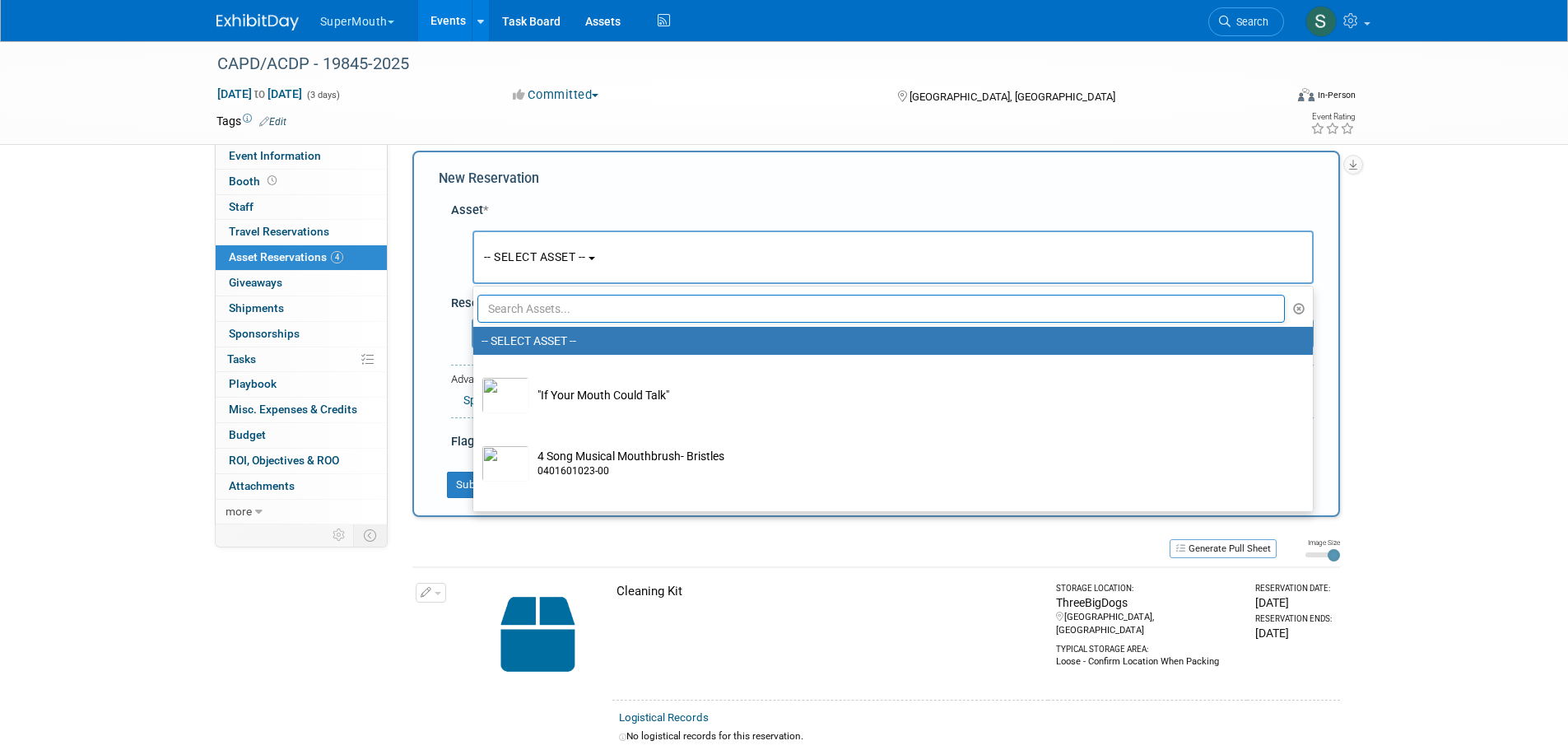
click at [568, 306] on input "text" at bounding box center [881, 309] width 808 height 28
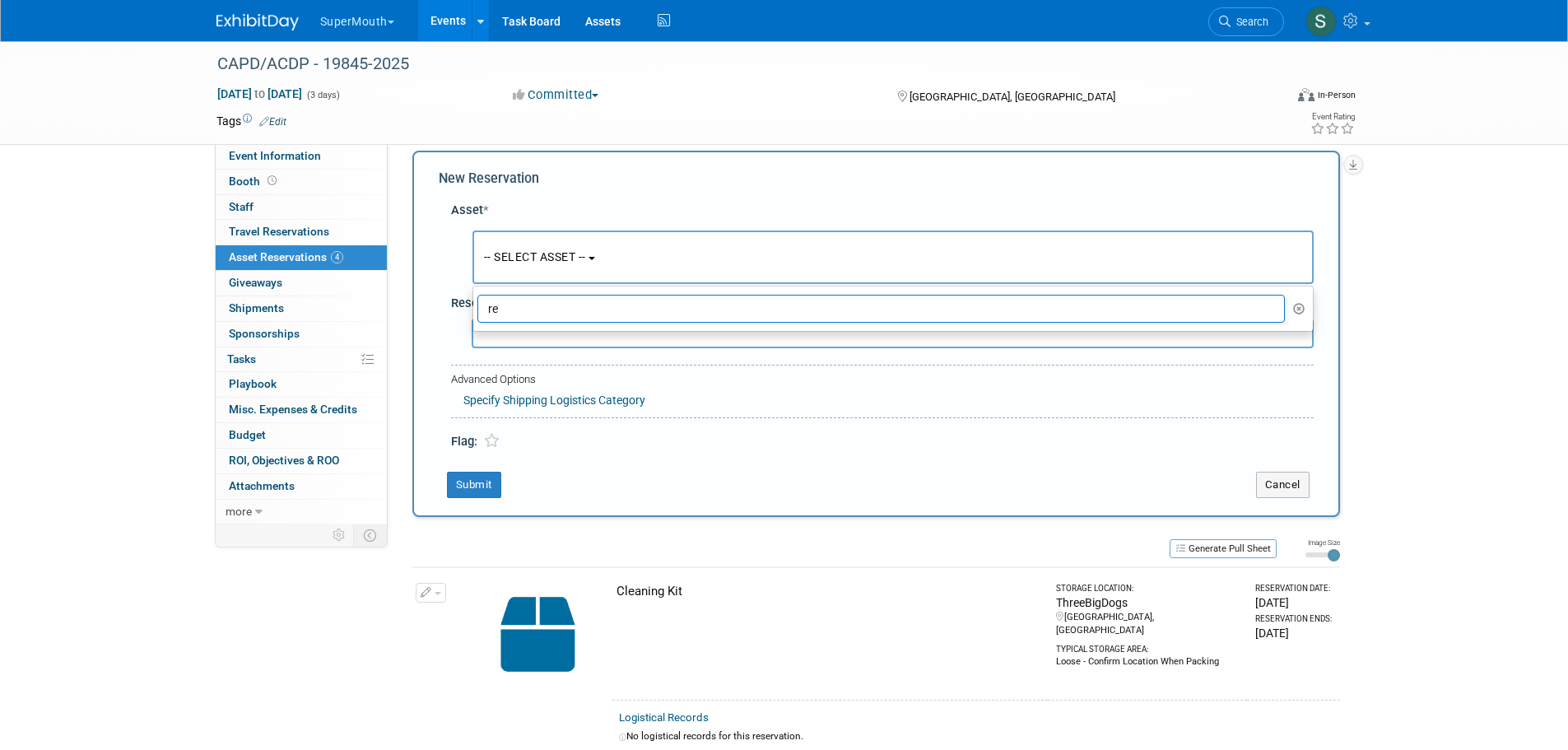
type input "r"
type input "o"
type input "s"
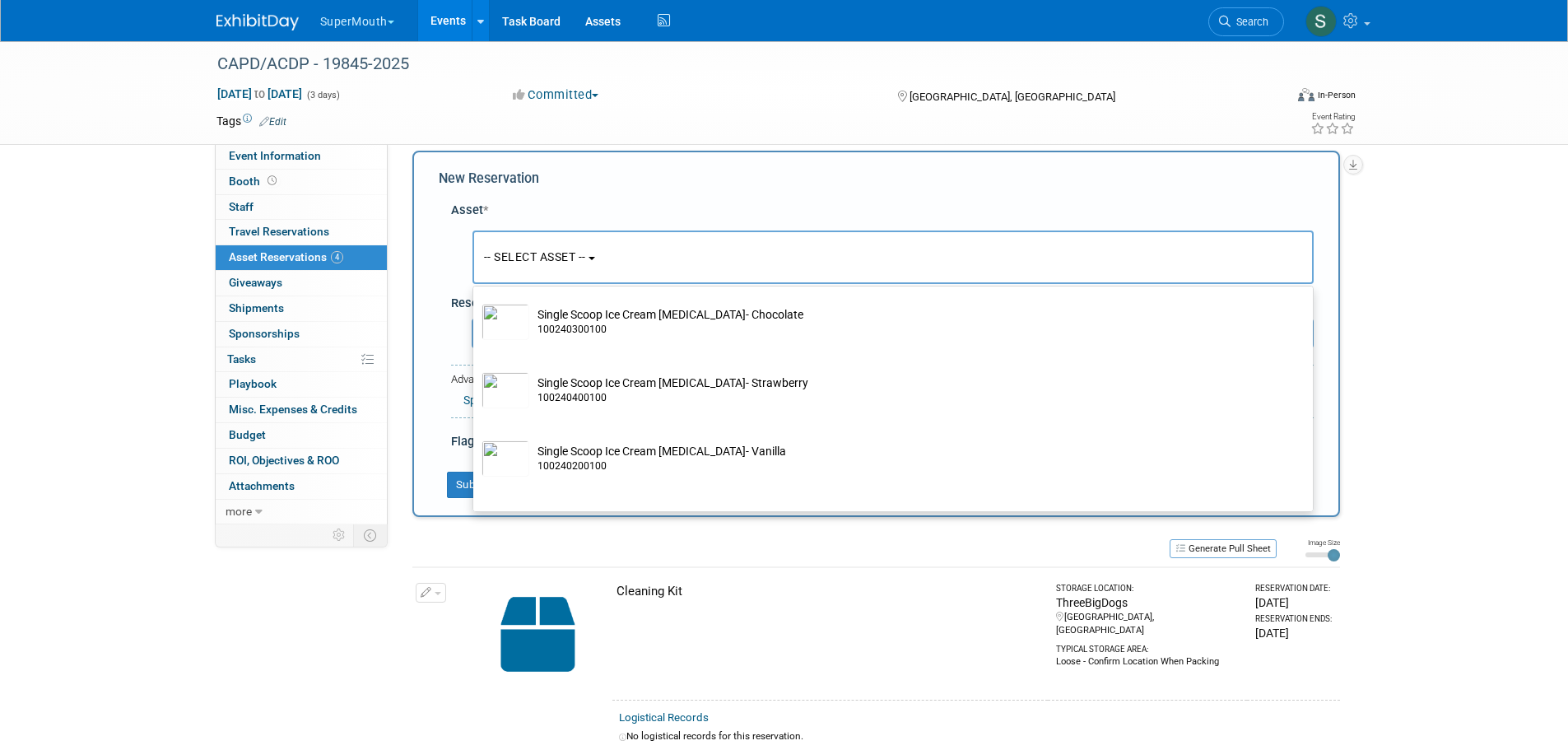
scroll to position [10210, 0]
click at [658, 270] on td "Show Support Kit Storage Location: ThreeBigDogs" at bounding box center [904, 252] width 751 height 37
click at [476, 232] on input "Show Support Kit Storage Location: ThreeBigDogs" at bounding box center [470, 226] width 11 height 11
select select "10714214"
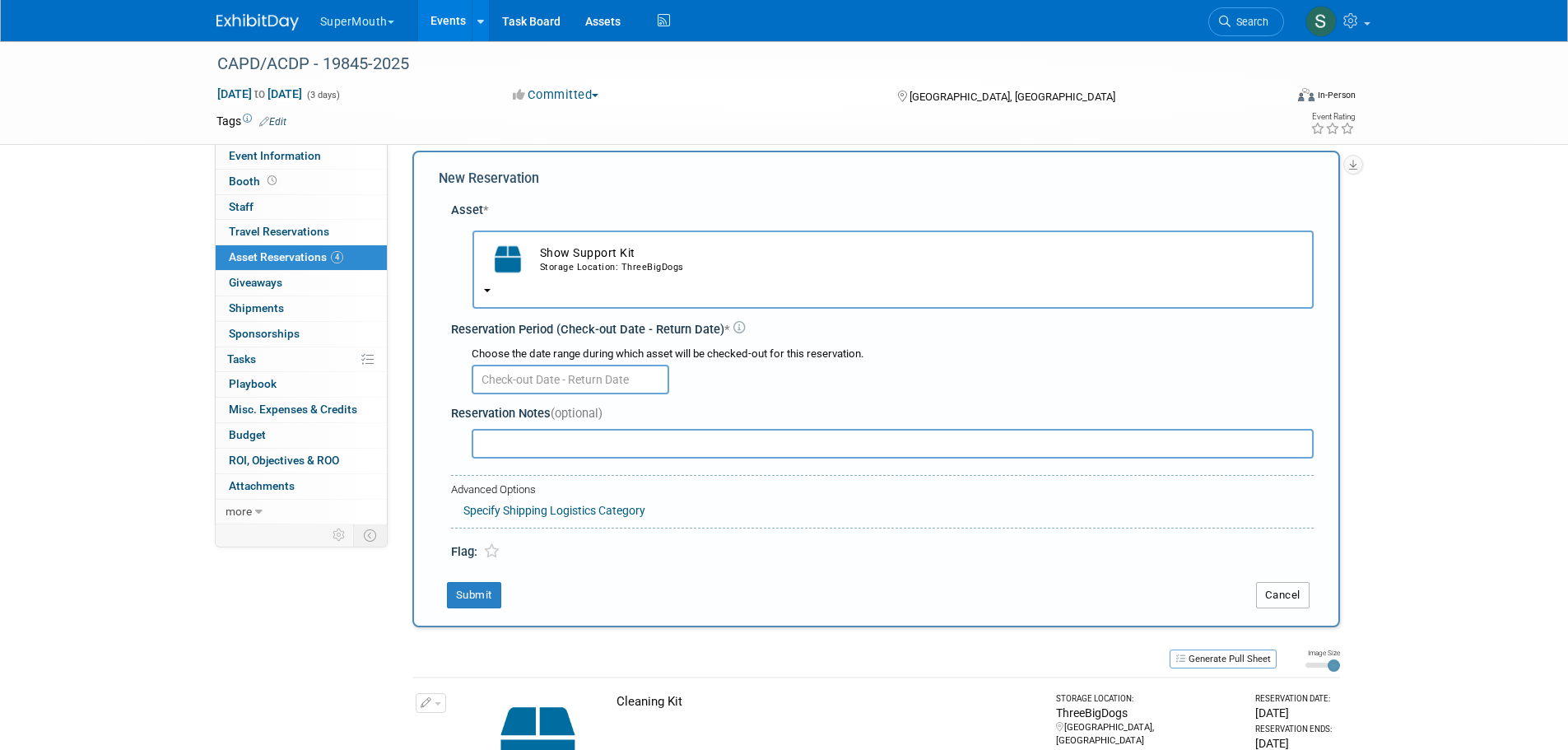
click at [1283, 590] on button "Cancel" at bounding box center [1282, 595] width 53 height 27
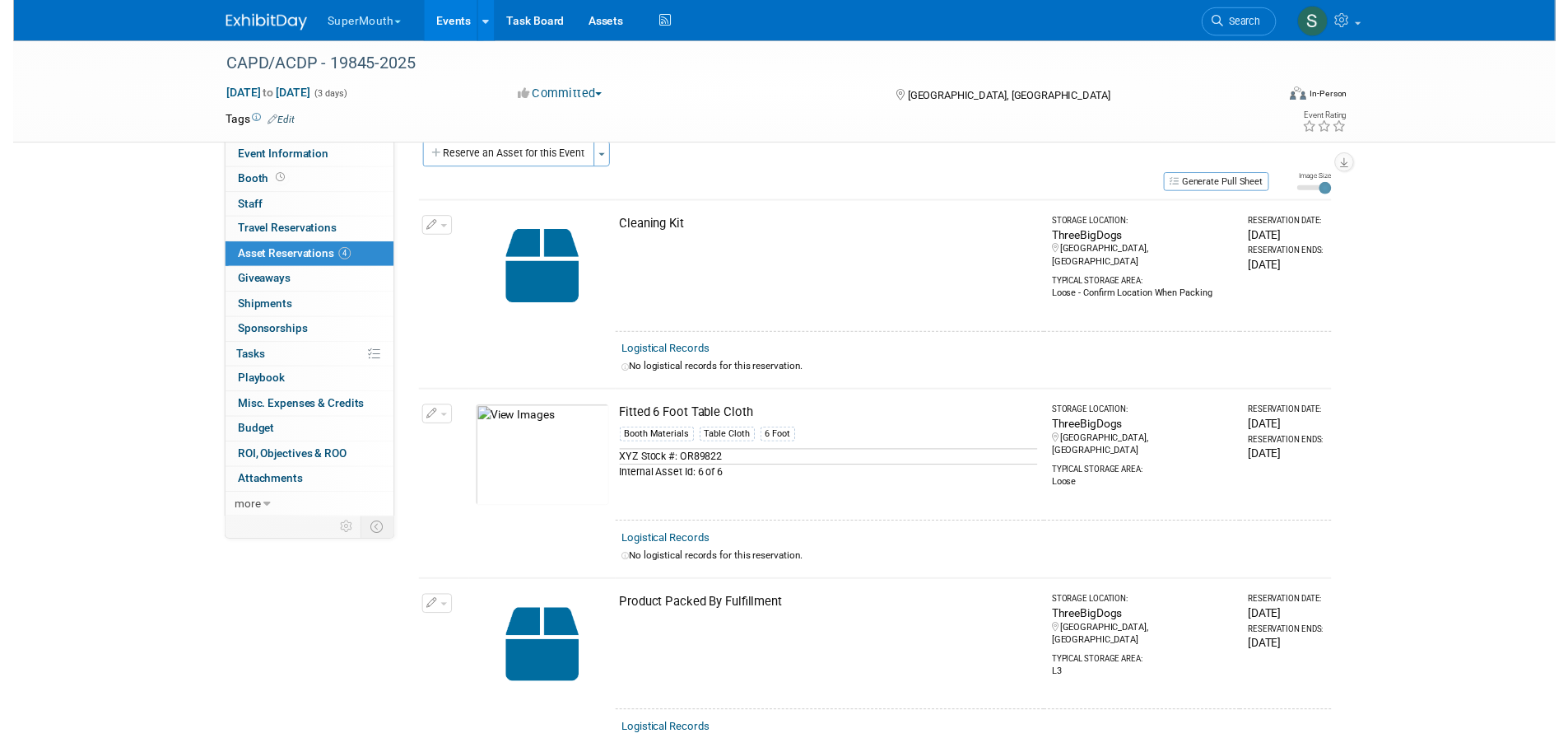
scroll to position [0, 0]
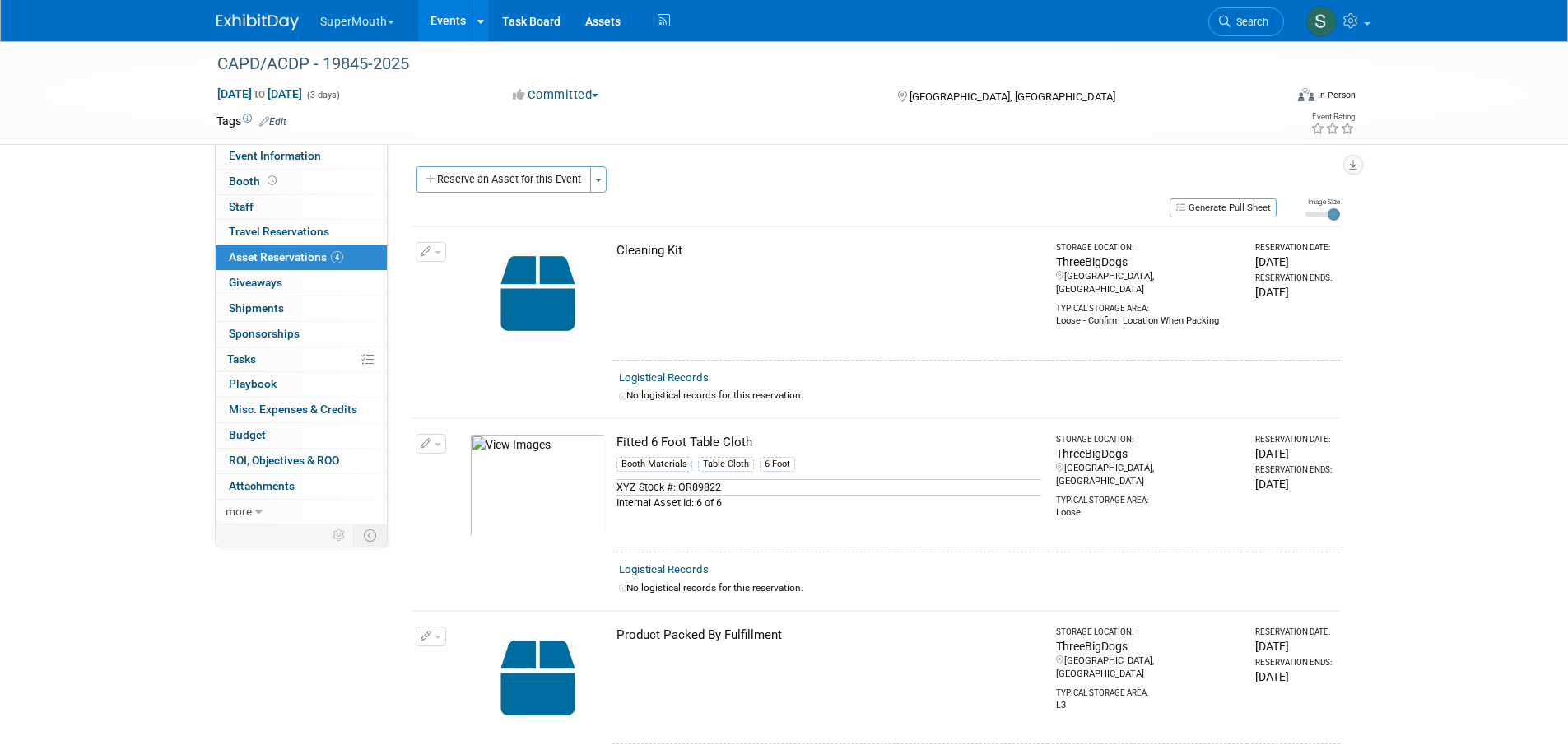
click at [283, 155] on span "Event Information" at bounding box center [275, 156] width 92 height 13
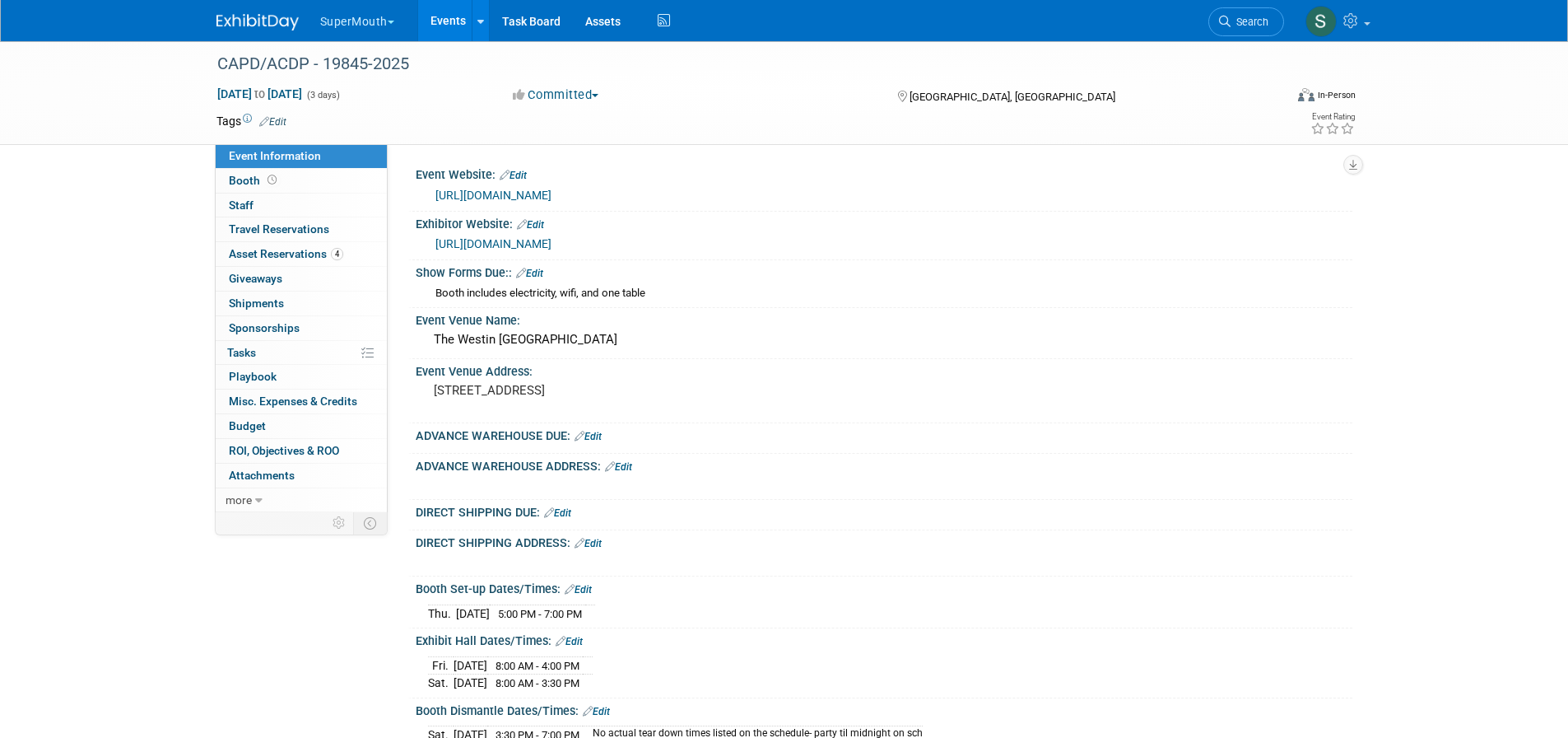
click at [448, 17] on link "Events" at bounding box center [449, 20] width 60 height 41
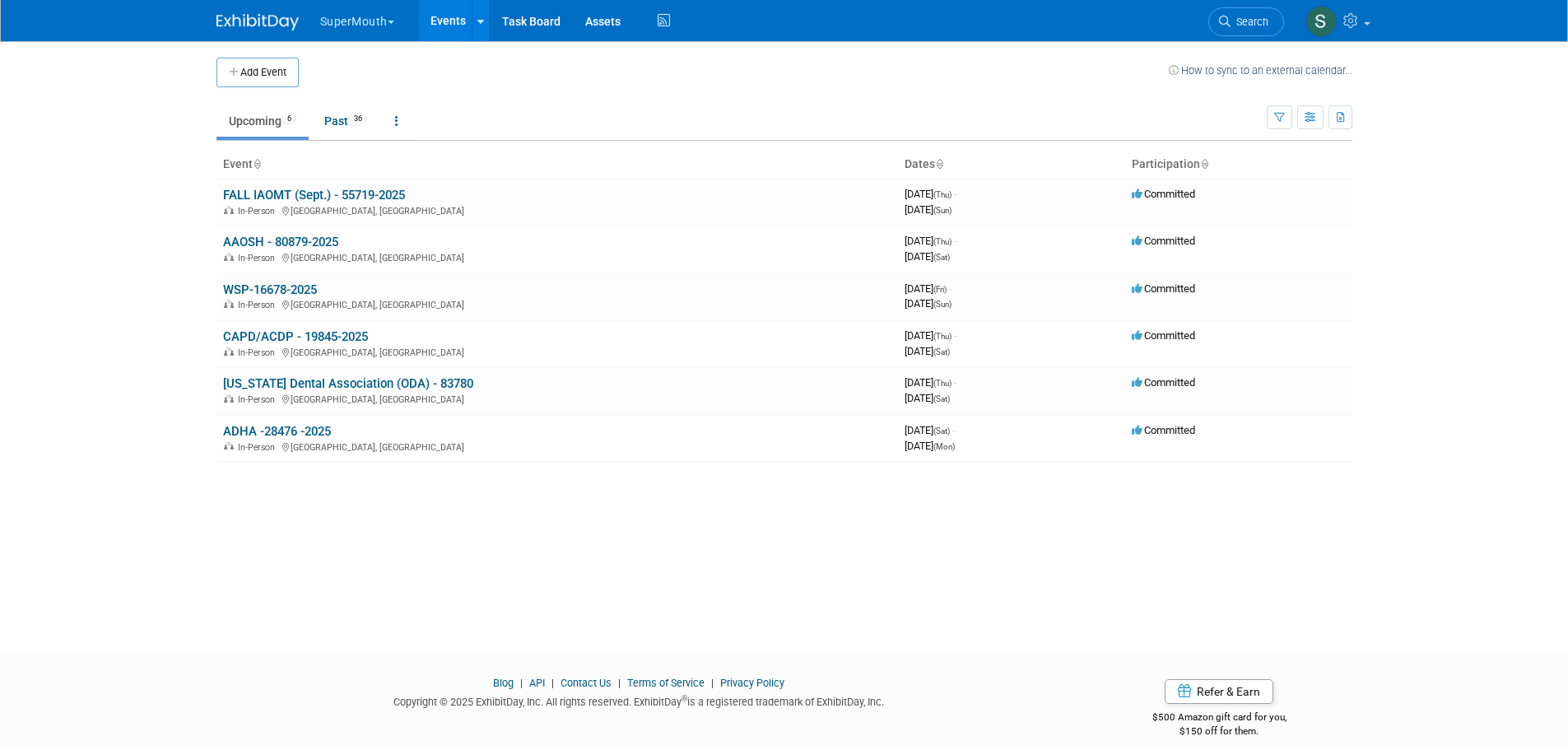
click at [395, 386] on link "[US_STATE] Dental Association (ODA) - 83780" at bounding box center [348, 384] width 250 height 15
click at [312, 431] on link "ADHA -28476 -2025" at bounding box center [277, 431] width 108 height 15
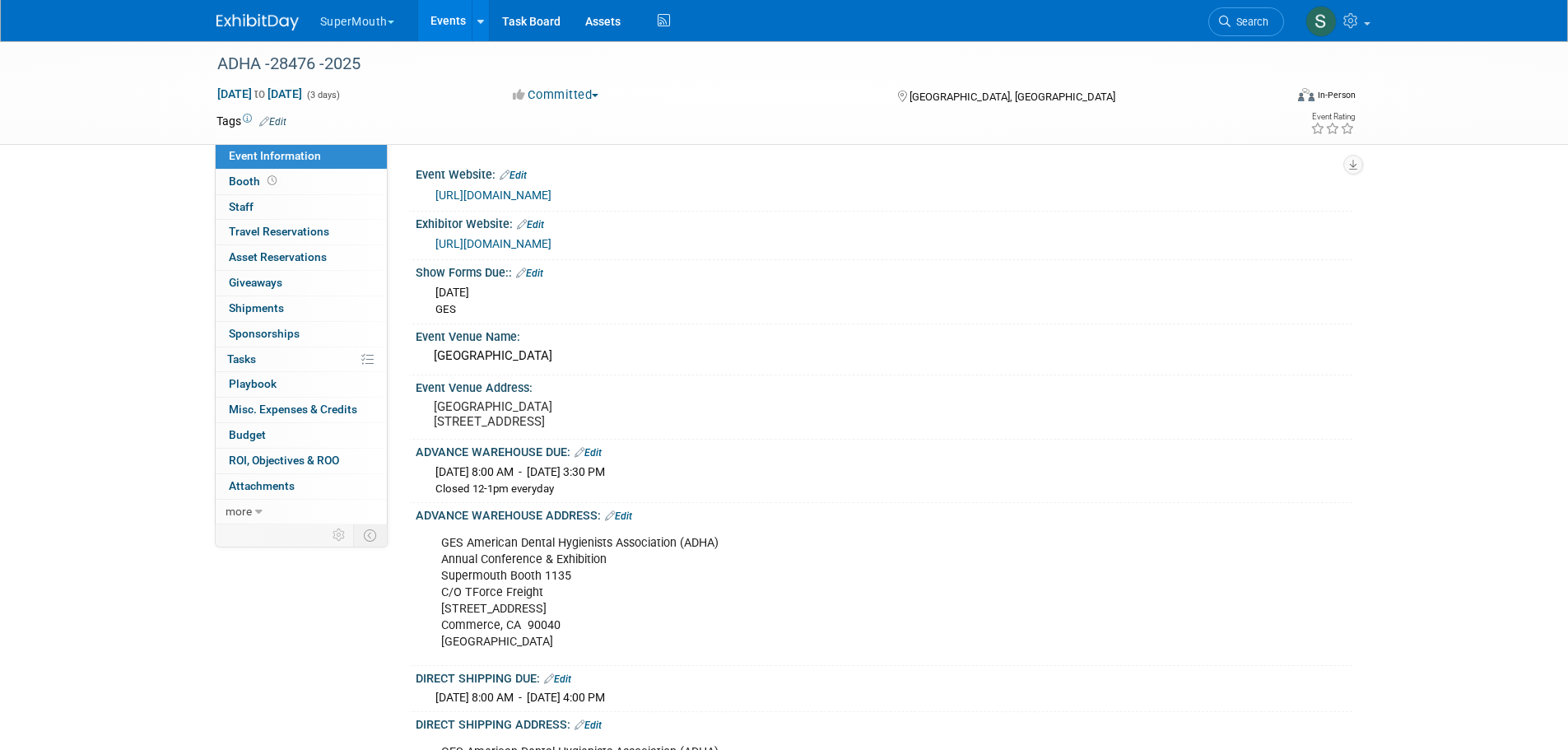
click at [373, 20] on button "SuperMouth" at bounding box center [366, 18] width 96 height 37
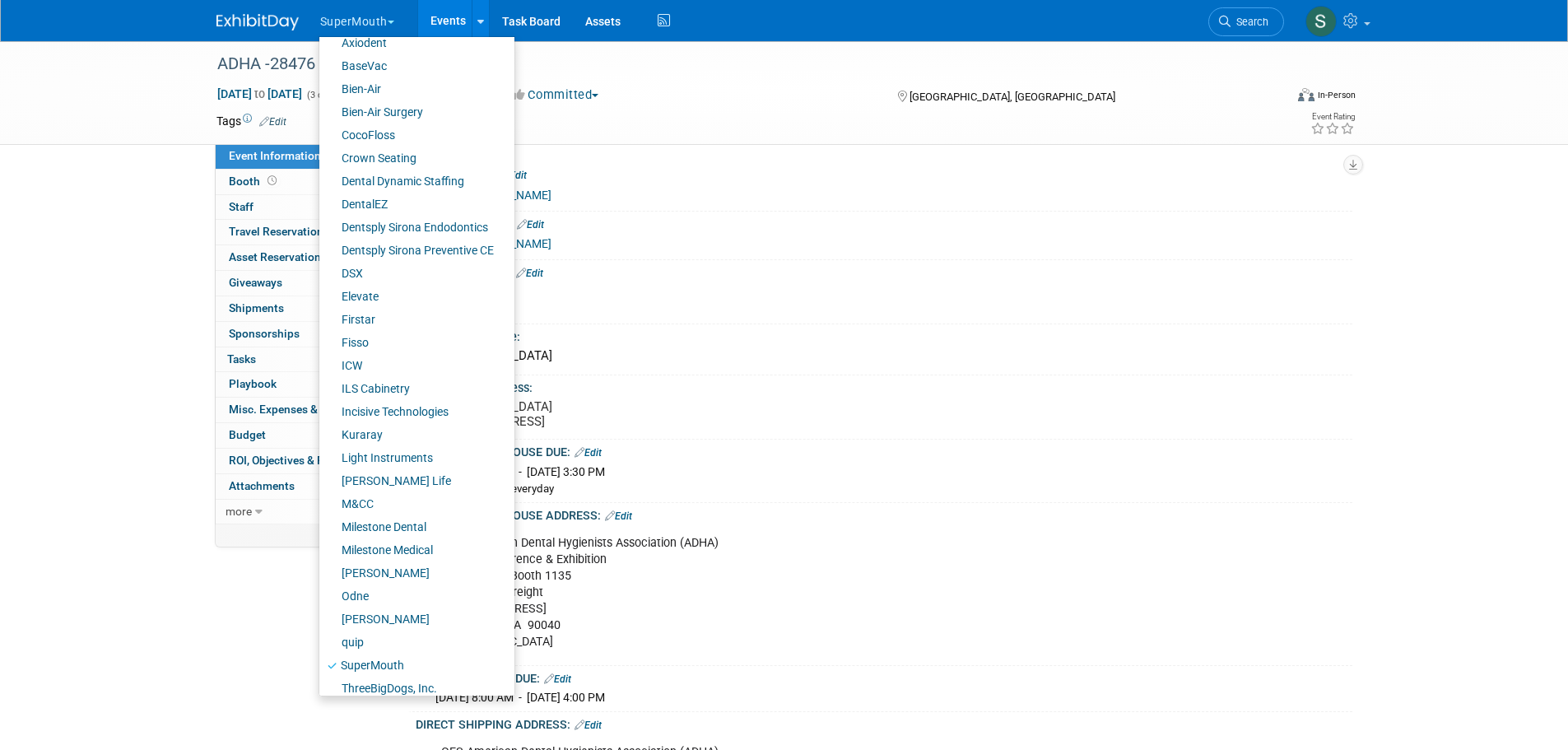
scroll to position [114, 0]
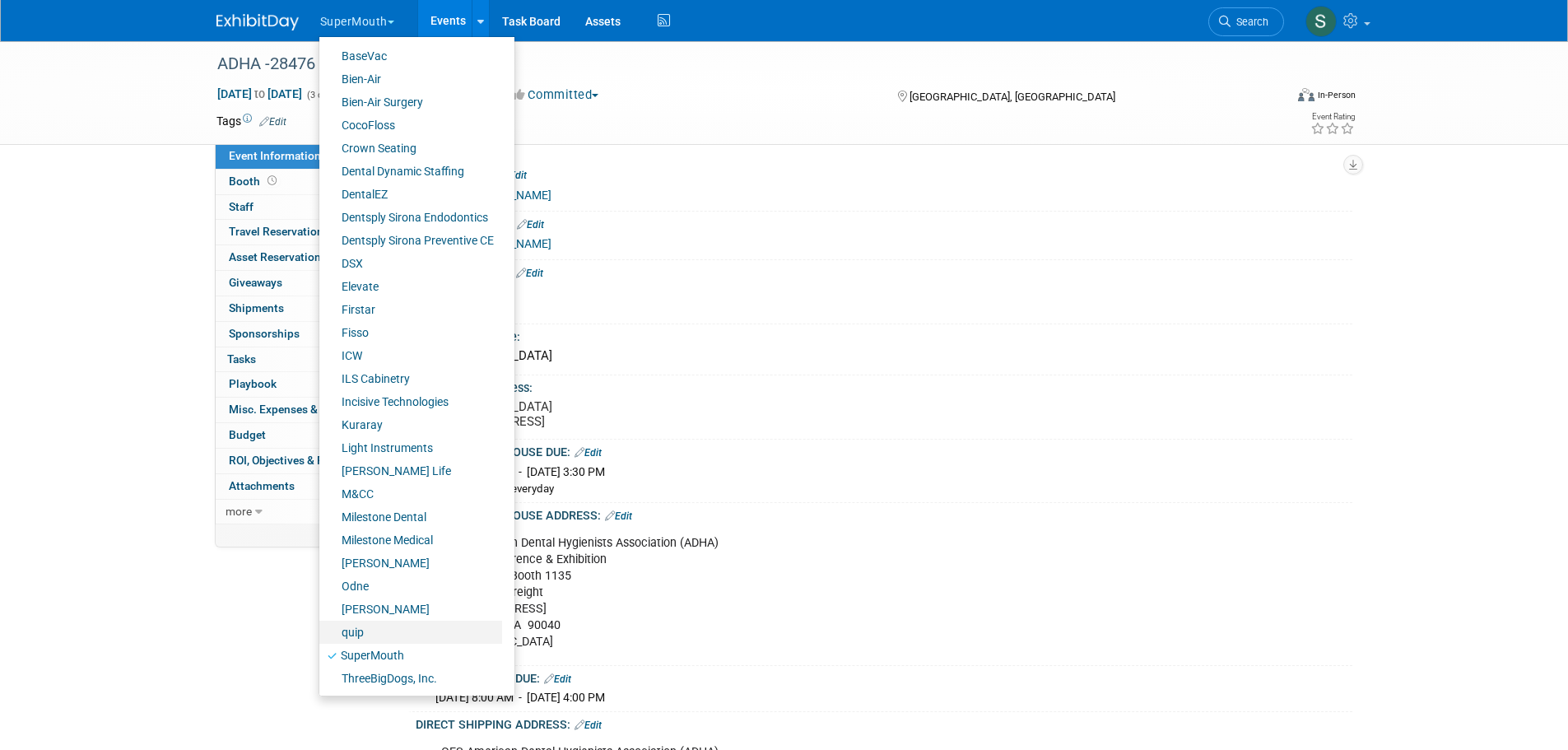
click at [375, 633] on link "quip" at bounding box center [411, 632] width 183 height 23
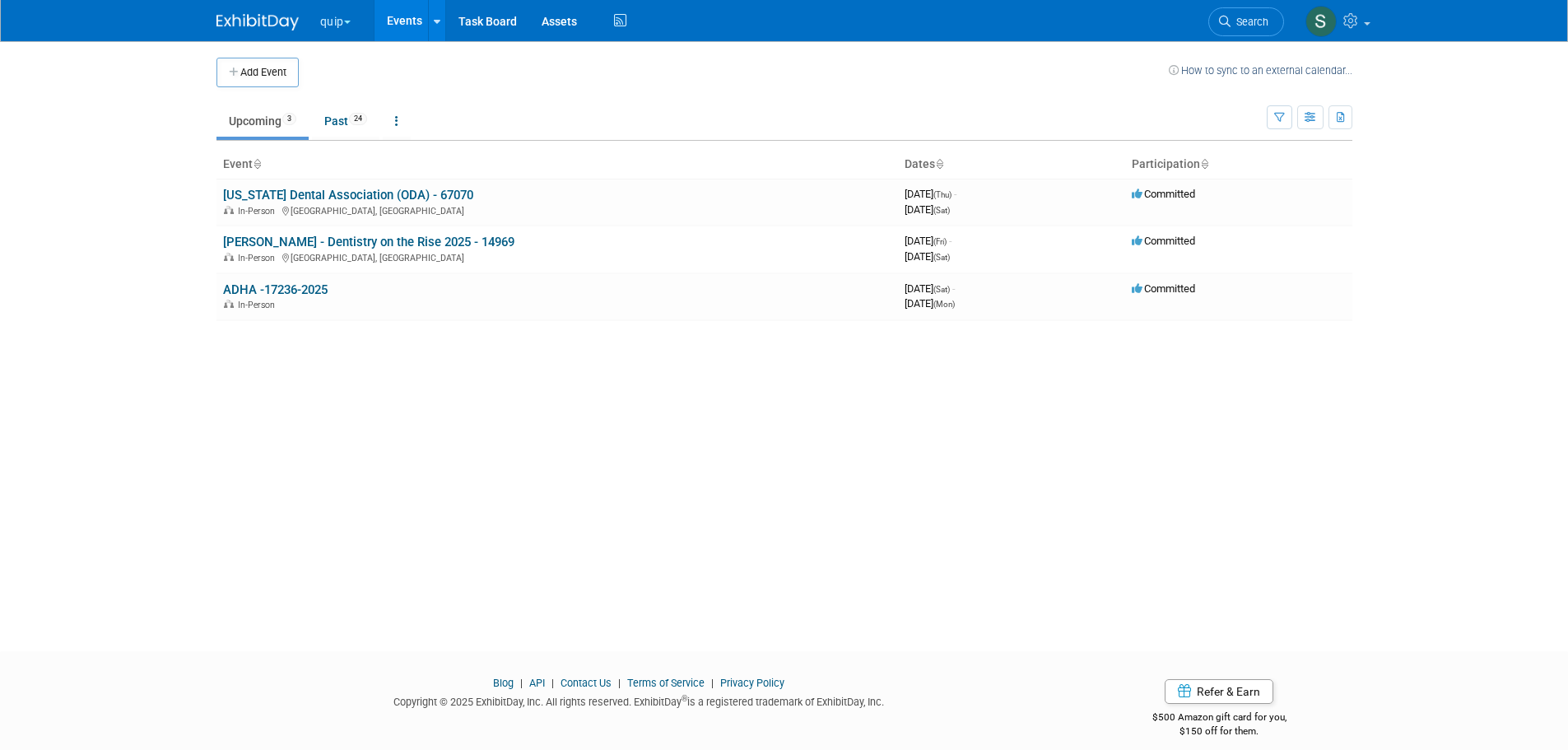
click at [395, 241] on link "Glidewell - Dentistry on the Rise 2025 - 14969" at bounding box center [369, 242] width 291 height 15
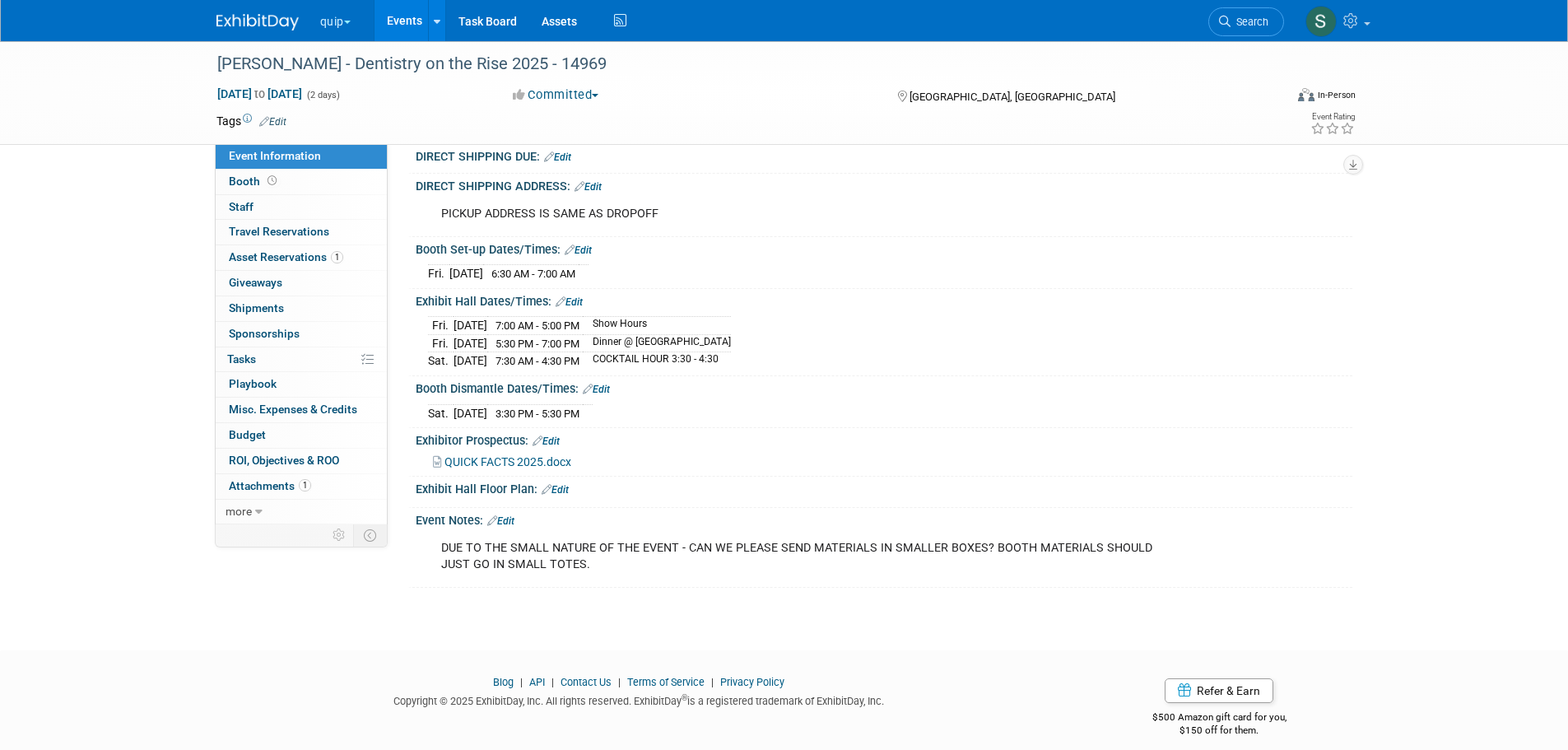
scroll to position [439, 0]
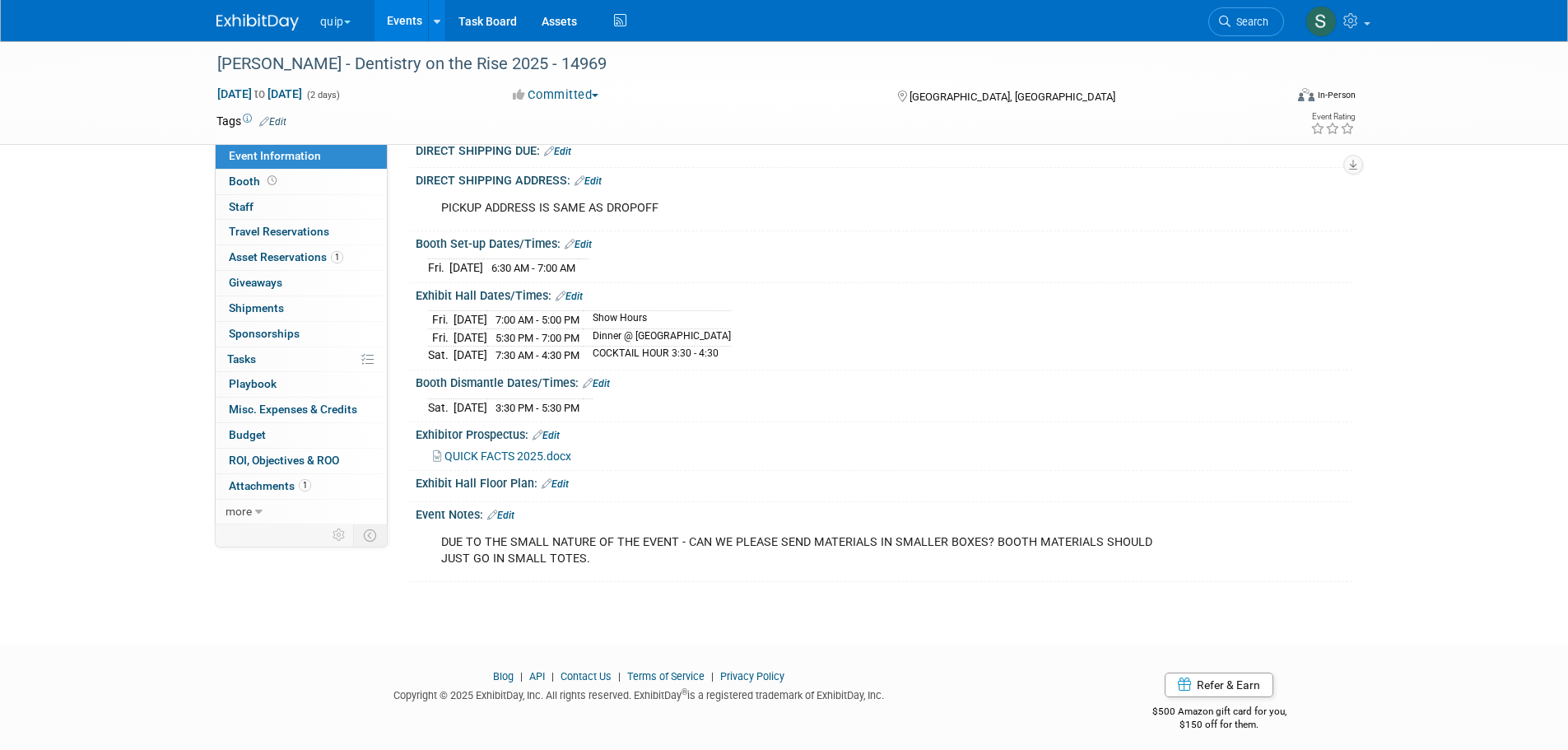
click at [291, 256] on span "Asset Reservations 1" at bounding box center [286, 256] width 114 height 13
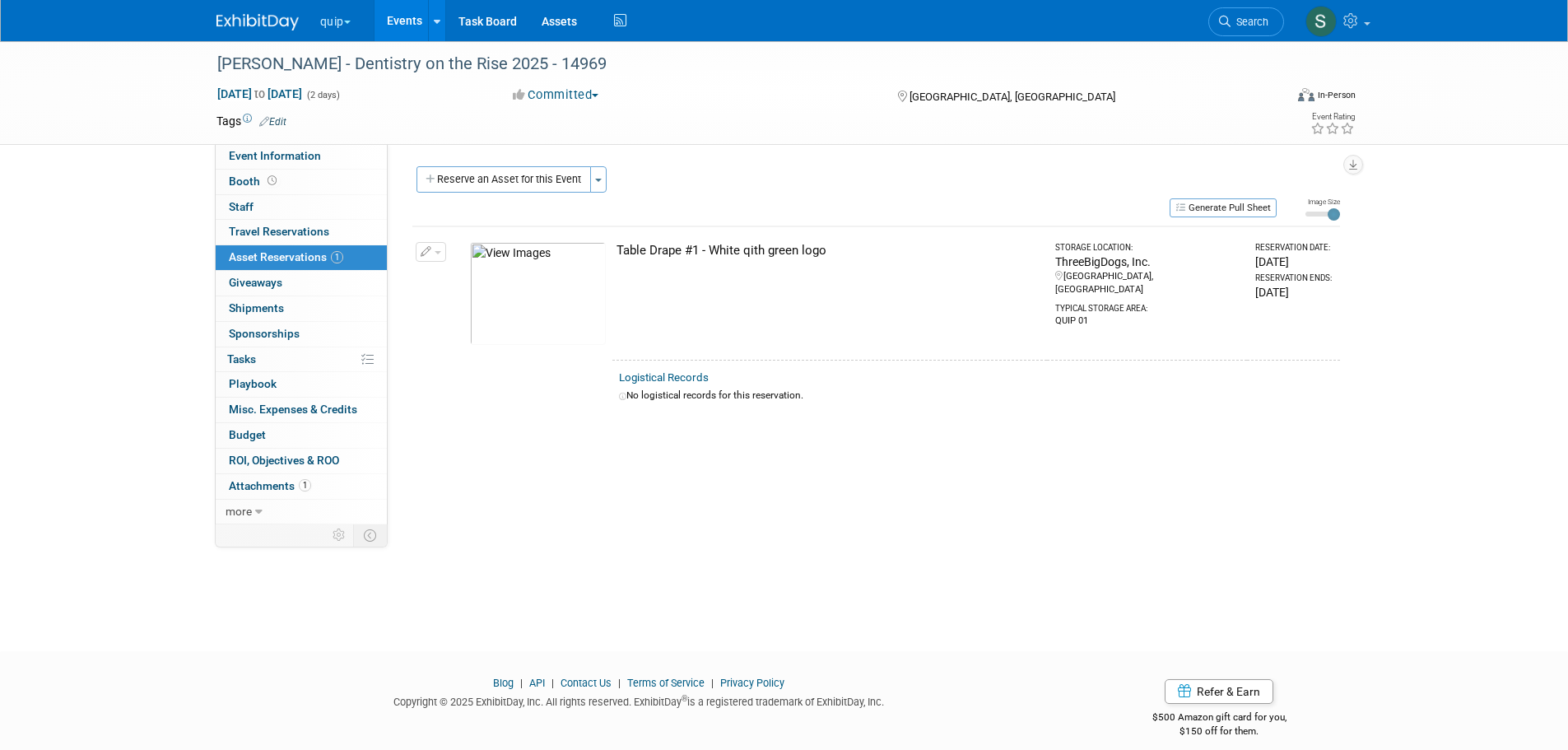
click at [809, 245] on div "Table Drape #1 - White qith green logo" at bounding box center [828, 250] width 425 height 17
click at [732, 254] on div "Table Drape #1 - White qith green logo" at bounding box center [828, 250] width 425 height 17
click at [319, 159] on link "Event Information" at bounding box center [301, 156] width 171 height 25
